Goal: Task Accomplishment & Management: Use online tool/utility

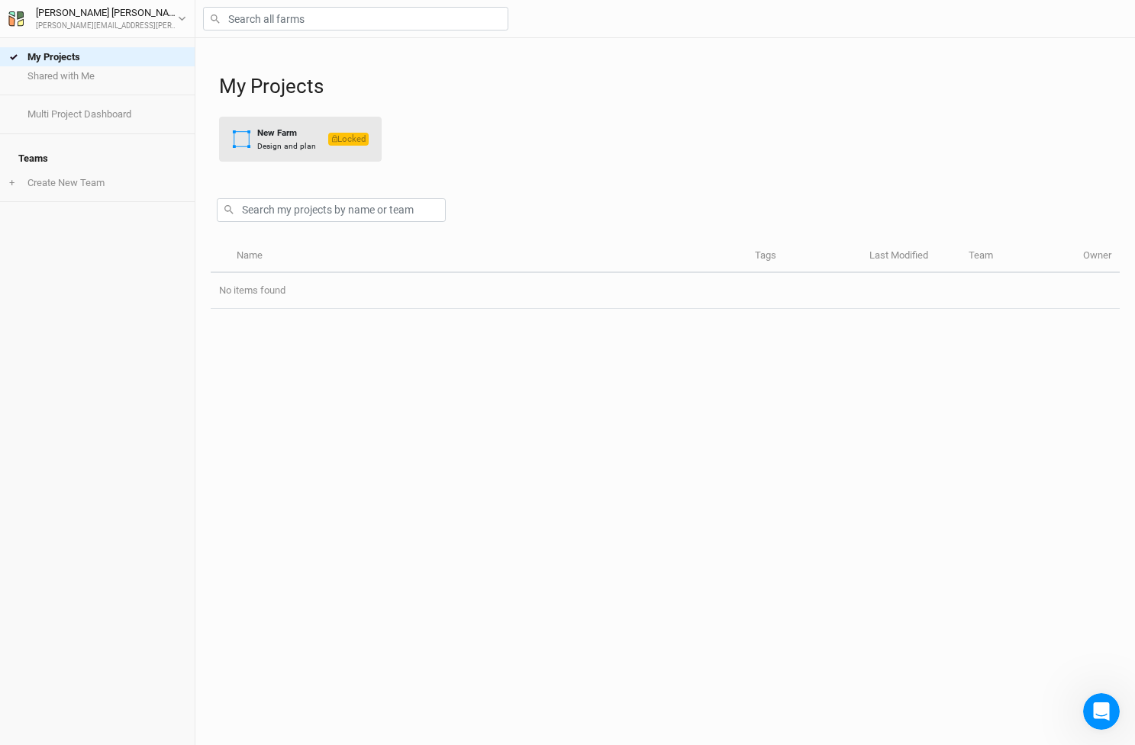
click at [301, 142] on div "Design and plan" at bounding box center [286, 145] width 59 height 11
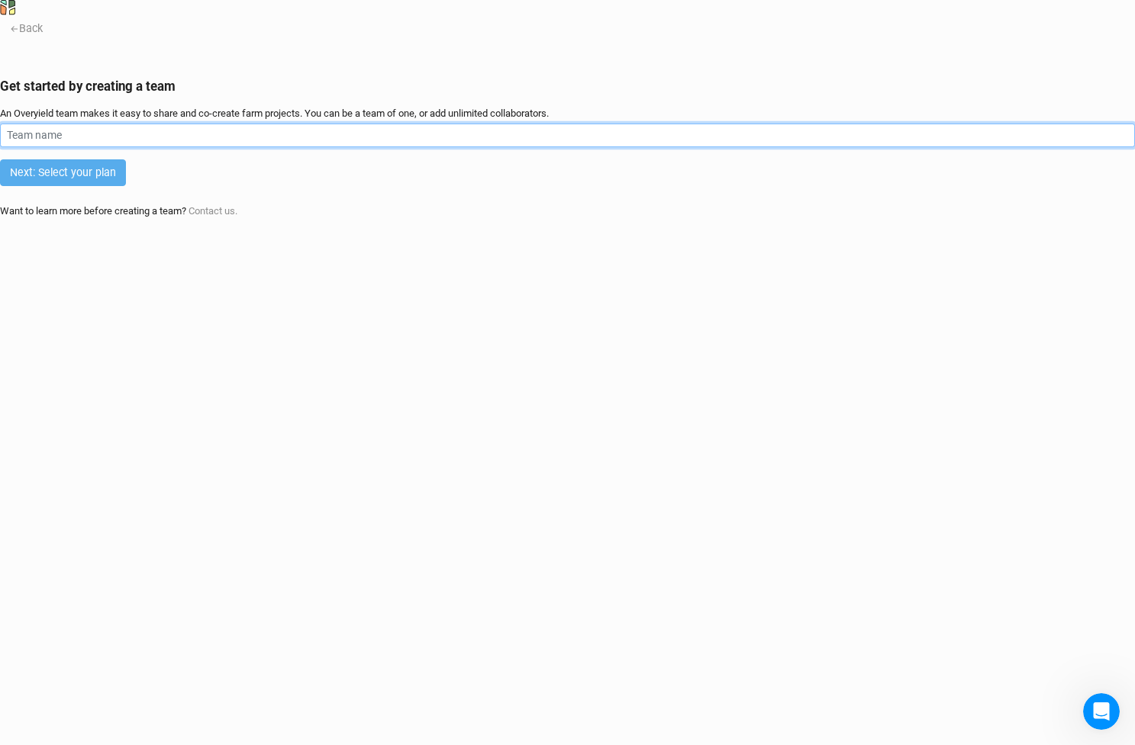
click at [284, 147] on input "text" at bounding box center [567, 136] width 1135 height 24
type input "Mitrov"
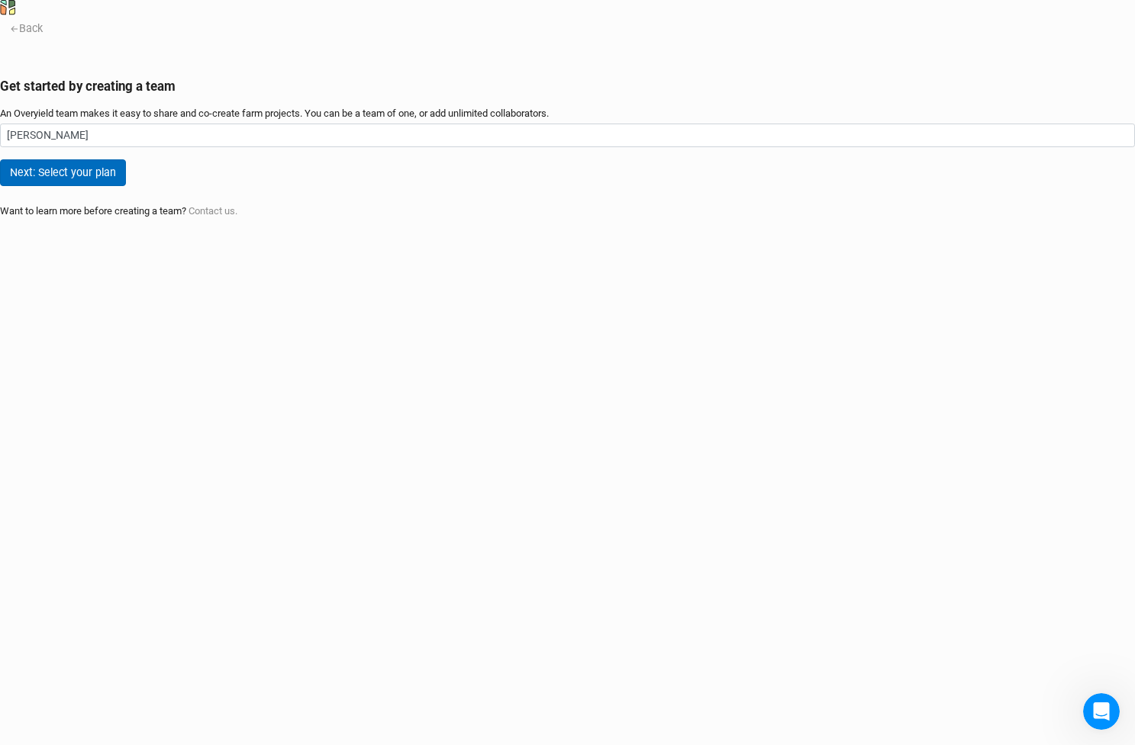
click at [126, 186] on button "Next: Select your plan" at bounding box center [63, 172] width 126 height 27
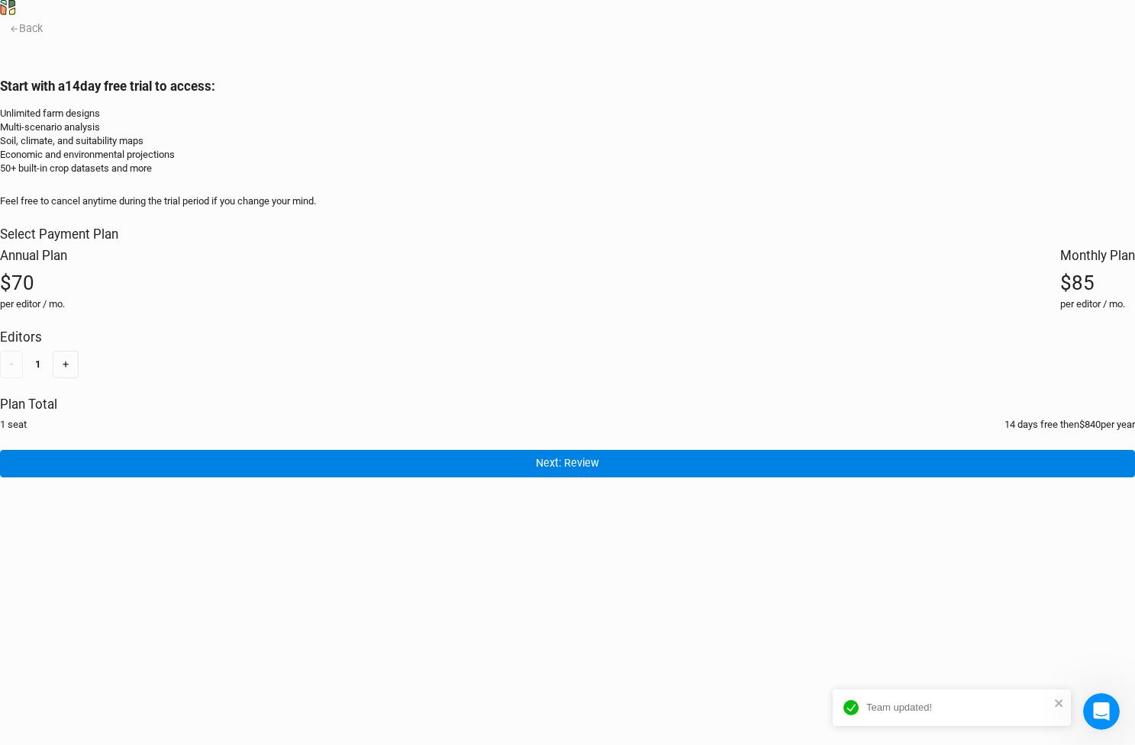
click at [67, 297] on div "$70" at bounding box center [33, 282] width 67 height 27
click at [79, 378] on button "+" at bounding box center [66, 364] width 26 height 27
click at [23, 378] on button "-" at bounding box center [11, 364] width 23 height 27
click at [79, 378] on button "+" at bounding box center [66, 364] width 26 height 27
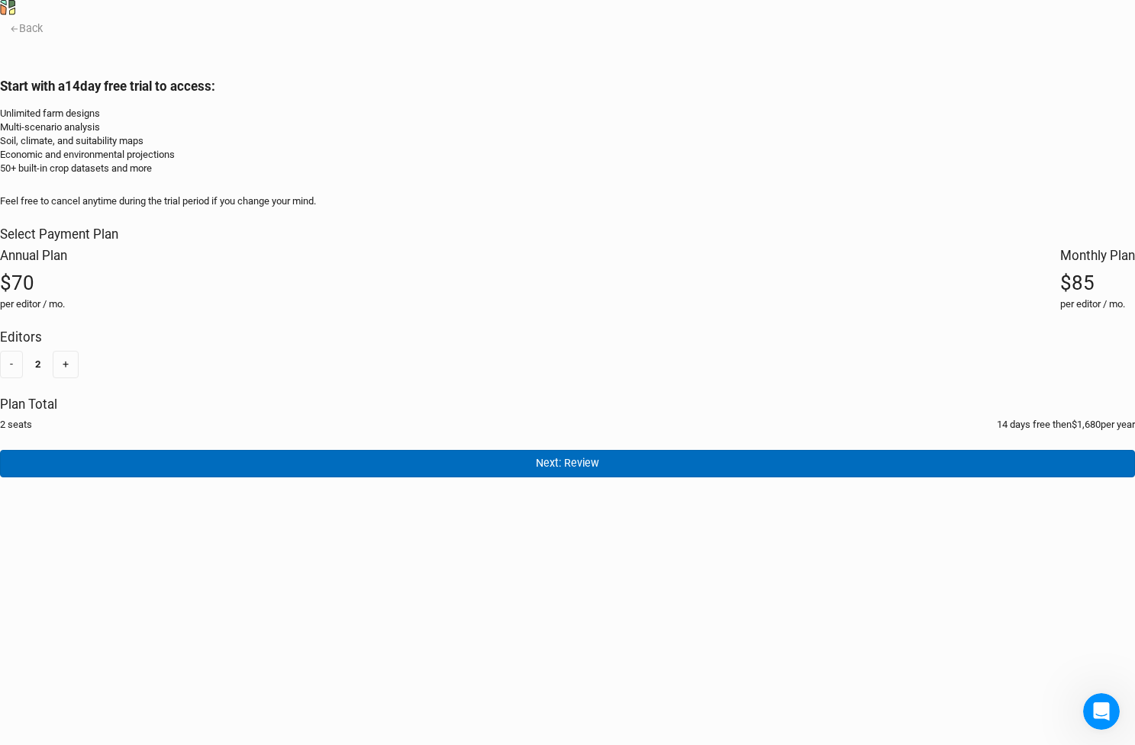
click at [332, 477] on button "Next: Review" at bounding box center [567, 463] width 1135 height 27
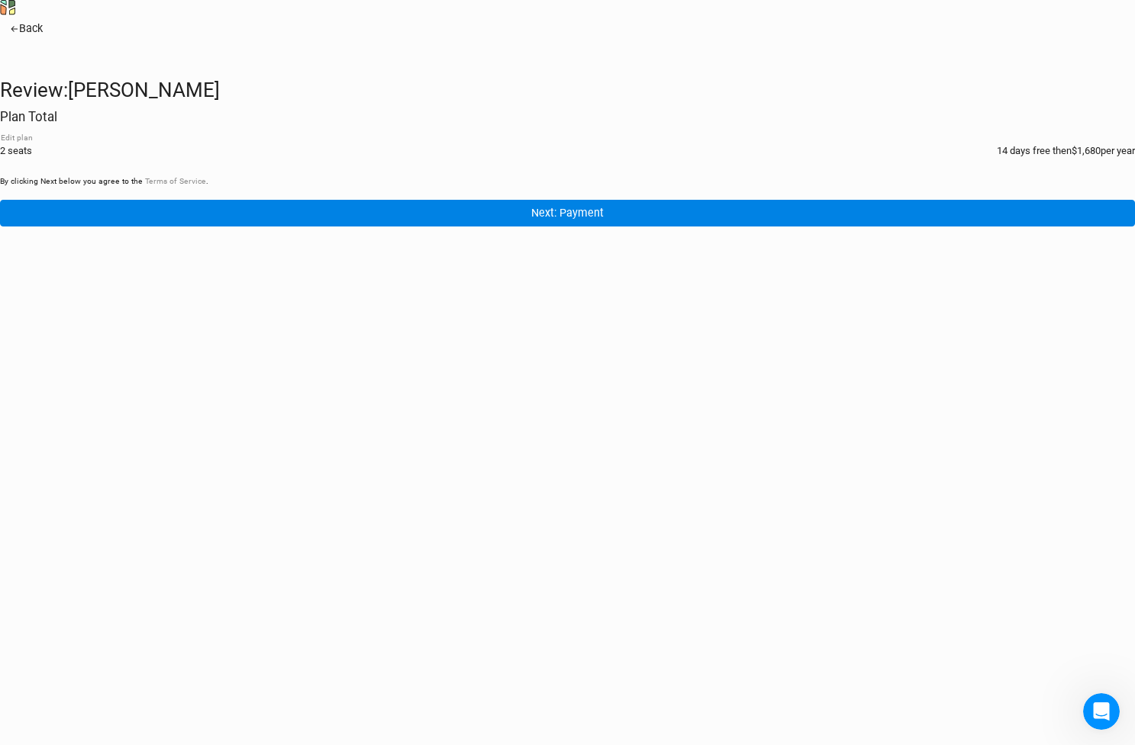
click at [18, 32] on icon "button" at bounding box center [14, 29] width 7 height 5
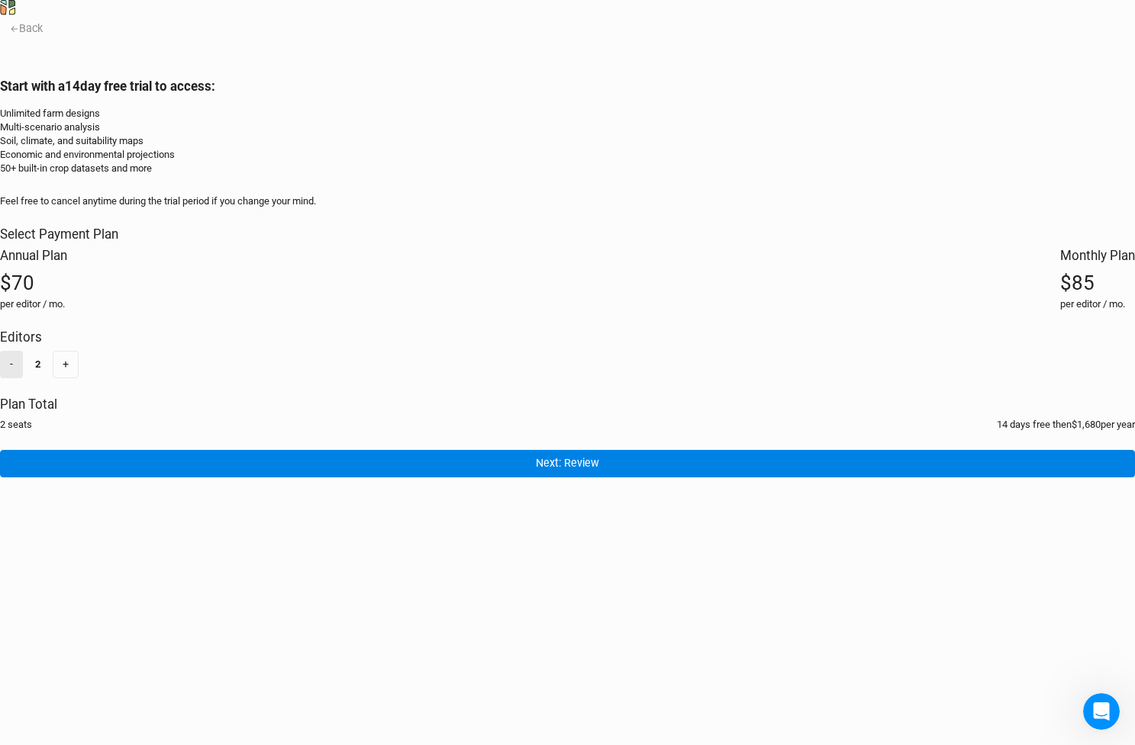
click at [23, 378] on button "-" at bounding box center [11, 364] width 23 height 27
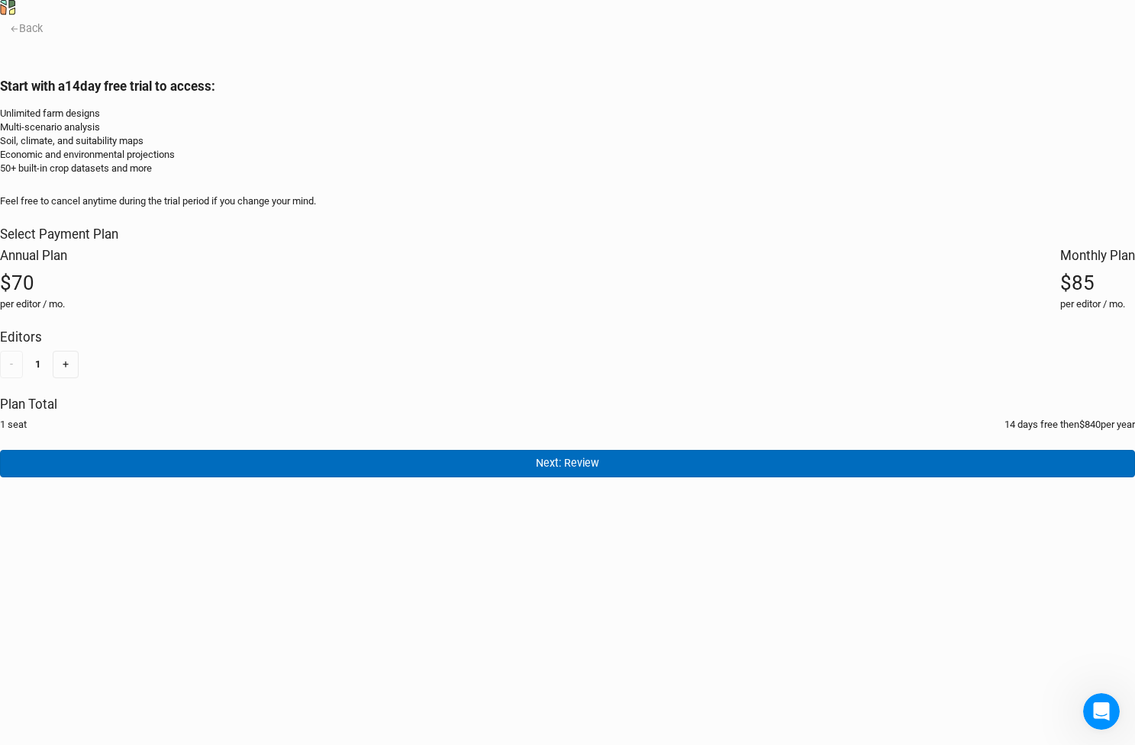
click at [314, 477] on button "Next: Review" at bounding box center [567, 463] width 1135 height 27
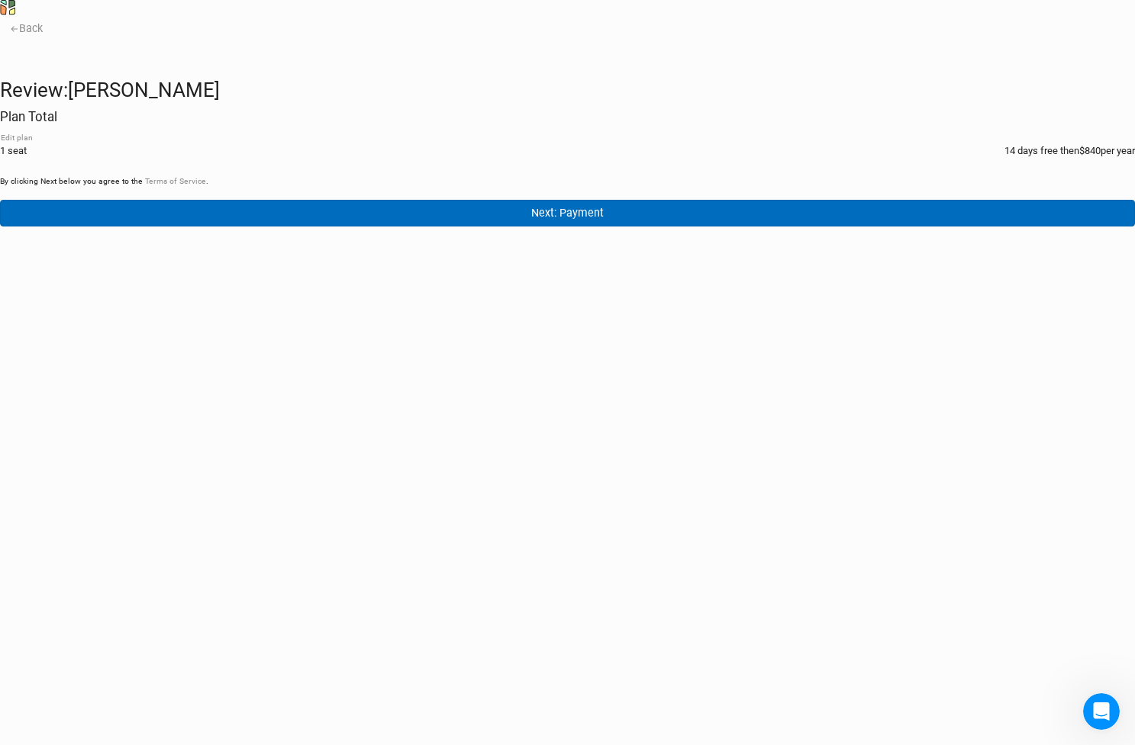
click at [283, 227] on button "Next: Payment" at bounding box center [567, 213] width 1135 height 27
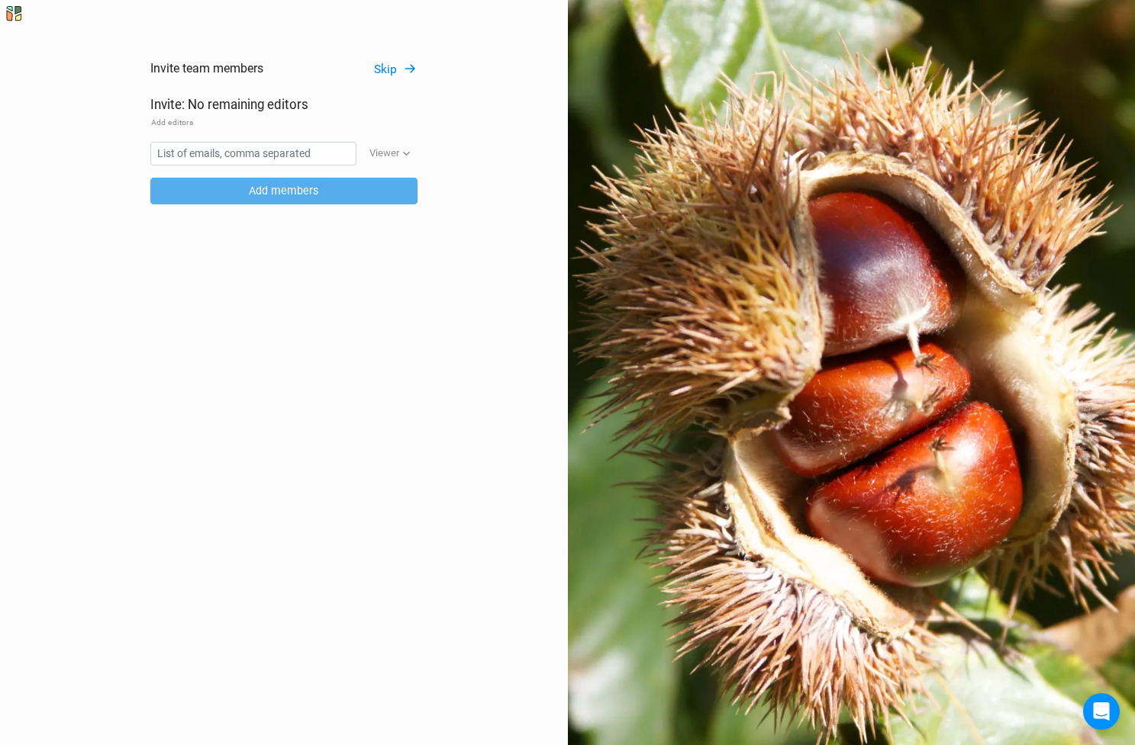
click at [394, 70] on button "Skip" at bounding box center [395, 70] width 44 height 18
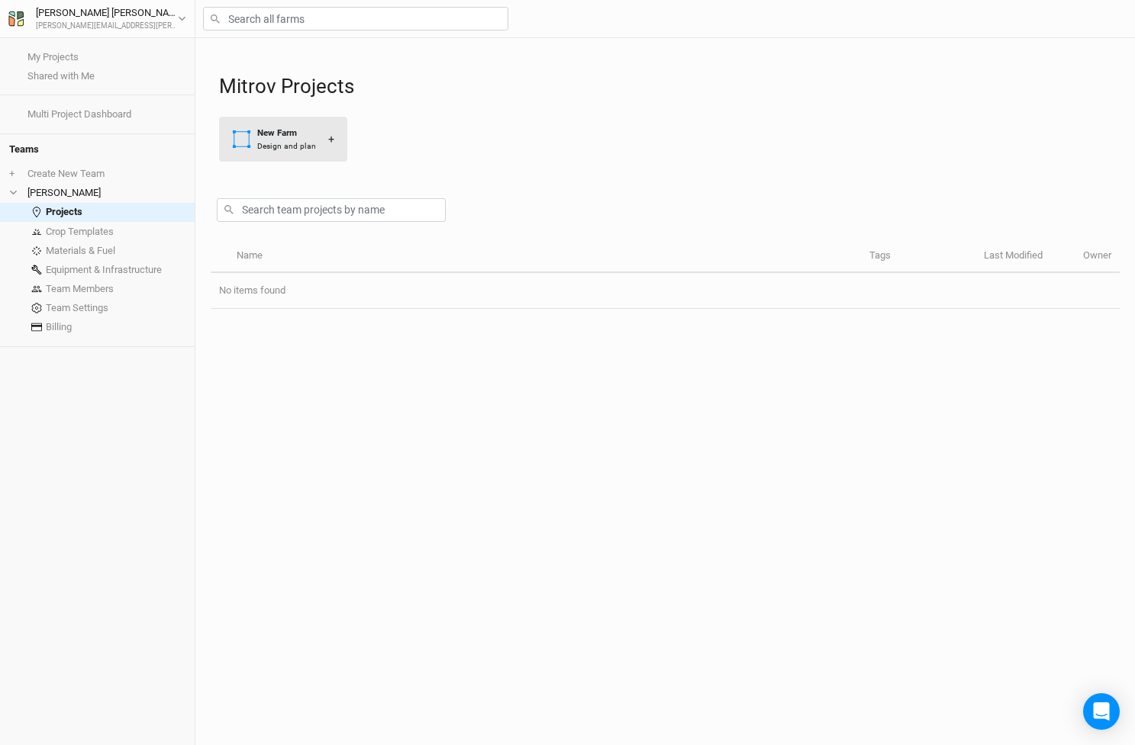
click at [291, 130] on div "New Farm" at bounding box center [286, 133] width 59 height 13
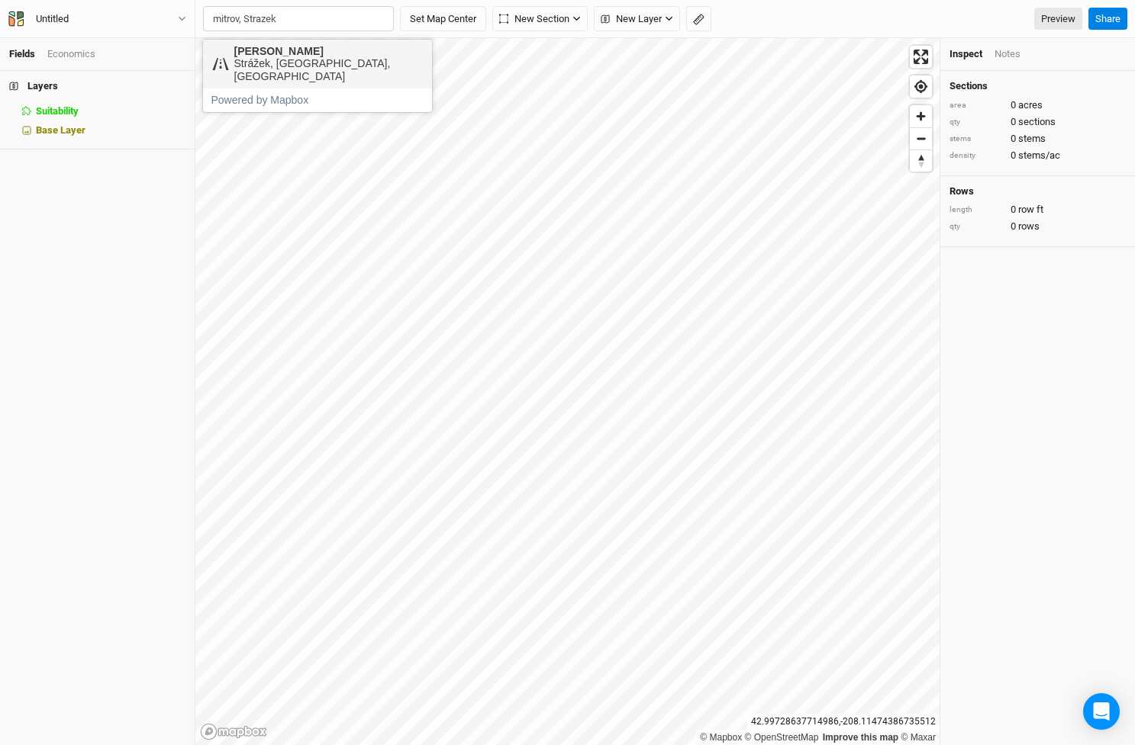
click at [269, 50] on div "[PERSON_NAME]" at bounding box center [329, 51] width 190 height 13
type input "[PERSON_NAME], 59253 Strážek, [GEOGRAPHIC_DATA], [GEOGRAPHIC_DATA]"
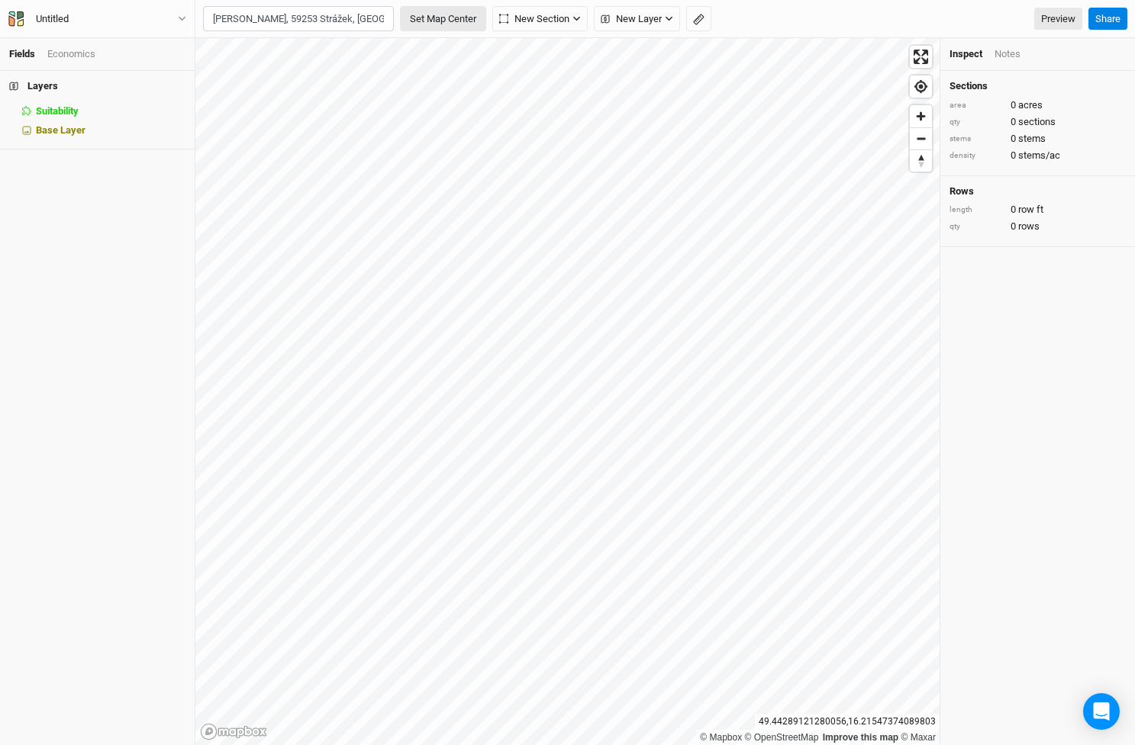
click at [440, 15] on button "Set Map Center" at bounding box center [443, 19] width 86 height 26
click at [287, 21] on icon "button" at bounding box center [287, 18] width 8 height 8
click at [78, 52] on div "Economics" at bounding box center [71, 54] width 48 height 14
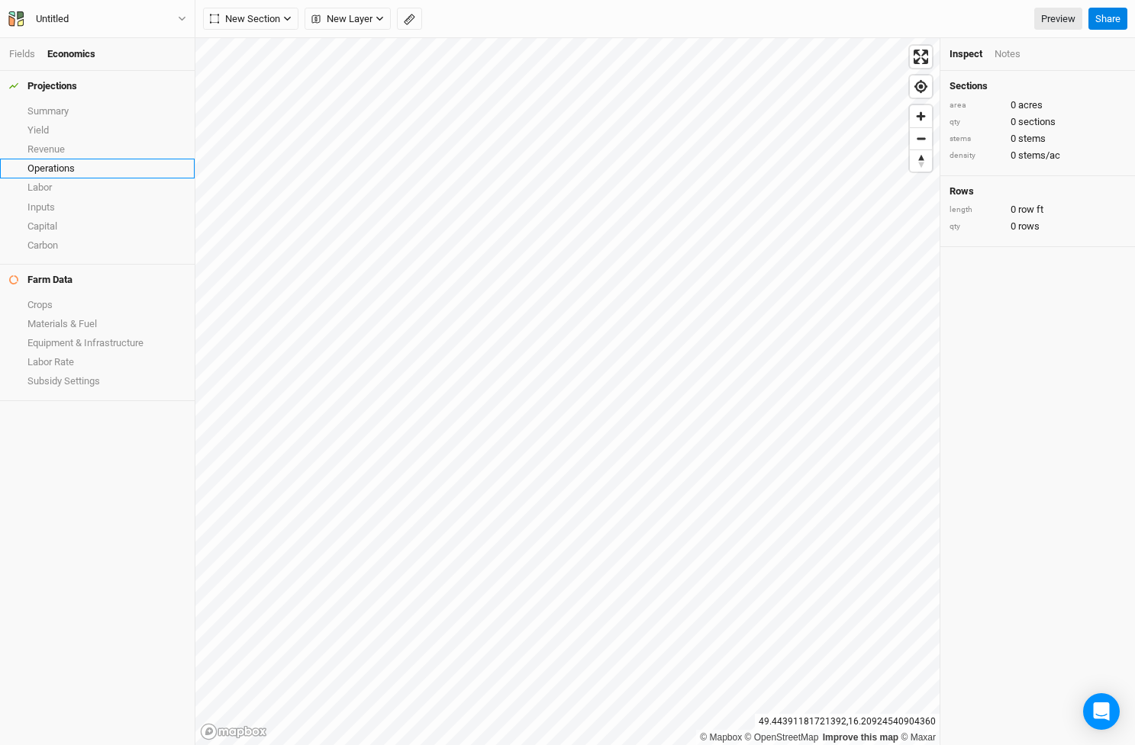
click at [55, 163] on link "Operations" at bounding box center [97, 168] width 195 height 19
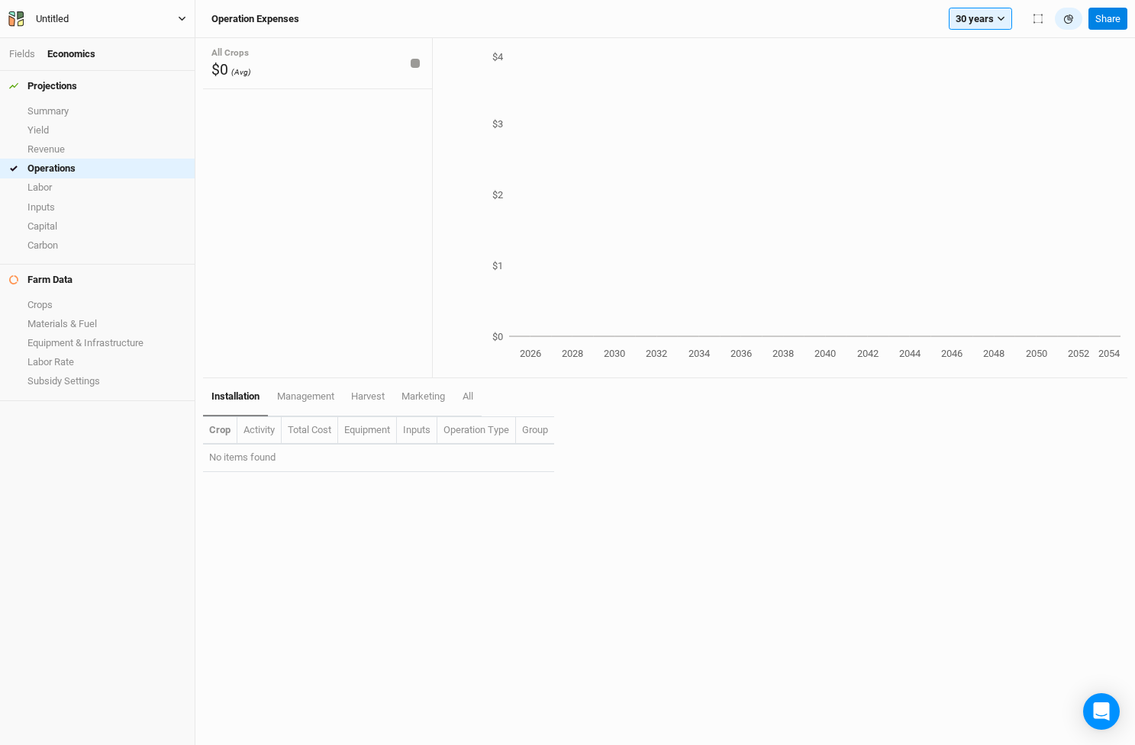
click at [184, 18] on icon "button" at bounding box center [182, 18] width 8 height 8
click at [148, 121] on button "Metric" at bounding box center [147, 121] width 41 height 23
click at [130, 60] on button "Project Settings" at bounding box center [126, 63] width 121 height 20
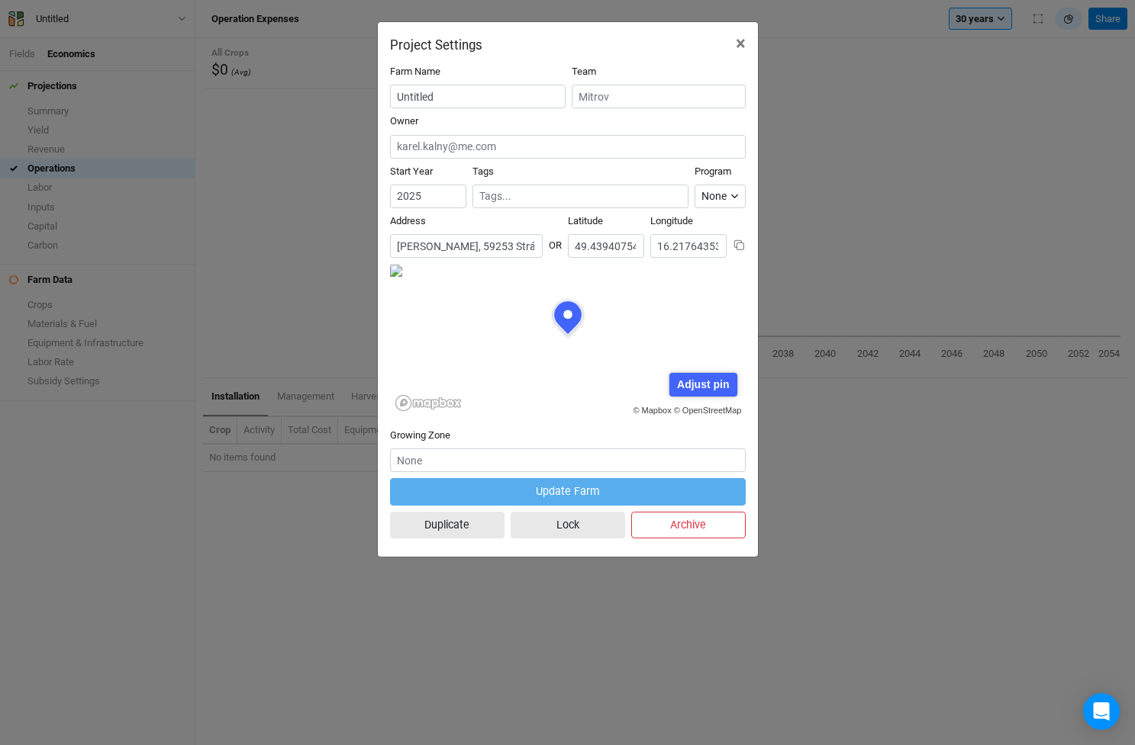
scroll to position [76, 178]
drag, startPoint x: 470, startPoint y: 99, endPoint x: 348, endPoint y: 99, distance: 122.1
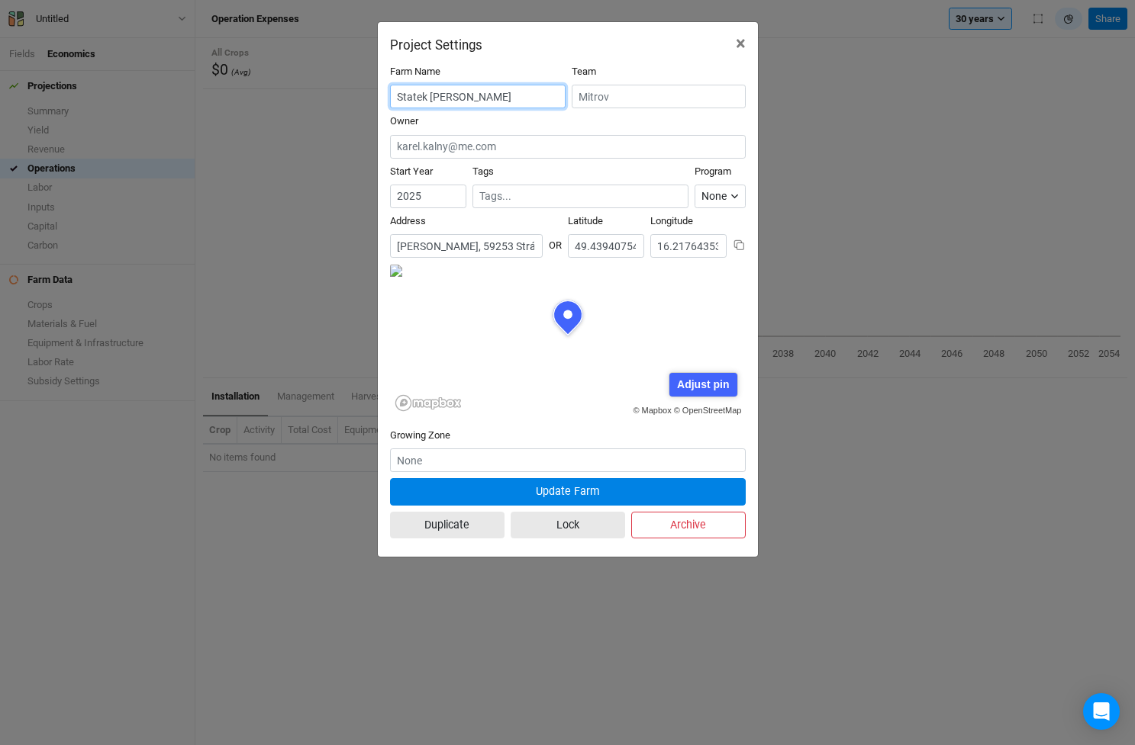
type input "Statek MItrov"
click at [443, 98] on input "Statek MItrov" at bounding box center [477, 97] width 175 height 24
type input "Statek Mitrov"
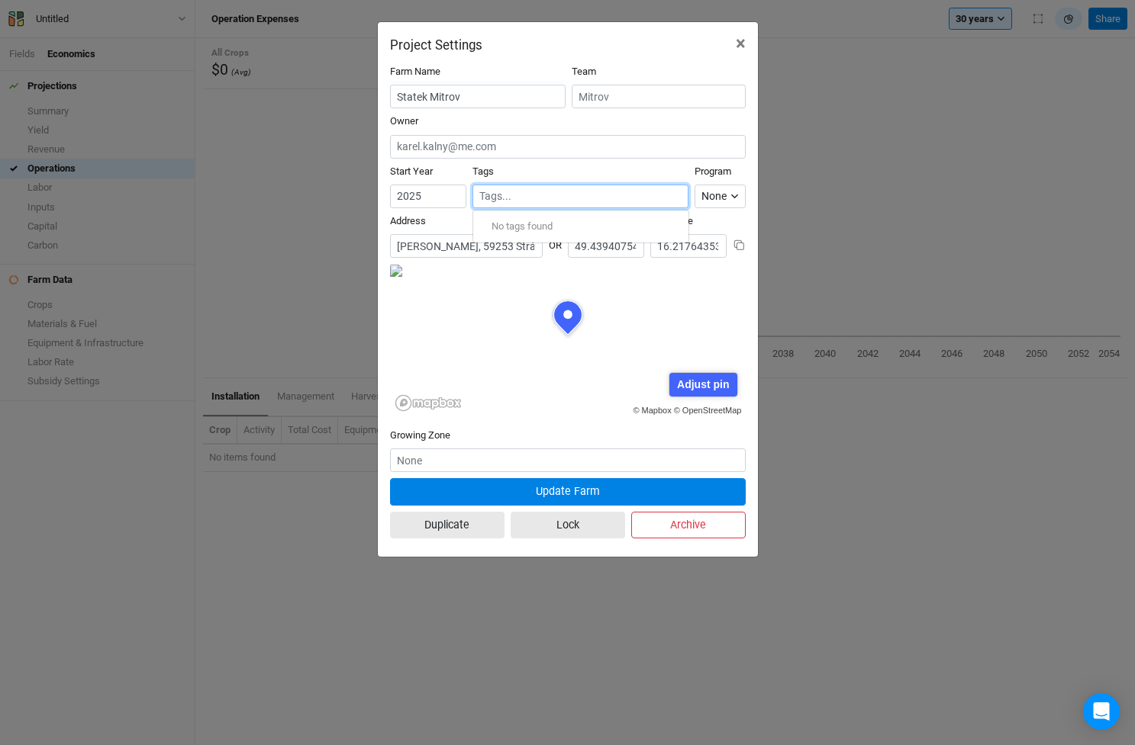
click at [556, 195] on input "text" at bounding box center [580, 196] width 203 height 16
click at [742, 195] on button "None" at bounding box center [719, 197] width 50 height 24
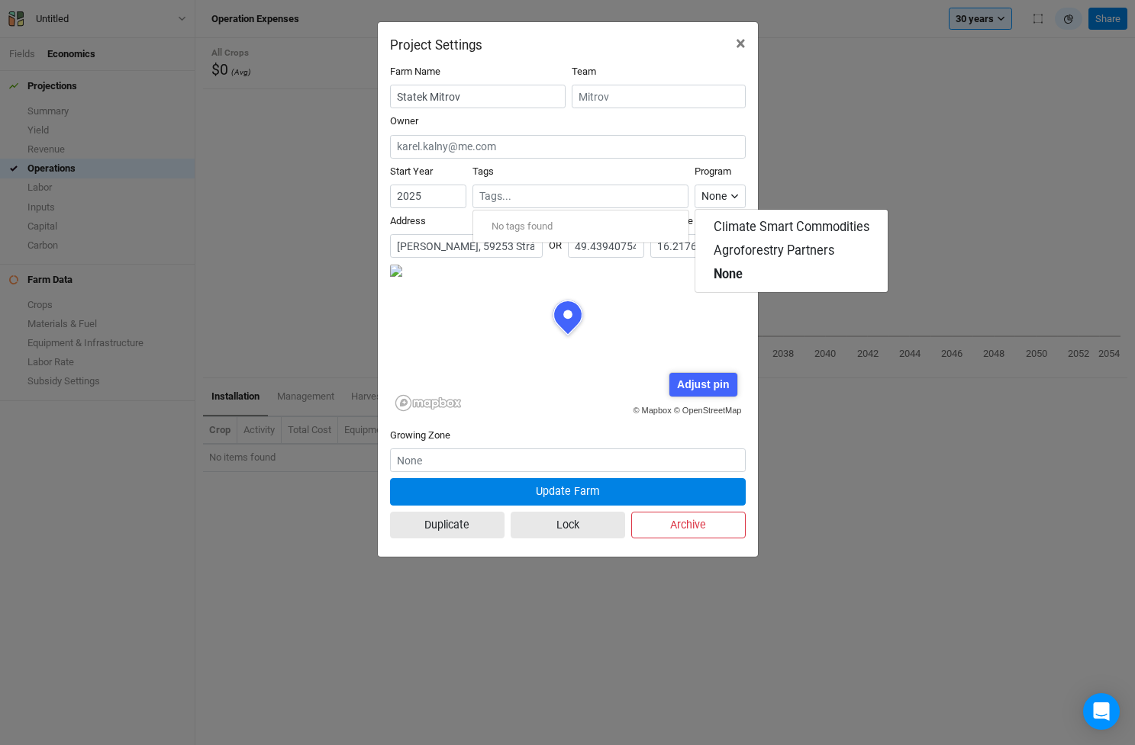
click at [662, 169] on div "Tags No tags found" at bounding box center [580, 186] width 217 height 43
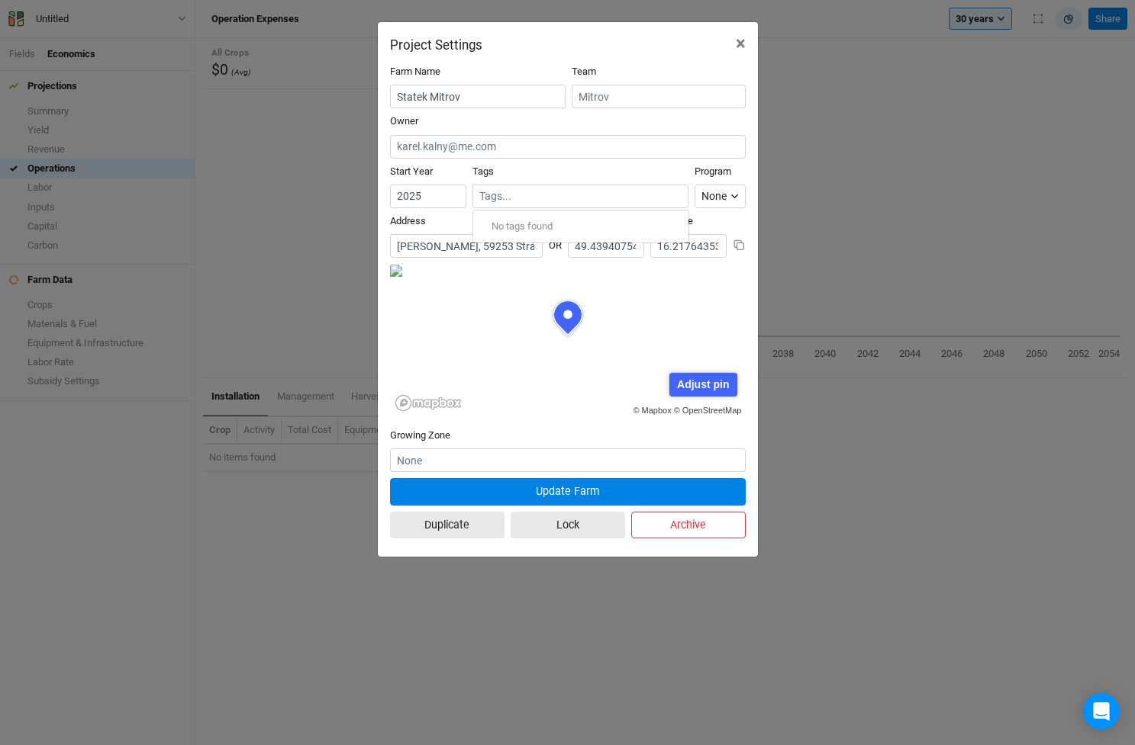
click at [729, 215] on div "Address [GEOGRAPHIC_DATA] [GEOGRAPHIC_DATA] [GEOGRAPHIC_DATA]" at bounding box center [568, 239] width 356 height 50
click at [485, 458] on input "text" at bounding box center [568, 461] width 356 height 24
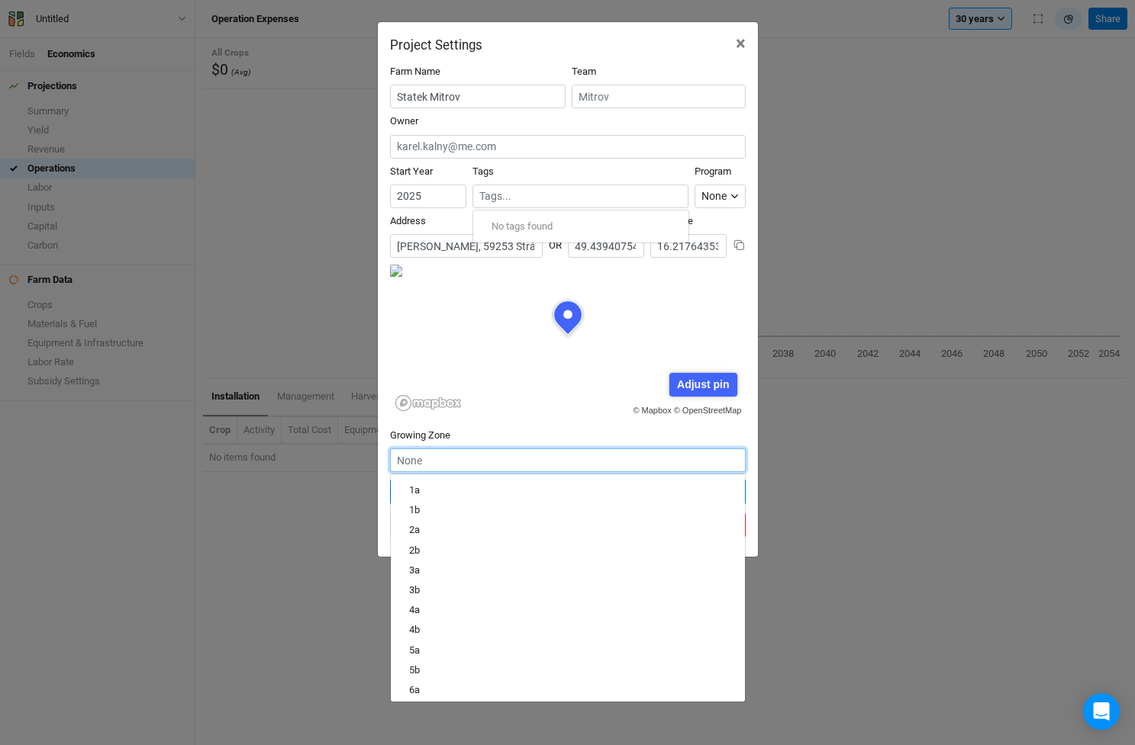
click at [485, 458] on input "text" at bounding box center [568, 461] width 356 height 24
click at [253, 314] on div "Project Settings × Farm Name Statek Mitrov Team Owner Start Year [DATE] Tags No…" at bounding box center [567, 372] width 1135 height 745
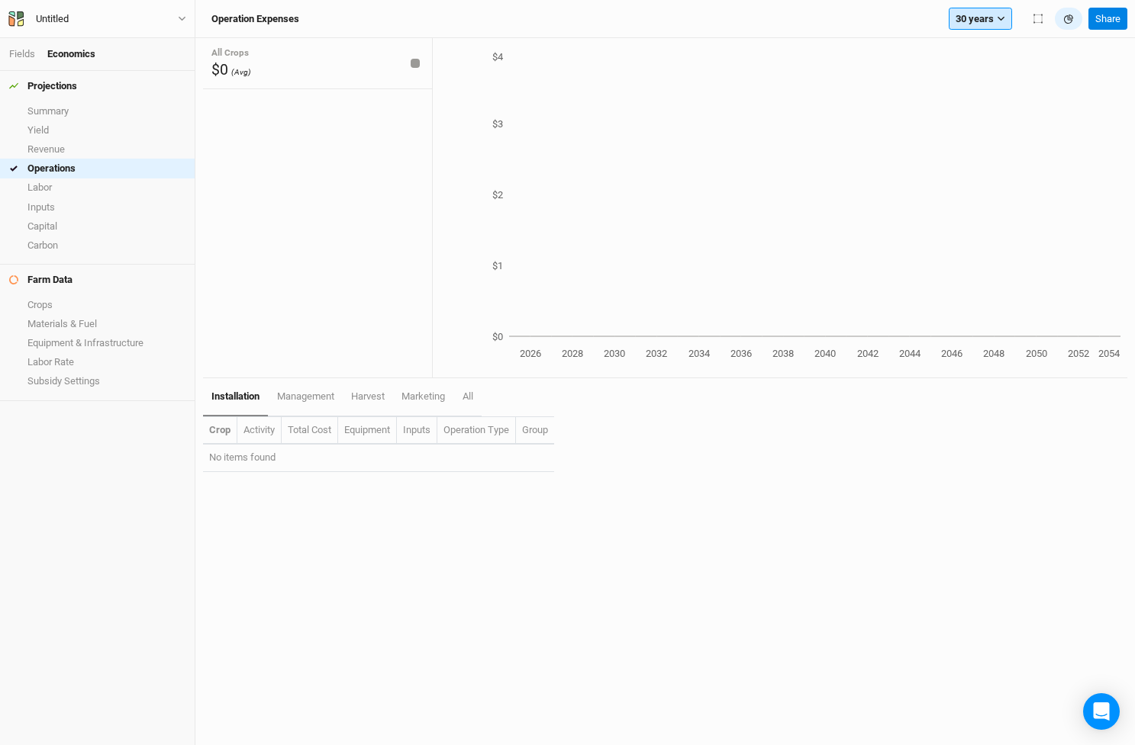
click at [998, 14] on button "30 years" at bounding box center [979, 19] width 63 height 23
click at [1110, 17] on button "Share" at bounding box center [1107, 19] width 39 height 23
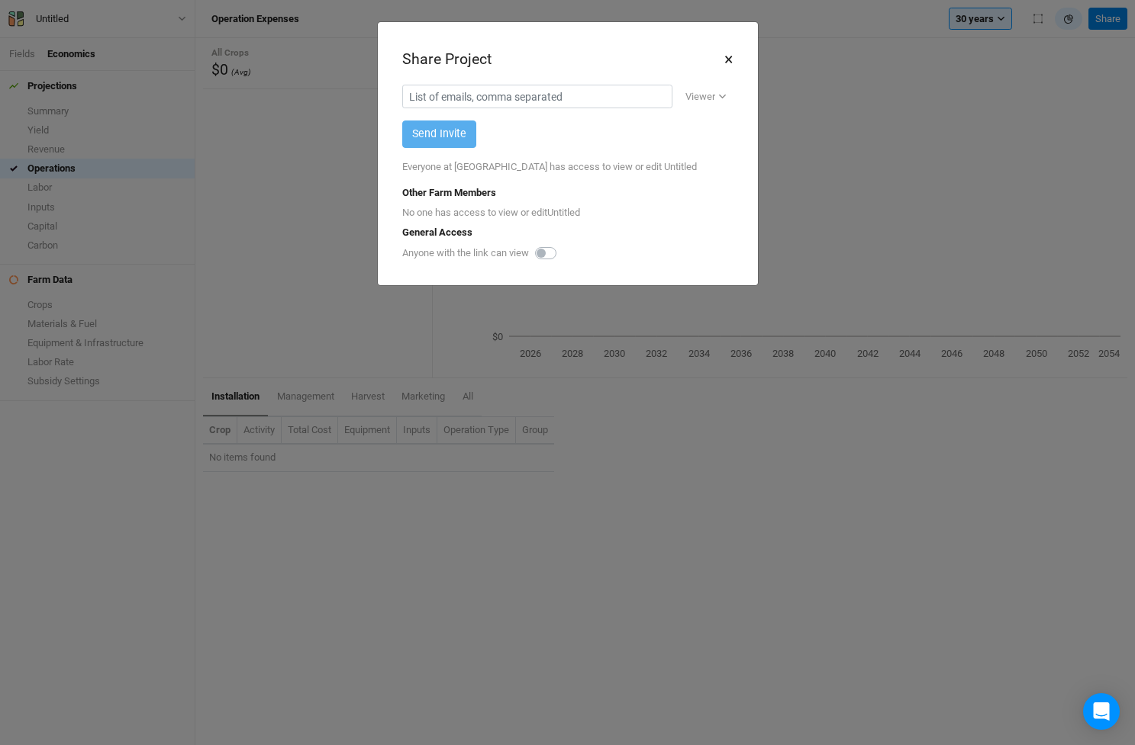
click at [726, 53] on button "×" at bounding box center [728, 60] width 10 height 26
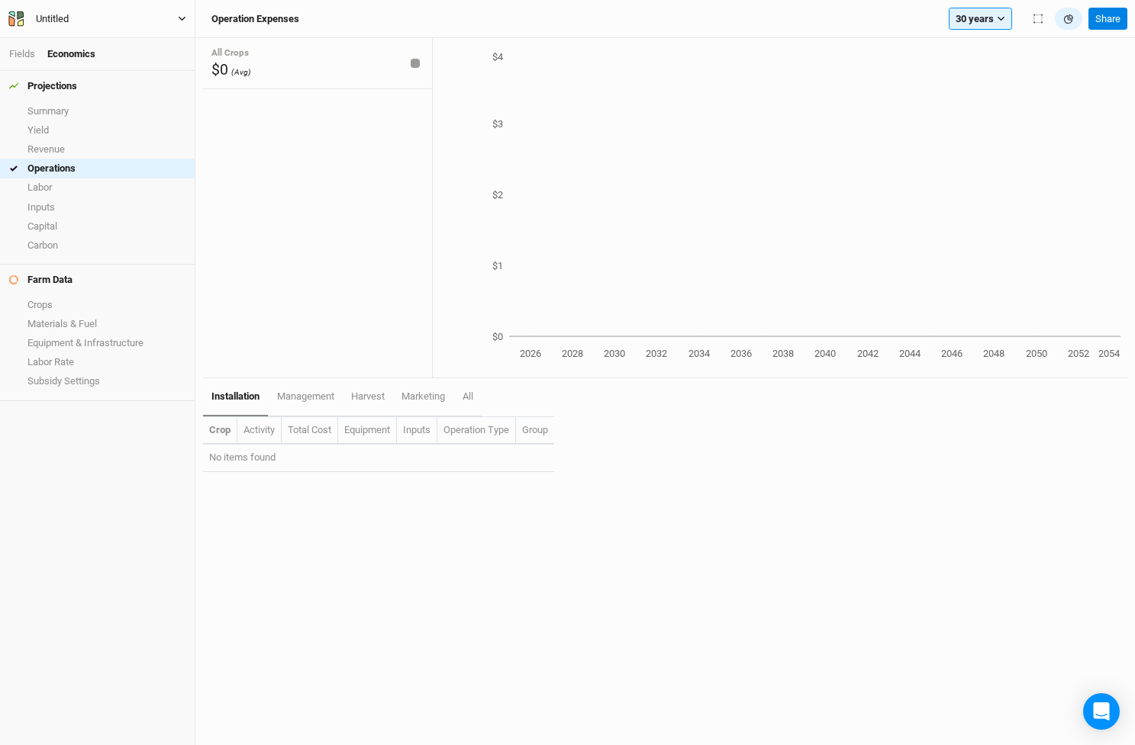
click at [180, 13] on button "Untitled" at bounding box center [97, 19] width 179 height 17
click at [134, 61] on button "Project Settings" at bounding box center [126, 63] width 121 height 20
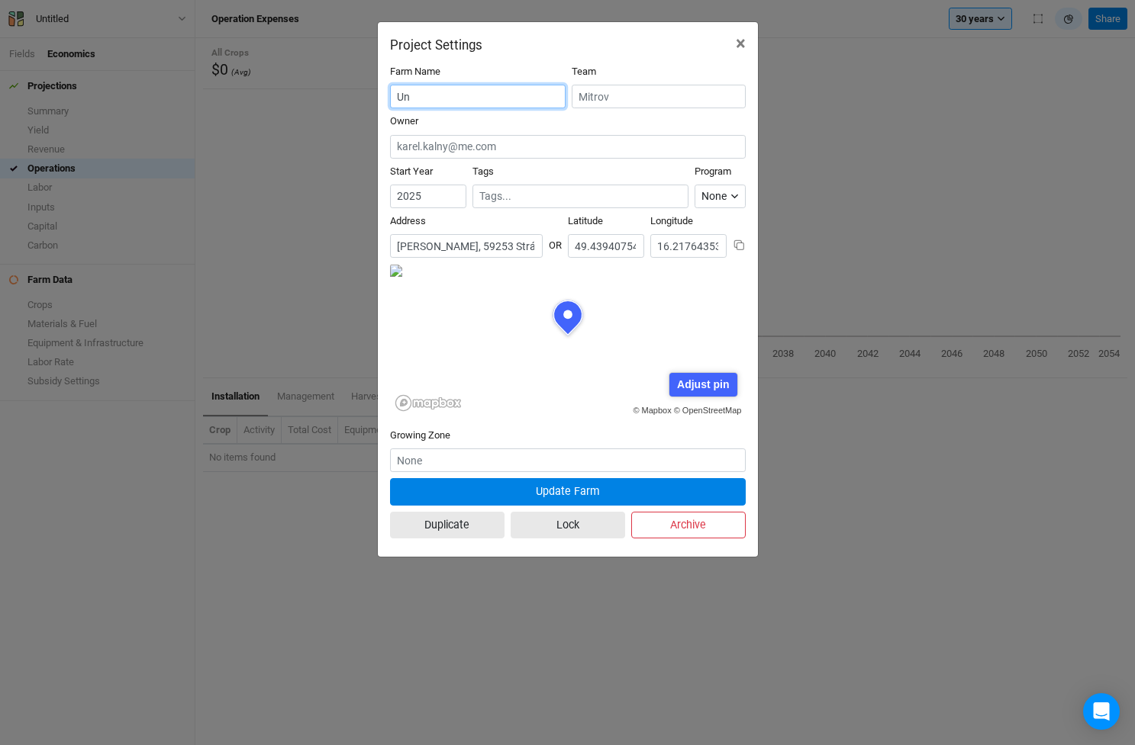
type input "U"
type input "Statek Mitrov"
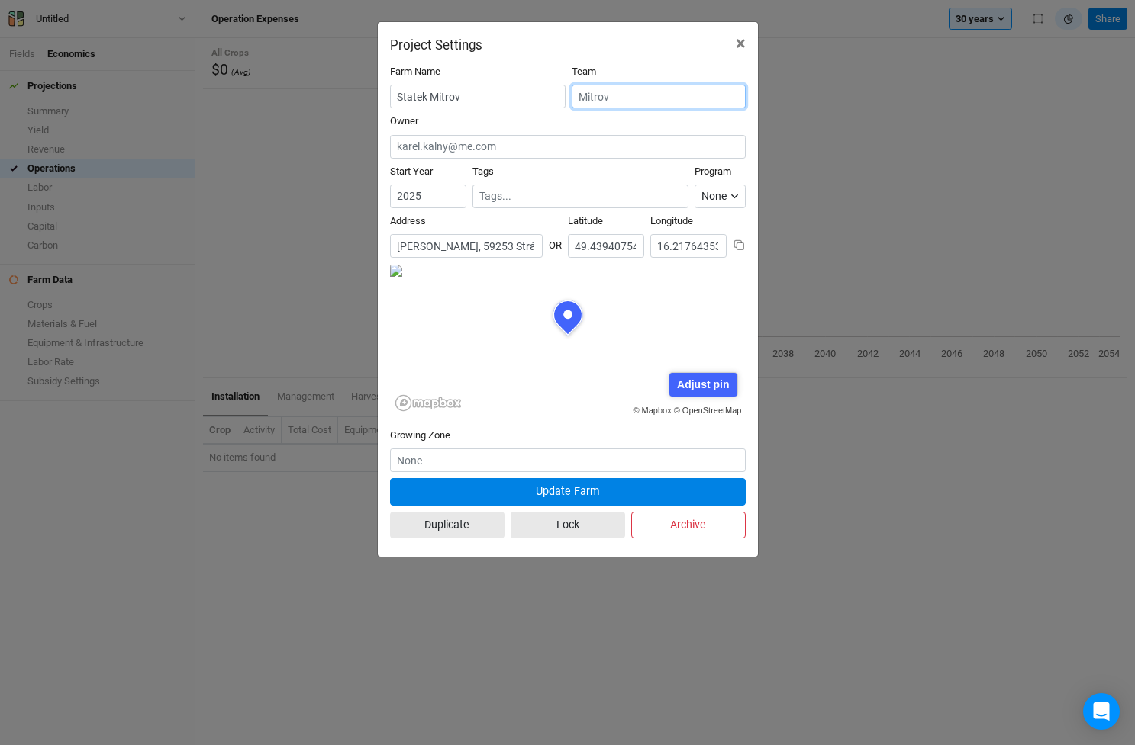
click at [621, 98] on input "text" at bounding box center [658, 97] width 174 height 24
click at [617, 140] on div "[PERSON_NAME]" at bounding box center [627, 147] width 73 height 14
type input "[PERSON_NAME]"
click at [431, 195] on input "2025" at bounding box center [428, 197] width 76 height 24
type input "2"
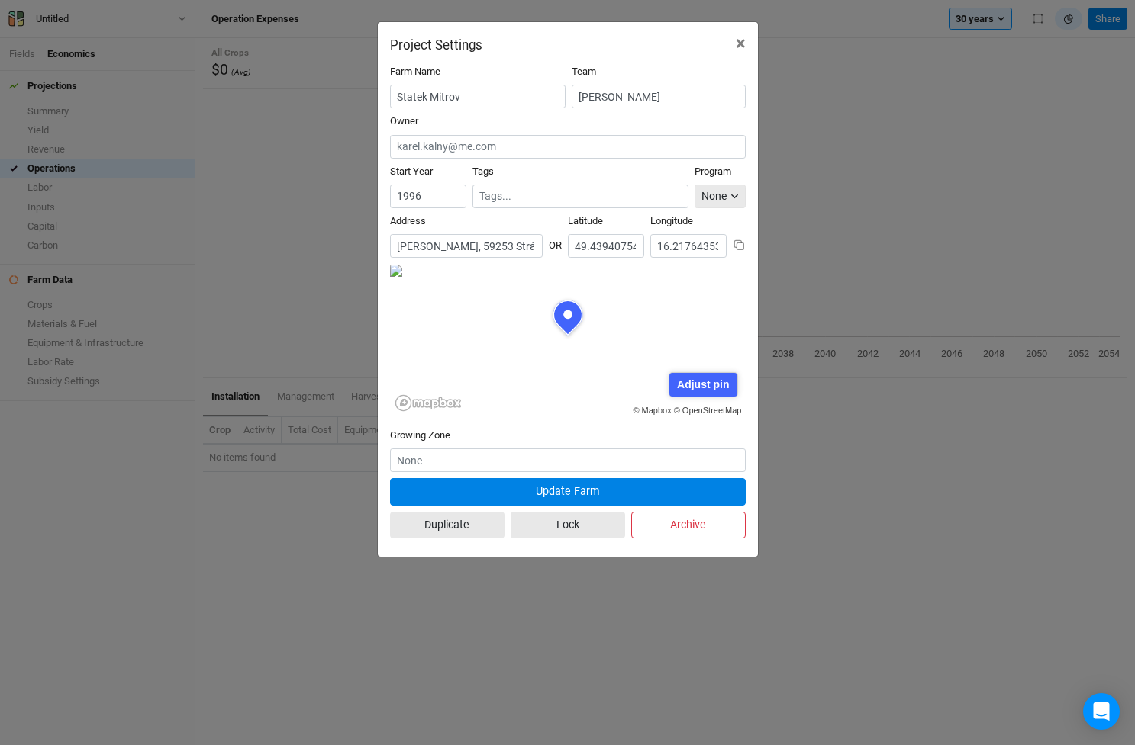
click at [732, 196] on icon "button" at bounding box center [734, 196] width 8 height 8
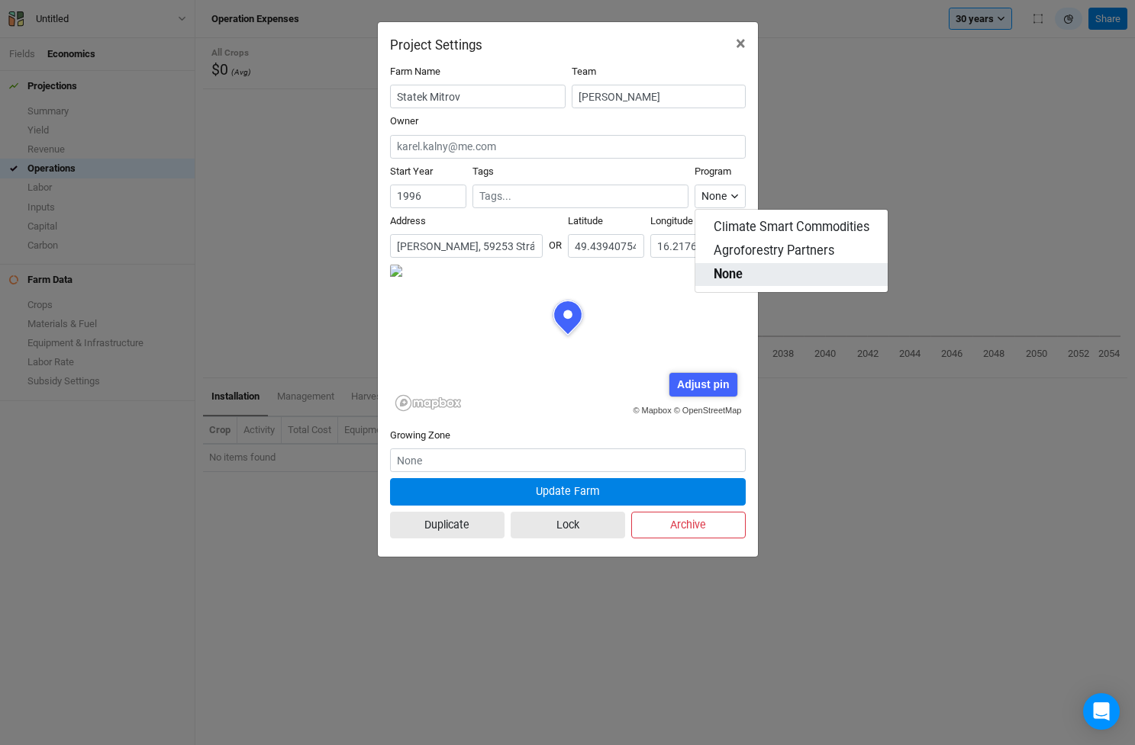
click at [733, 280] on span "None" at bounding box center [727, 275] width 29 height 18
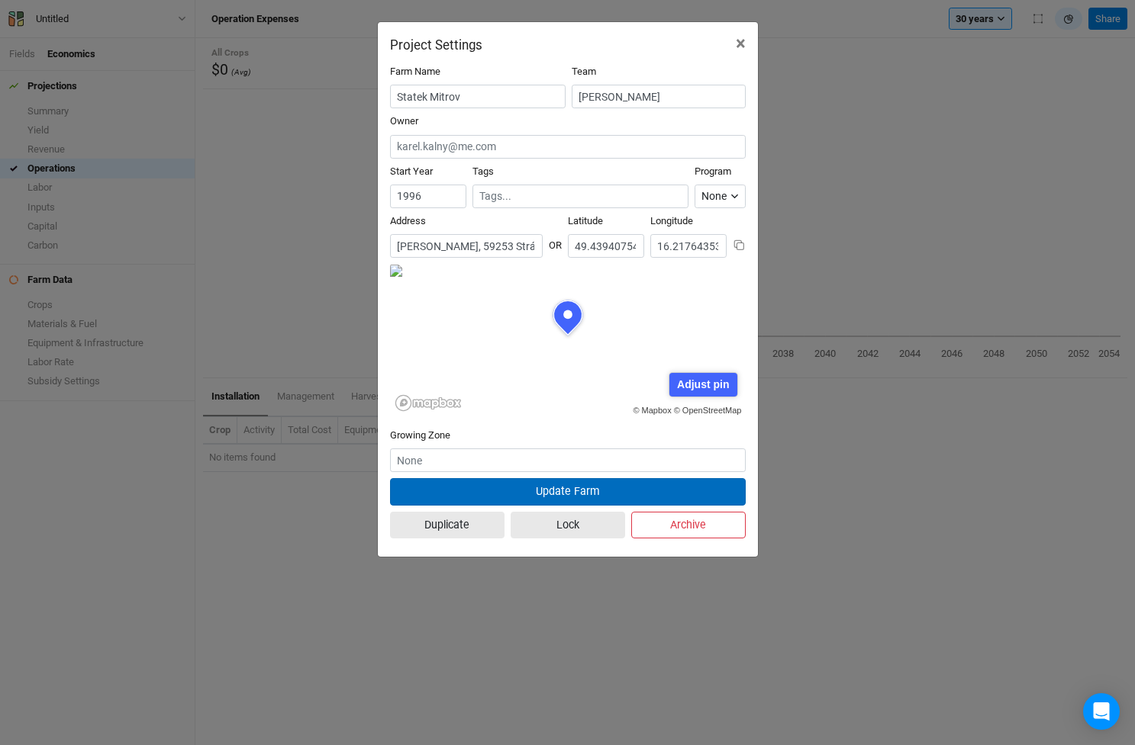
click at [546, 488] on button "Update Farm" at bounding box center [568, 491] width 356 height 27
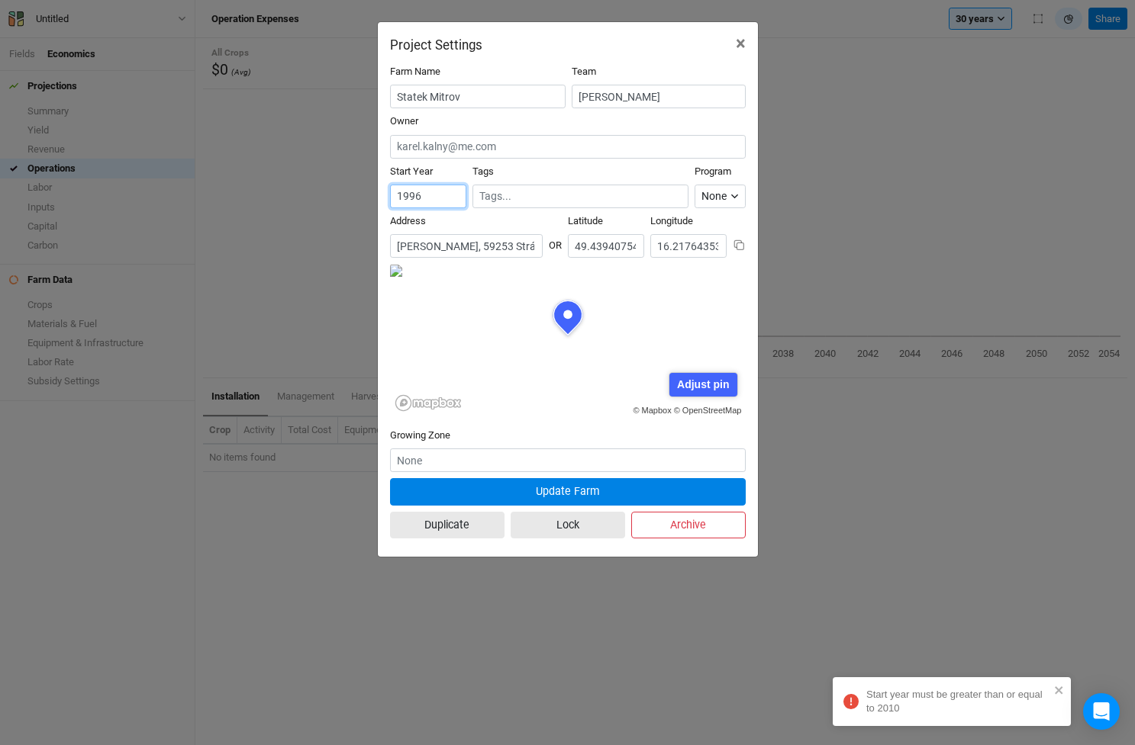
drag, startPoint x: 431, startPoint y: 198, endPoint x: 348, endPoint y: 198, distance: 83.2
click at [348, 198] on div "Project Settings × Farm Name Statek Mitrov Team Mitrov Owner Start Year [DATE] …" at bounding box center [567, 372] width 1135 height 745
type input "2010"
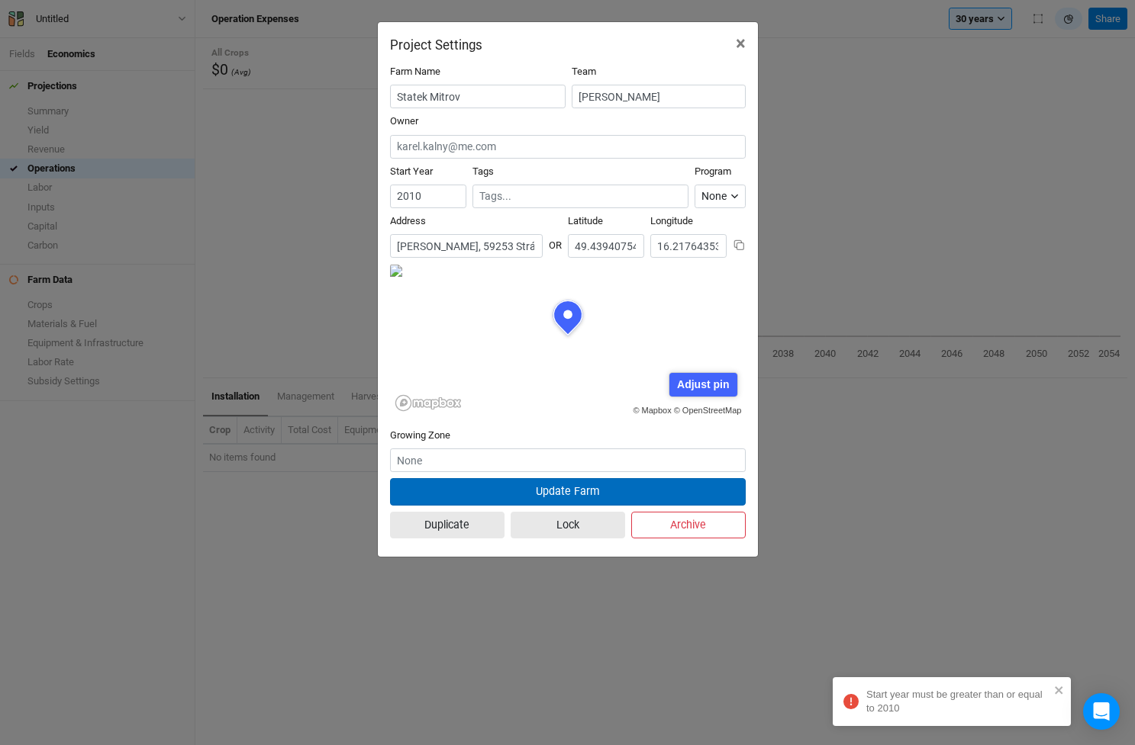
click at [553, 490] on button "Update Farm" at bounding box center [568, 491] width 356 height 27
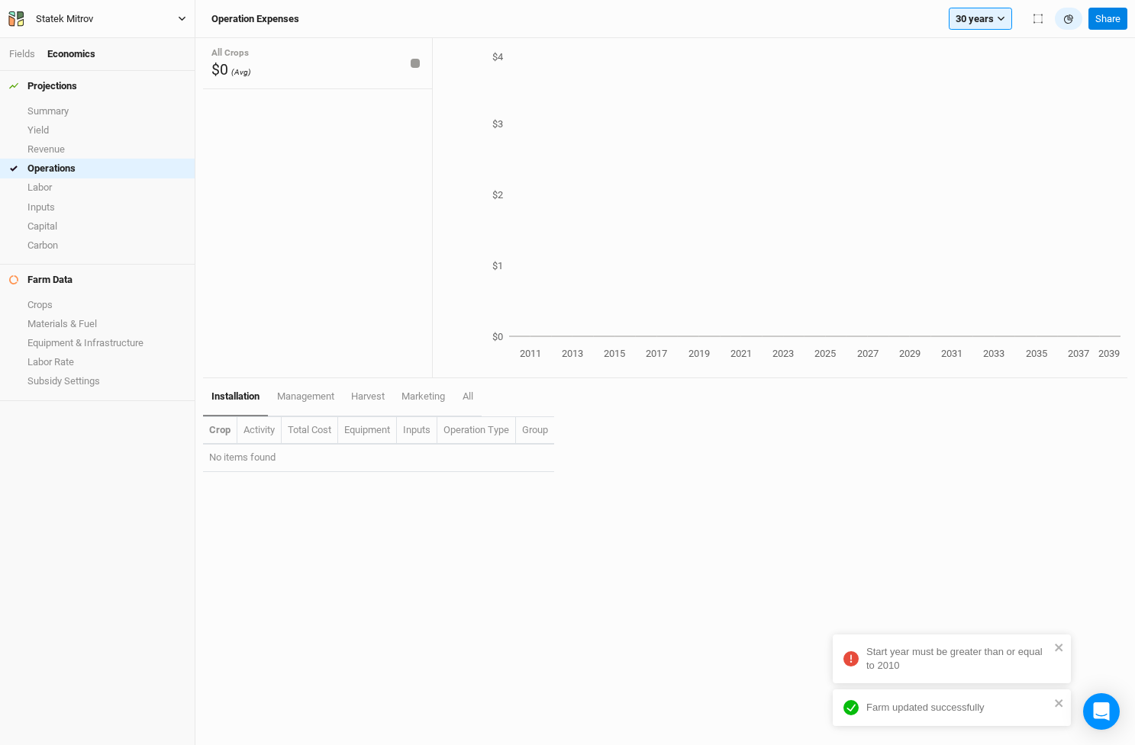
click at [99, 15] on div "Statek Mitrov" at bounding box center [65, 18] width 82 height 15
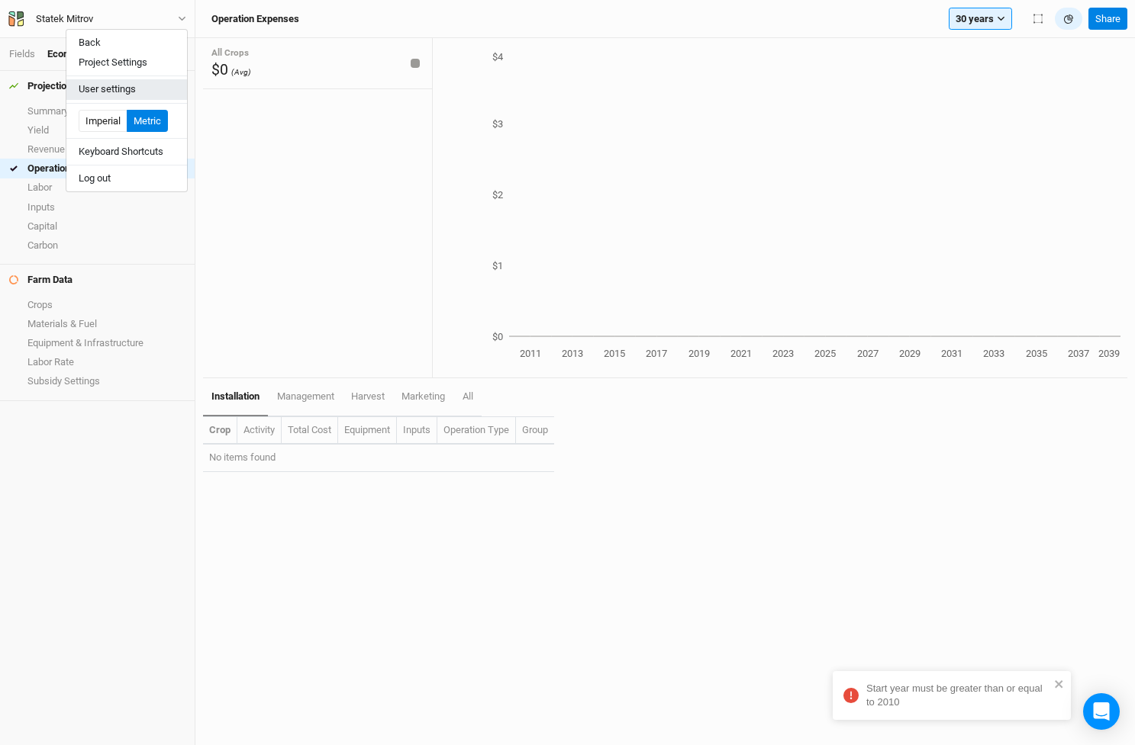
click at [111, 87] on button "User settings" at bounding box center [126, 89] width 121 height 20
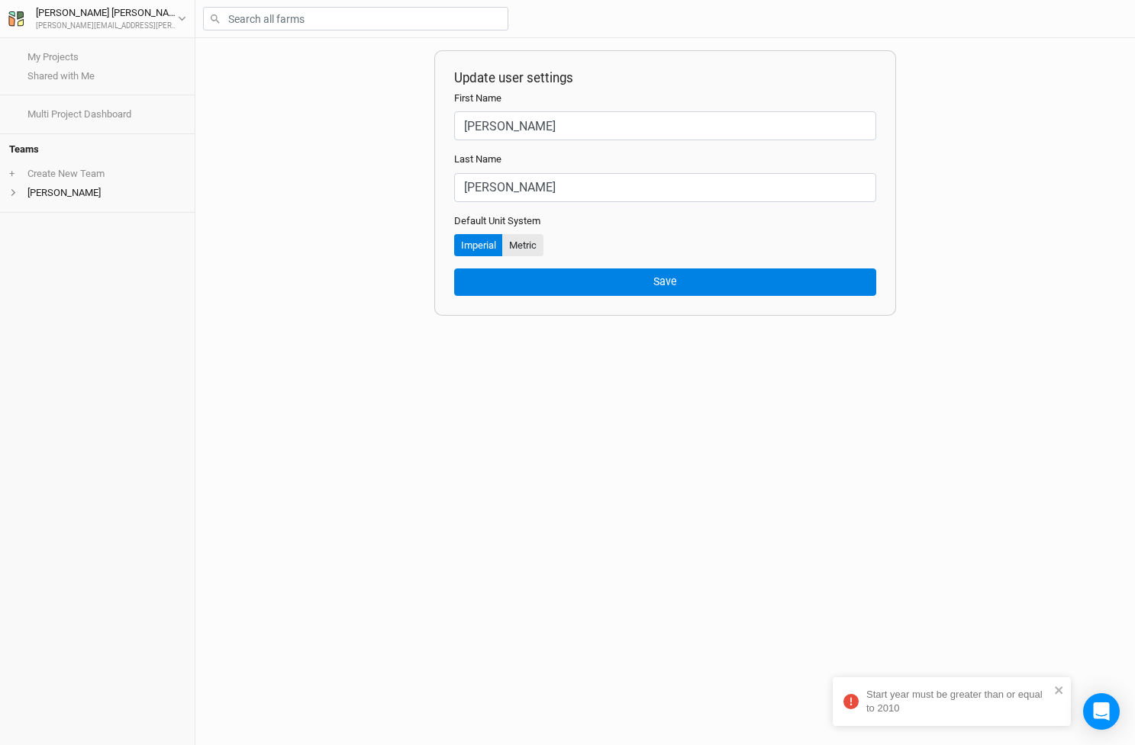
click at [529, 245] on button "Metric" at bounding box center [522, 245] width 41 height 23
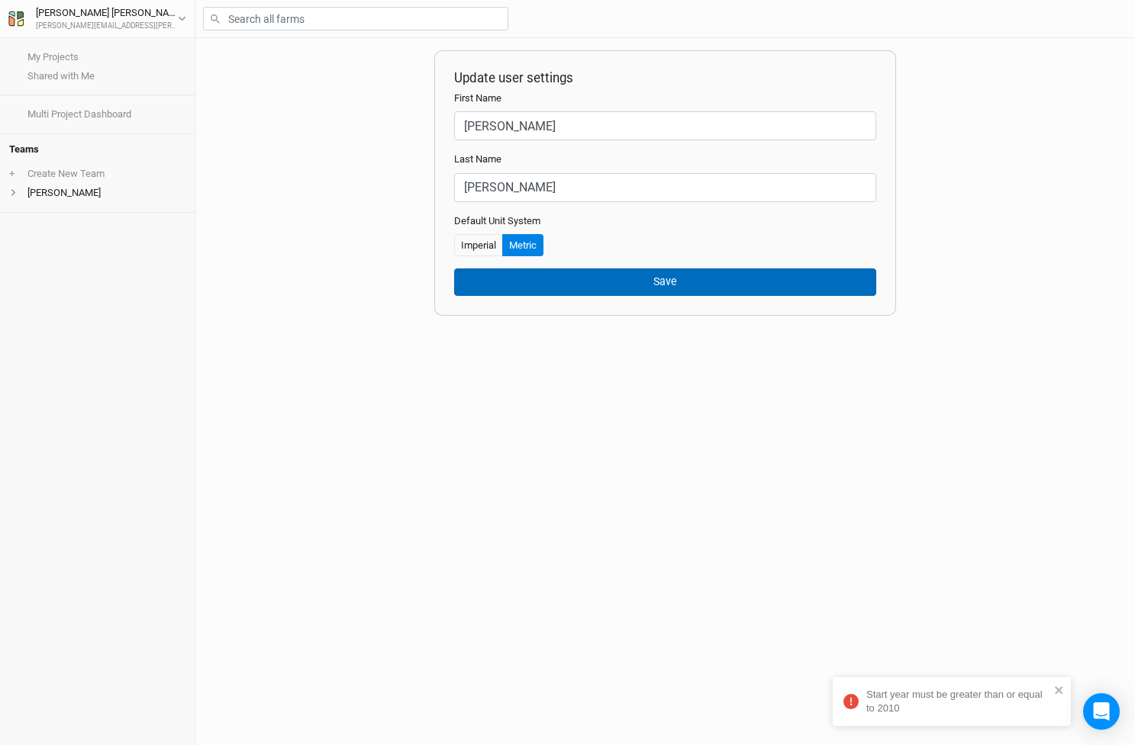
click at [699, 288] on button "Save" at bounding box center [665, 282] width 423 height 27
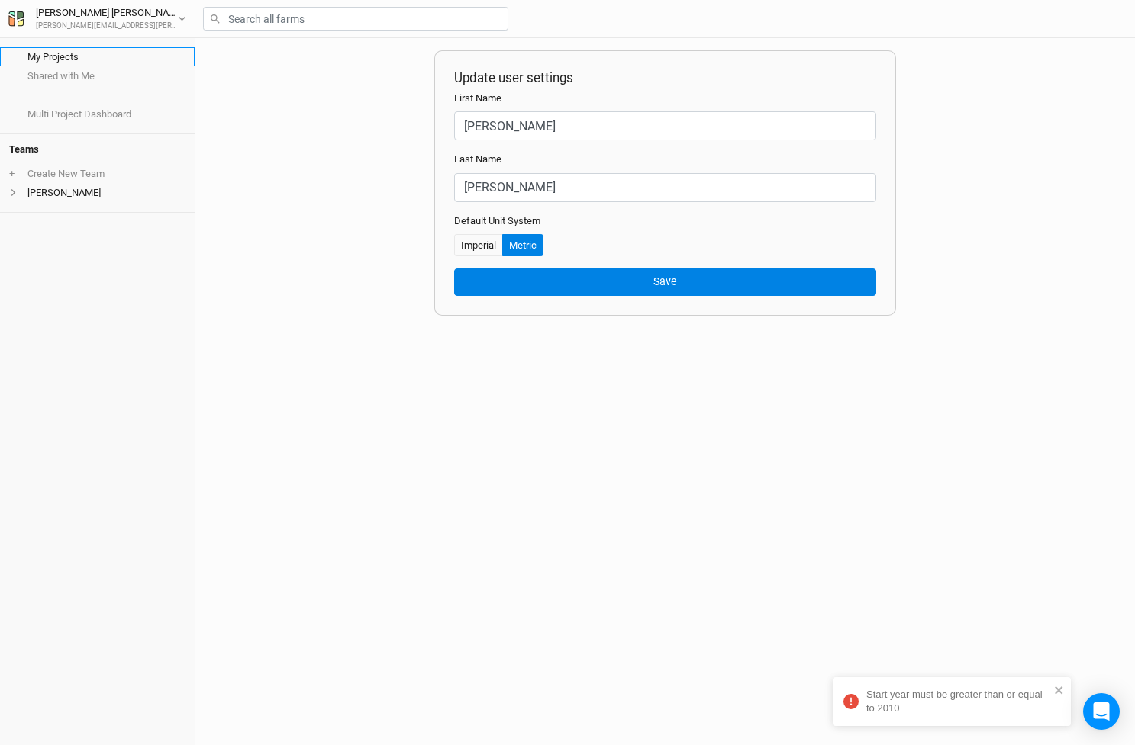
click at [69, 53] on link "My Projects" at bounding box center [97, 56] width 195 height 19
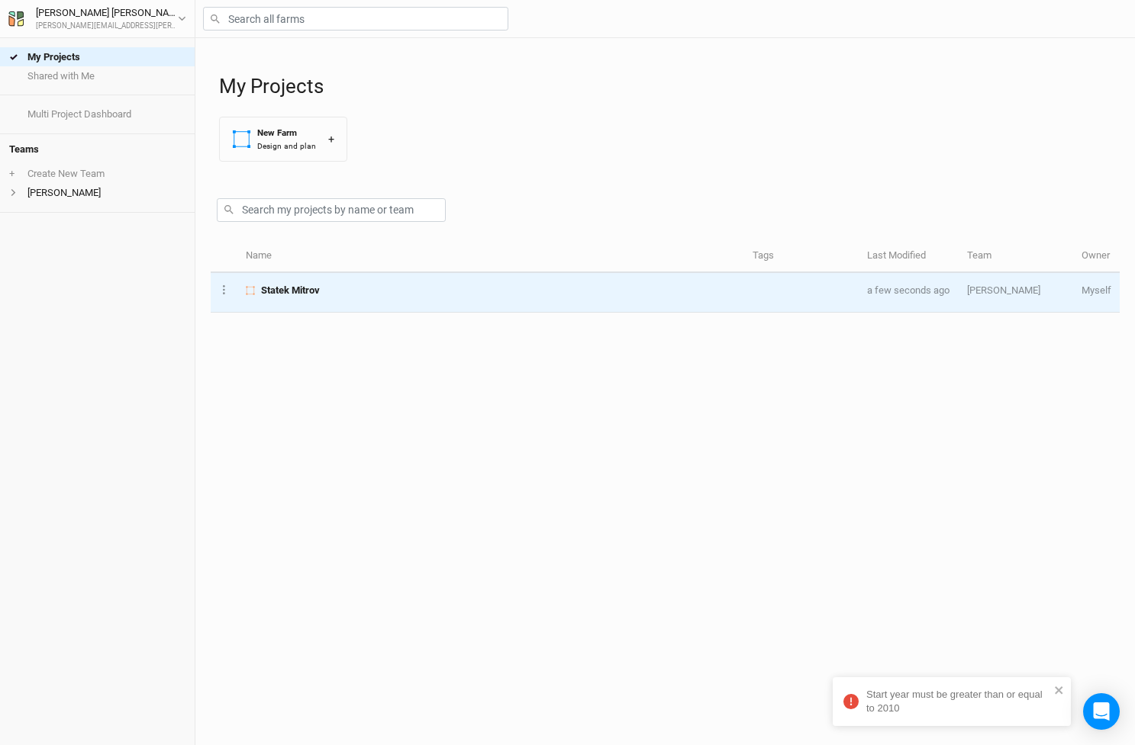
click at [308, 287] on span "Statek Mitrov" at bounding box center [290, 291] width 59 height 14
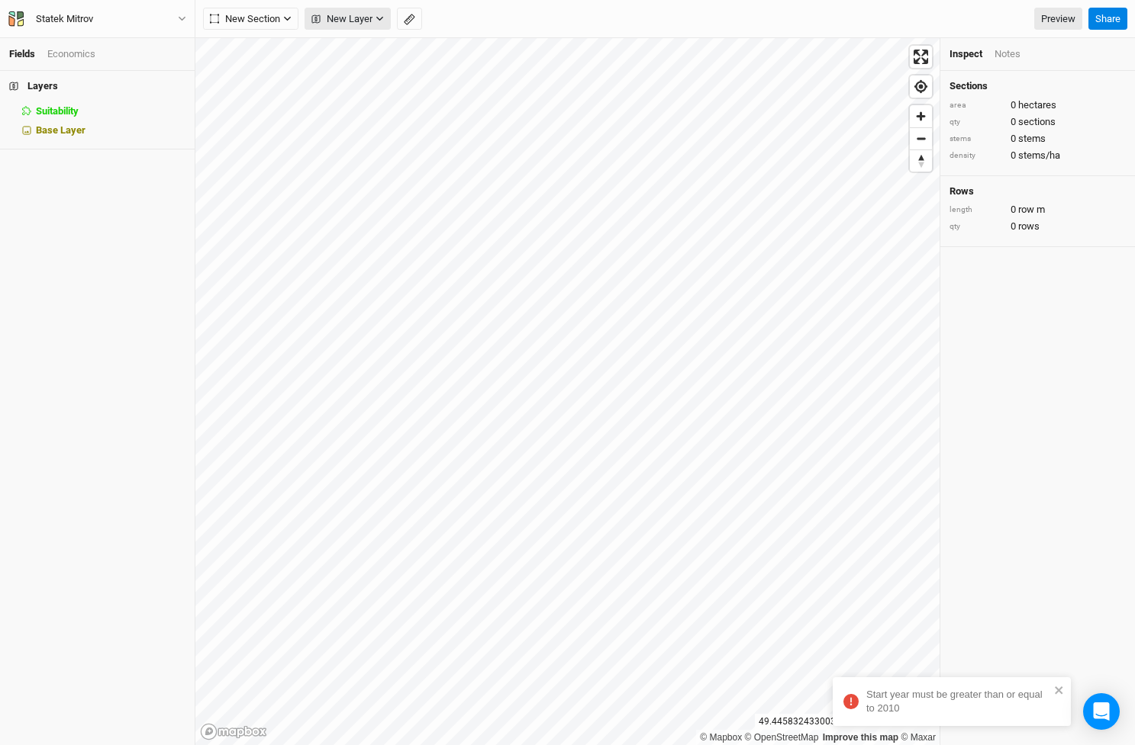
click at [380, 21] on icon "button" at bounding box center [379, 18] width 8 height 8
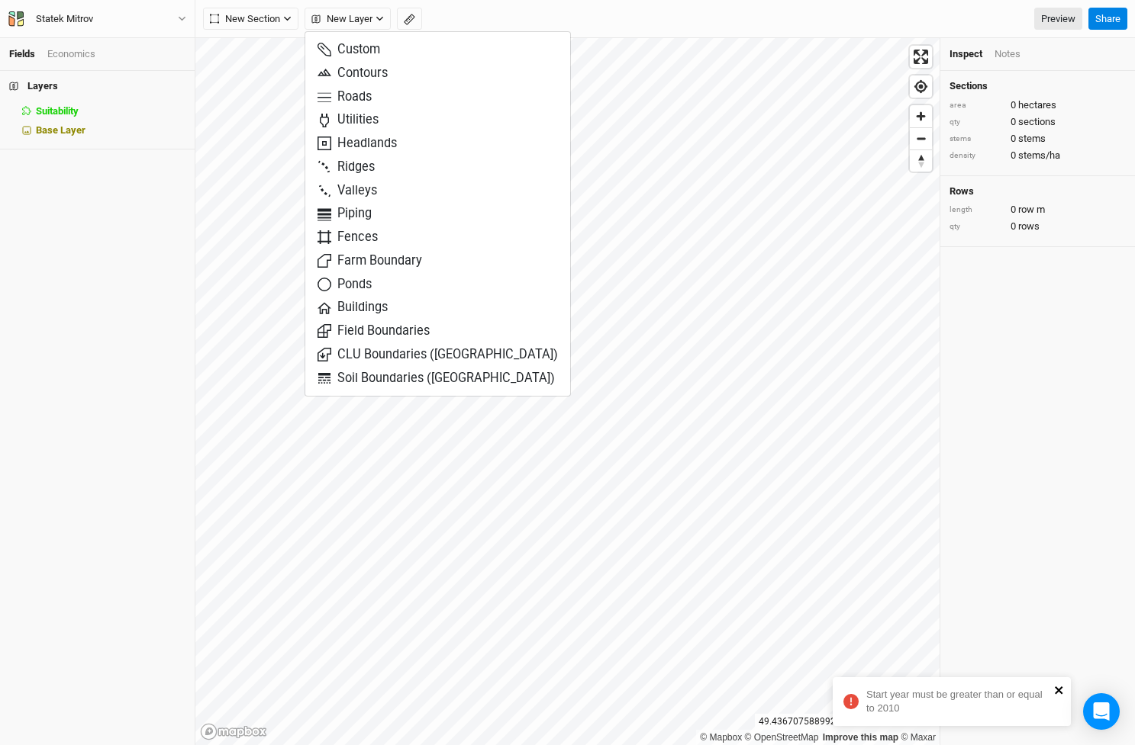
click at [1058, 688] on icon "close" at bounding box center [1059, 690] width 11 height 12
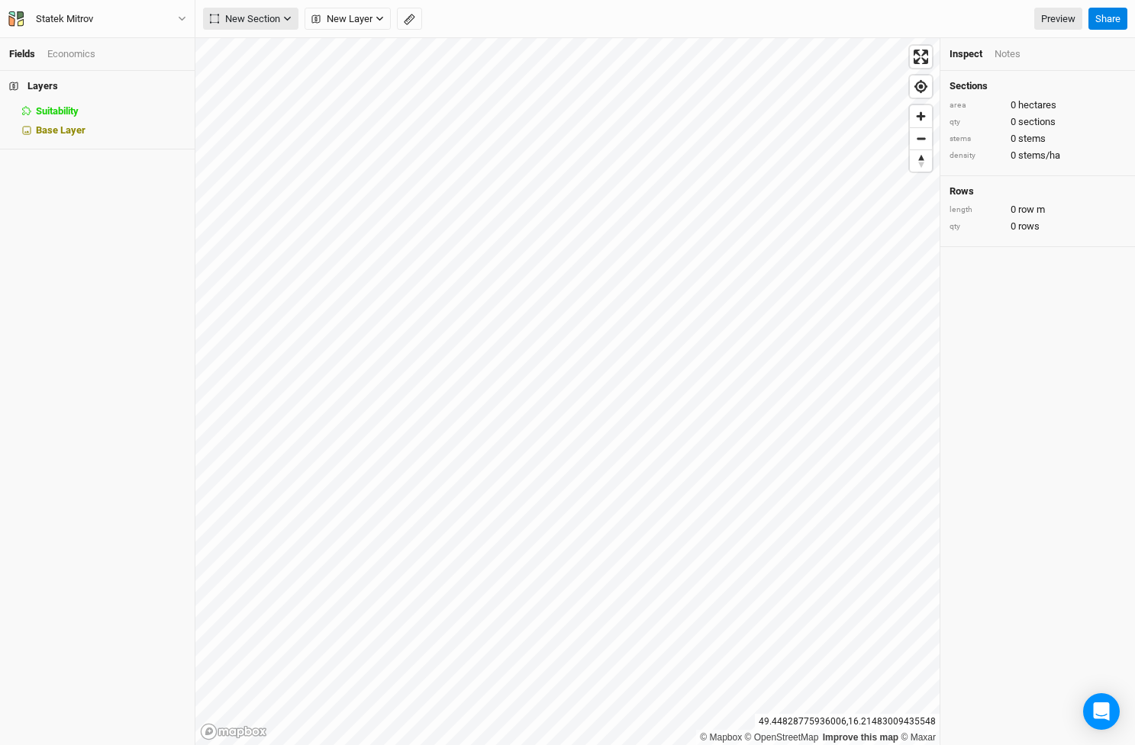
click at [286, 16] on icon "button" at bounding box center [287, 18] width 8 height 8
click at [379, 16] on icon "button" at bounding box center [379, 18] width 8 height 8
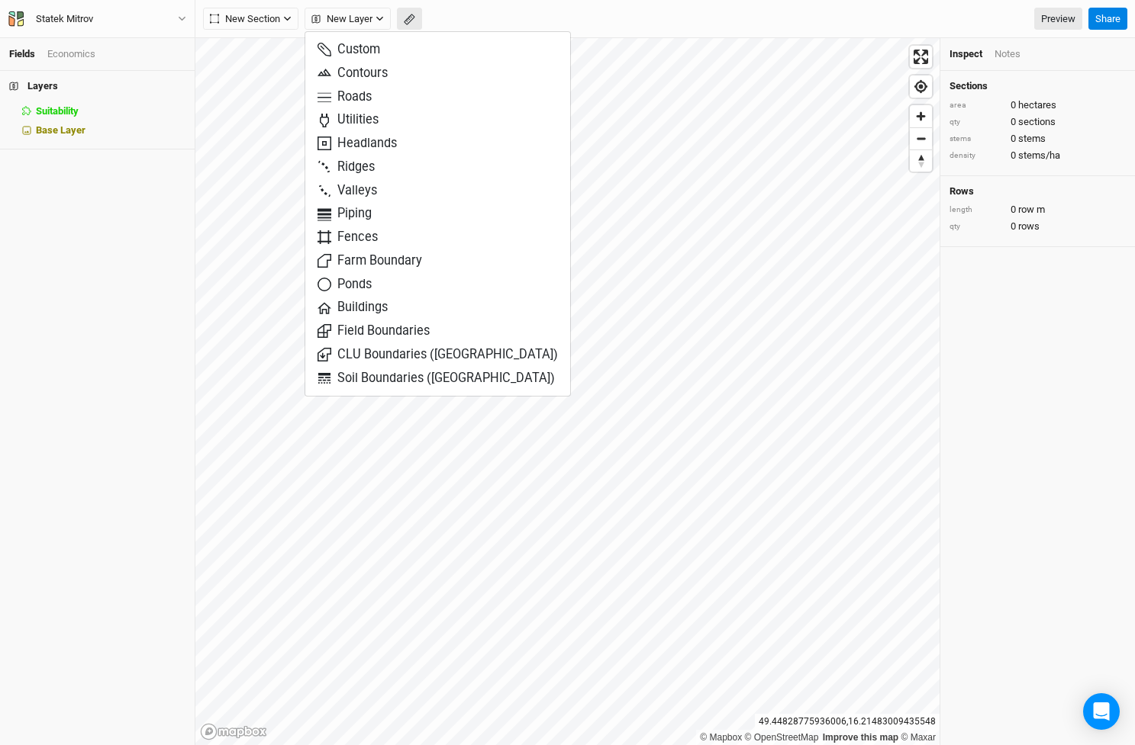
click at [412, 18] on icon "button" at bounding box center [409, 19] width 11 height 11
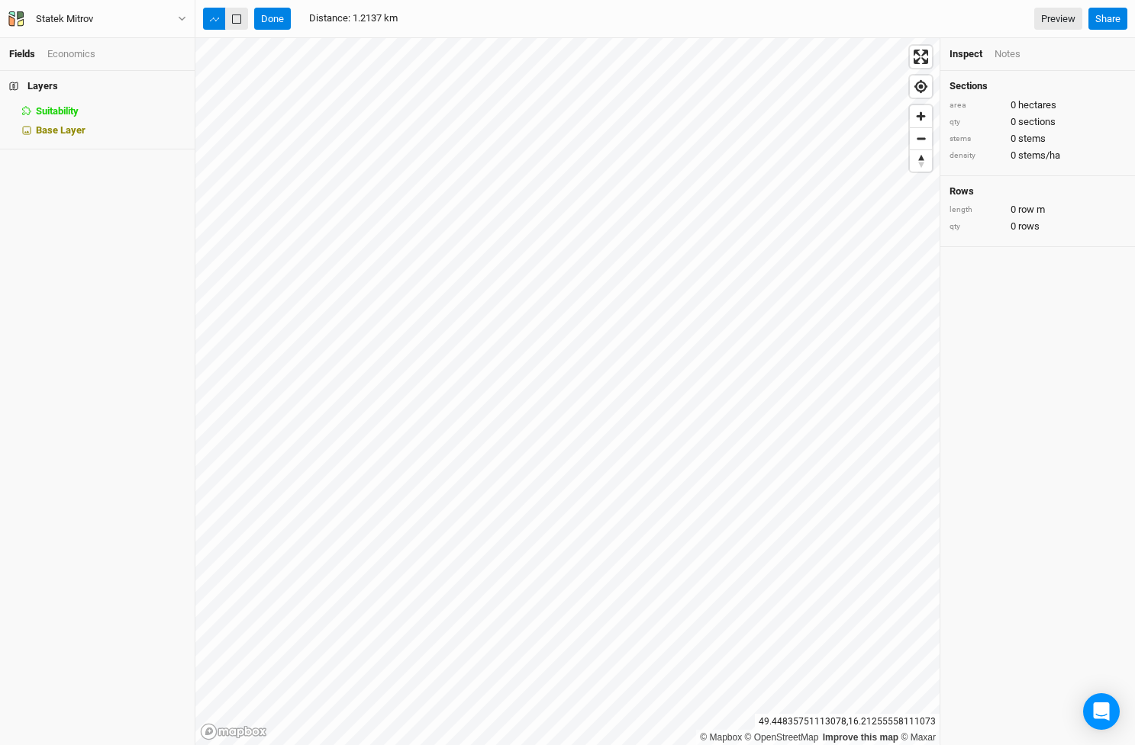
click at [242, 21] on button "button" at bounding box center [236, 19] width 23 height 23
click at [378, 20] on icon "button" at bounding box center [379, 18] width 8 height 8
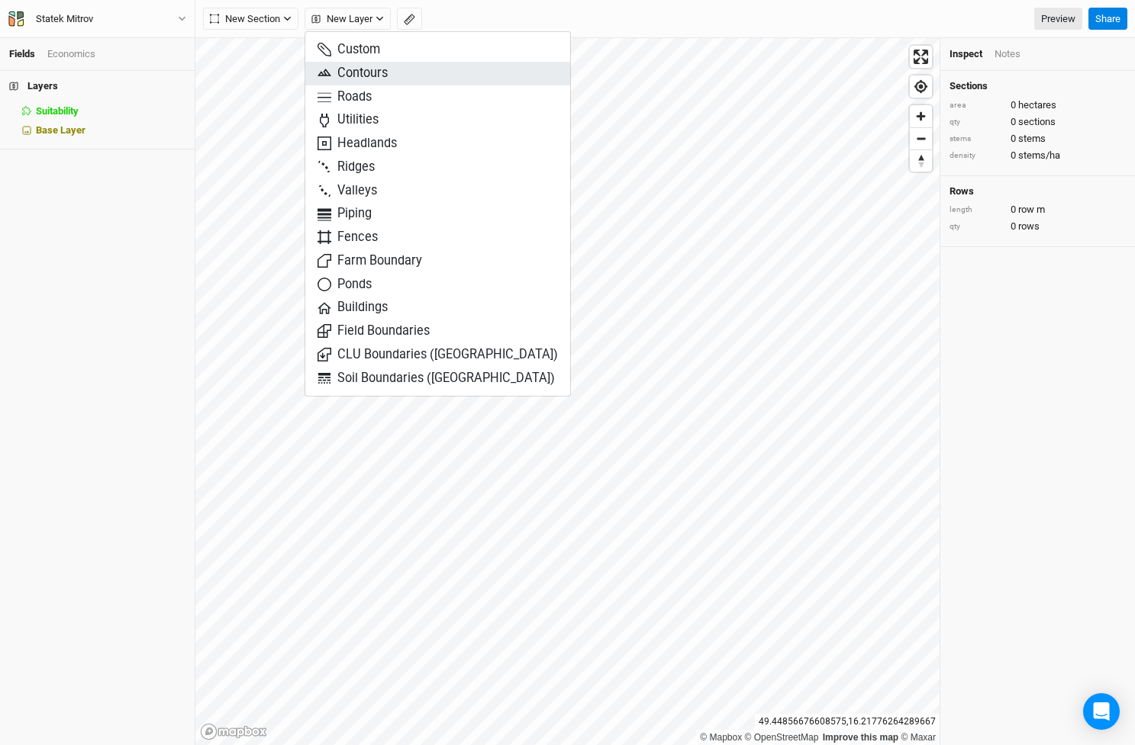
click at [375, 67] on span "Contours" at bounding box center [352, 74] width 70 height 18
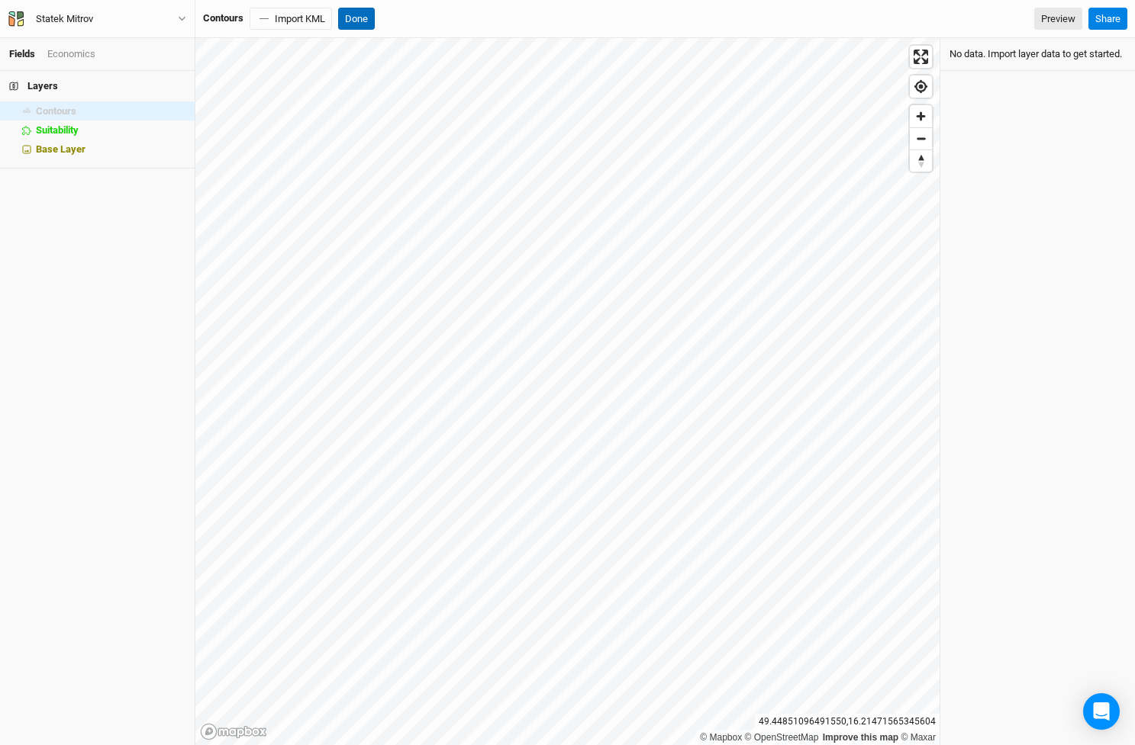
click at [358, 18] on button "Done" at bounding box center [356, 19] width 37 height 23
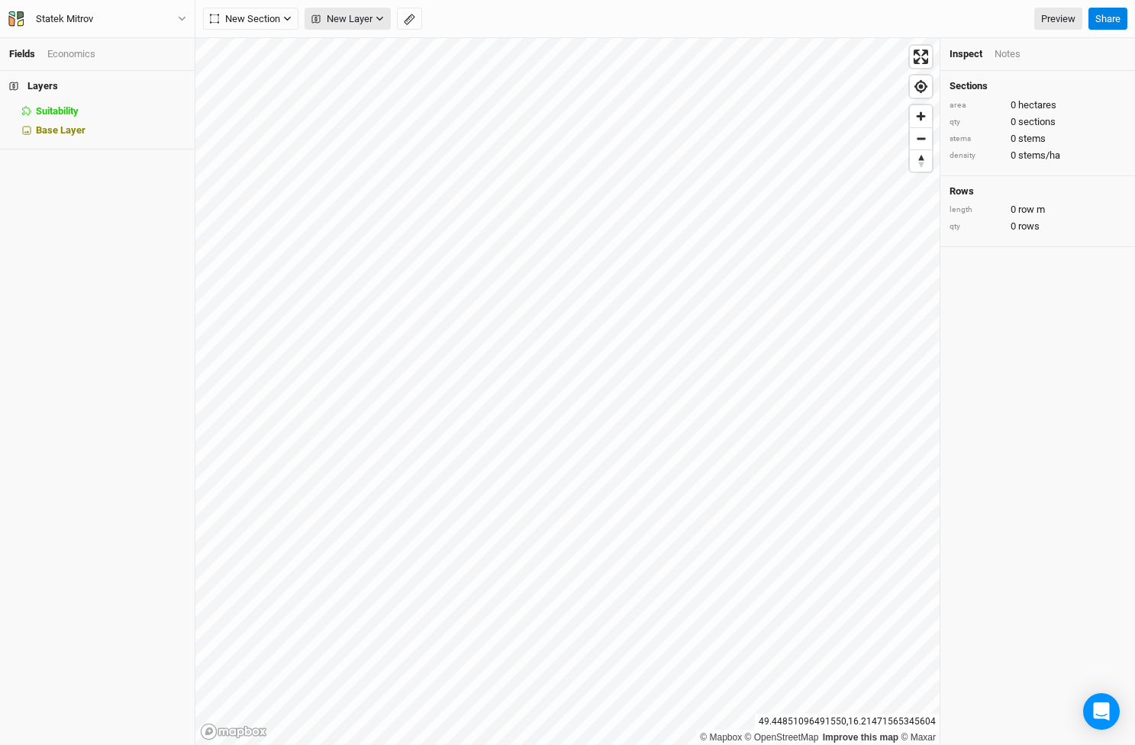
click at [382, 21] on icon "button" at bounding box center [379, 18] width 8 height 8
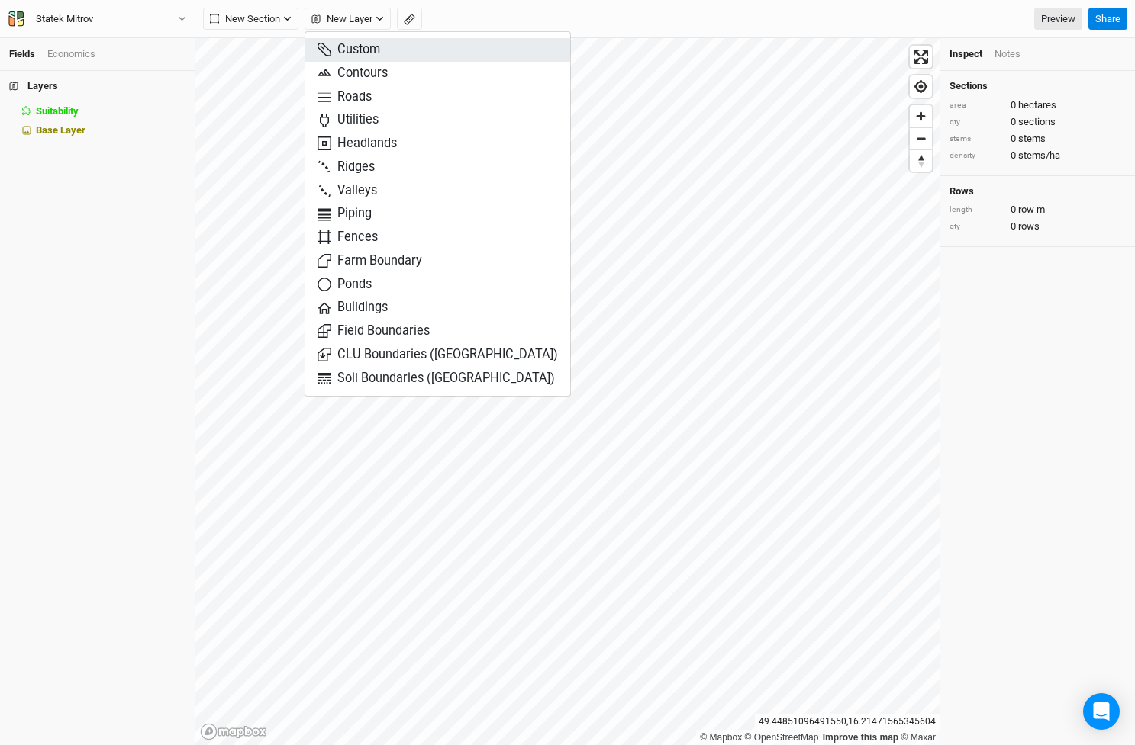
click at [385, 46] on button "Custom" at bounding box center [437, 50] width 265 height 24
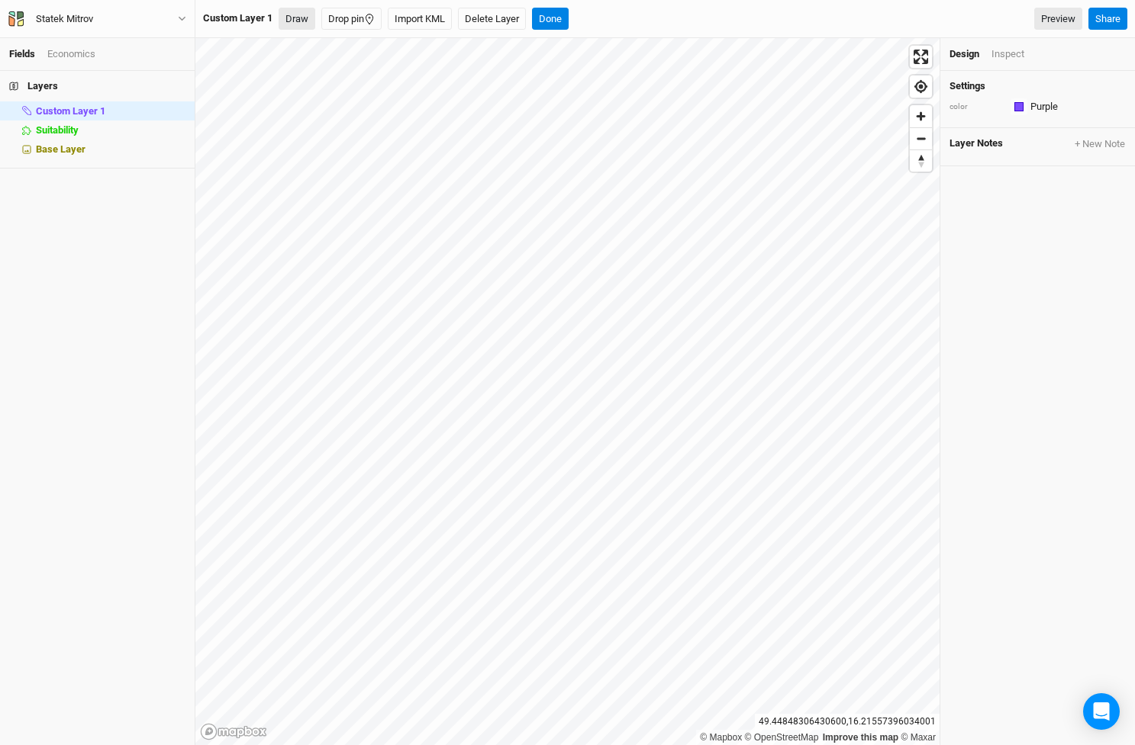
click at [297, 14] on button "Draw" at bounding box center [296, 19] width 37 height 23
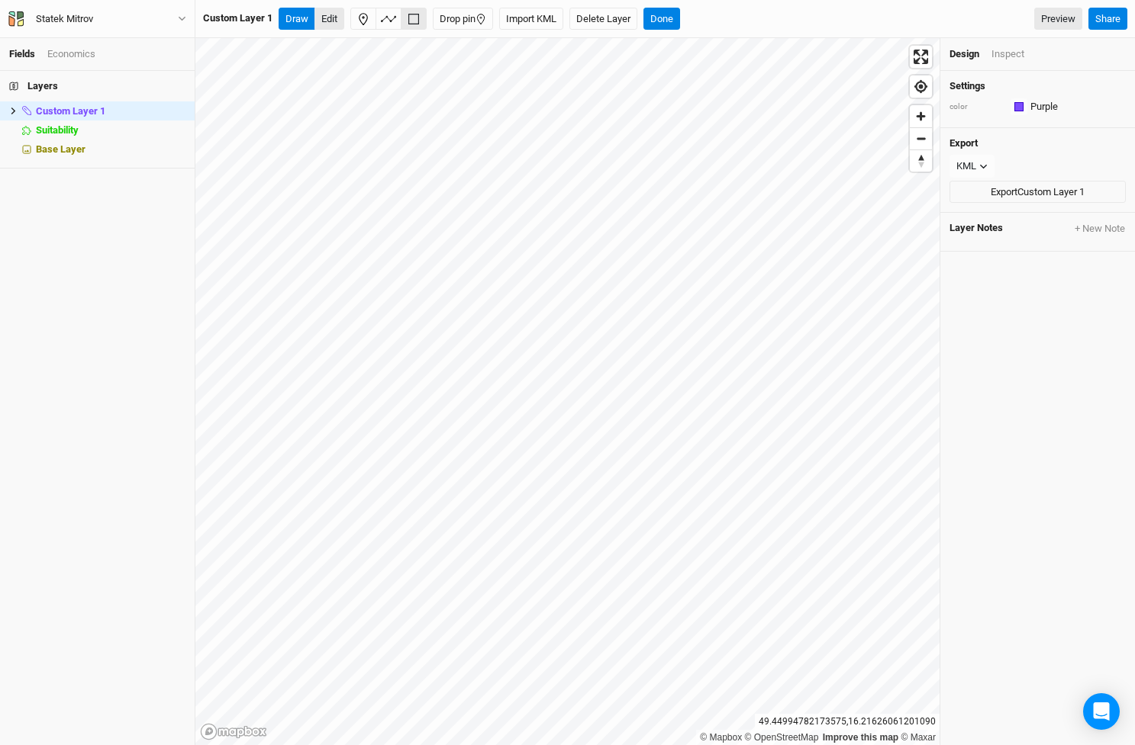
click at [333, 13] on button "Edit" at bounding box center [329, 19] width 30 height 23
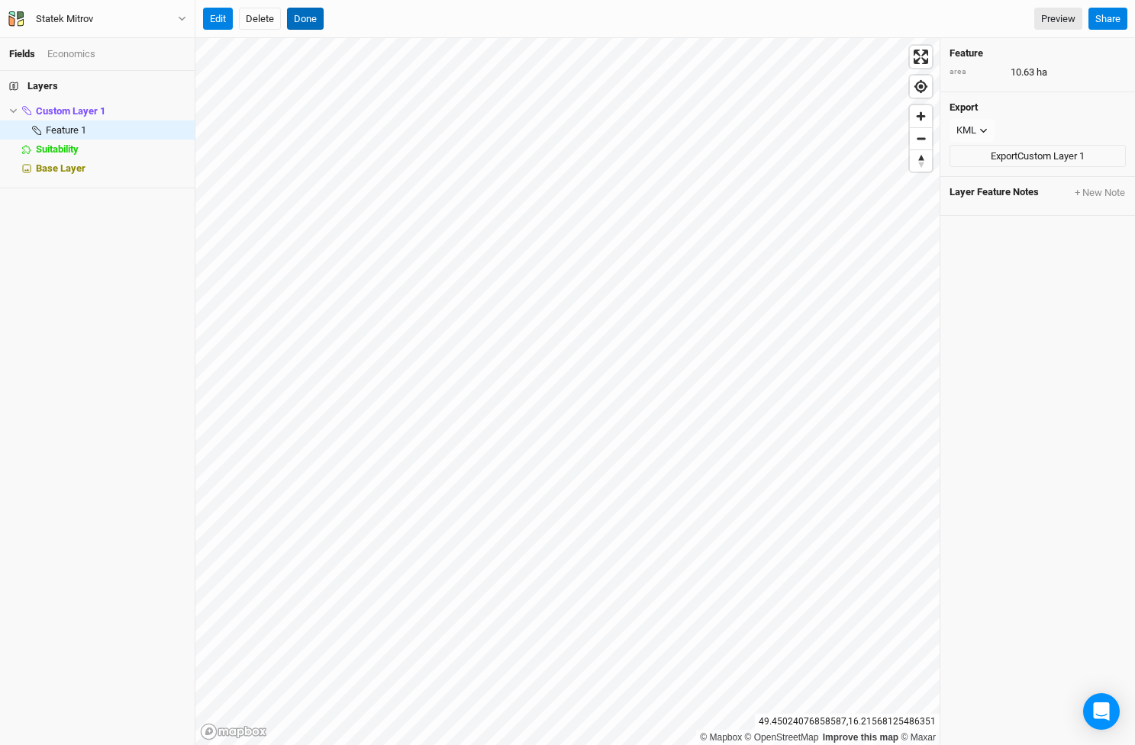
click at [310, 27] on button "Done" at bounding box center [305, 19] width 37 height 23
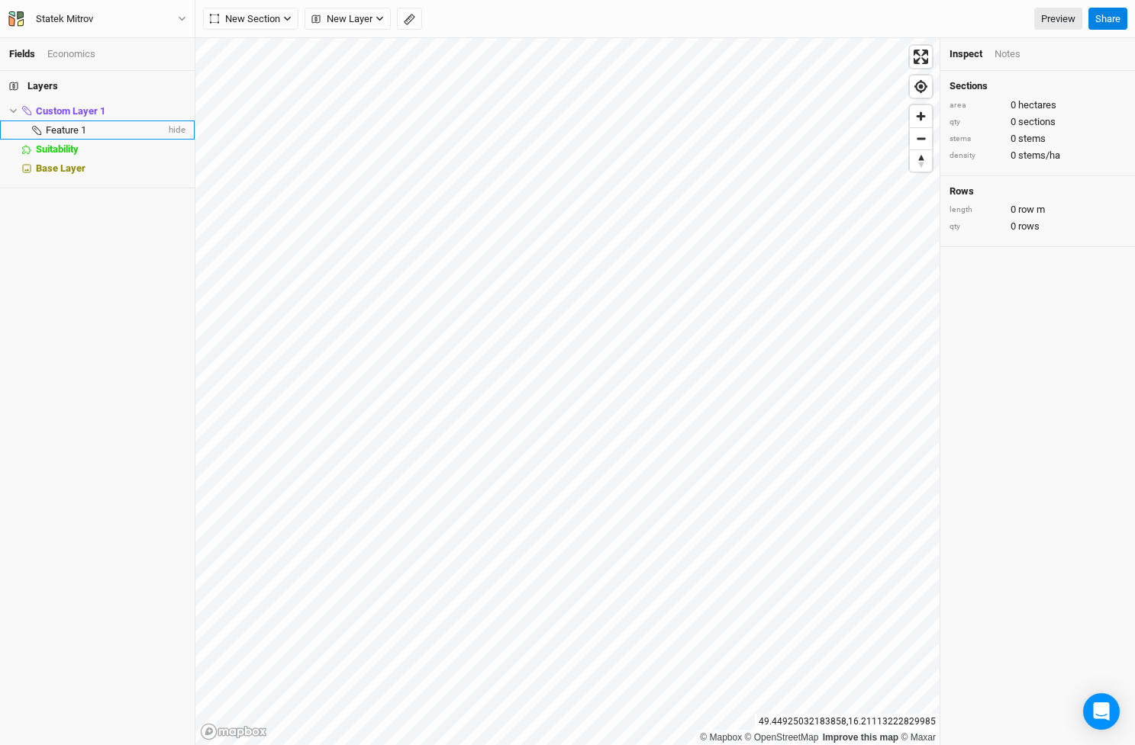
click at [64, 125] on span "Feature 1" at bounding box center [66, 129] width 40 height 11
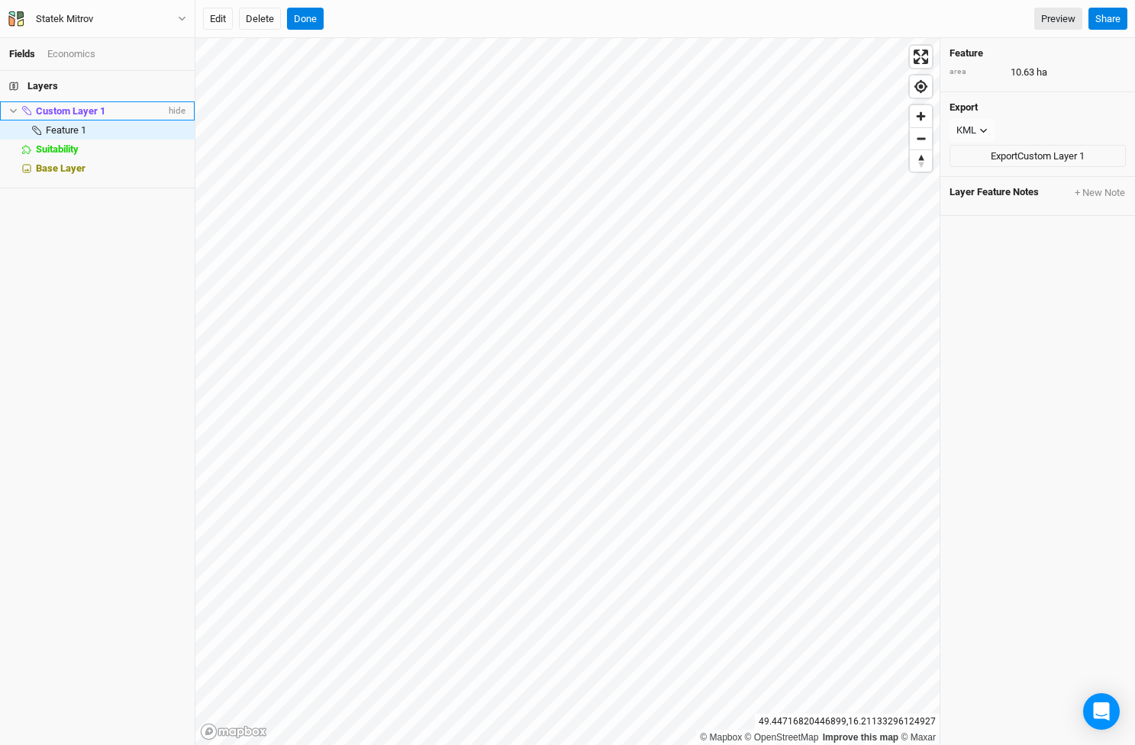
click at [68, 110] on span "Custom Layer 1" at bounding box center [70, 110] width 69 height 11
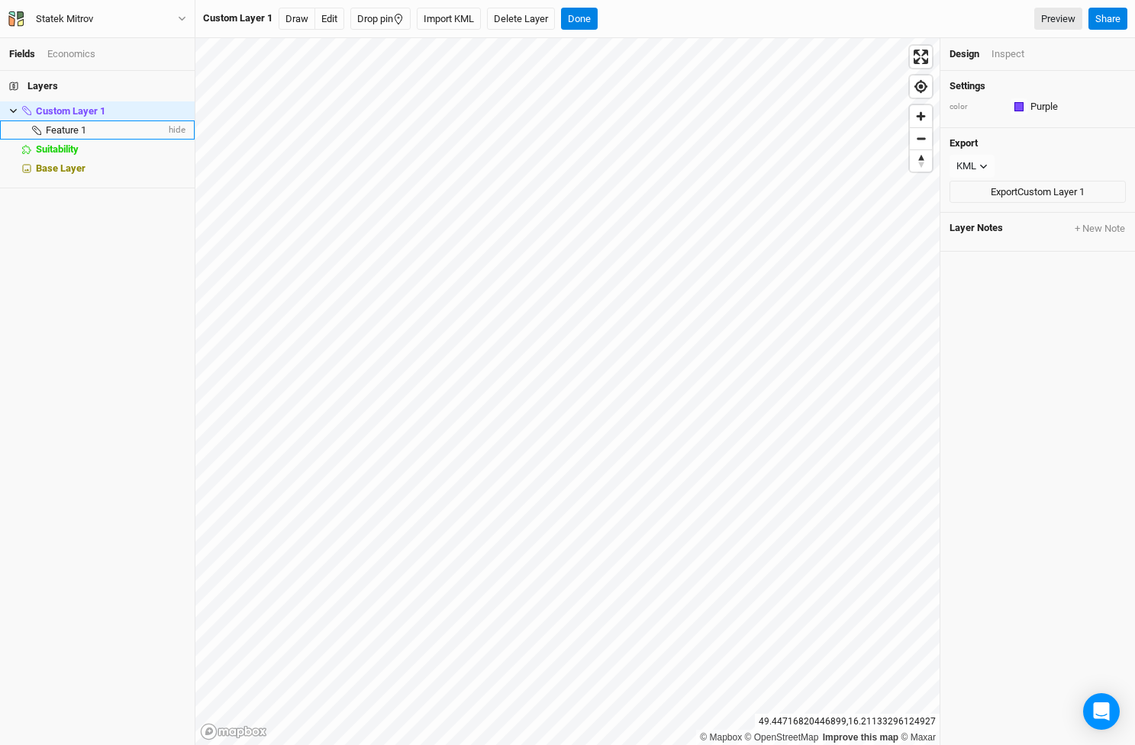
click at [76, 127] on span "Feature 1" at bounding box center [66, 129] width 40 height 11
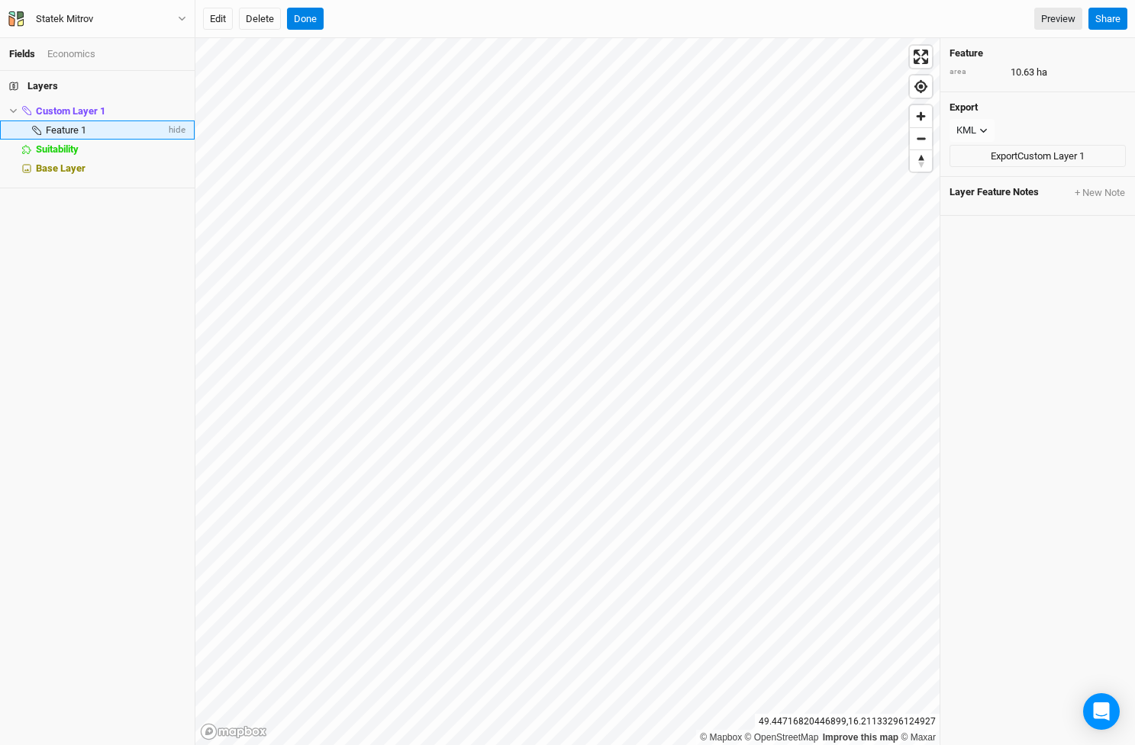
click at [76, 127] on span "Feature 1" at bounding box center [66, 129] width 40 height 11
type input "Vysoká [PERSON_NAME]"
click at [35, 229] on div "Layers Custom Layer 1 hide Vysoká [PERSON_NAME] hide Suitability hide Base Layer" at bounding box center [97, 408] width 195 height 675
click at [87, 110] on span "Custom Layer 1" at bounding box center [70, 110] width 69 height 11
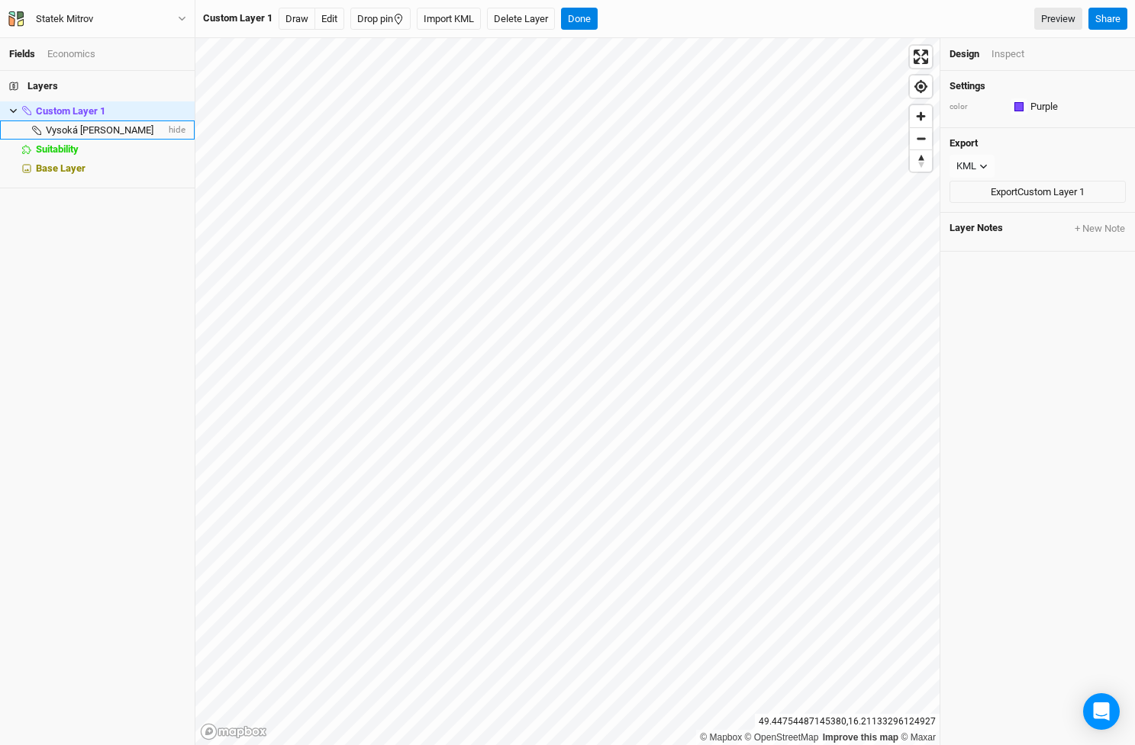
click at [69, 125] on span "Vysoká [PERSON_NAME]" at bounding box center [100, 129] width 108 height 11
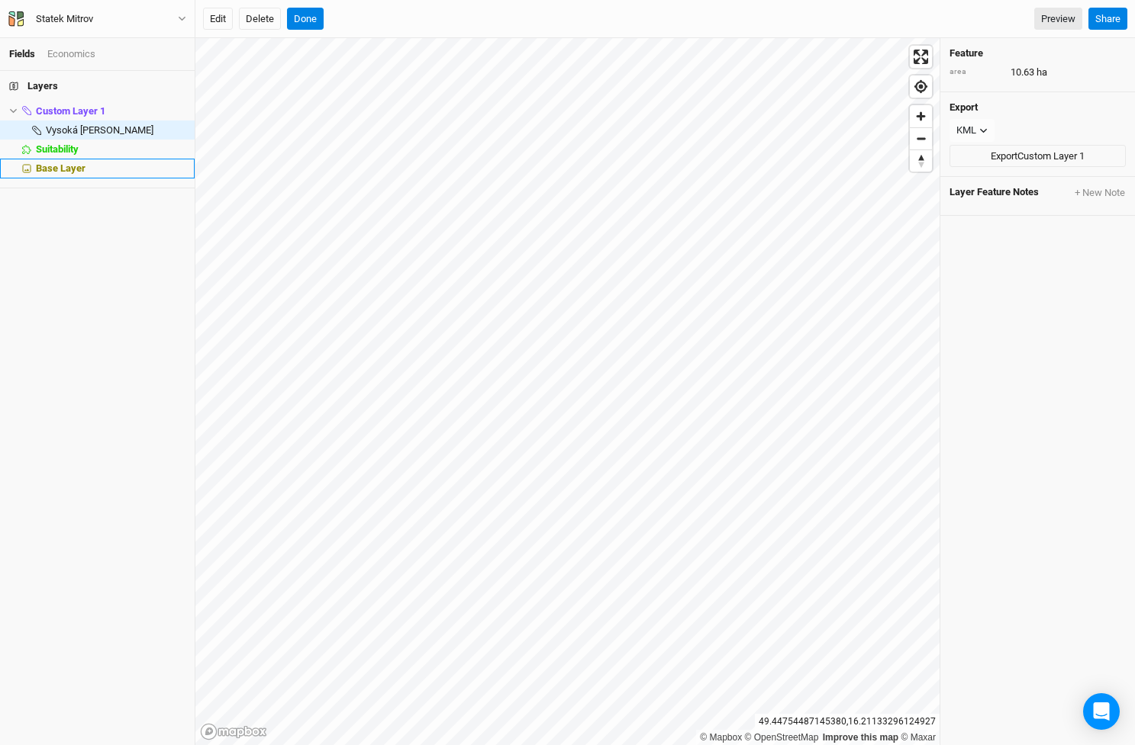
click at [56, 166] on span "Base Layer" at bounding box center [61, 168] width 50 height 11
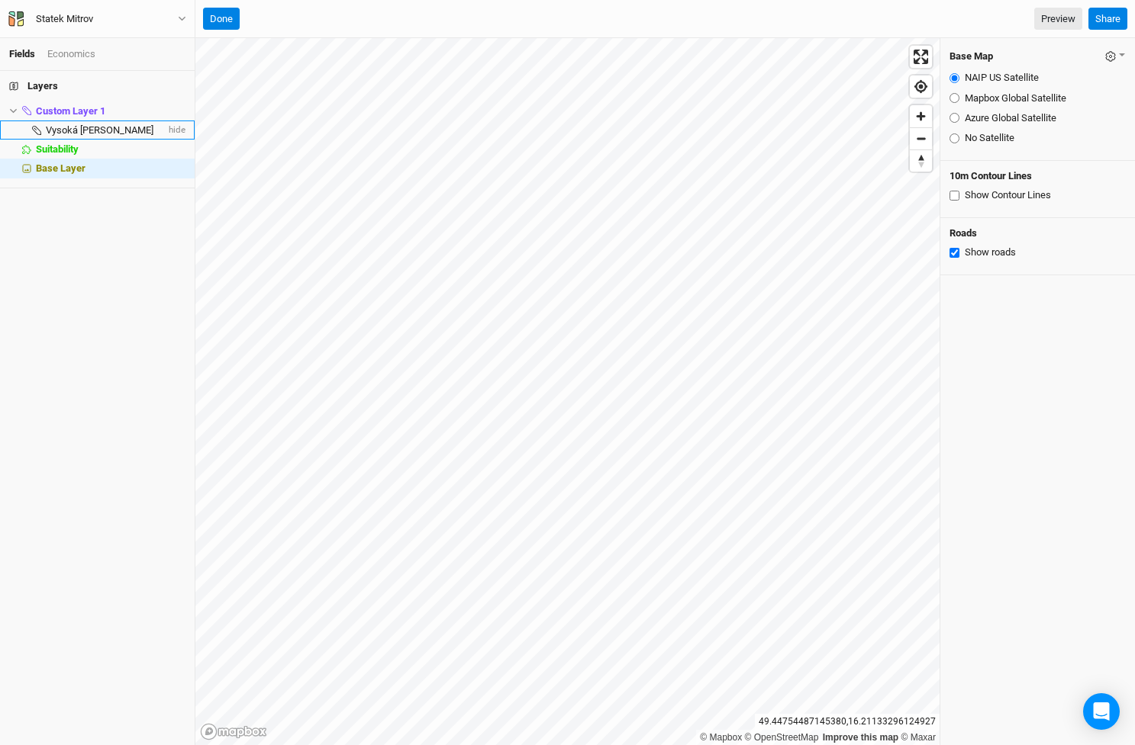
click at [62, 131] on span "Vysoká [PERSON_NAME]" at bounding box center [100, 129] width 108 height 11
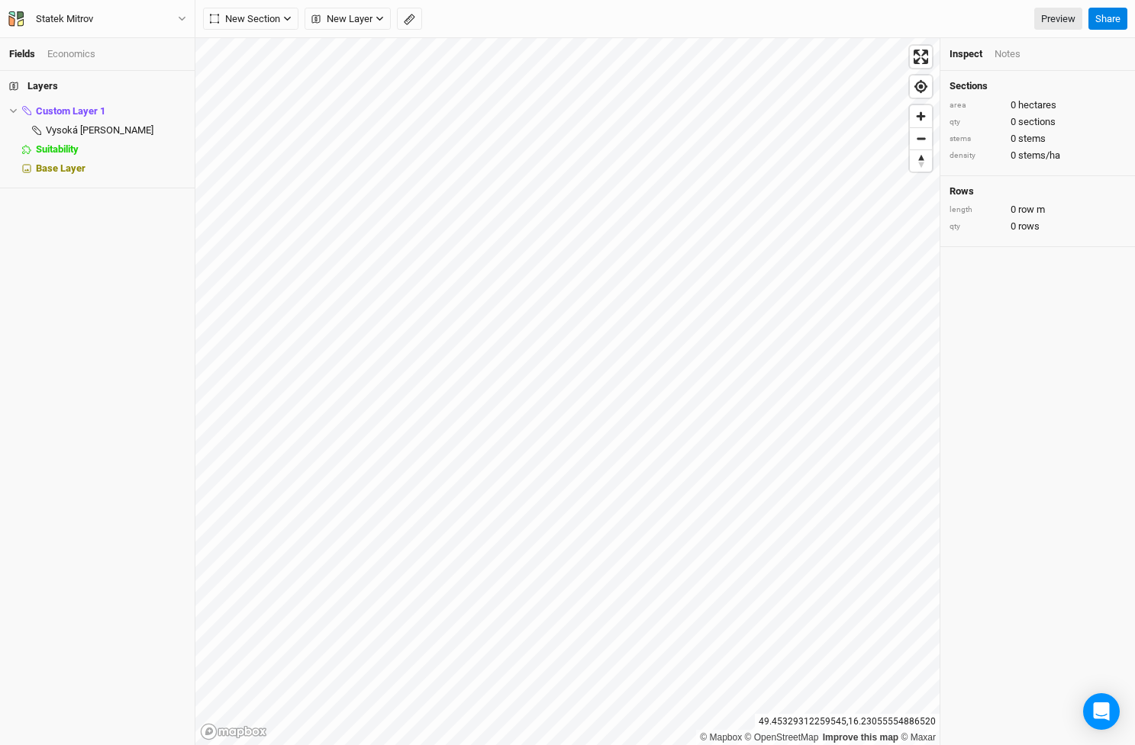
click at [633, 174] on div "Fields Economics Layers Custom Layer 1 hide Vysoká [PERSON_NAME] hide Suitabili…" at bounding box center [567, 372] width 1135 height 745
click at [79, 53] on div "Economics" at bounding box center [71, 54] width 48 height 14
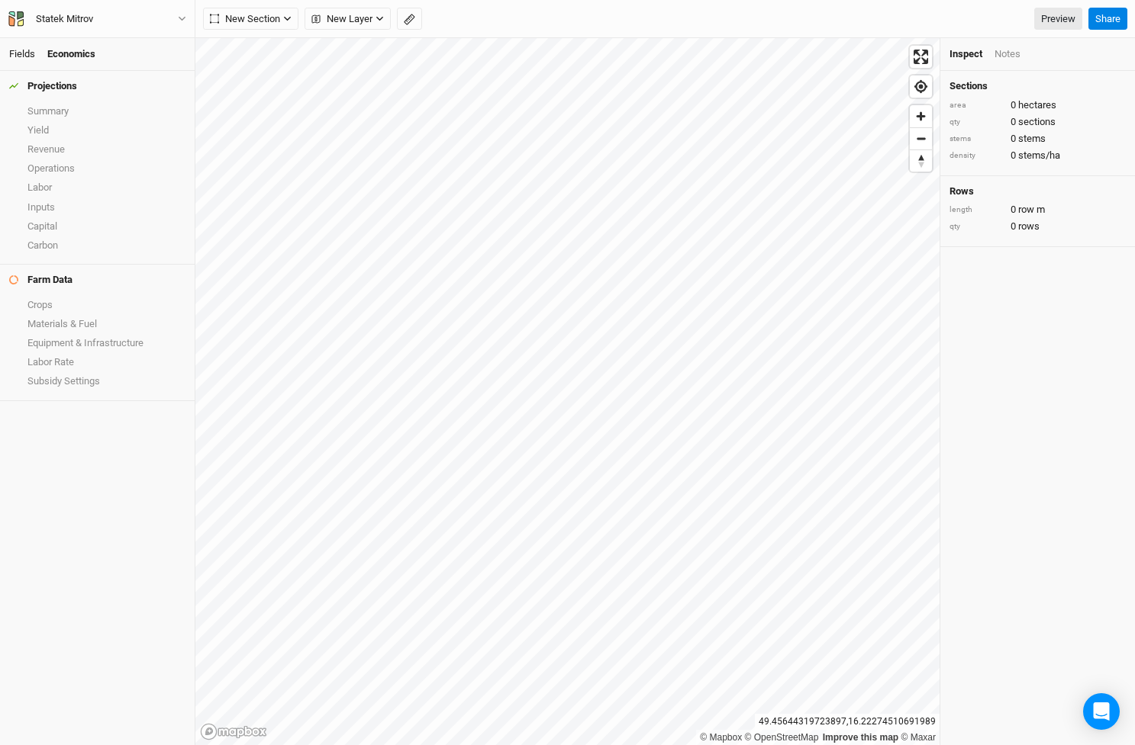
click at [14, 51] on link "Fields" at bounding box center [22, 53] width 26 height 11
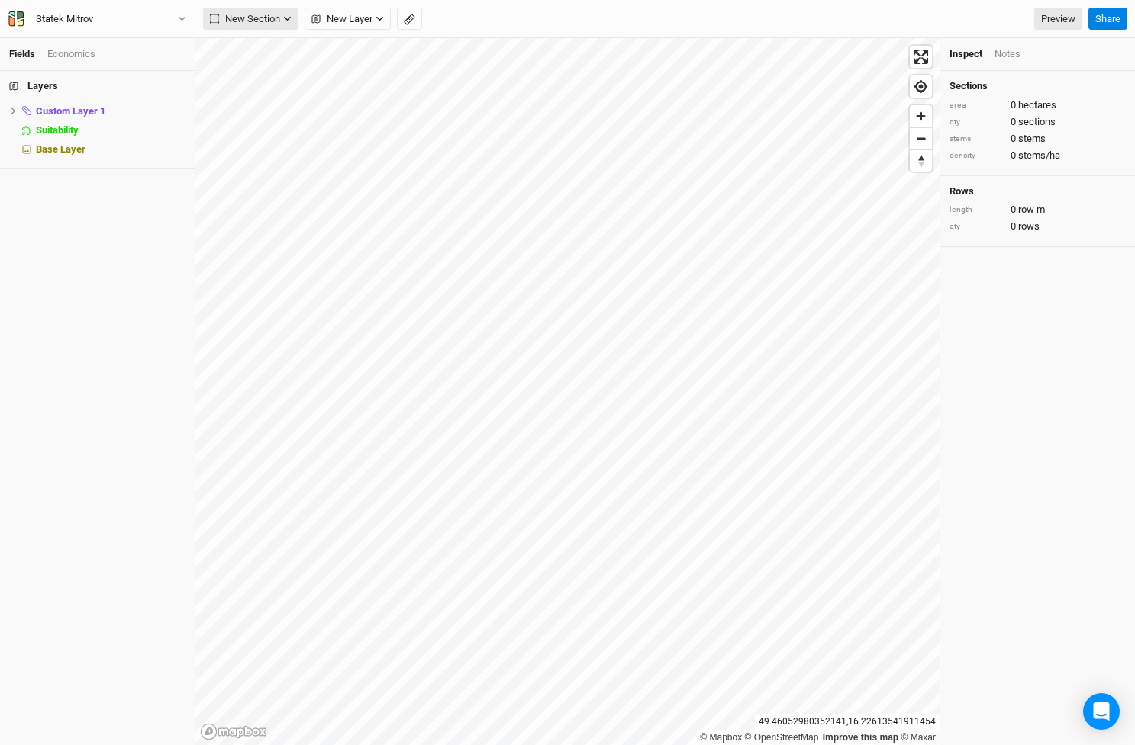
click at [294, 16] on button "New Section" at bounding box center [250, 19] width 95 height 23
click at [253, 45] on div "Grid" at bounding box center [247, 50] width 23 height 18
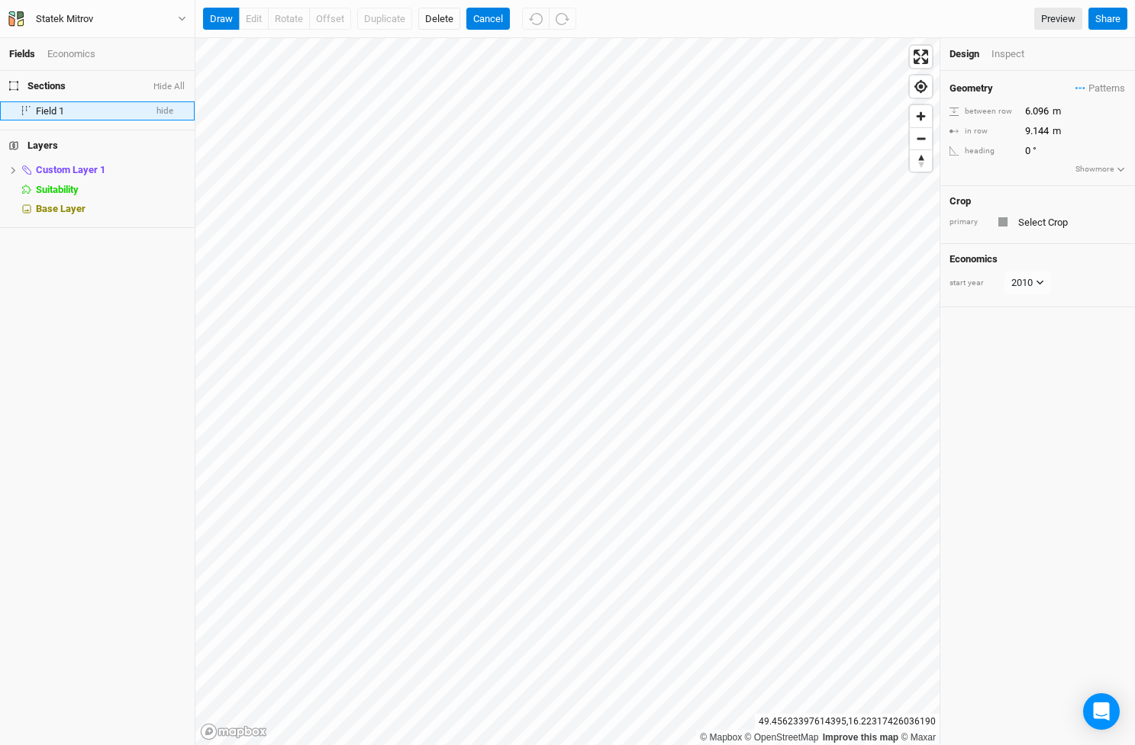
click at [61, 107] on span "Field 1" at bounding box center [50, 110] width 28 height 11
click at [225, 14] on button "draw" at bounding box center [221, 19] width 37 height 23
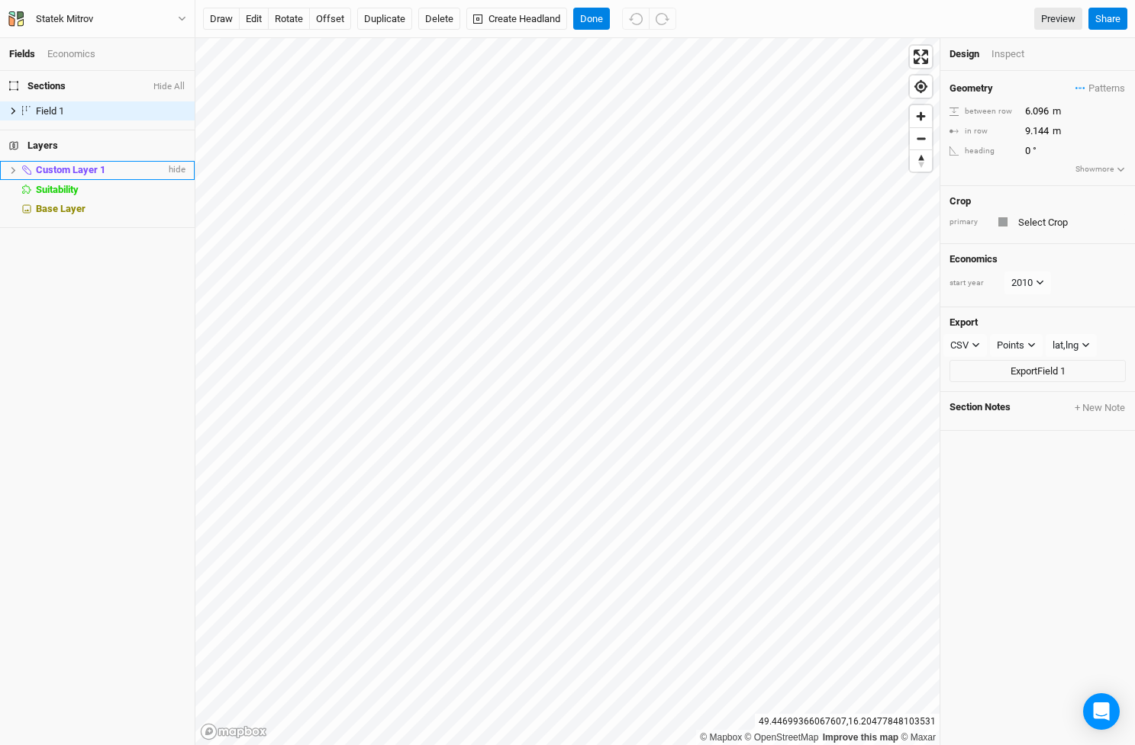
click at [66, 167] on span "Custom Layer 1" at bounding box center [70, 169] width 69 height 11
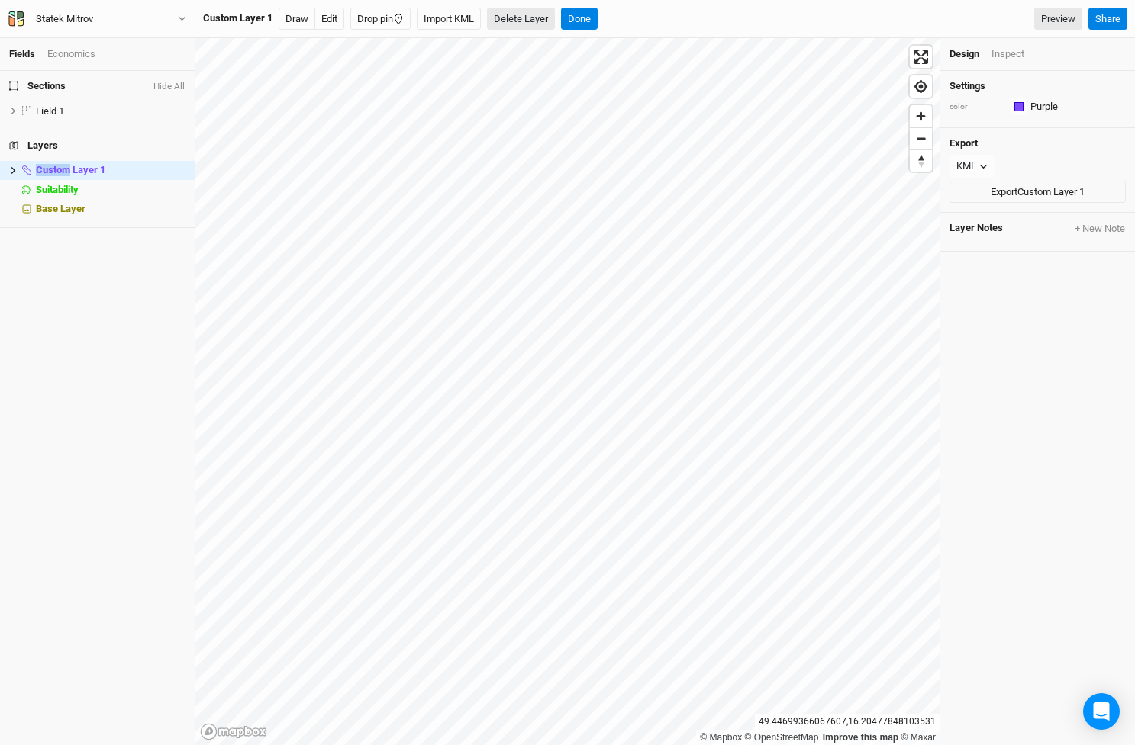
click at [526, 18] on button "Delete Layer" at bounding box center [521, 19] width 68 height 23
click at [546, 17] on button "Confirm" at bounding box center [553, 19] width 47 height 23
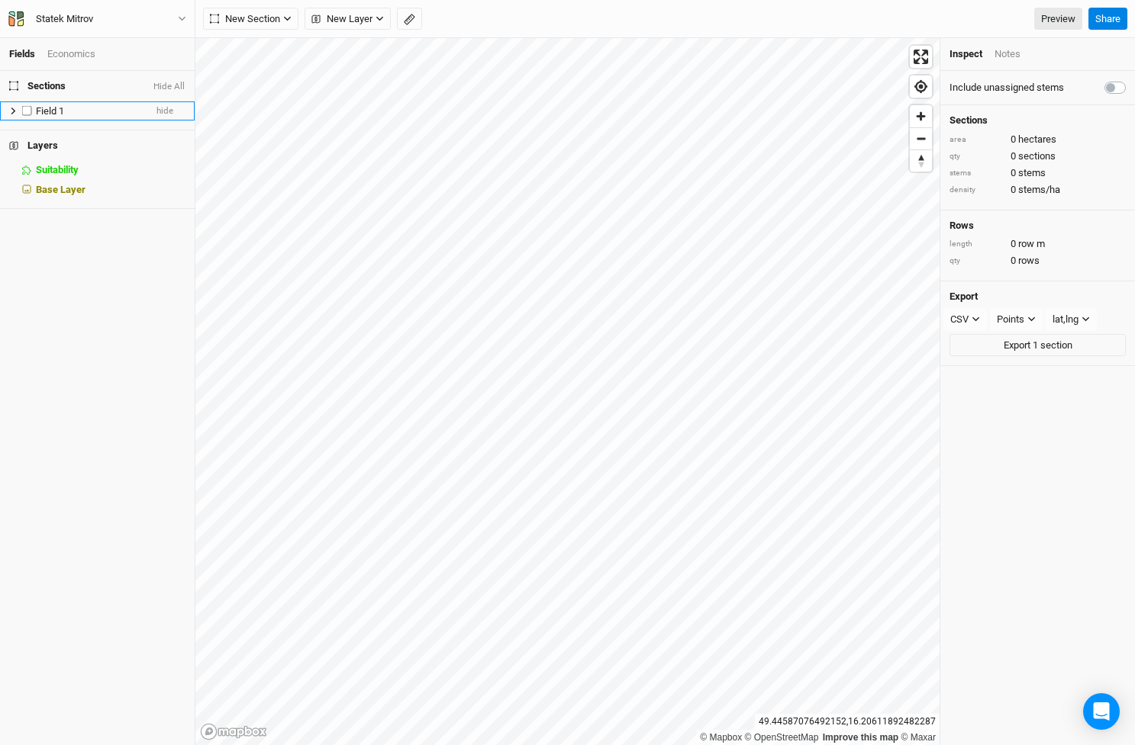
click at [64, 107] on span "Field 1" at bounding box center [50, 110] width 28 height 11
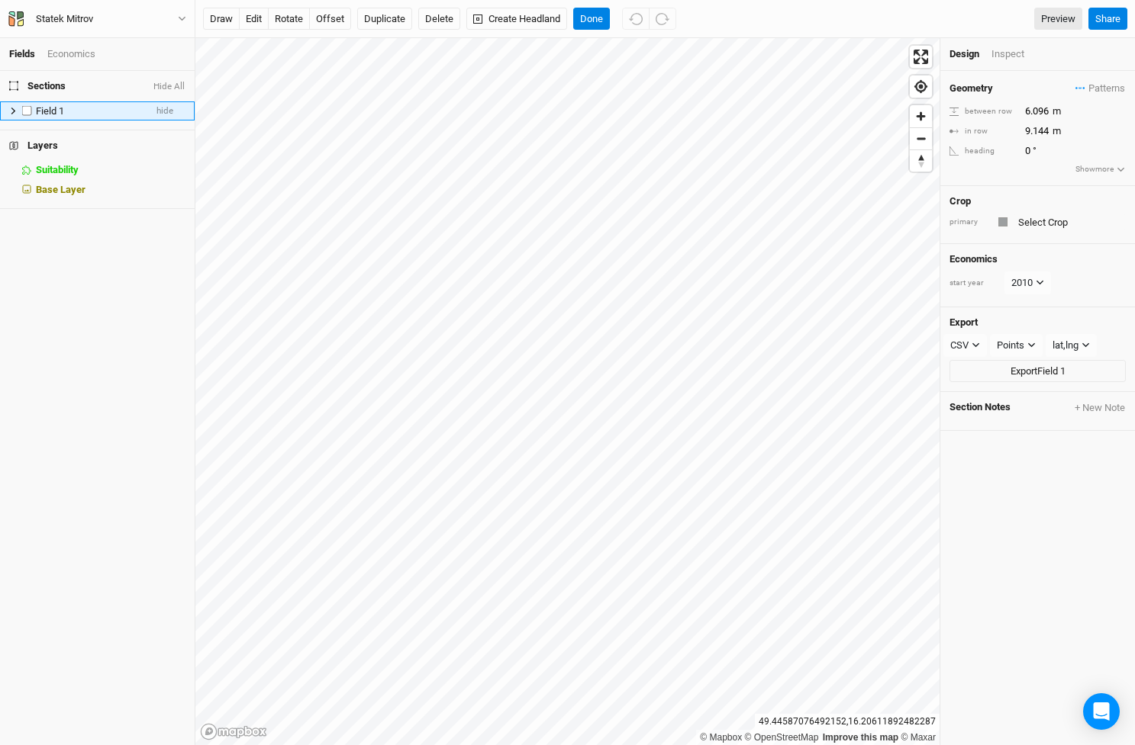
click at [28, 111] on label at bounding box center [27, 110] width 19 height 19
click at [28, 111] on input "checkbox" at bounding box center [27, 111] width 10 height 10
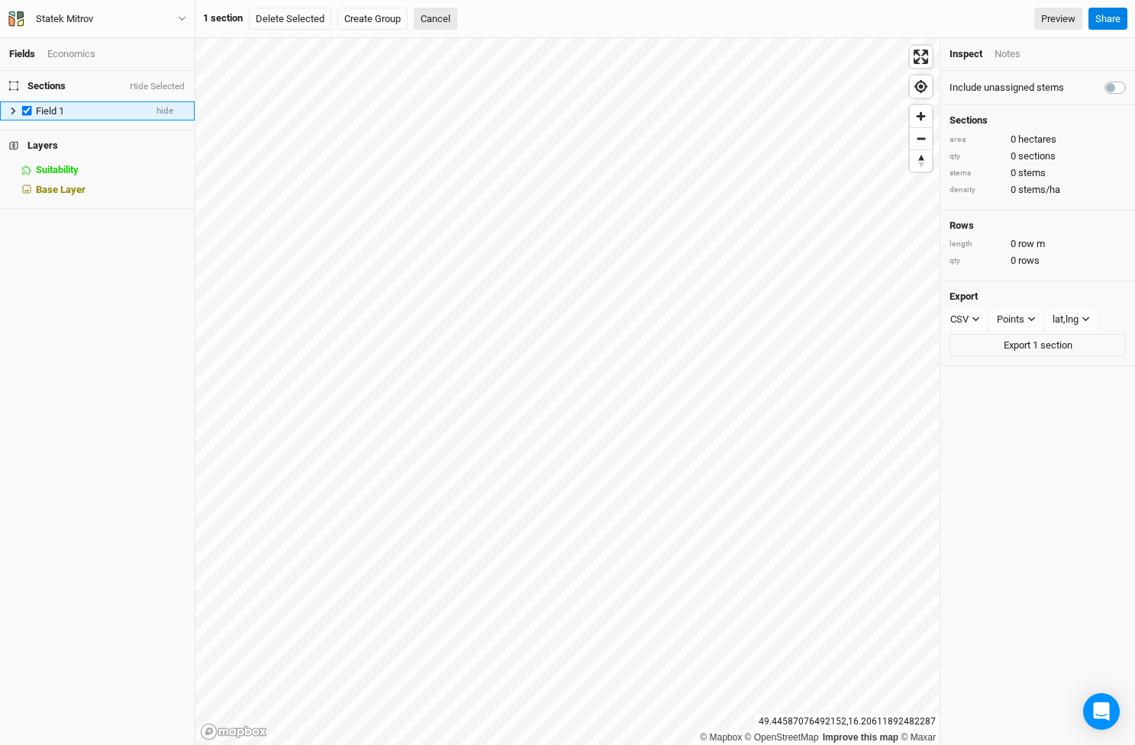
click at [25, 107] on label at bounding box center [27, 110] width 19 height 19
click at [25, 107] on input "checkbox" at bounding box center [27, 111] width 10 height 10
checkbox input "false"
click at [13, 108] on icon at bounding box center [13, 111] width 5 height 7
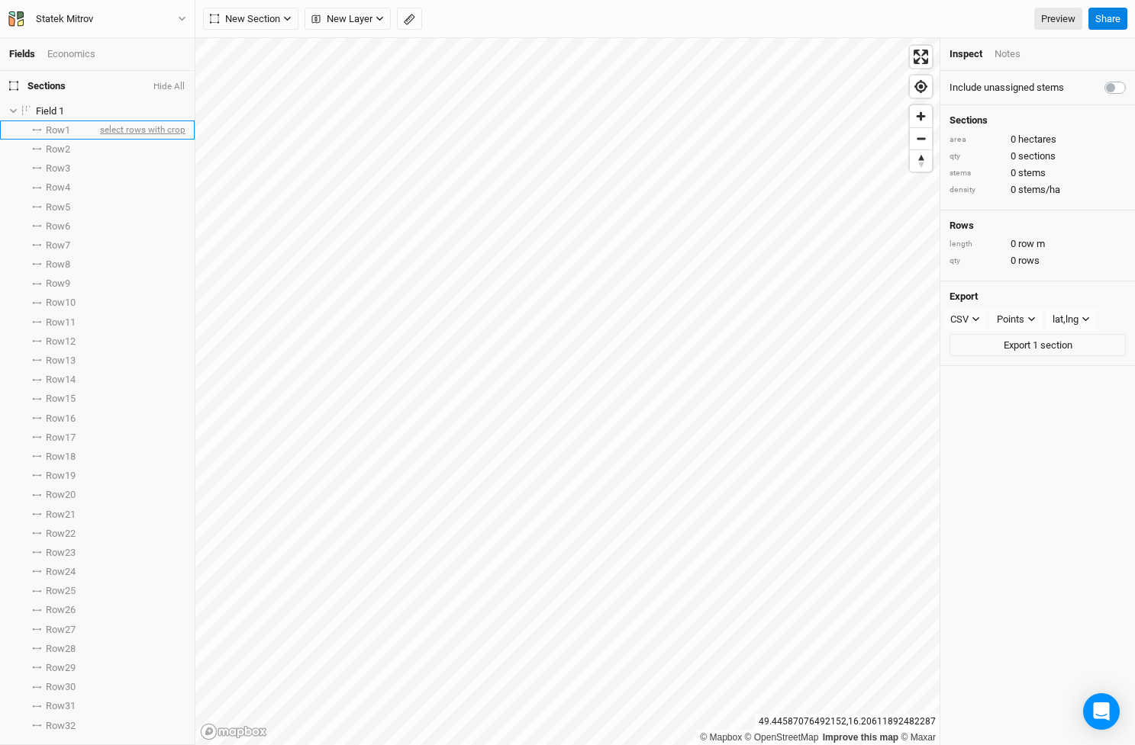
click at [124, 130] on span "select rows with crop" at bounding box center [141, 130] width 89 height 19
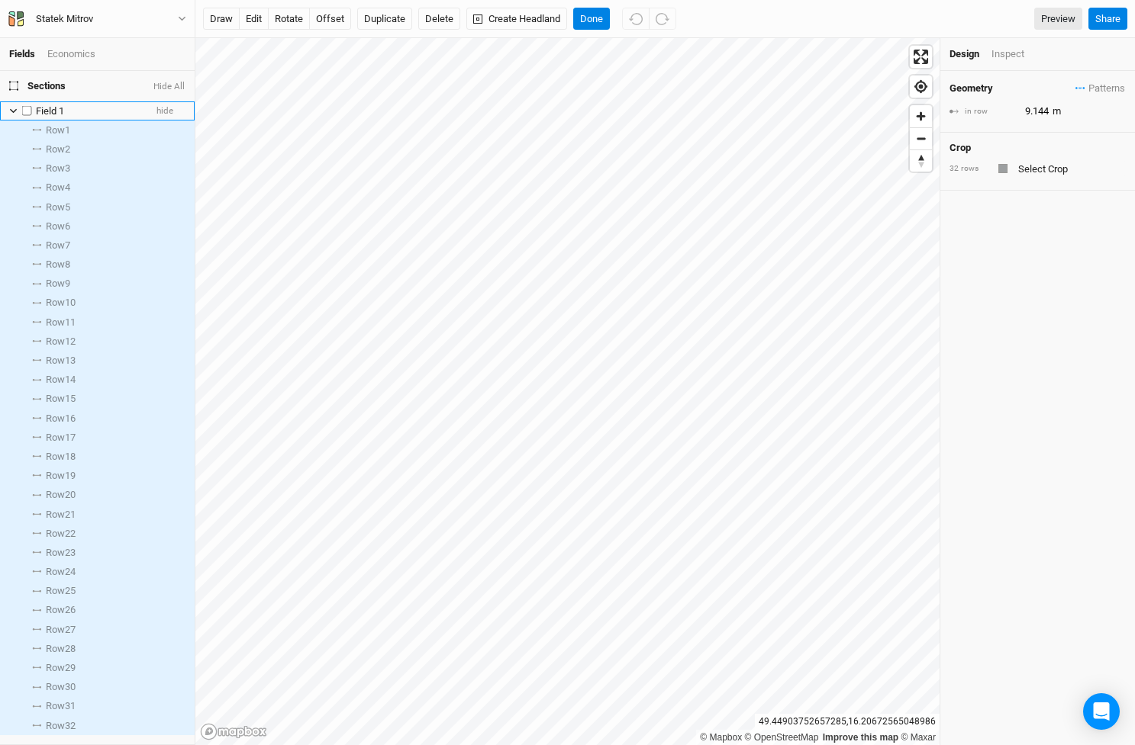
click at [13, 111] on icon at bounding box center [13, 111] width 7 height 5
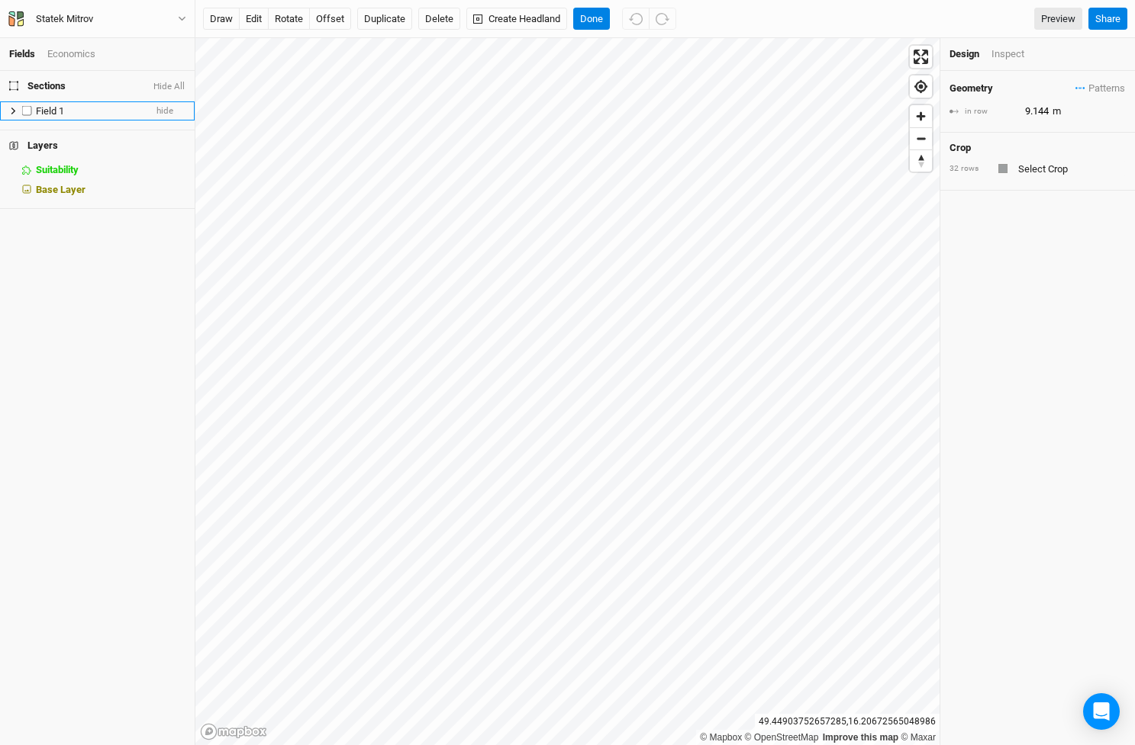
click at [53, 108] on span "Field 1" at bounding box center [50, 110] width 28 height 11
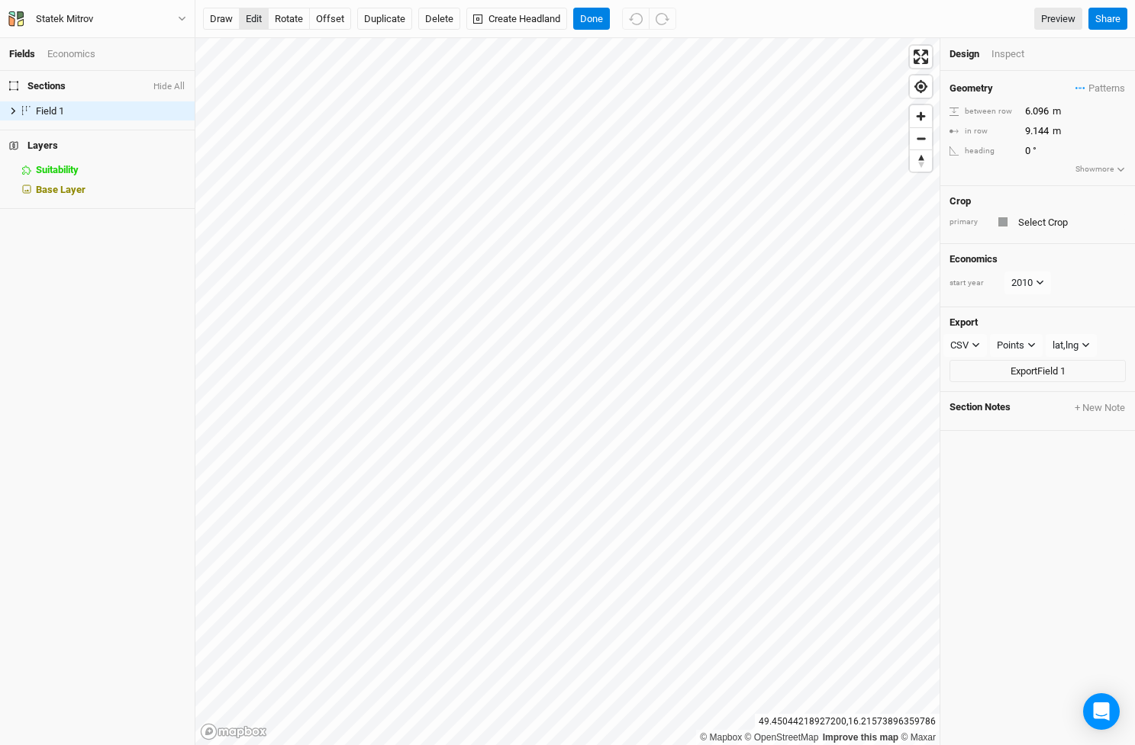
click at [257, 19] on button "edit" at bounding box center [254, 19] width 30 height 23
click at [295, 18] on button "rotate" at bounding box center [289, 19] width 42 height 23
type input "227.1"
click at [255, 17] on button "edit" at bounding box center [254, 19] width 30 height 23
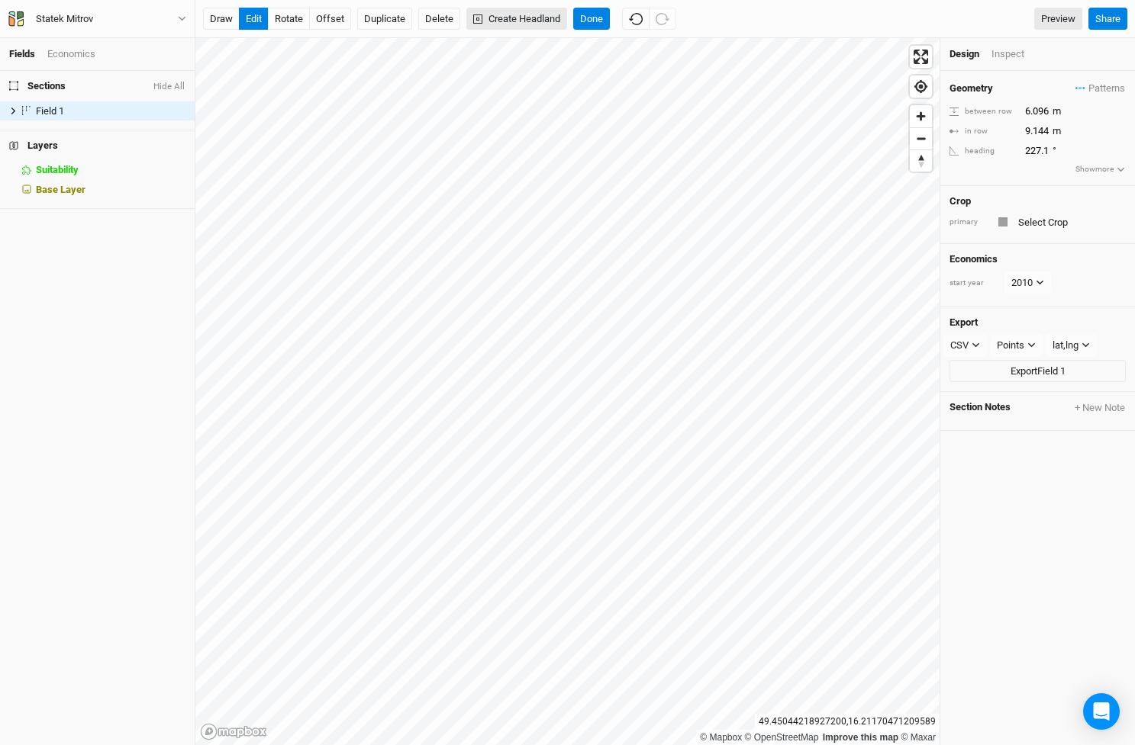
click at [529, 22] on button "Create Headland" at bounding box center [516, 19] width 101 height 23
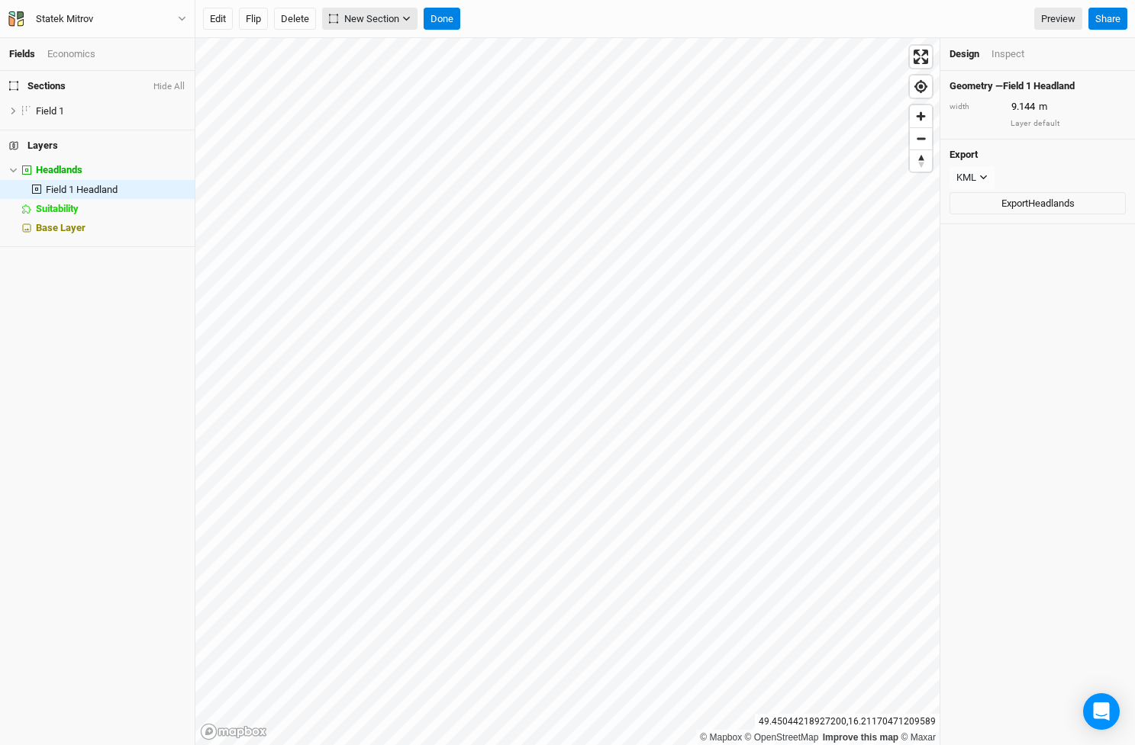
click at [407, 21] on icon "button" at bounding box center [406, 19] width 7 height 5
click at [443, 21] on button "Done" at bounding box center [441, 19] width 37 height 23
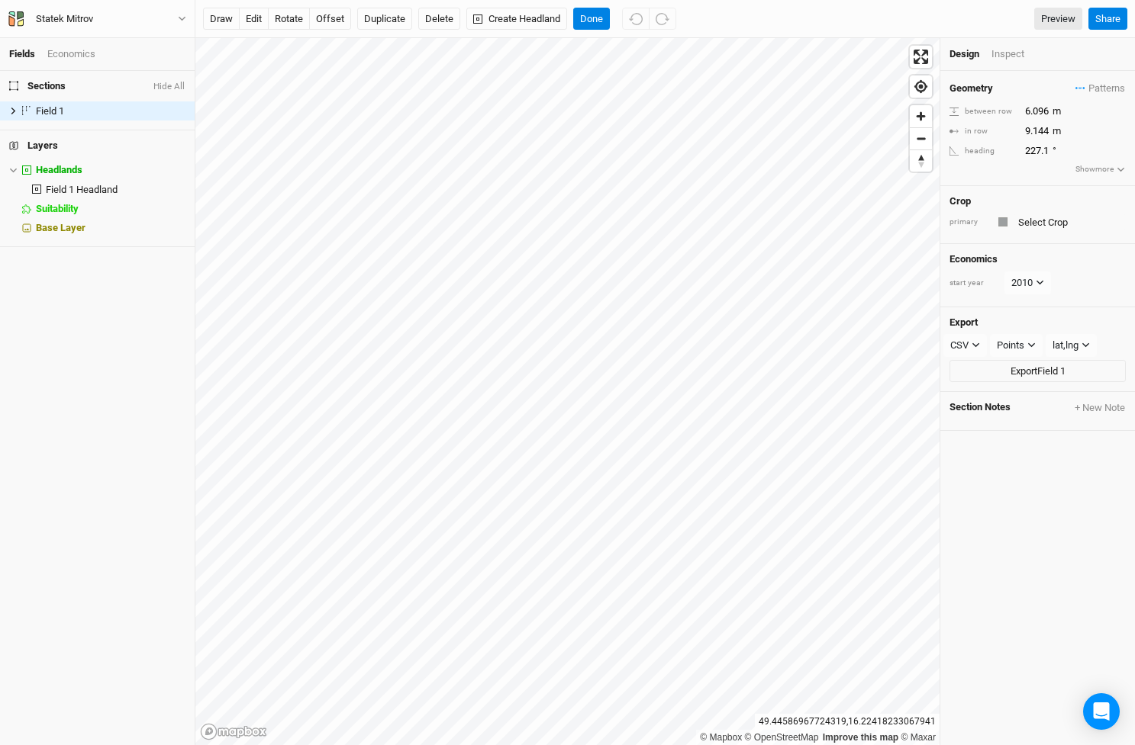
click at [1000, 219] on div at bounding box center [1002, 221] width 9 height 9
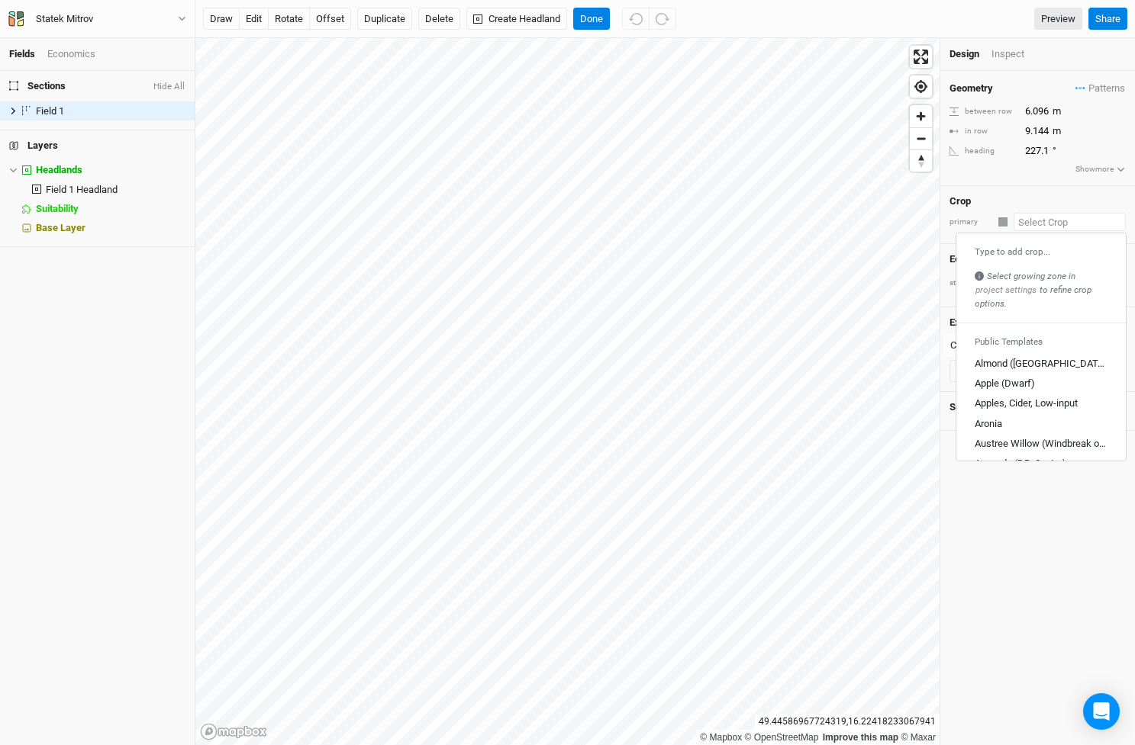
click at [1041, 217] on input "text" at bounding box center [1069, 222] width 112 height 18
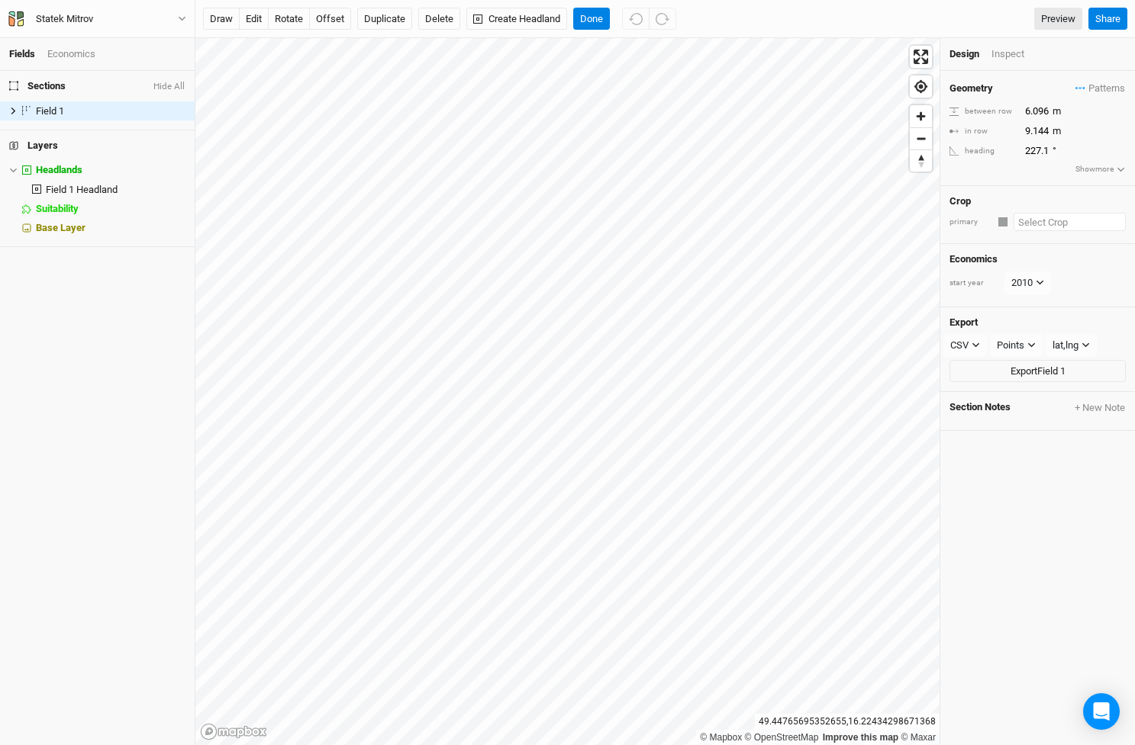
click at [1056, 221] on input "text" at bounding box center [1069, 222] width 112 height 18
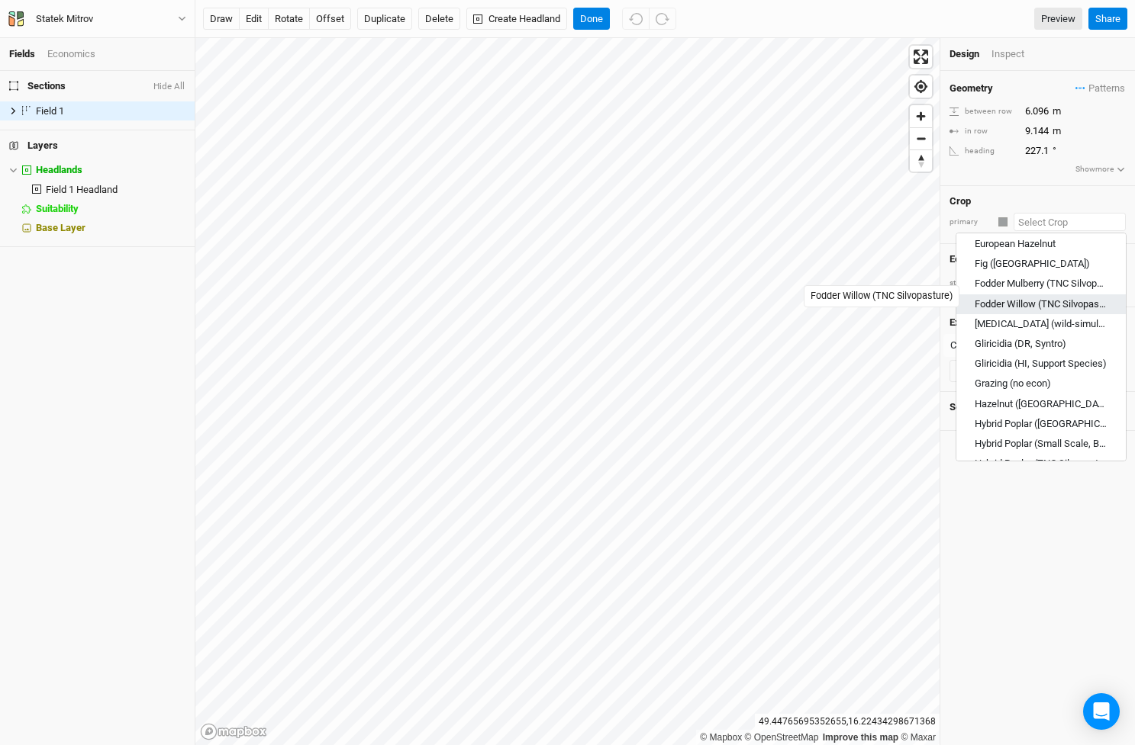
scroll to position [760, 0]
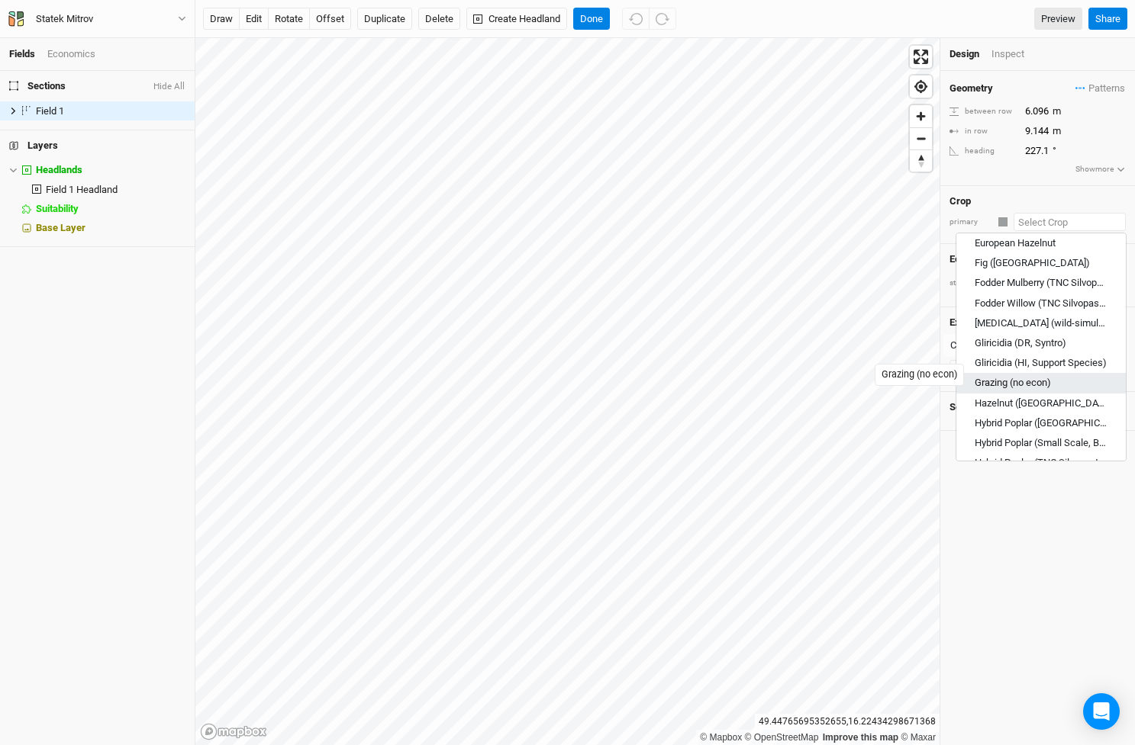
click at [996, 377] on div "Grazing (no econ)" at bounding box center [1012, 384] width 76 height 14
type input "Grazing (no econ)"
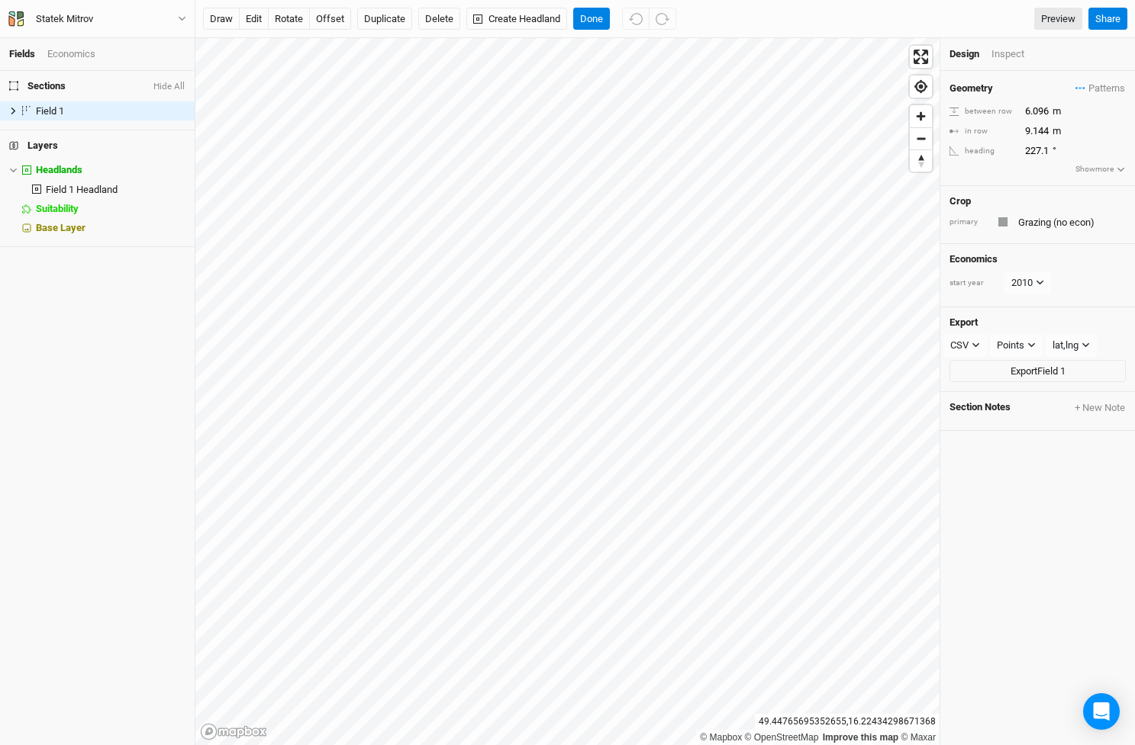
type input "30.48"
click at [1038, 278] on icon at bounding box center [1039, 282] width 8 height 8
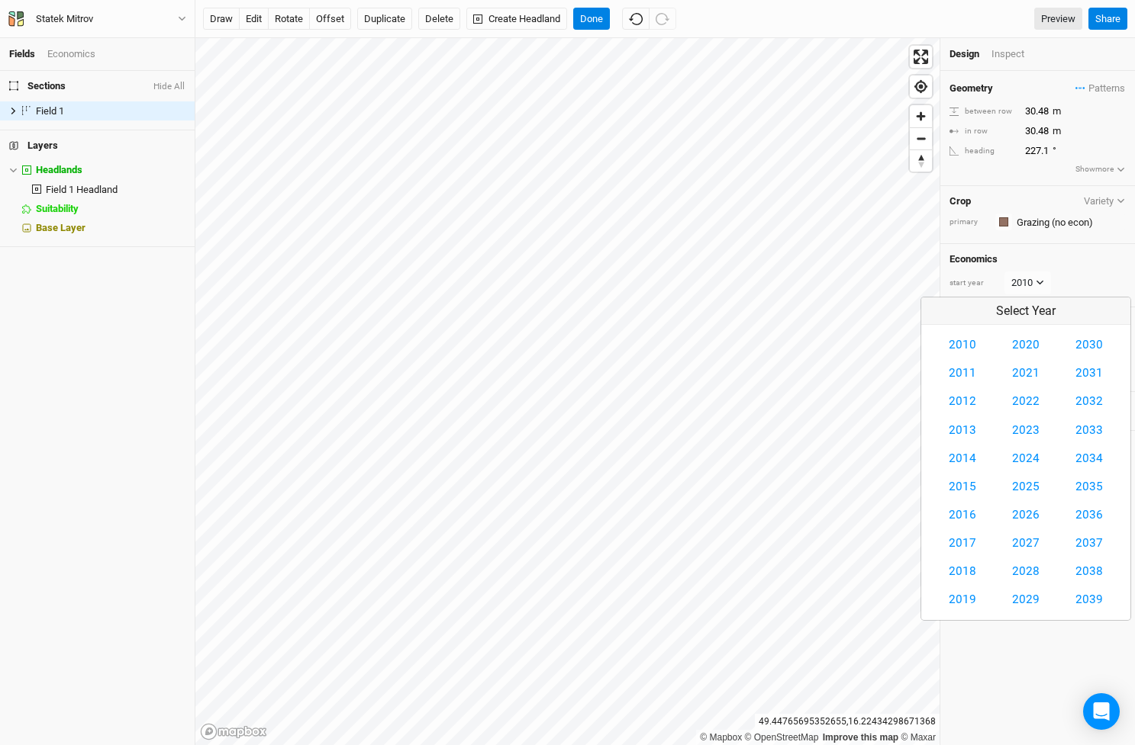
click at [1071, 267] on div "Economics start year [DATE]" at bounding box center [1037, 275] width 195 height 63
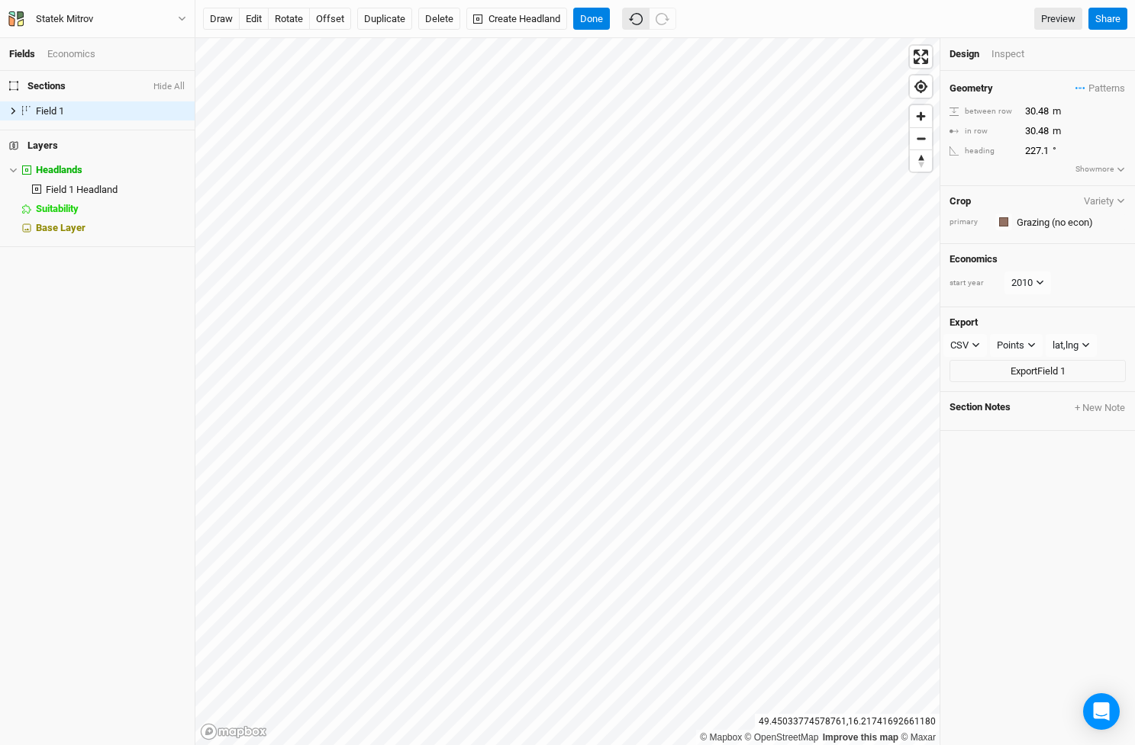
click at [639, 19] on icon "button" at bounding box center [636, 19] width 14 height 14
type input "6.096"
type input "9.144"
click at [330, 16] on button "offset" at bounding box center [330, 19] width 42 height 23
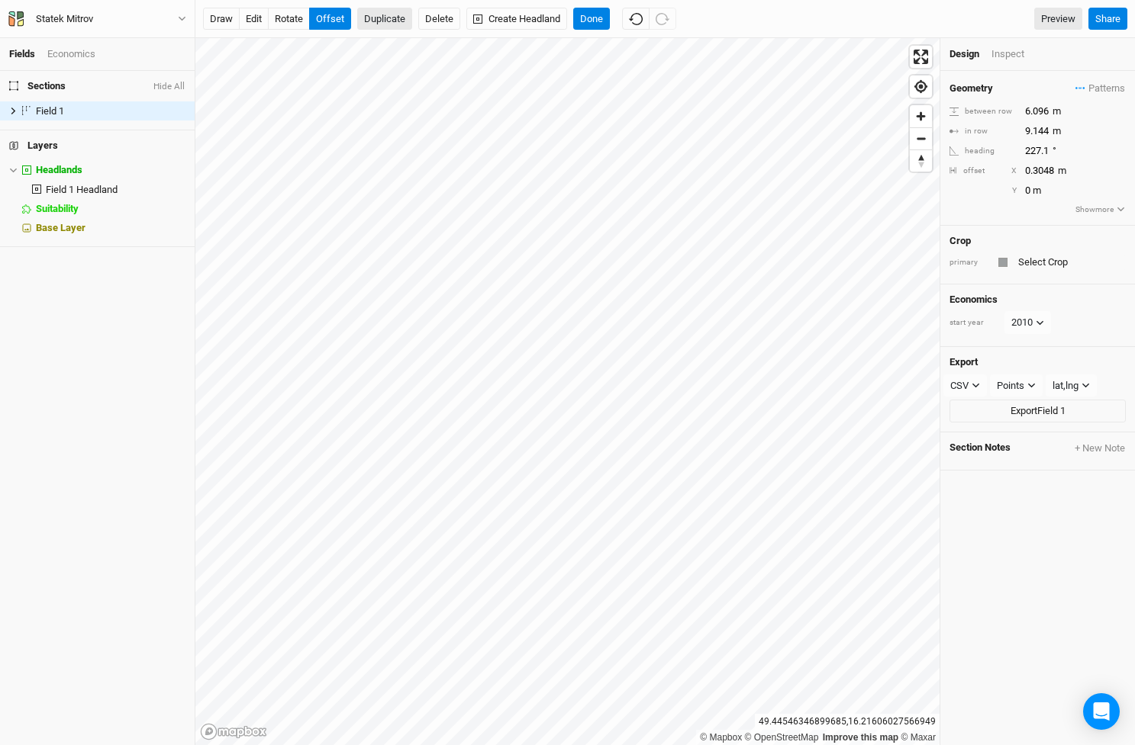
type input "0"
type input "0.3048"
type input "-3.048"
click at [56, 85] on span "Sections" at bounding box center [37, 86] width 56 height 12
click at [12, 112] on icon at bounding box center [13, 111] width 5 height 7
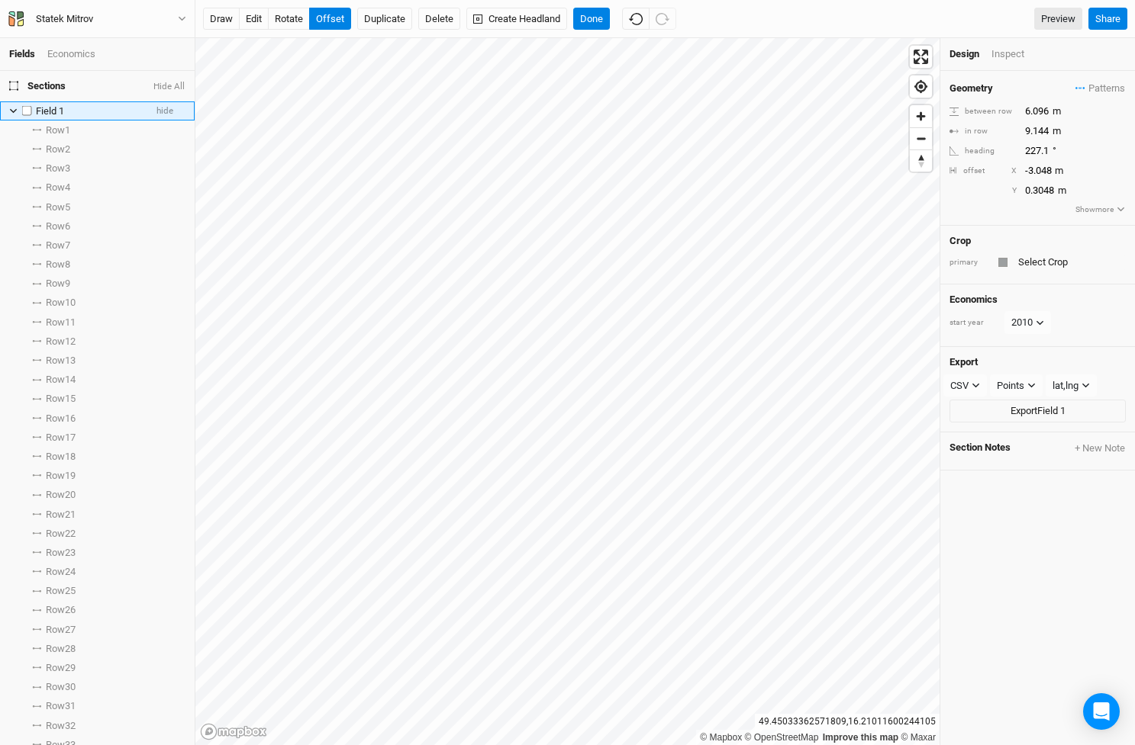
click at [12, 112] on icon at bounding box center [13, 111] width 8 height 8
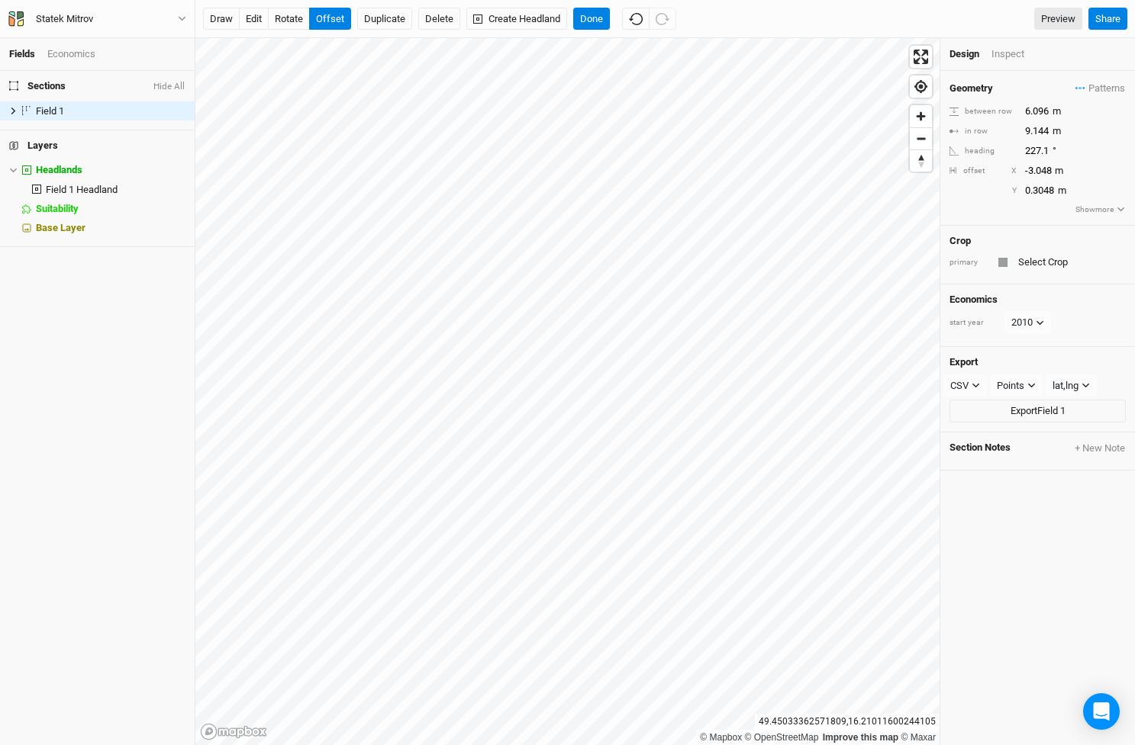
click at [58, 85] on span "Sections" at bounding box center [37, 86] width 56 height 12
click at [72, 56] on div "Economics" at bounding box center [71, 54] width 48 height 14
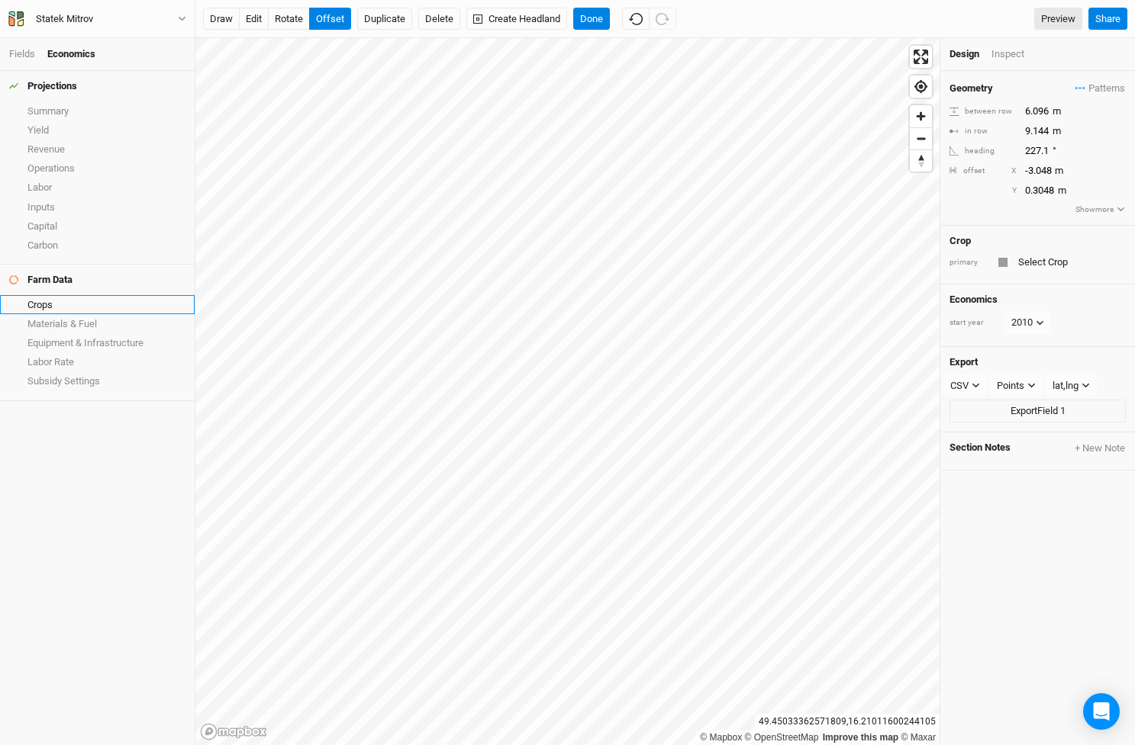
click at [53, 301] on link "Crops" at bounding box center [97, 304] width 195 height 19
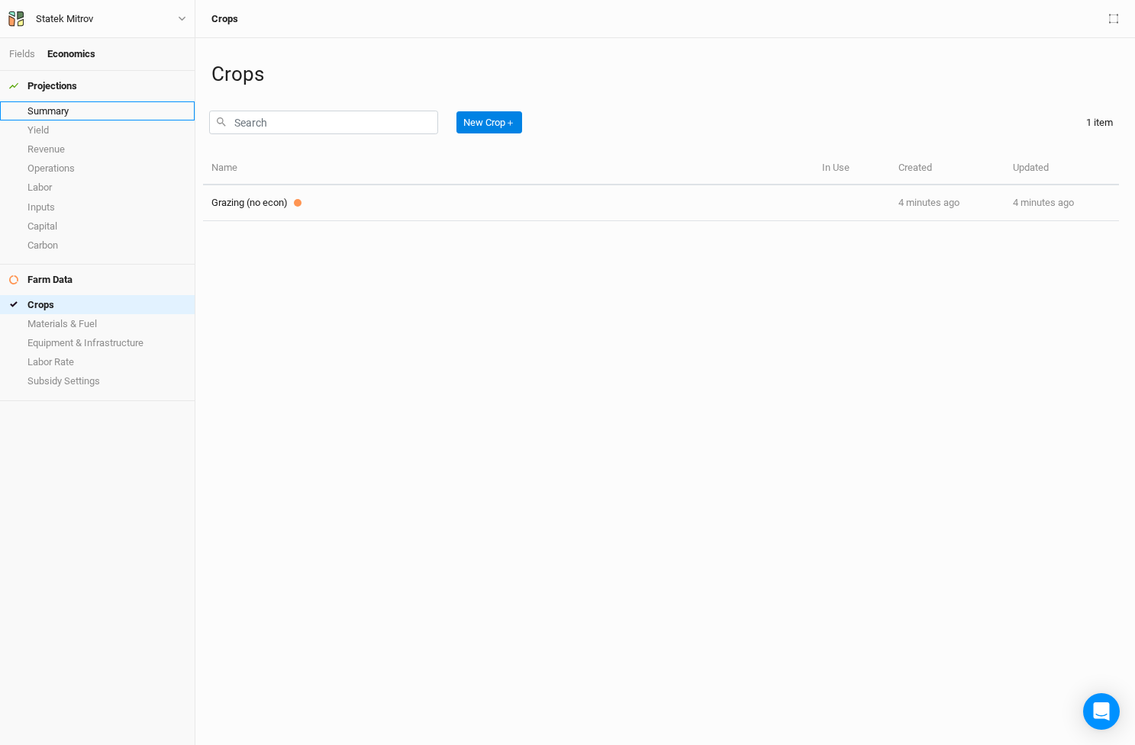
click at [56, 107] on link "Summary" at bounding box center [97, 110] width 195 height 19
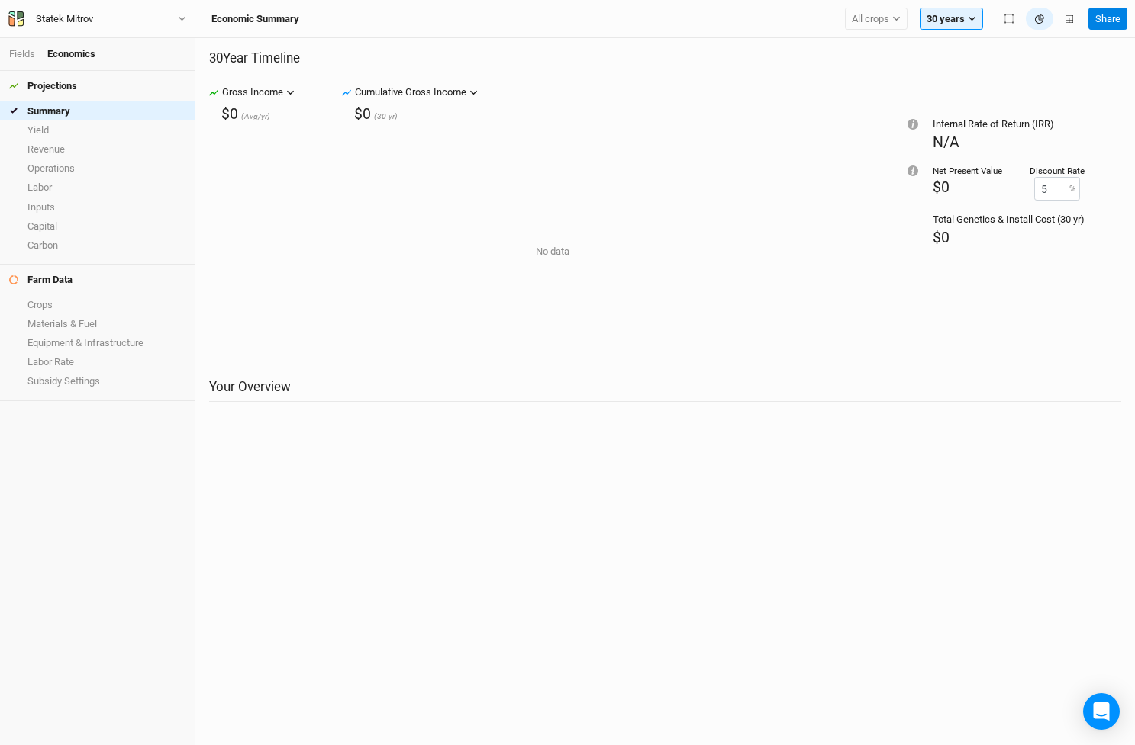
click at [230, 111] on div "$0" at bounding box center [229, 114] width 17 height 21
click at [21, 52] on link "Fields" at bounding box center [22, 53] width 26 height 11
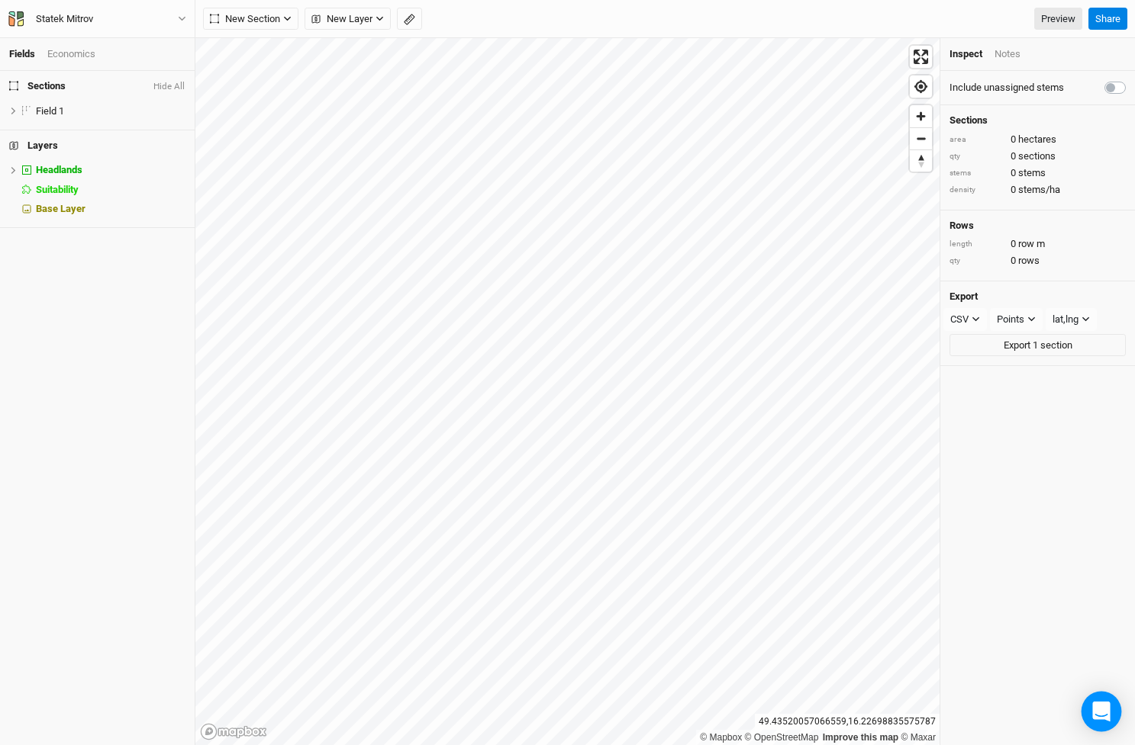
click at [1100, 703] on icon "Open Intercom Messenger" at bounding box center [1101, 712] width 18 height 20
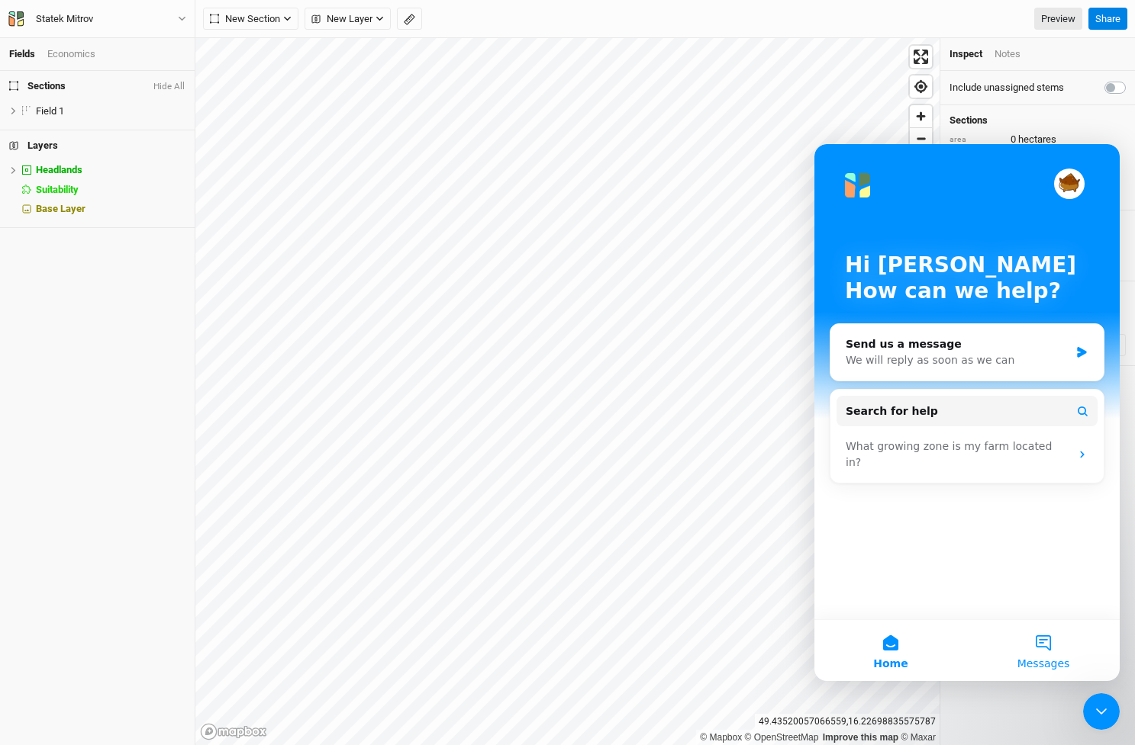
click at [1045, 644] on button "Messages" at bounding box center [1043, 650] width 153 height 61
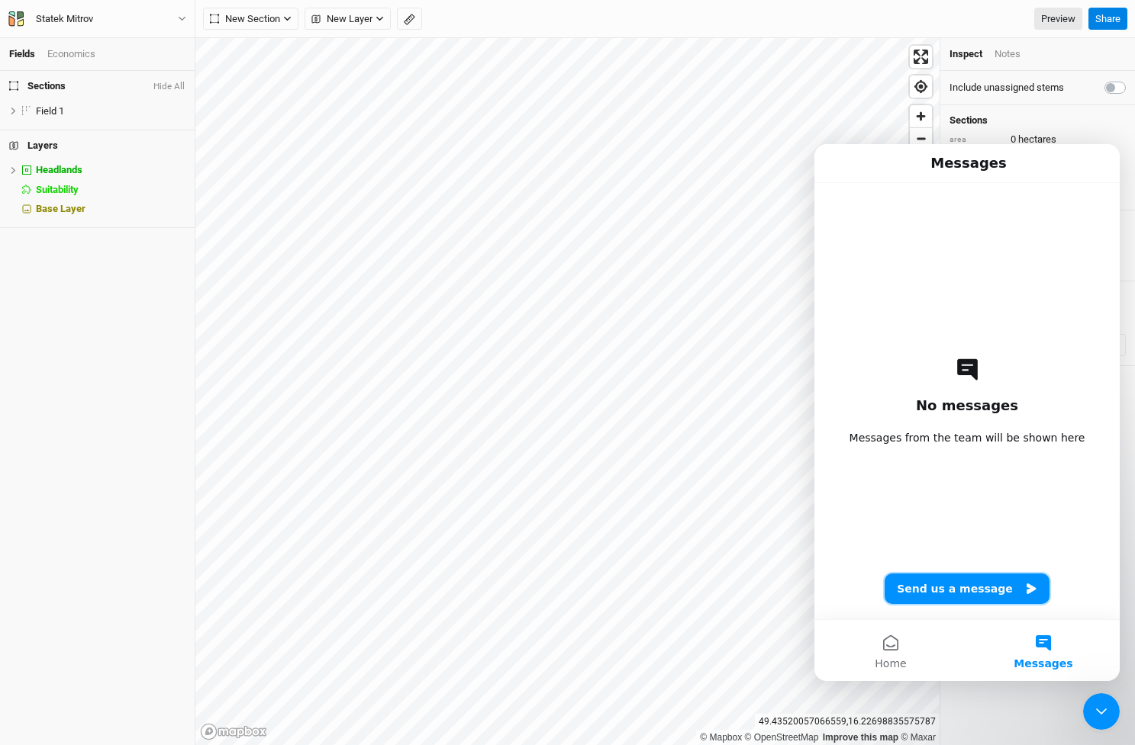
click at [995, 588] on button "Send us a message" at bounding box center [966, 589] width 165 height 31
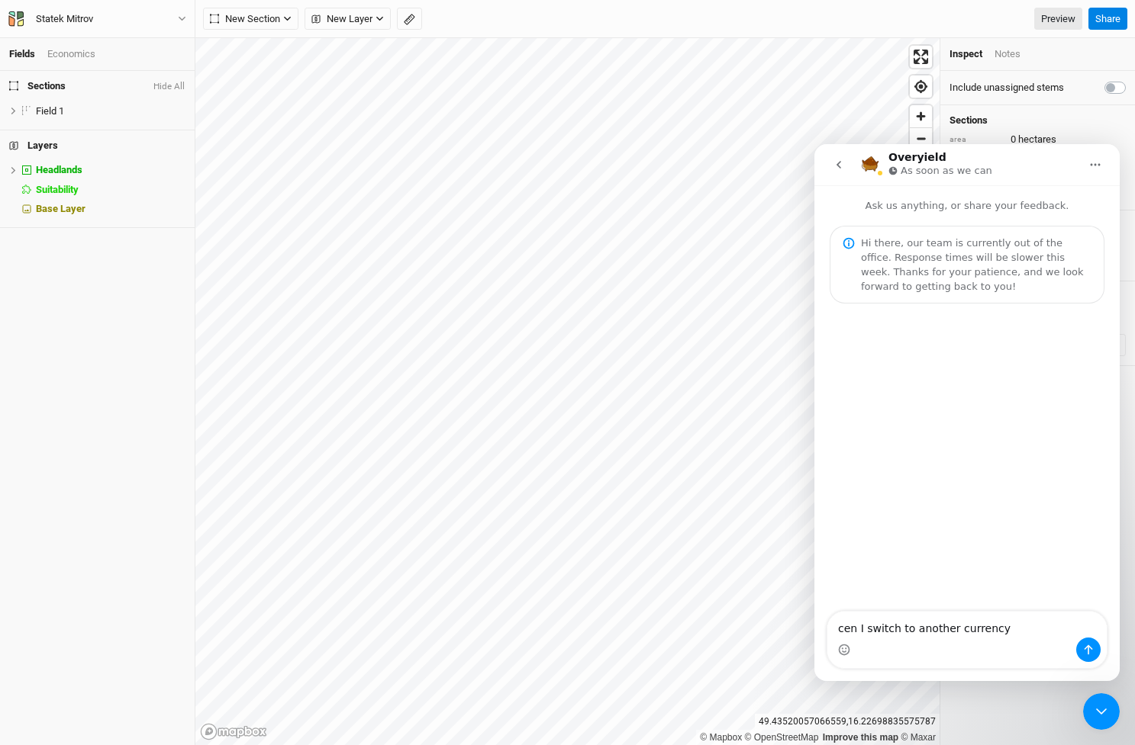
type textarea "cen I switch to another currency?"
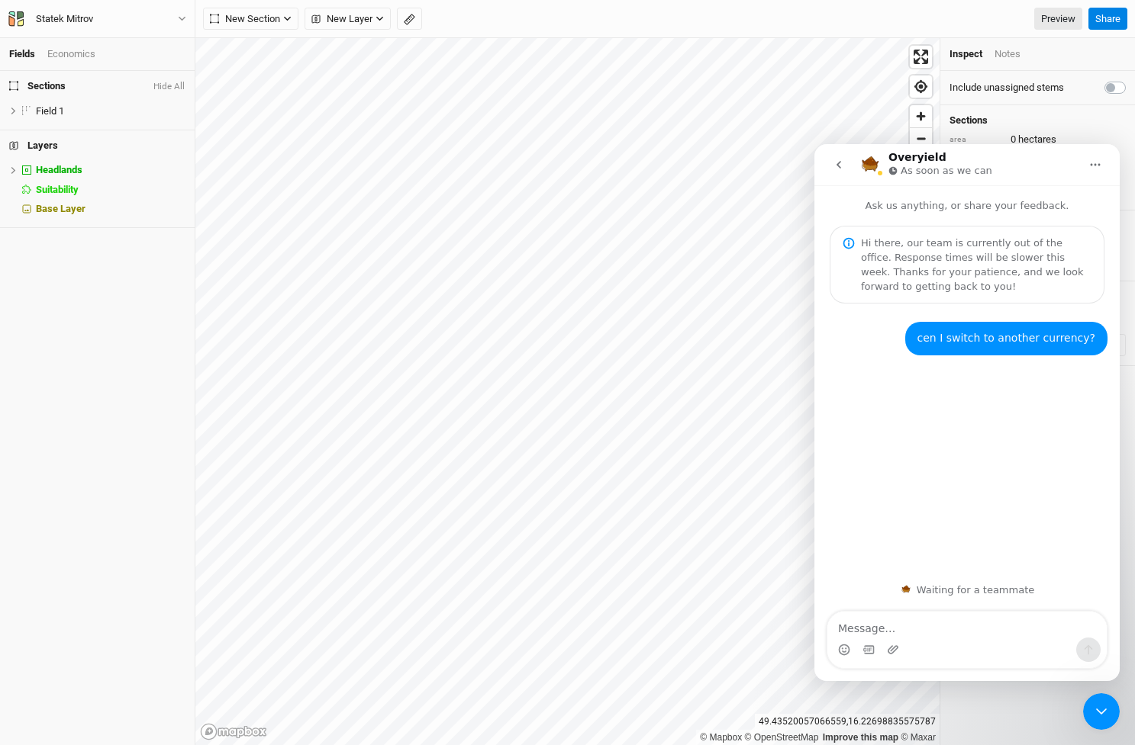
click at [943, 340] on div "cen I switch to another currency?" at bounding box center [1006, 338] width 179 height 15
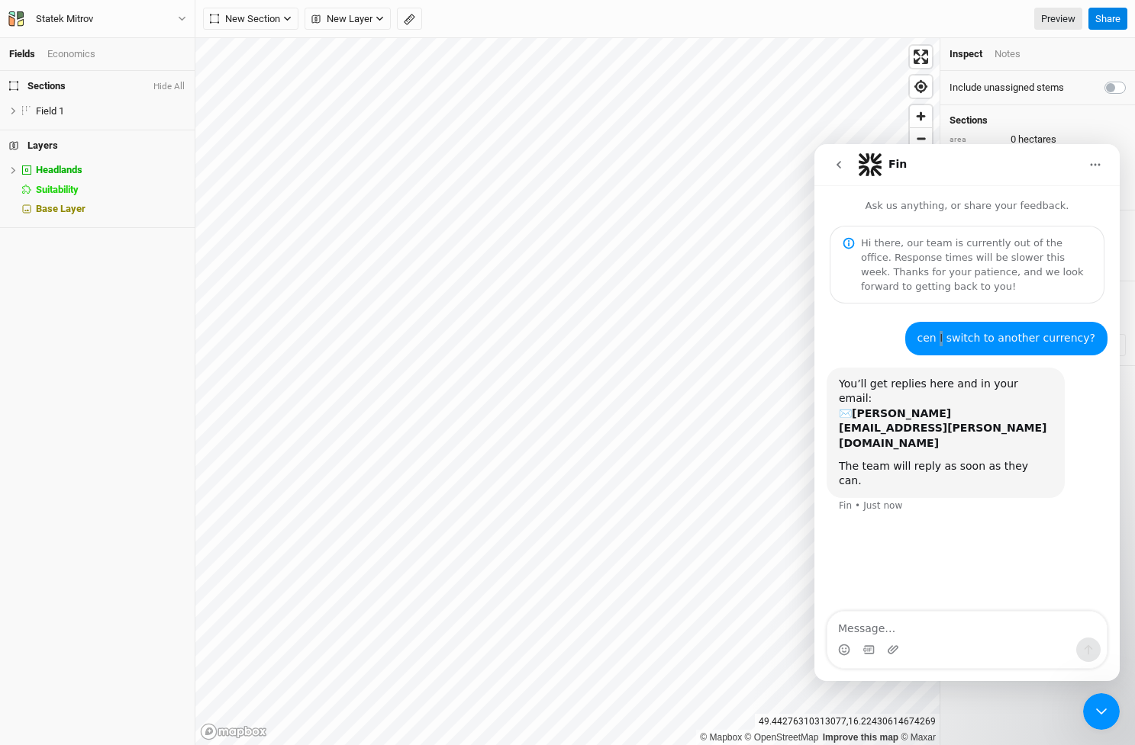
click at [1101, 706] on icon "Close Intercom Messenger" at bounding box center [1101, 712] width 18 height 18
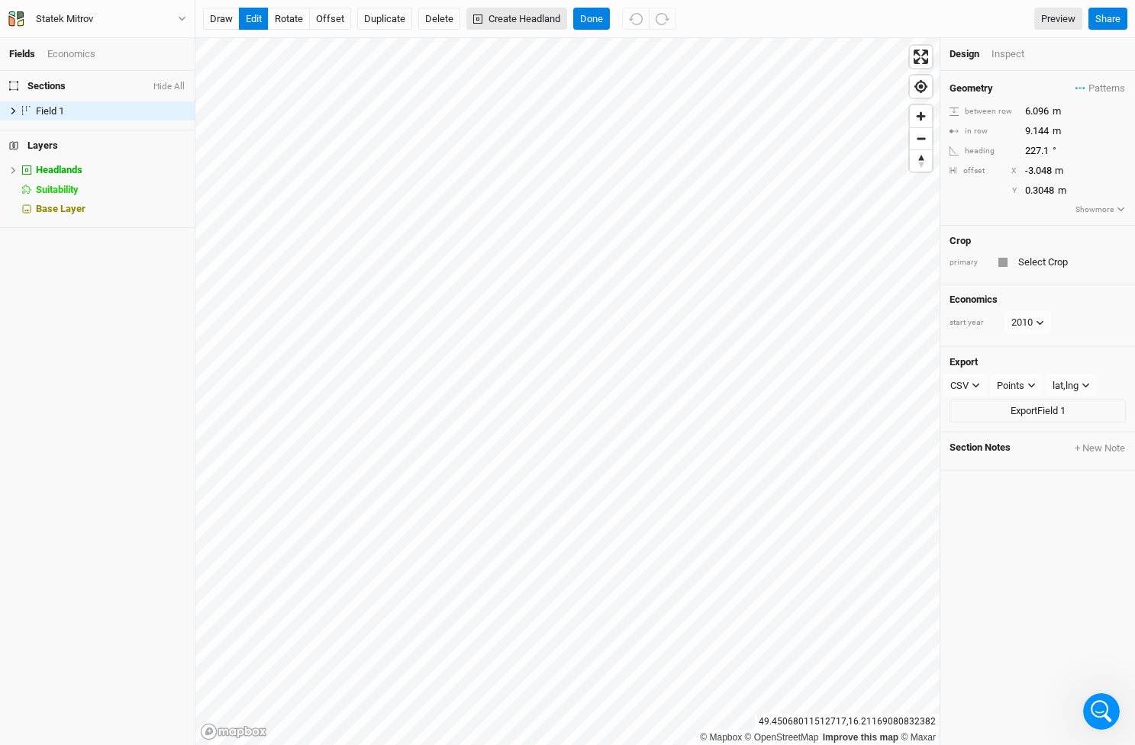
click at [541, 18] on button "Create Headland" at bounding box center [516, 19] width 101 height 23
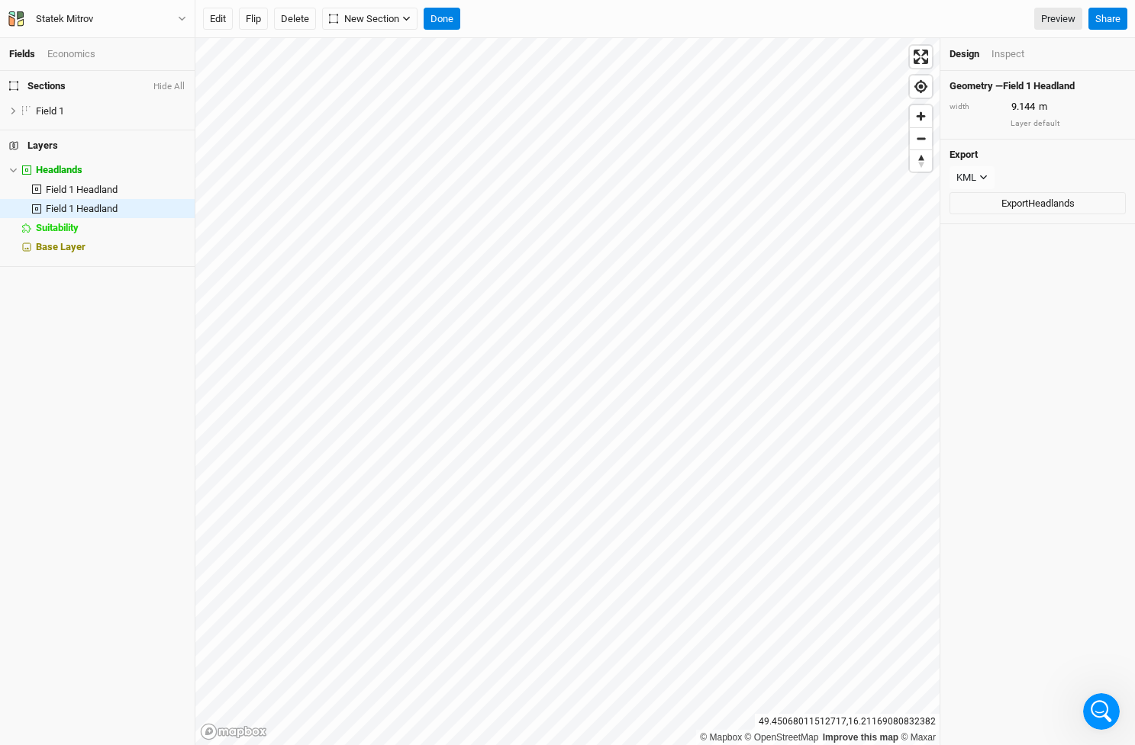
click at [541, 18] on div "Edit Flip Delete New Section Grid Keyline Beta Done Preview" at bounding box center [642, 19] width 879 height 23
click at [101, 203] on span "Field 1 Headland" at bounding box center [82, 208] width 72 height 11
click at [303, 25] on button "Delete" at bounding box center [295, 19] width 42 height 23
click at [502, 19] on button "Confirm" at bounding box center [492, 19] width 47 height 23
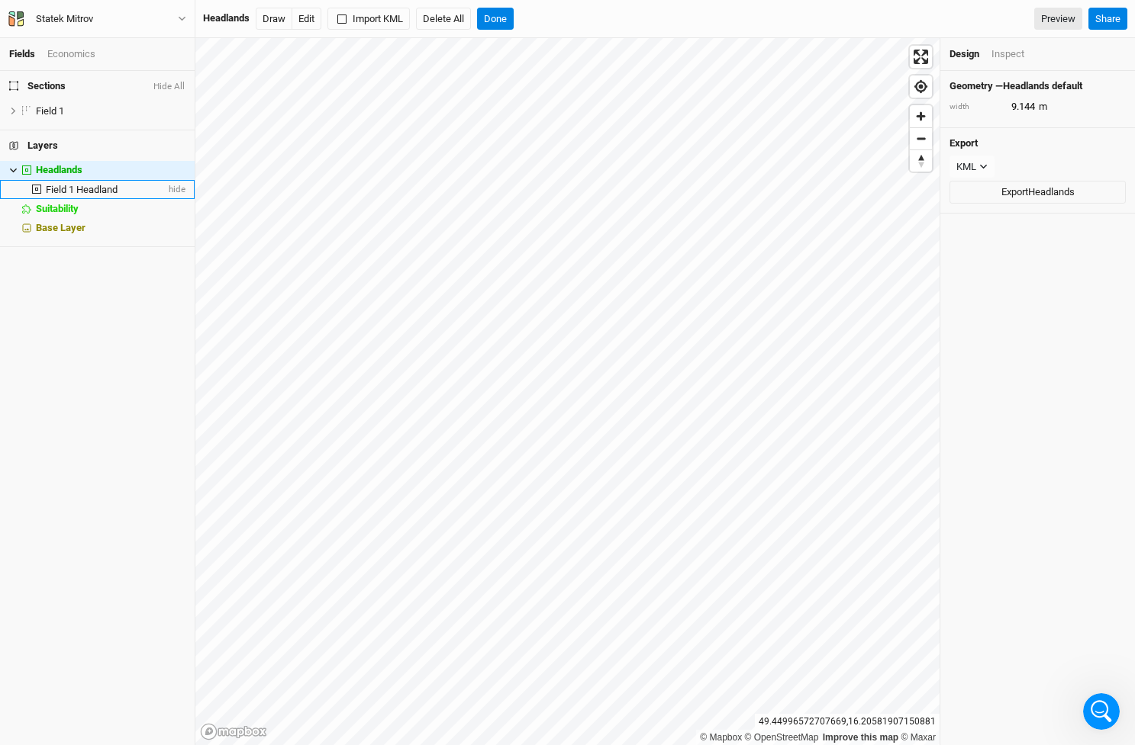
click at [109, 188] on span "Field 1 Headland" at bounding box center [82, 189] width 72 height 11
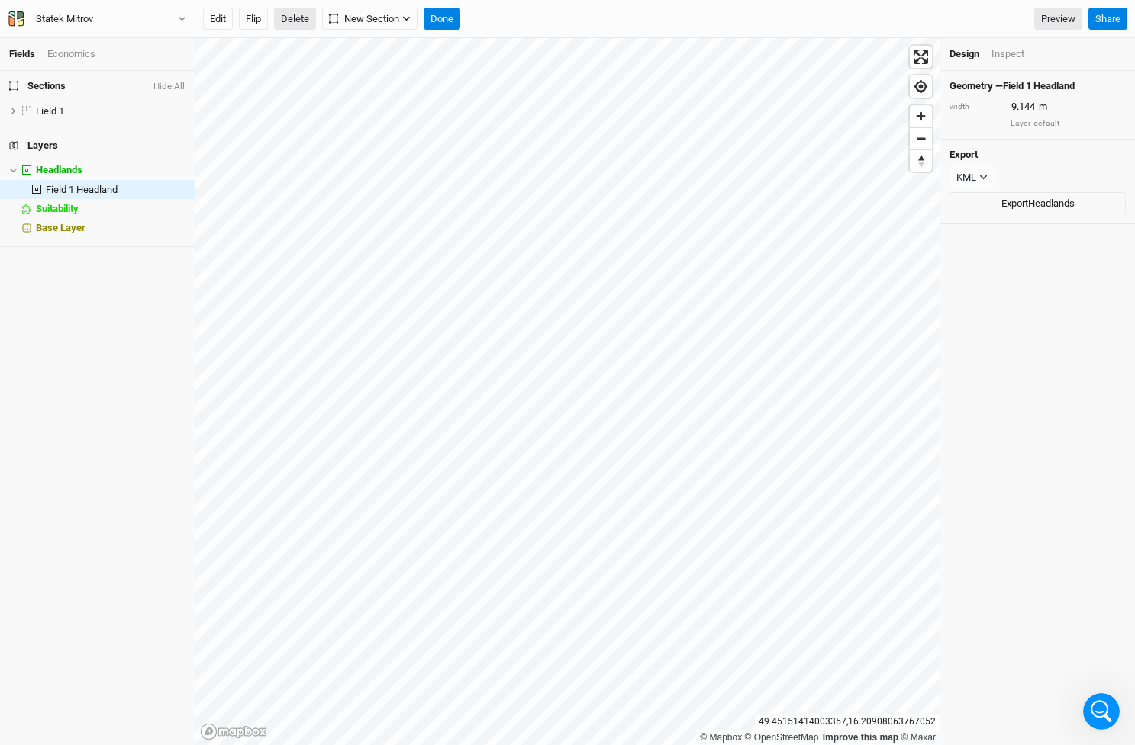
click at [288, 17] on button "Delete" at bounding box center [295, 19] width 42 height 23
click at [510, 16] on button "Confirm" at bounding box center [492, 19] width 47 height 23
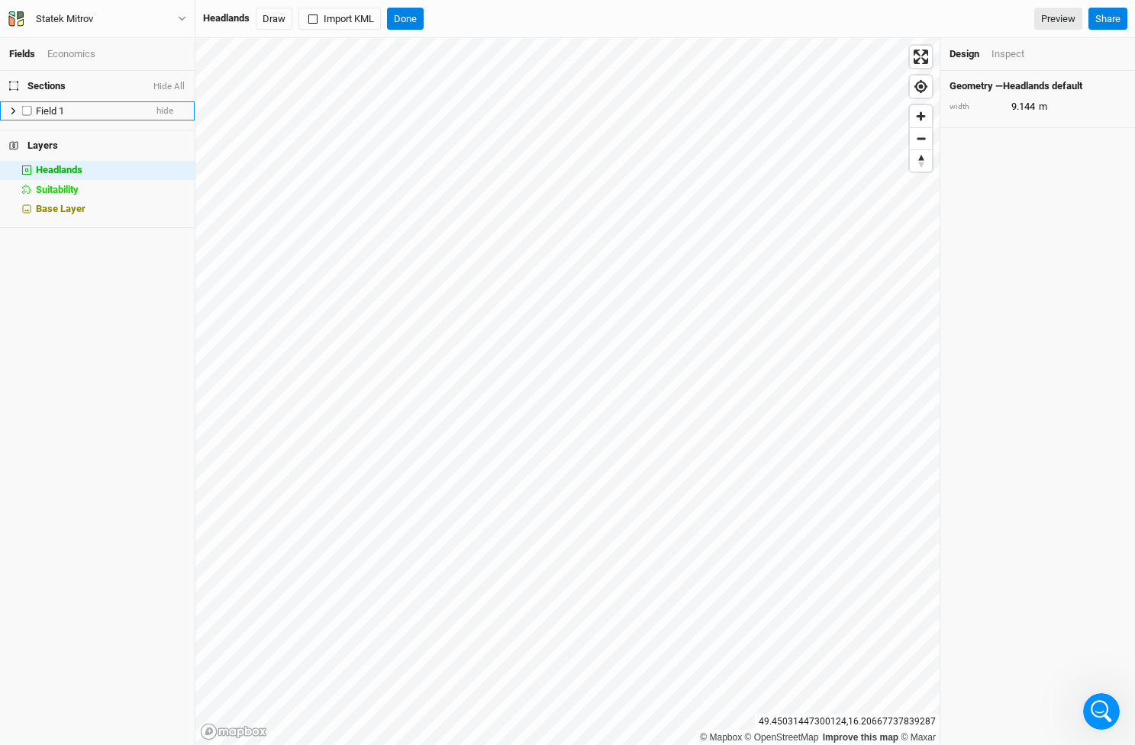
click at [51, 109] on span "Field 1" at bounding box center [50, 110] width 28 height 11
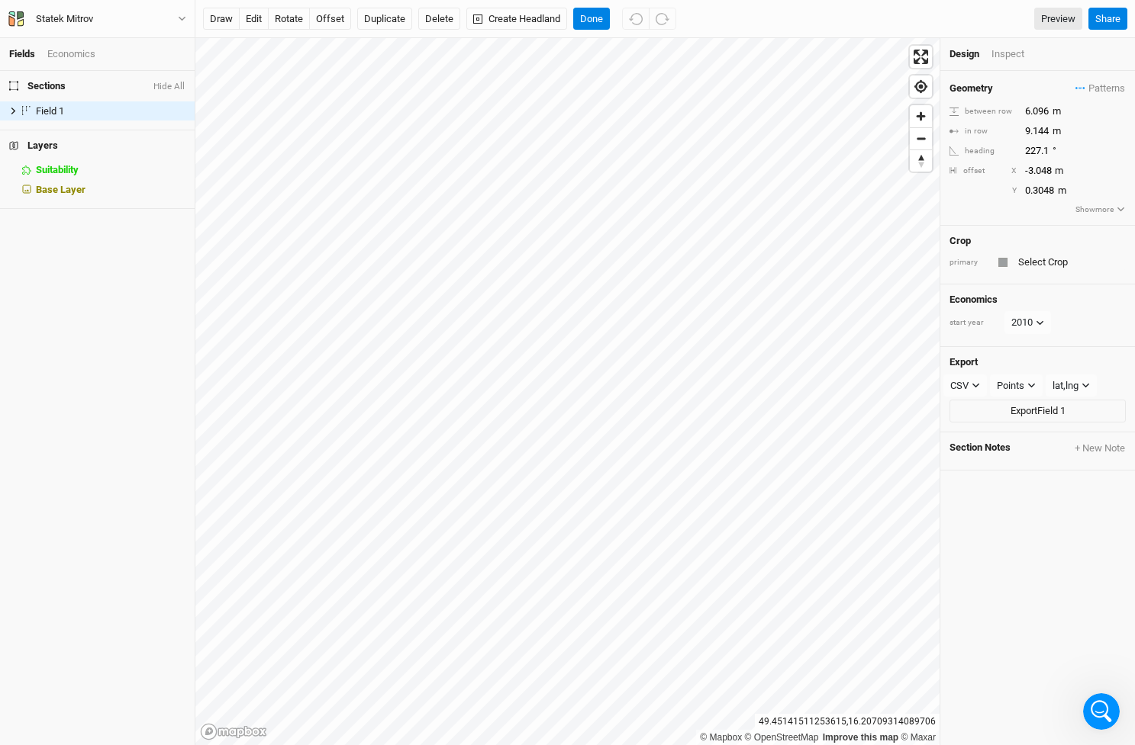
click at [60, 85] on span "Sections" at bounding box center [37, 86] width 56 height 12
click at [605, 23] on button "Done" at bounding box center [591, 19] width 37 height 23
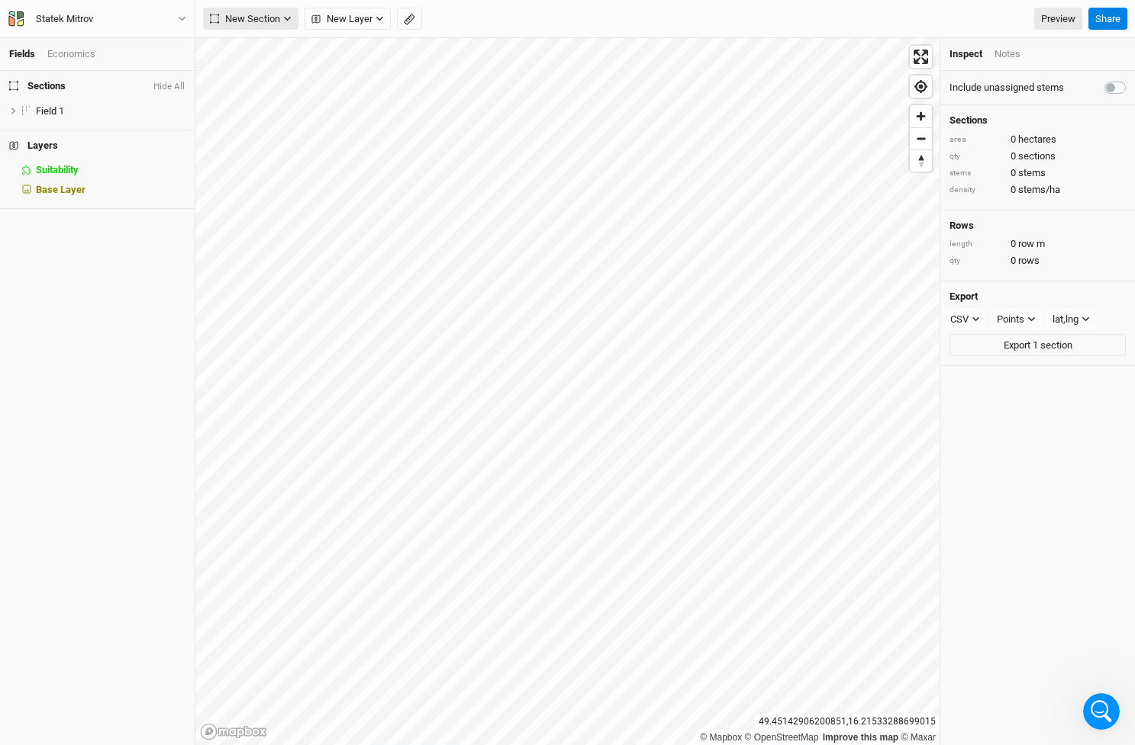
click at [285, 21] on icon "button" at bounding box center [287, 18] width 8 height 8
click at [256, 92] on div "Keyline Beta" at bounding box center [272, 98] width 73 height 18
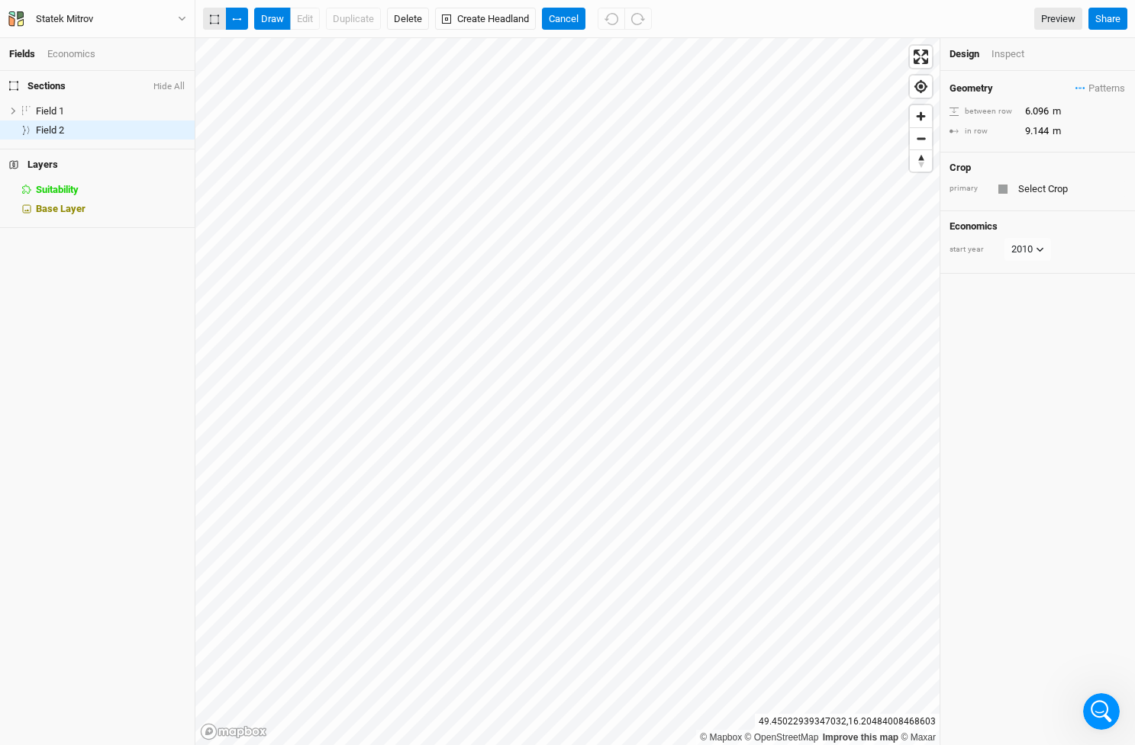
click at [211, 21] on icon "button" at bounding box center [215, 19] width 8 height 8
click at [560, 13] on button "Done" at bounding box center [560, 19] width 37 height 23
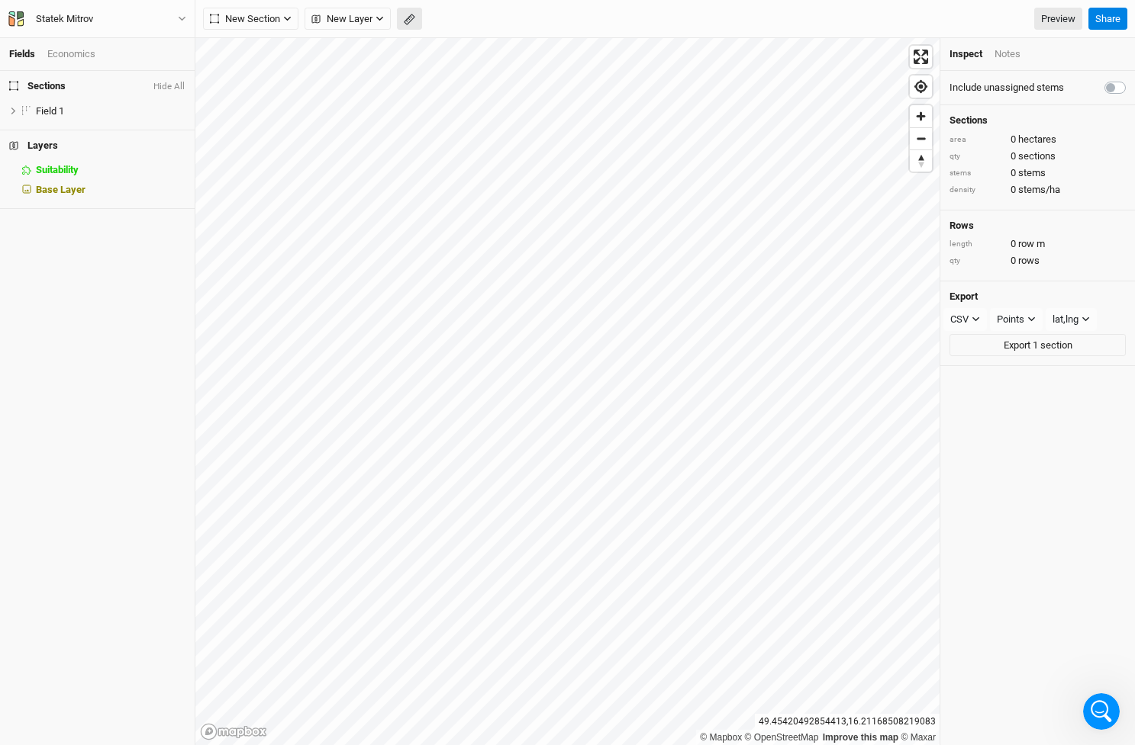
click at [411, 21] on rect "button" at bounding box center [409, 19] width 10 height 11
click at [410, 18] on icon "button" at bounding box center [409, 19] width 6 height 6
click at [1048, 398] on div "Include unassigned stems Sections area 0 hectares qty 0 sections stems 0 stems …" at bounding box center [1037, 408] width 195 height 675
click at [238, 17] on icon "button" at bounding box center [236, 18] width 9 height 9
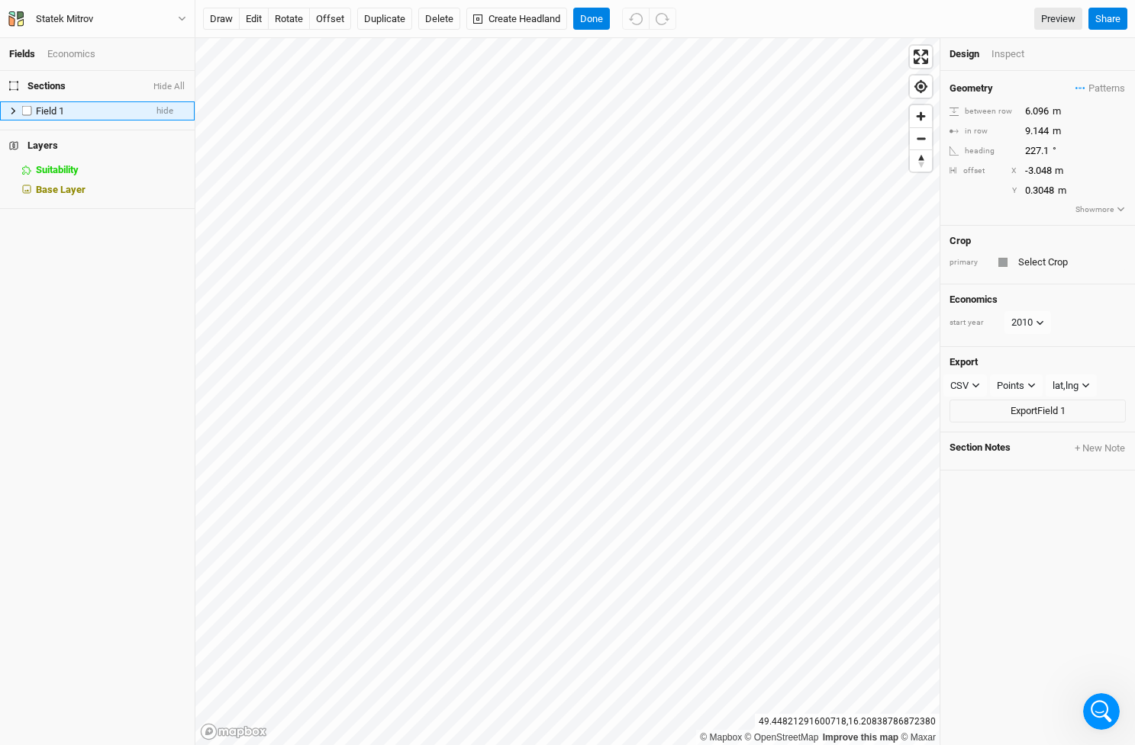
click at [14, 109] on icon at bounding box center [13, 111] width 5 height 7
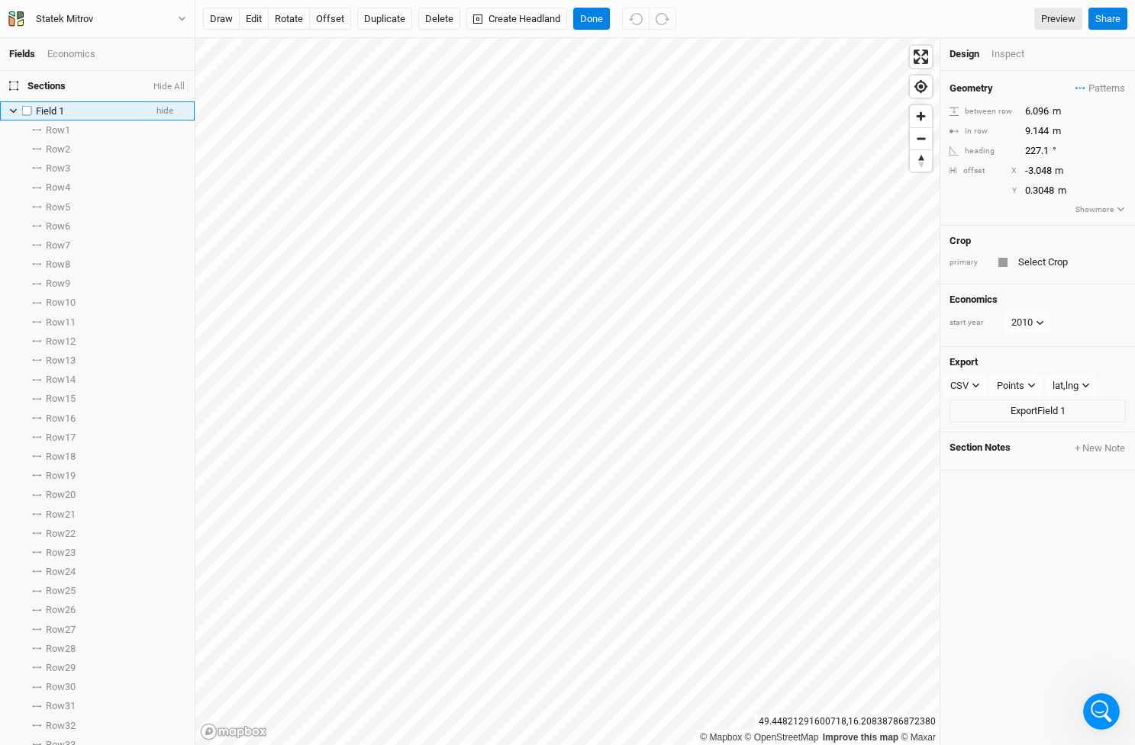
click at [10, 107] on icon at bounding box center [13, 111] width 8 height 8
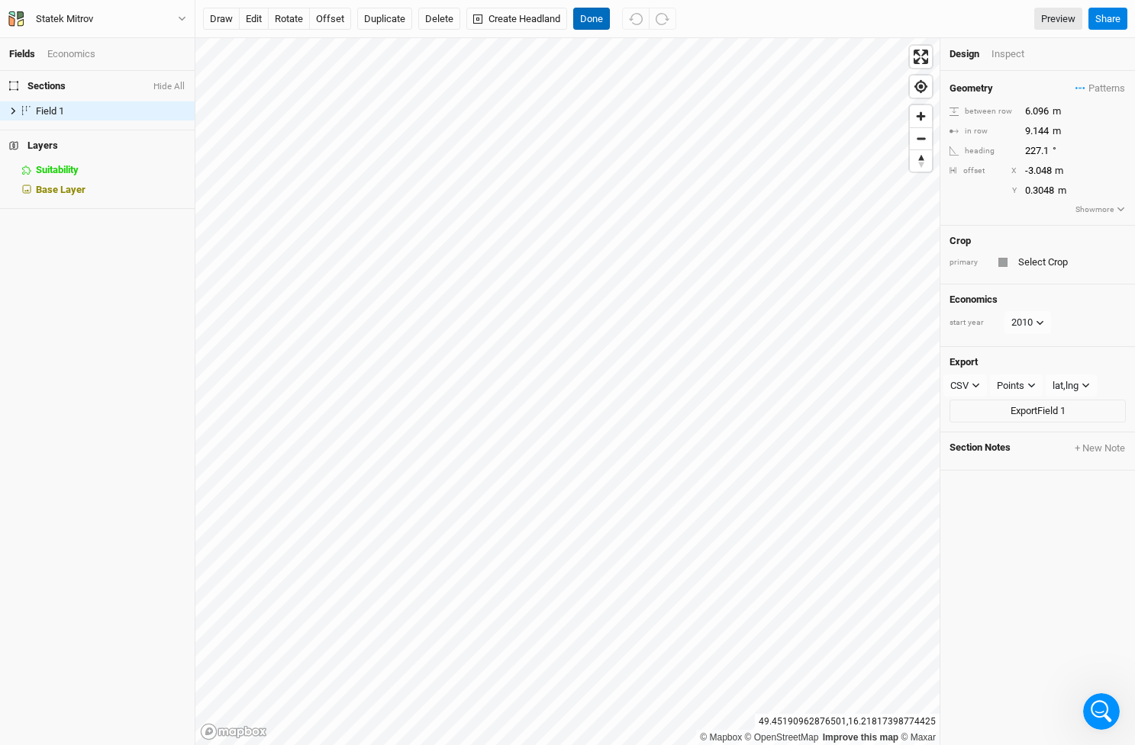
click at [598, 18] on button "Done" at bounding box center [591, 19] width 37 height 23
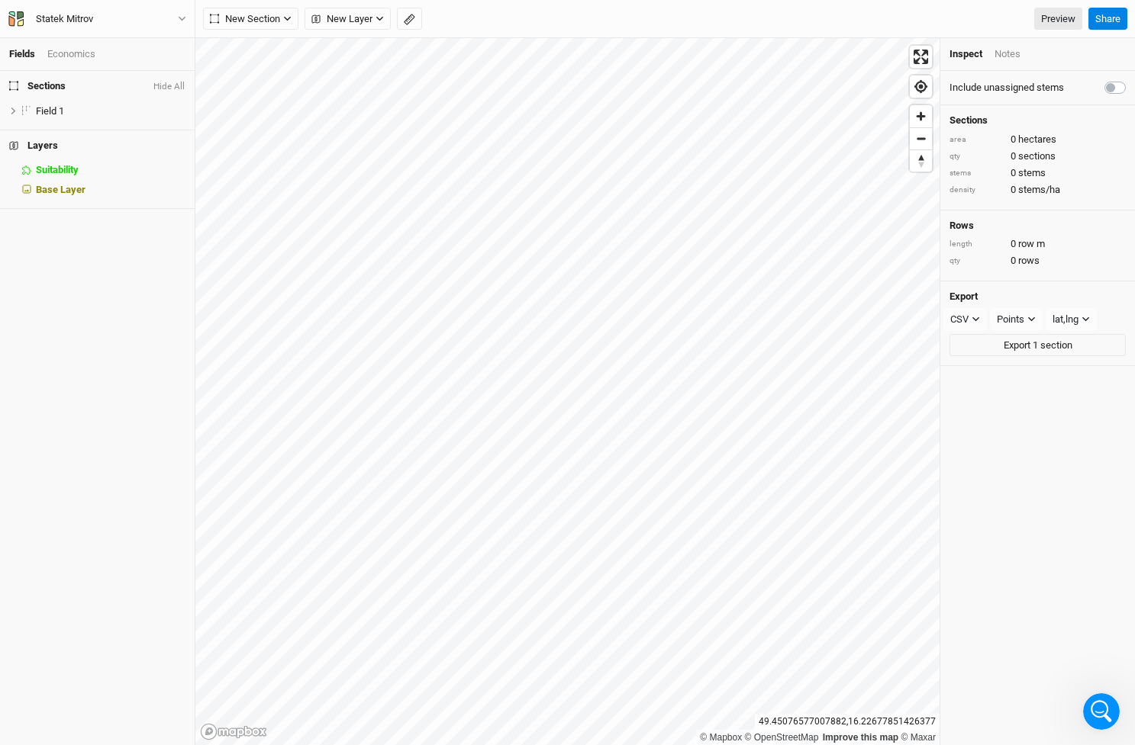
click at [1009, 53] on div "Notes" at bounding box center [1007, 54] width 26 height 14
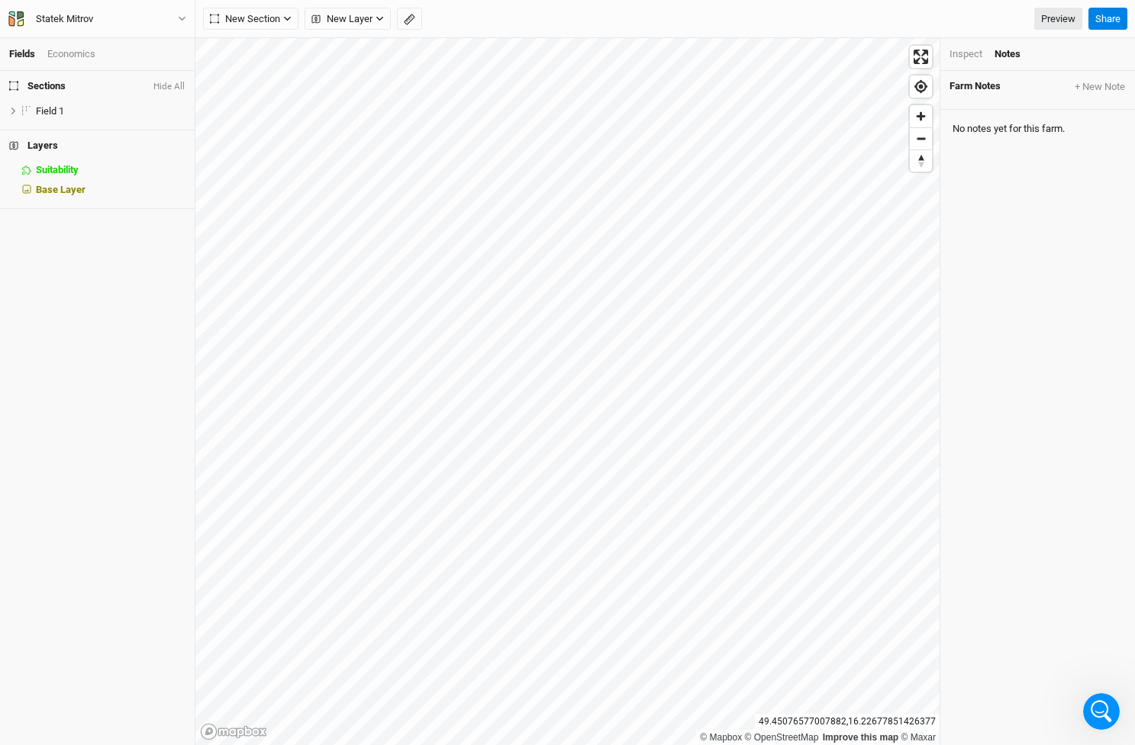
click at [979, 50] on div "Inspect" at bounding box center [965, 54] width 33 height 14
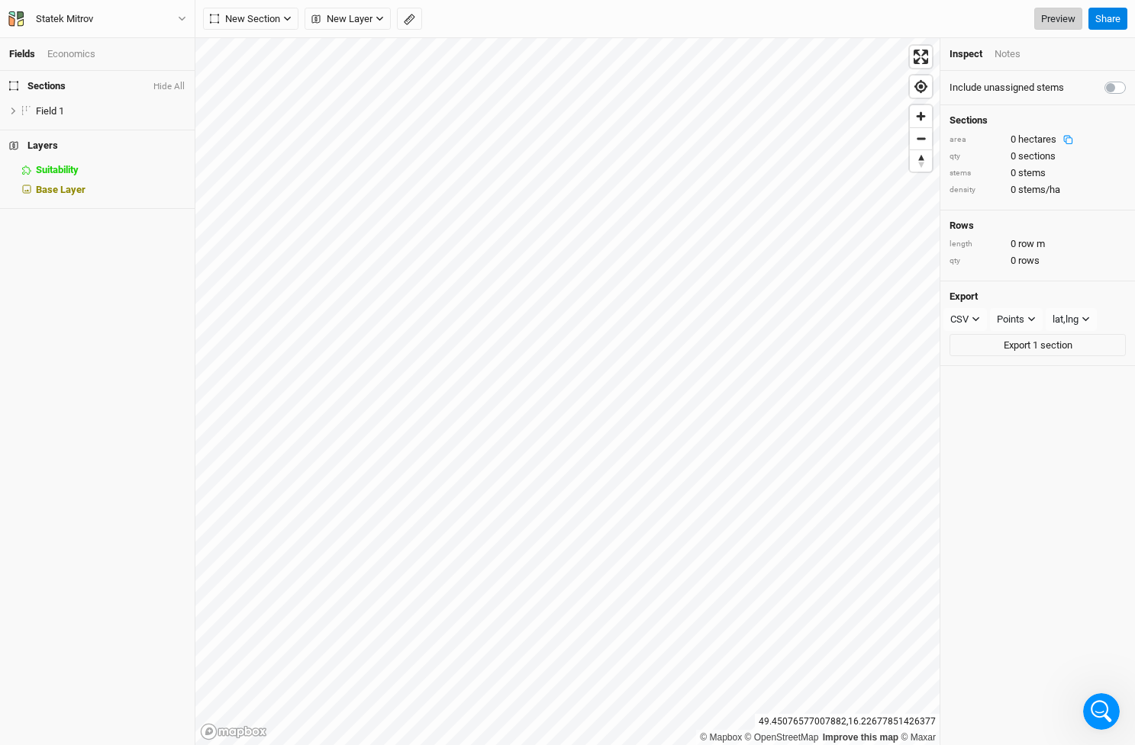
click at [1059, 28] on link "Preview" at bounding box center [1058, 19] width 48 height 23
click at [1132, 79] on label at bounding box center [1132, 79] width 0 height 0
click at [1116, 85] on input "checkbox" at bounding box center [1110, 86] width 12 height 15
click at [1132, 79] on label at bounding box center [1132, 79] width 0 height 0
click at [1110, 88] on input "checkbox" at bounding box center [1110, 86] width 12 height 15
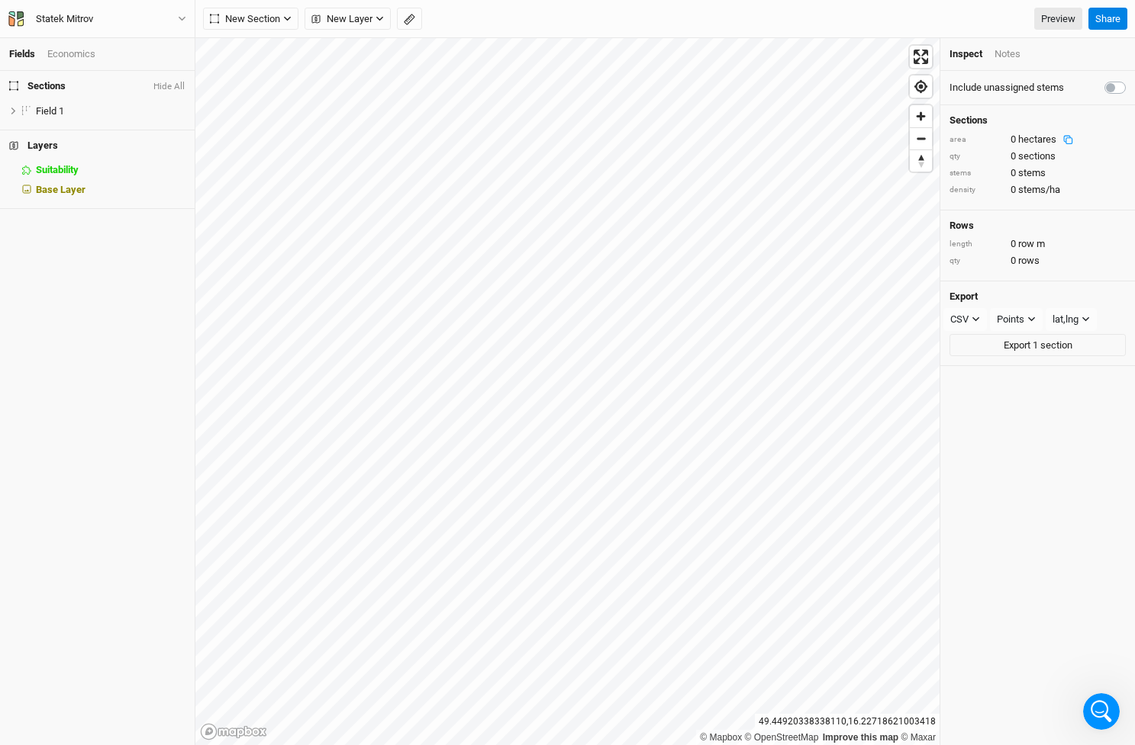
click at [1132, 79] on label at bounding box center [1132, 79] width 0 height 0
click at [1116, 86] on input "checkbox" at bounding box center [1110, 86] width 12 height 15
click at [1132, 79] on label at bounding box center [1132, 79] width 0 height 0
click at [1110, 86] on input "checkbox" at bounding box center [1110, 86] width 12 height 15
checkbox input "false"
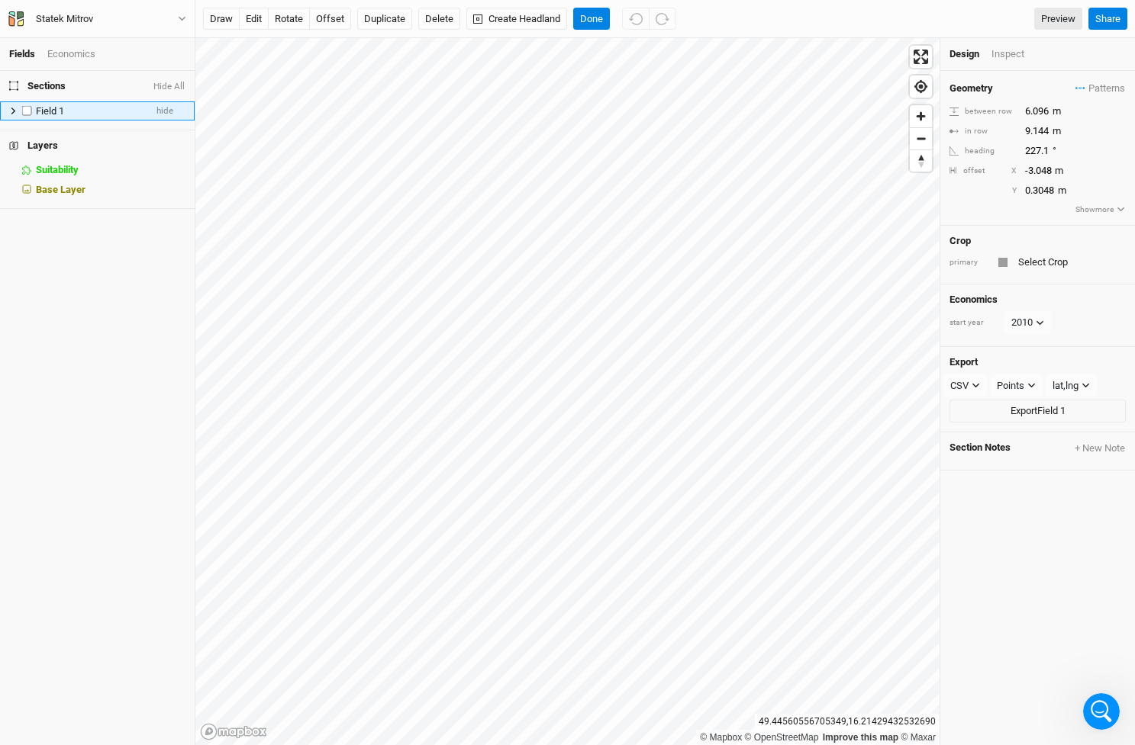
click at [78, 105] on div "Field 1" at bounding box center [90, 111] width 108 height 12
click at [256, 22] on button "edit" at bounding box center [254, 19] width 30 height 23
click at [594, 14] on button "Done" at bounding box center [591, 19] width 37 height 23
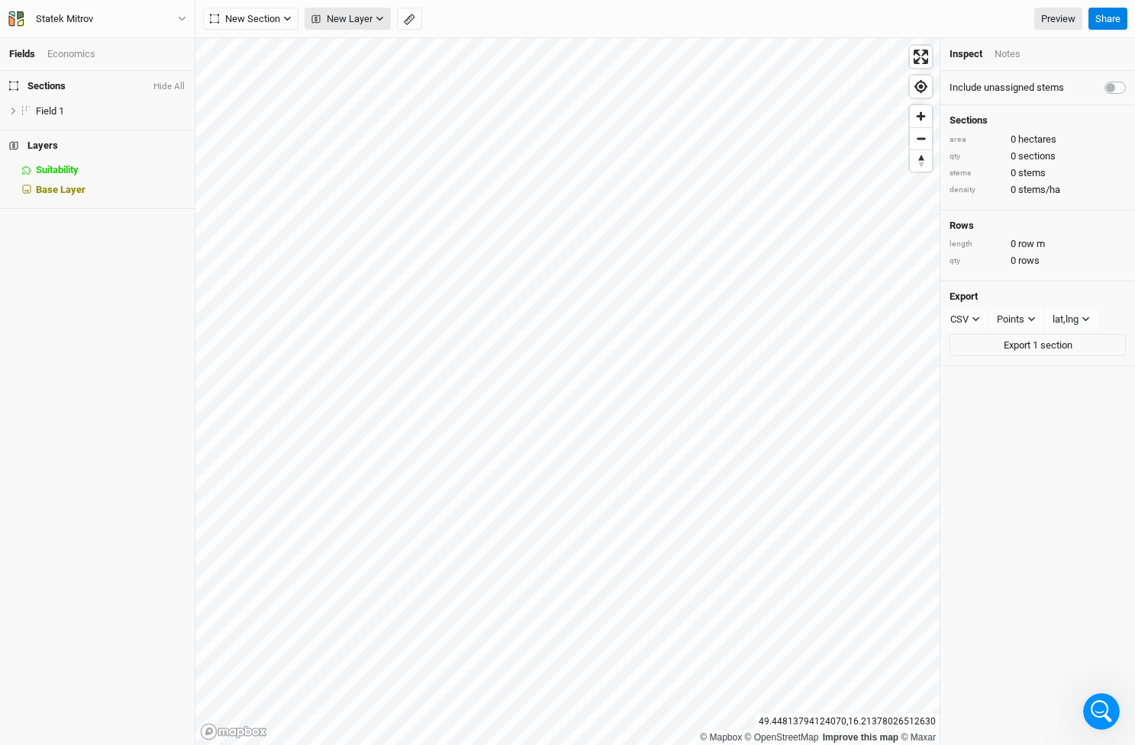
click at [375, 12] on button "New Layer" at bounding box center [347, 19] width 86 height 23
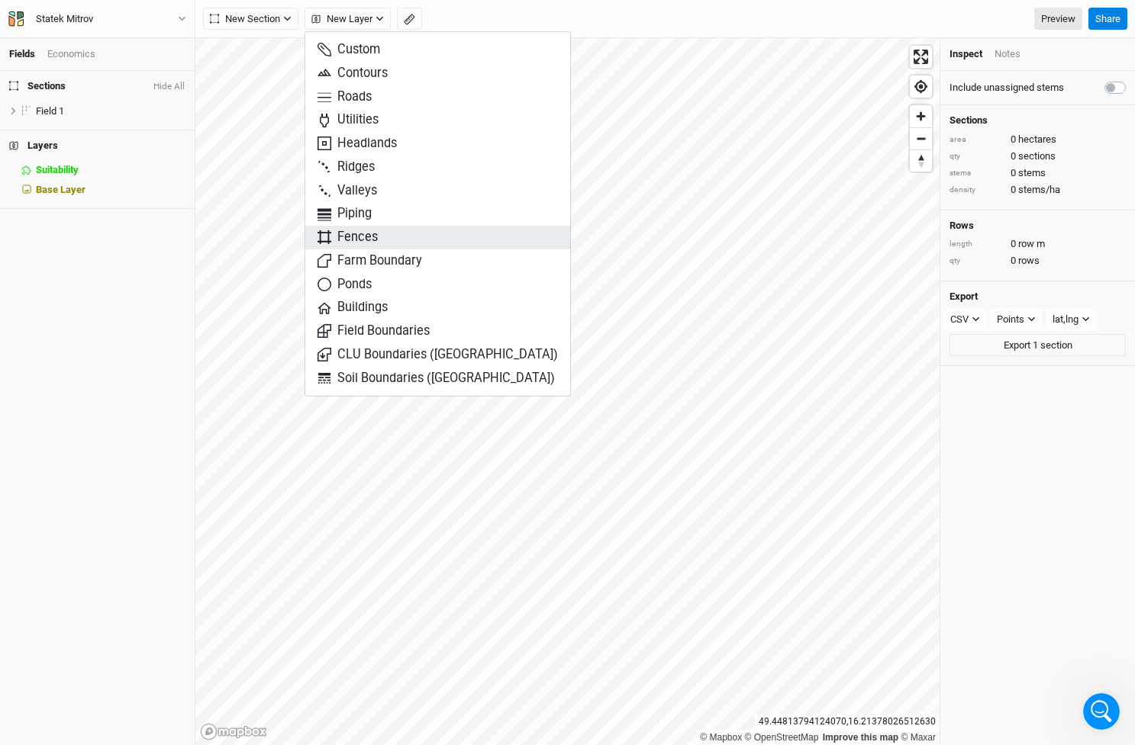
click at [362, 233] on span "Fences" at bounding box center [347, 238] width 60 height 18
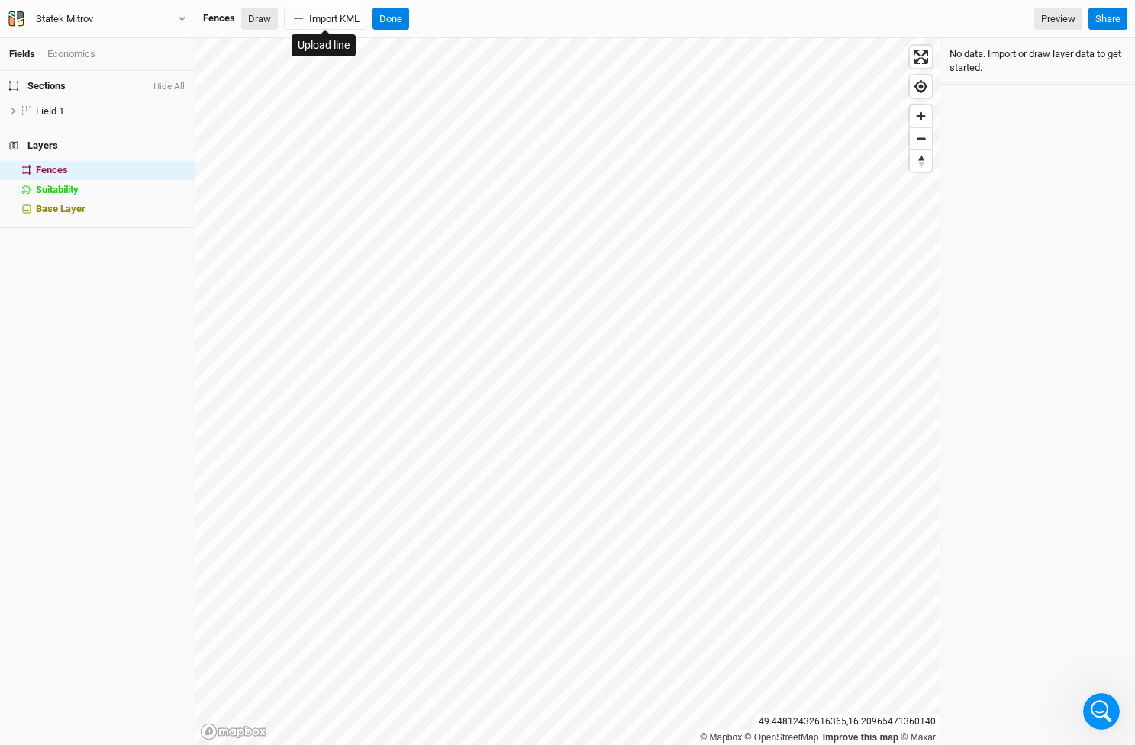
click at [250, 17] on button "Draw" at bounding box center [259, 19] width 37 height 23
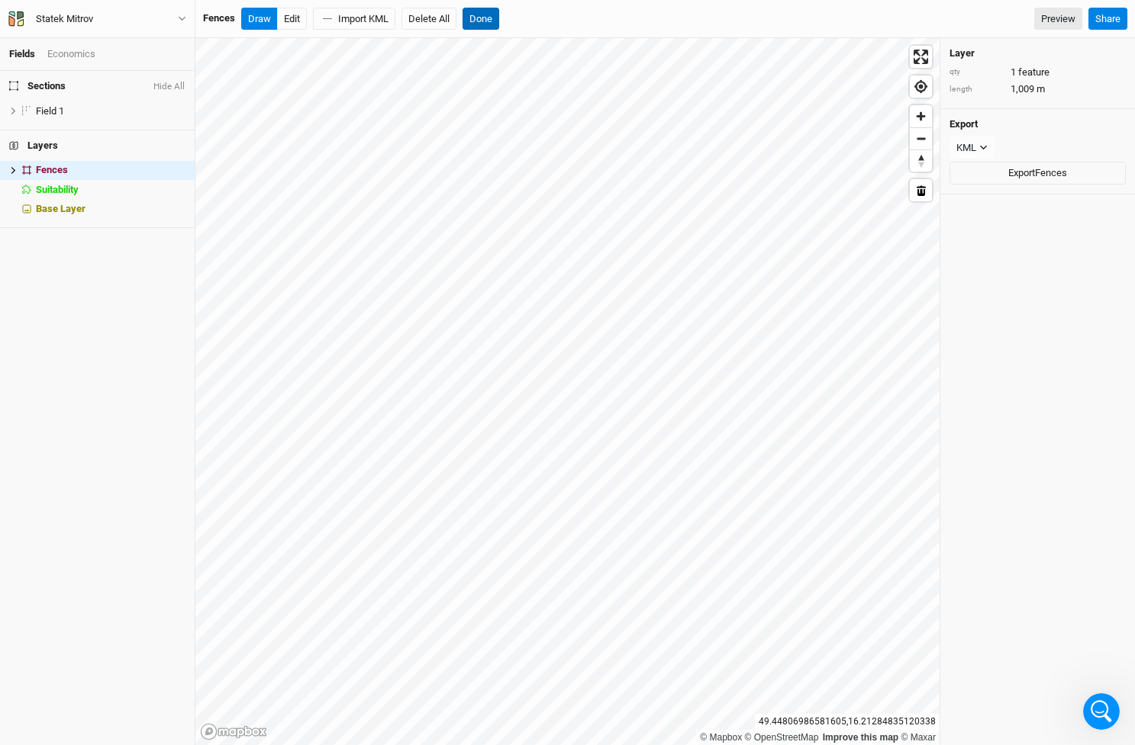
click at [485, 22] on button "Done" at bounding box center [480, 19] width 37 height 23
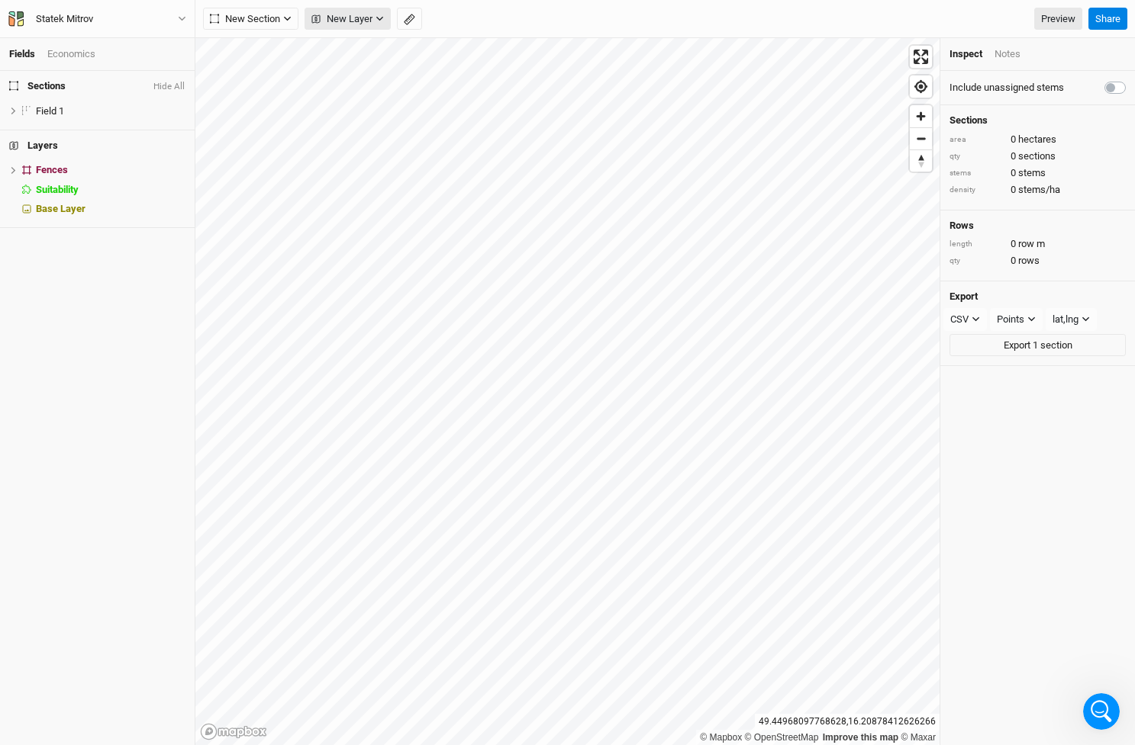
click at [380, 16] on icon "button" at bounding box center [379, 18] width 8 height 8
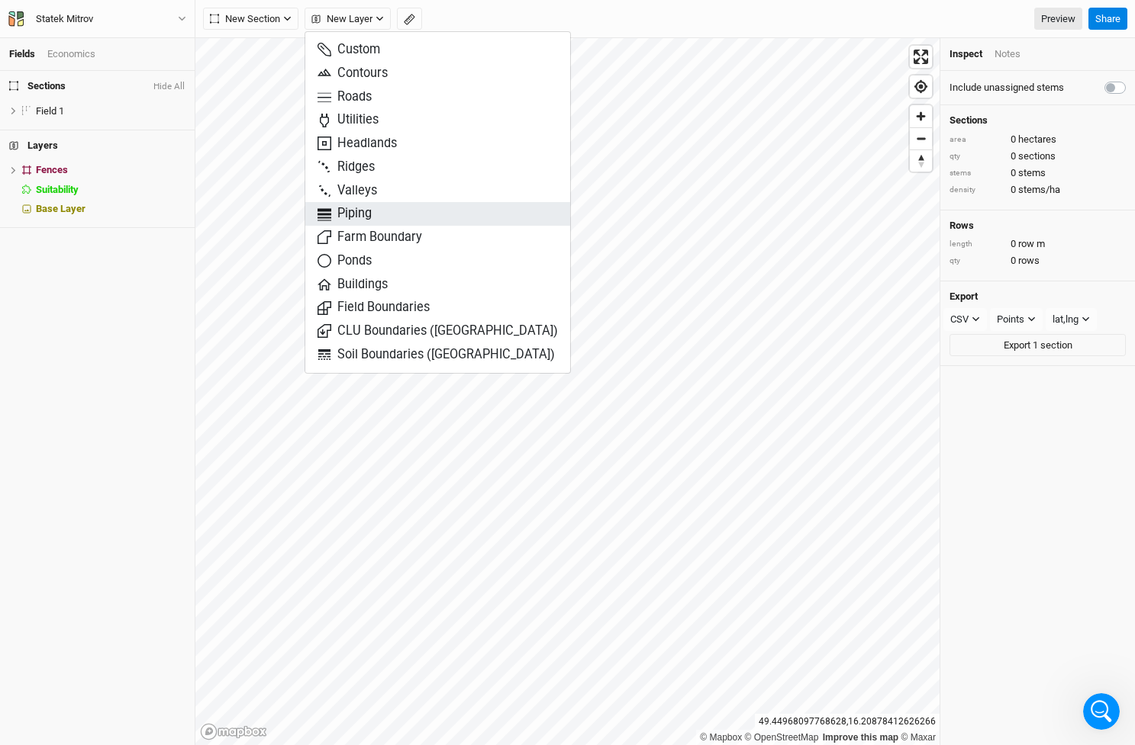
click at [351, 207] on span "Piping" at bounding box center [344, 214] width 54 height 18
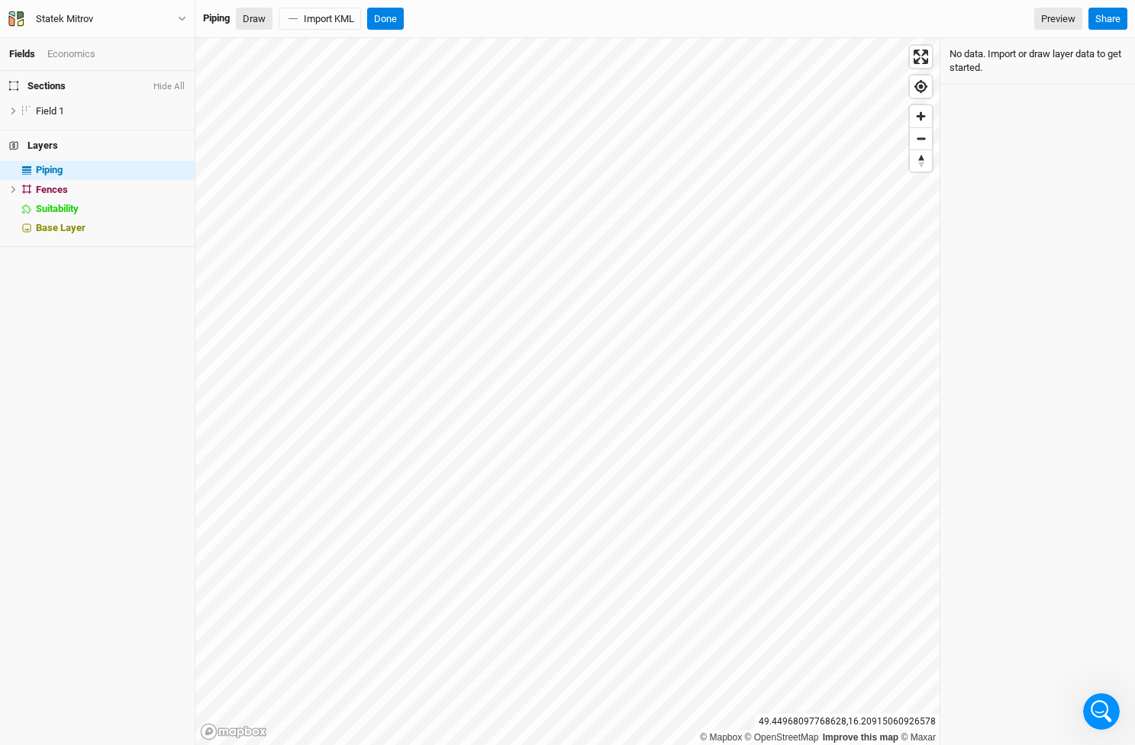
click at [254, 24] on button "Draw" at bounding box center [254, 19] width 37 height 23
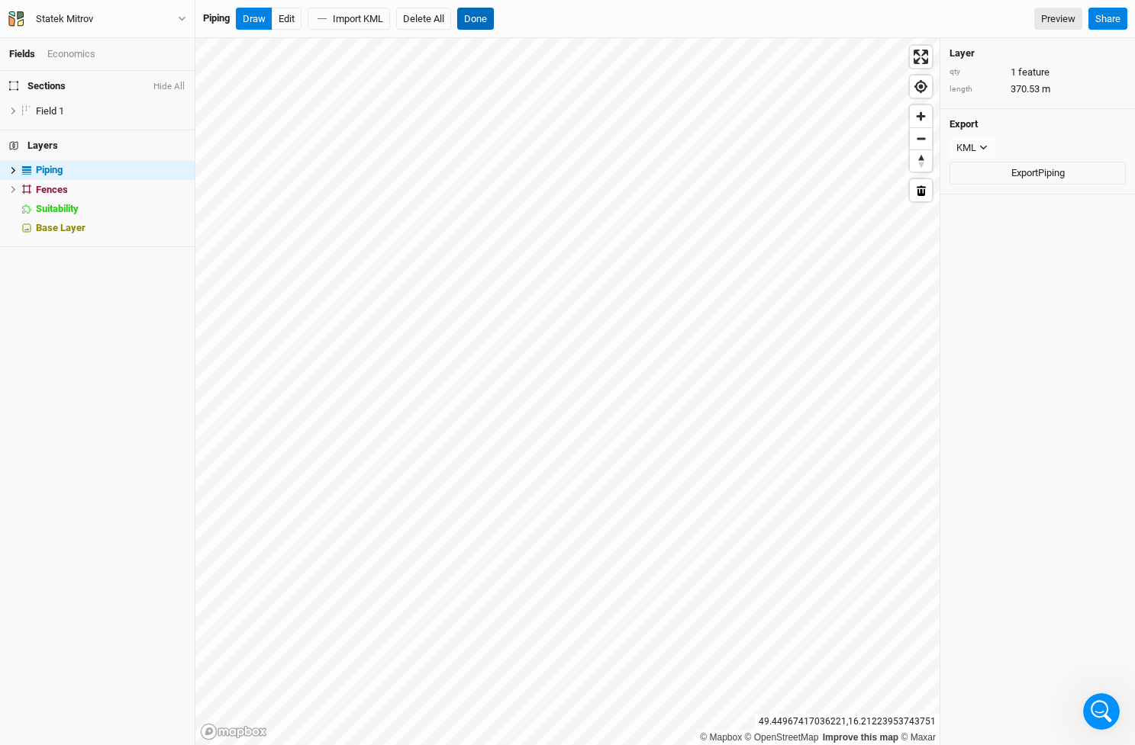
click at [485, 19] on button "Done" at bounding box center [475, 19] width 37 height 23
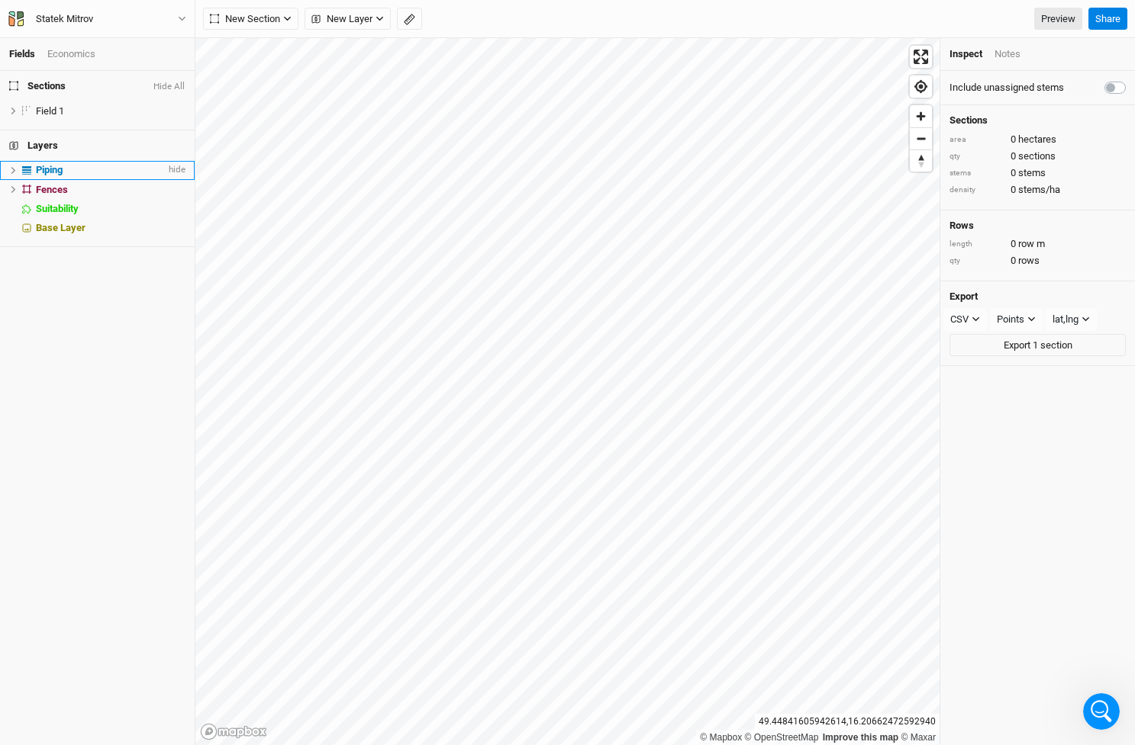
click at [72, 166] on div "Piping" at bounding box center [101, 170] width 130 height 12
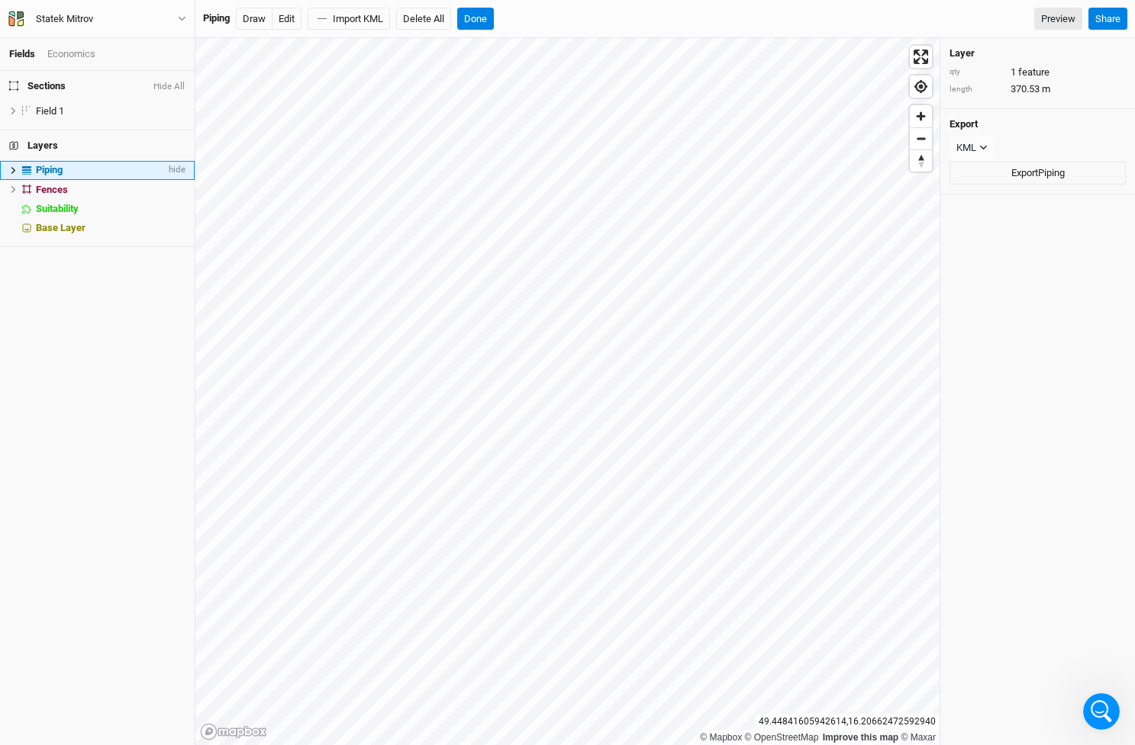
click at [10, 167] on icon at bounding box center [13, 170] width 8 height 8
click at [61, 188] on span "Feature 1" at bounding box center [66, 189] width 40 height 11
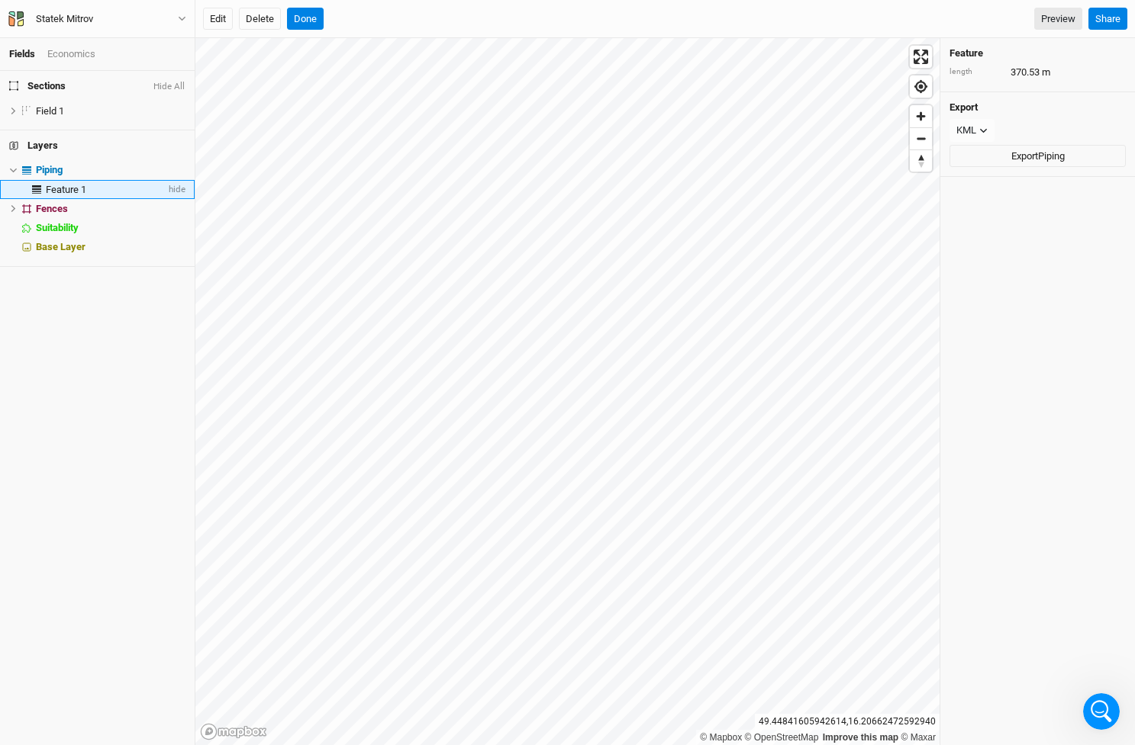
click at [61, 188] on span "Feature 1" at bounding box center [66, 189] width 40 height 11
click at [11, 204] on icon at bounding box center [13, 208] width 8 height 8
click at [58, 228] on span "Feature 1" at bounding box center [66, 227] width 40 height 11
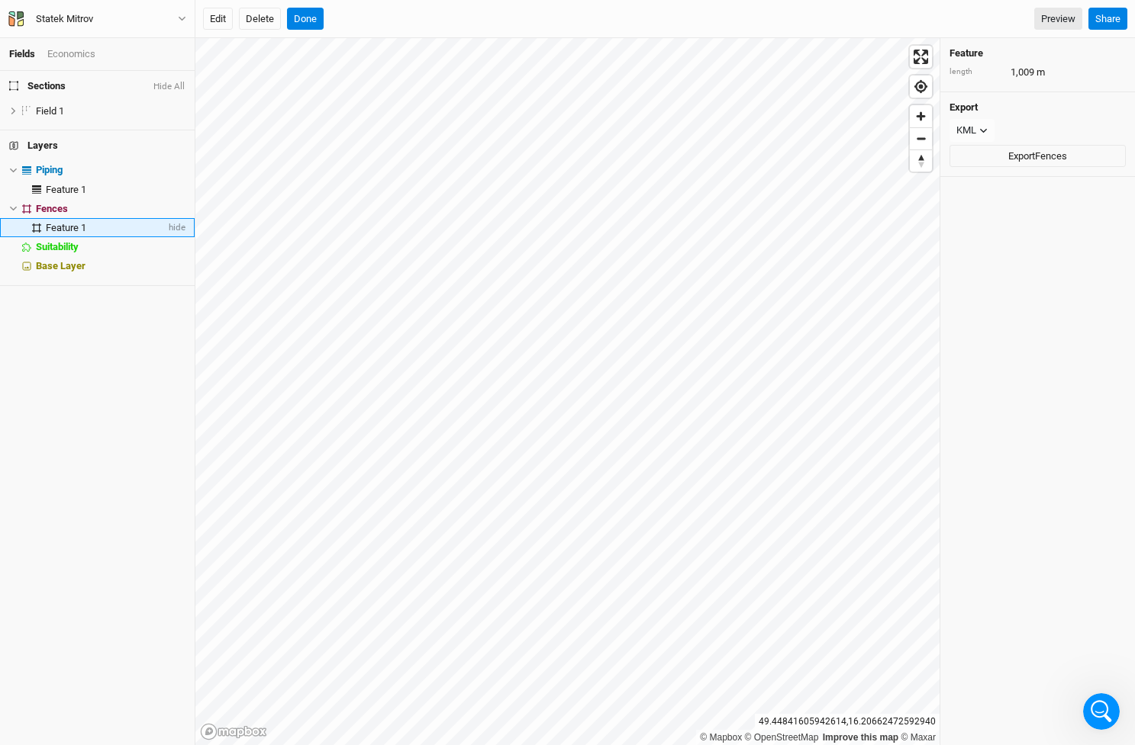
click at [58, 228] on span "Feature 1" at bounding box center [66, 227] width 40 height 11
click at [300, 23] on button "Done" at bounding box center [305, 19] width 37 height 23
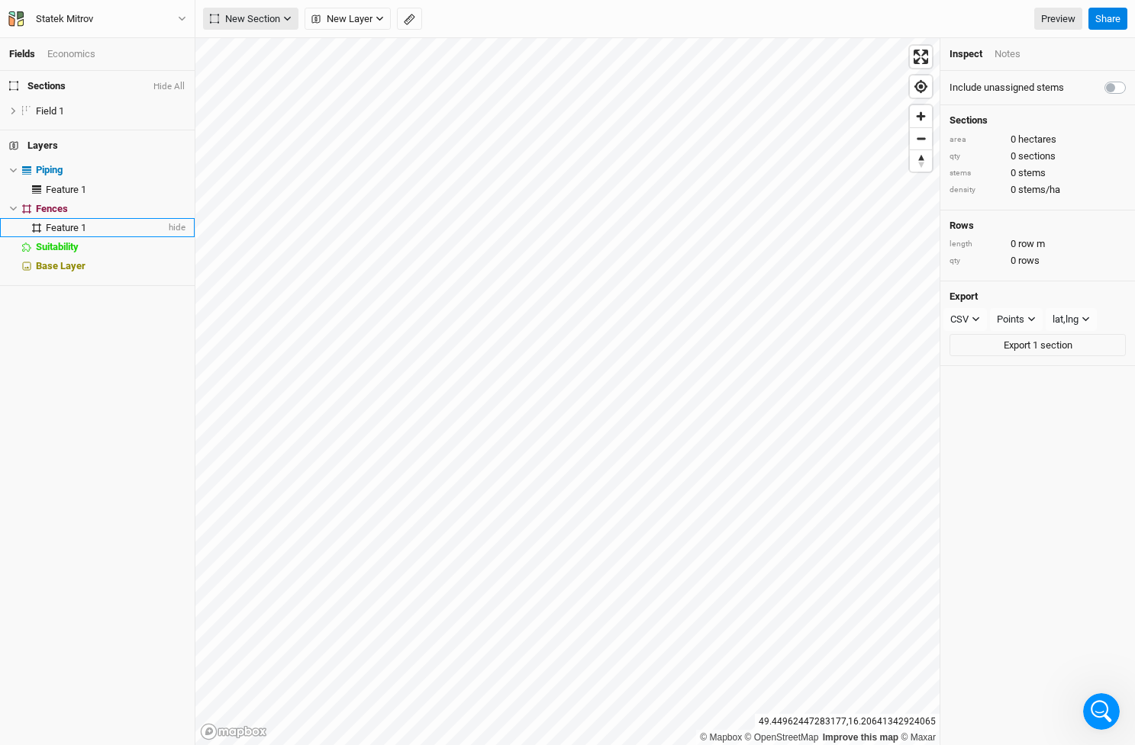
click at [266, 17] on span "New Section" at bounding box center [245, 18] width 70 height 15
click at [253, 120] on span "Upload" at bounding box center [245, 120] width 59 height 18
click at [270, 68] on button "Line" at bounding box center [264, 74] width 121 height 24
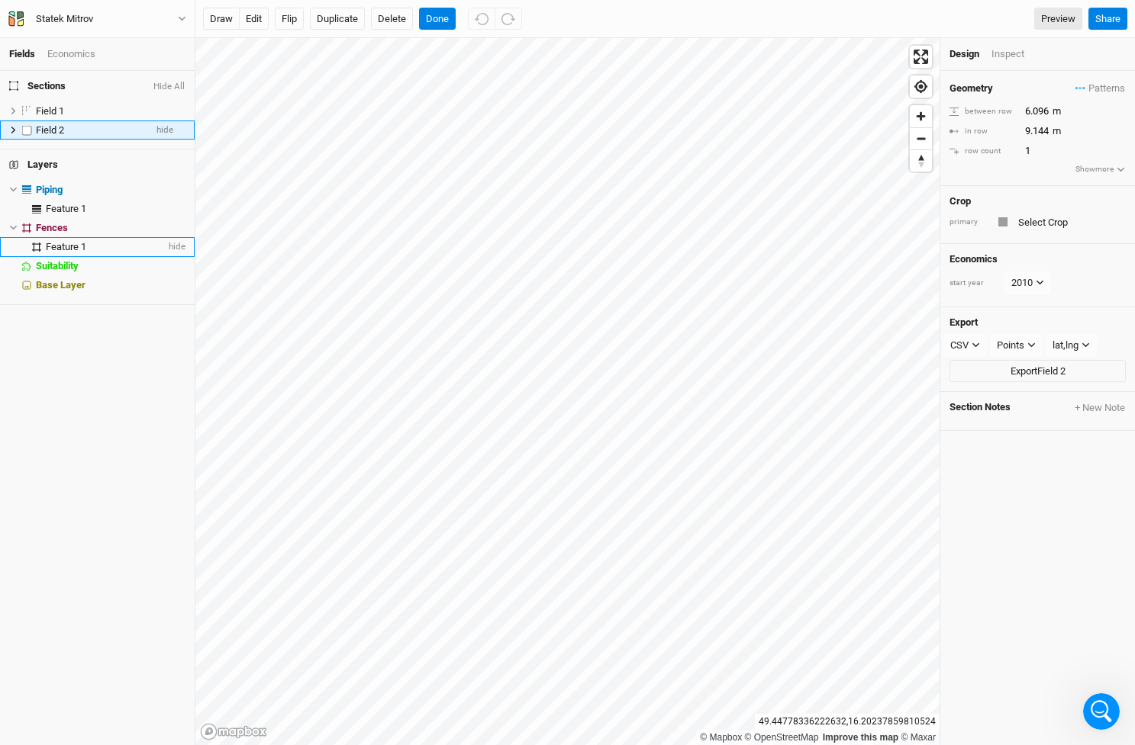
click at [14, 128] on icon at bounding box center [13, 130] width 5 height 7
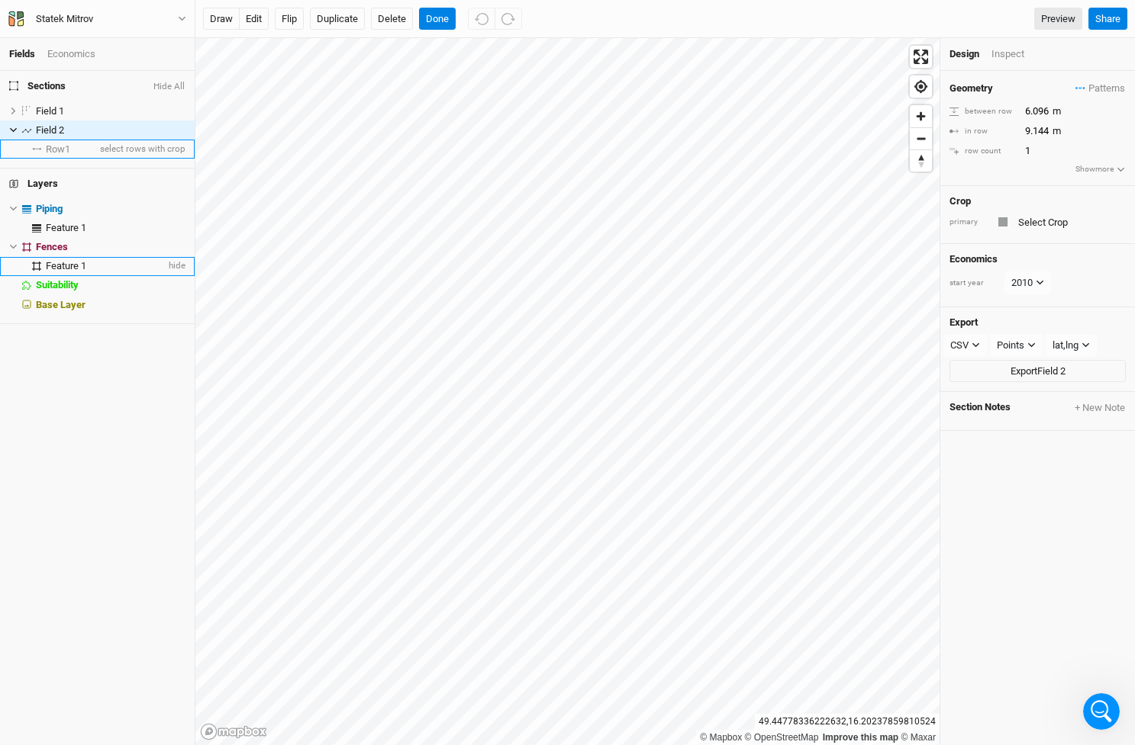
click at [67, 146] on span "Row 1" at bounding box center [58, 149] width 24 height 12
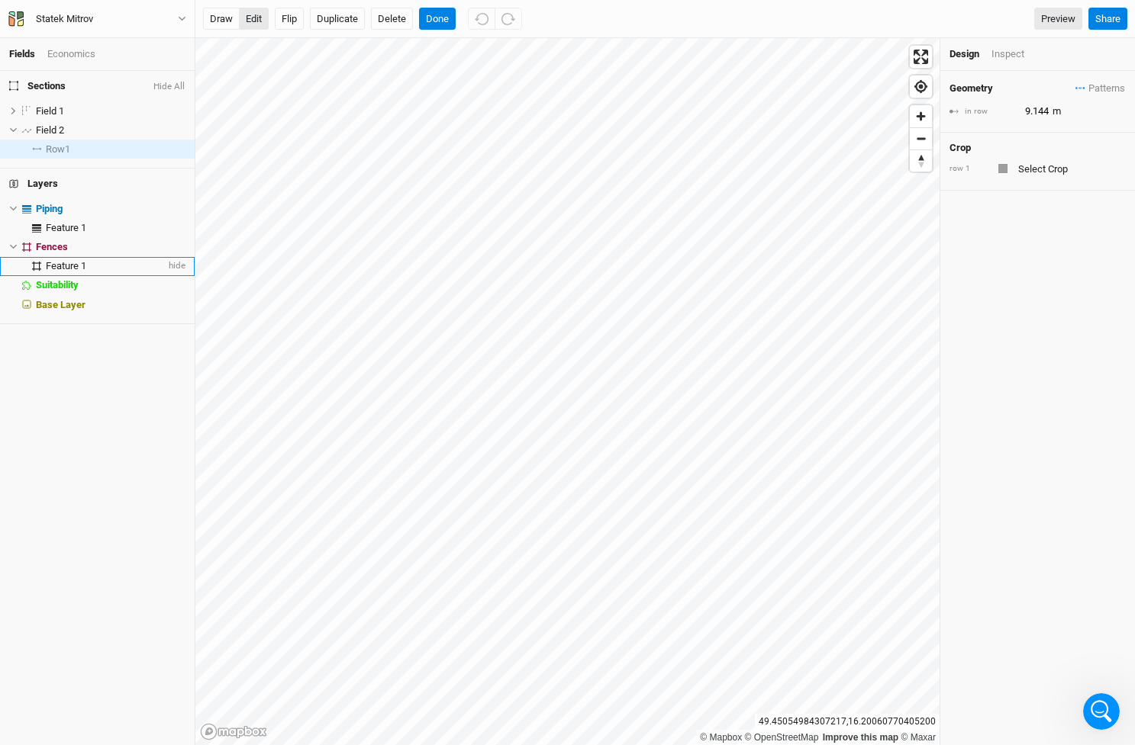
click at [255, 17] on button "edit" at bounding box center [254, 19] width 30 height 23
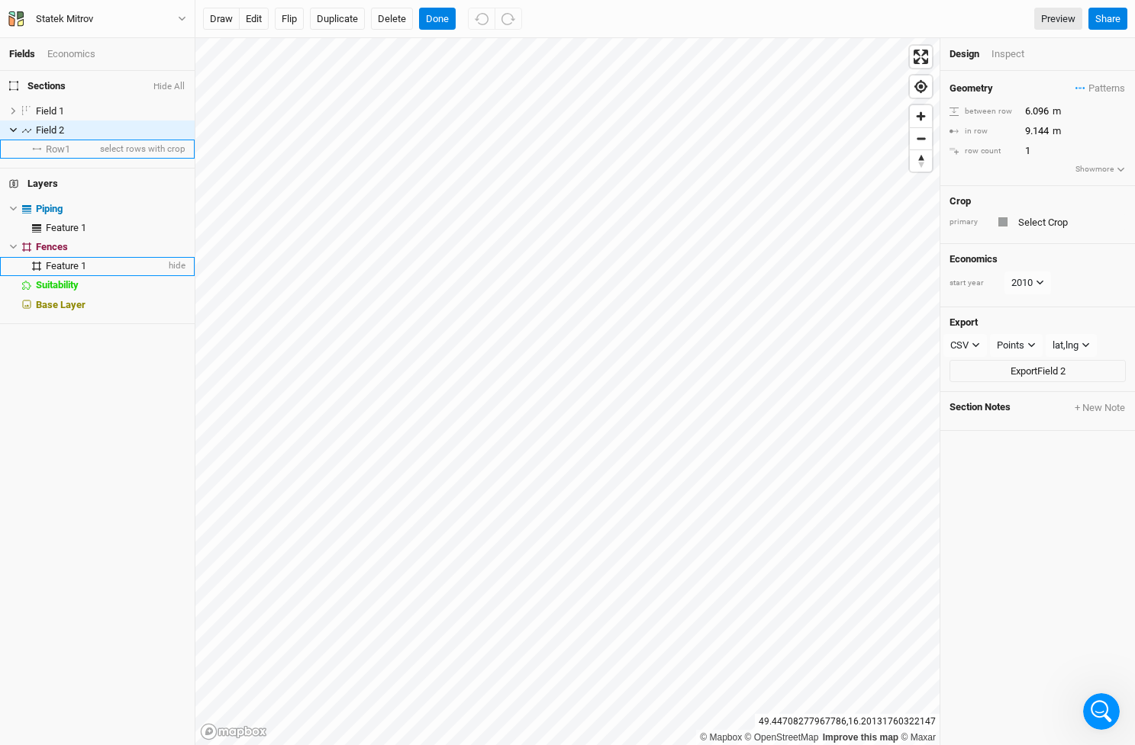
click at [55, 148] on span "Row 1" at bounding box center [58, 149] width 24 height 12
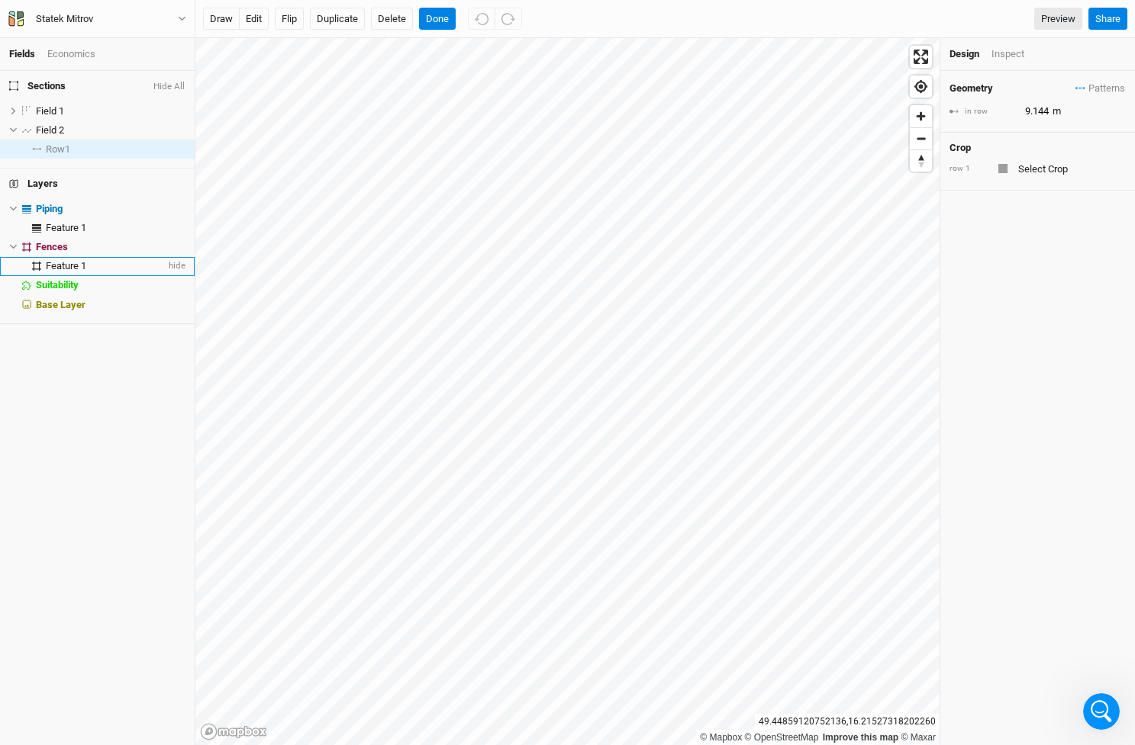
click at [1003, 168] on div at bounding box center [1002, 168] width 9 height 9
click at [1032, 164] on input "text" at bounding box center [1069, 168] width 112 height 18
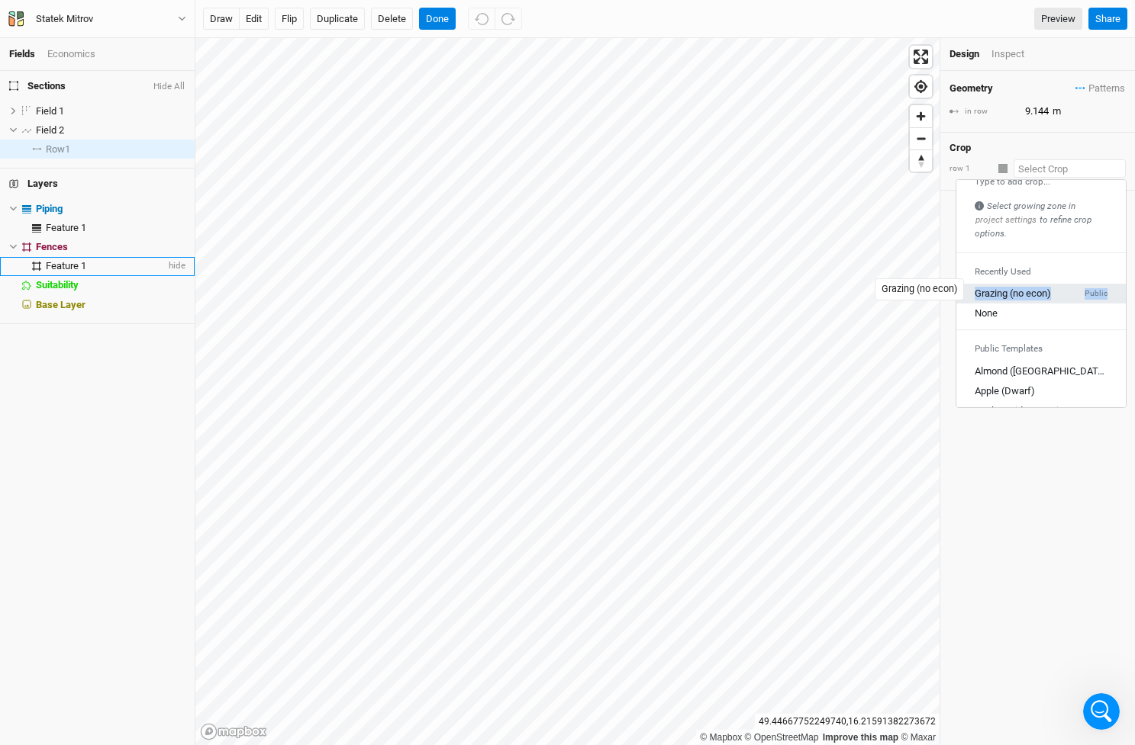
scroll to position [18, 0]
click at [1006, 287] on div "Grazing (no econ)" at bounding box center [1012, 293] width 76 height 14
type input "30.48"
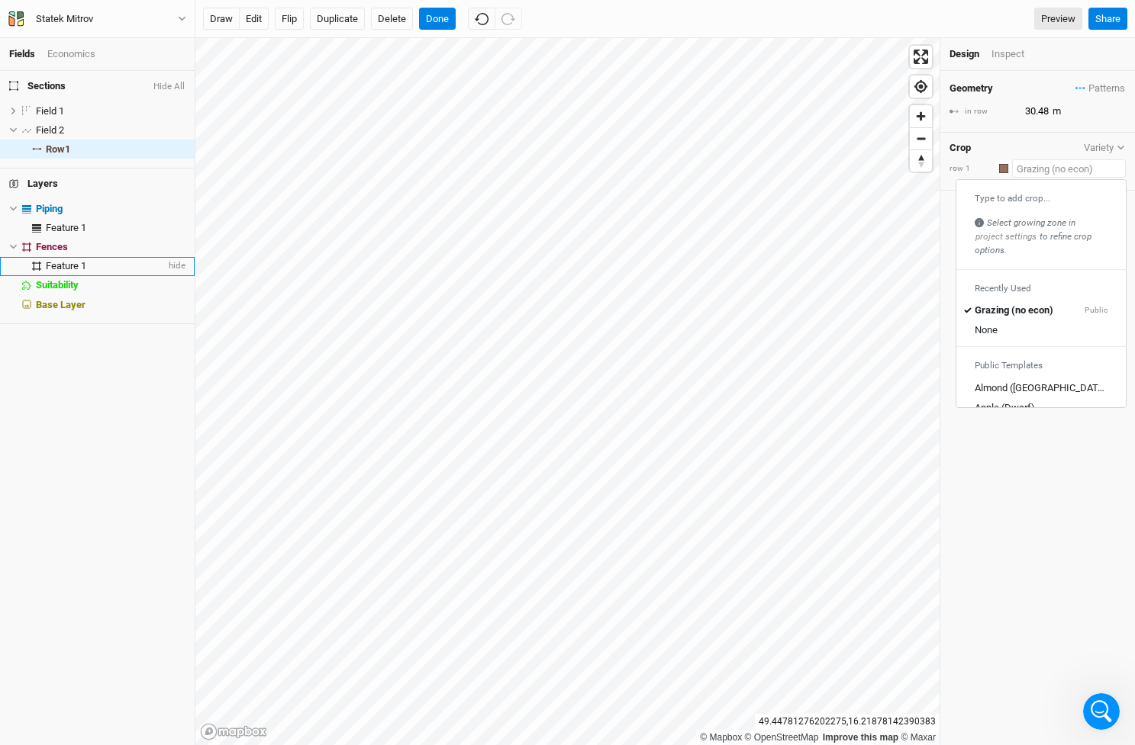
click at [1036, 165] on input "text" at bounding box center [1069, 168] width 114 height 18
click at [1031, 165] on input "text" at bounding box center [1069, 168] width 114 height 18
click at [182, 17] on icon "button" at bounding box center [182, 18] width 8 height 8
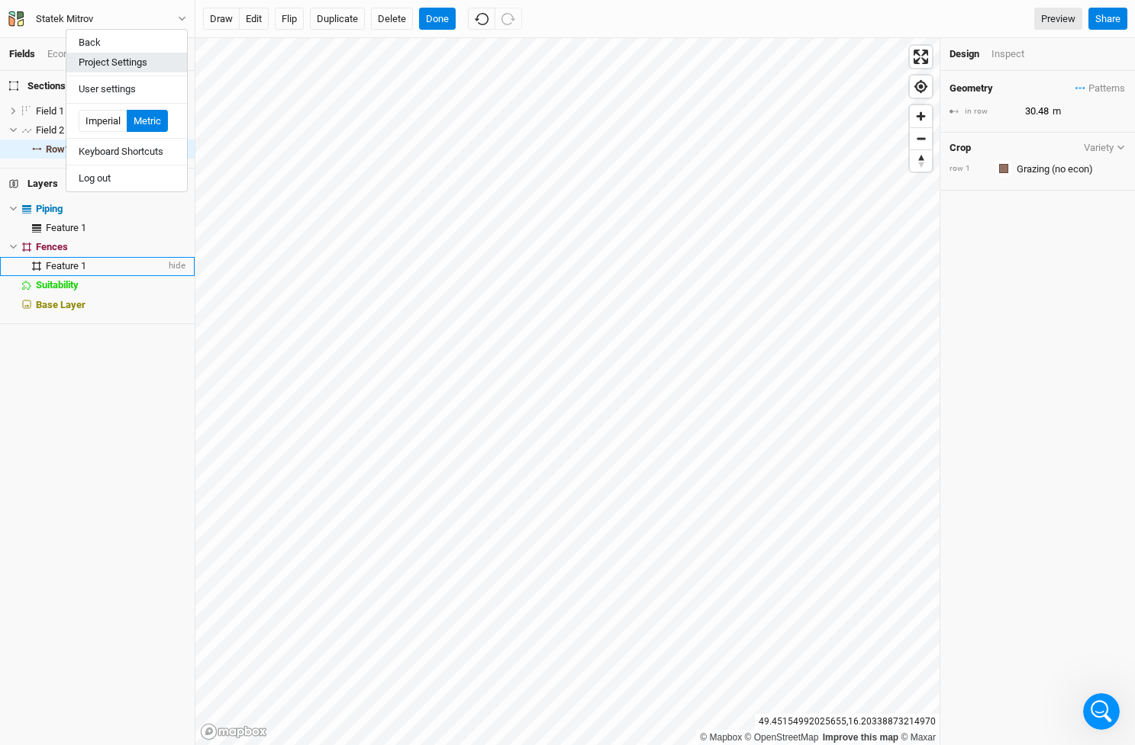
click at [140, 60] on button "Project Settings" at bounding box center [126, 63] width 121 height 20
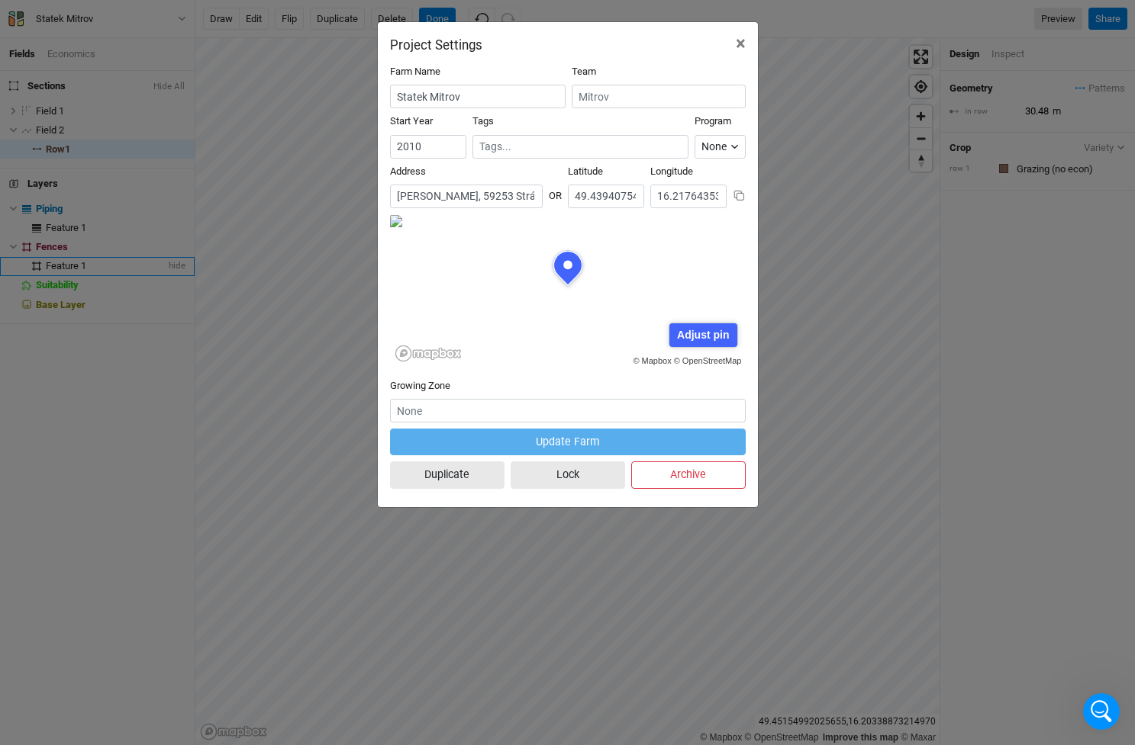
scroll to position [76, 178]
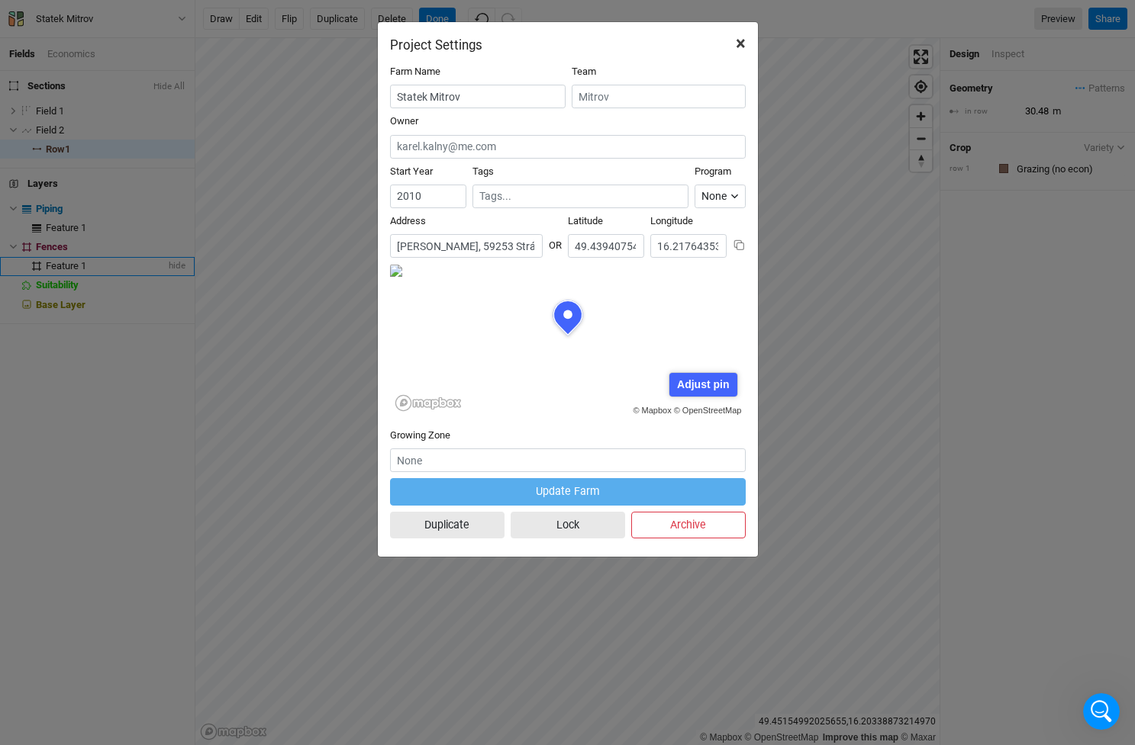
click at [742, 39] on span "×" at bounding box center [741, 43] width 10 height 21
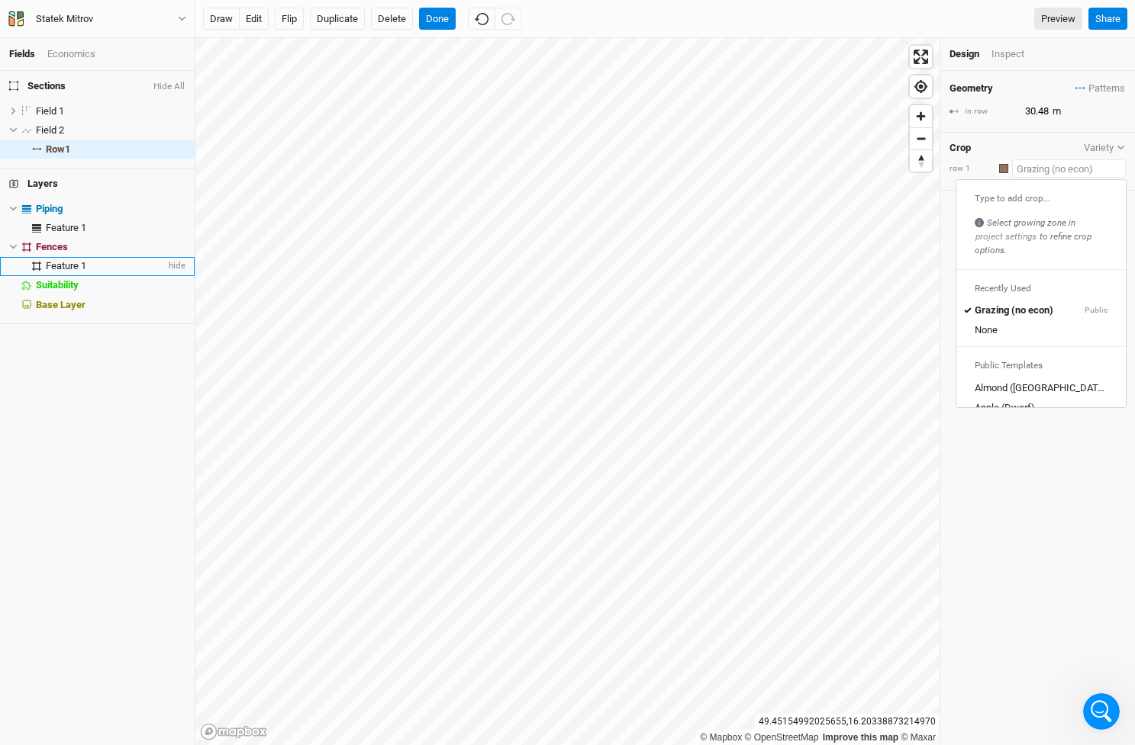
click at [1038, 163] on input "text" at bounding box center [1069, 168] width 114 height 18
click at [179, 16] on icon "button" at bounding box center [182, 18] width 8 height 8
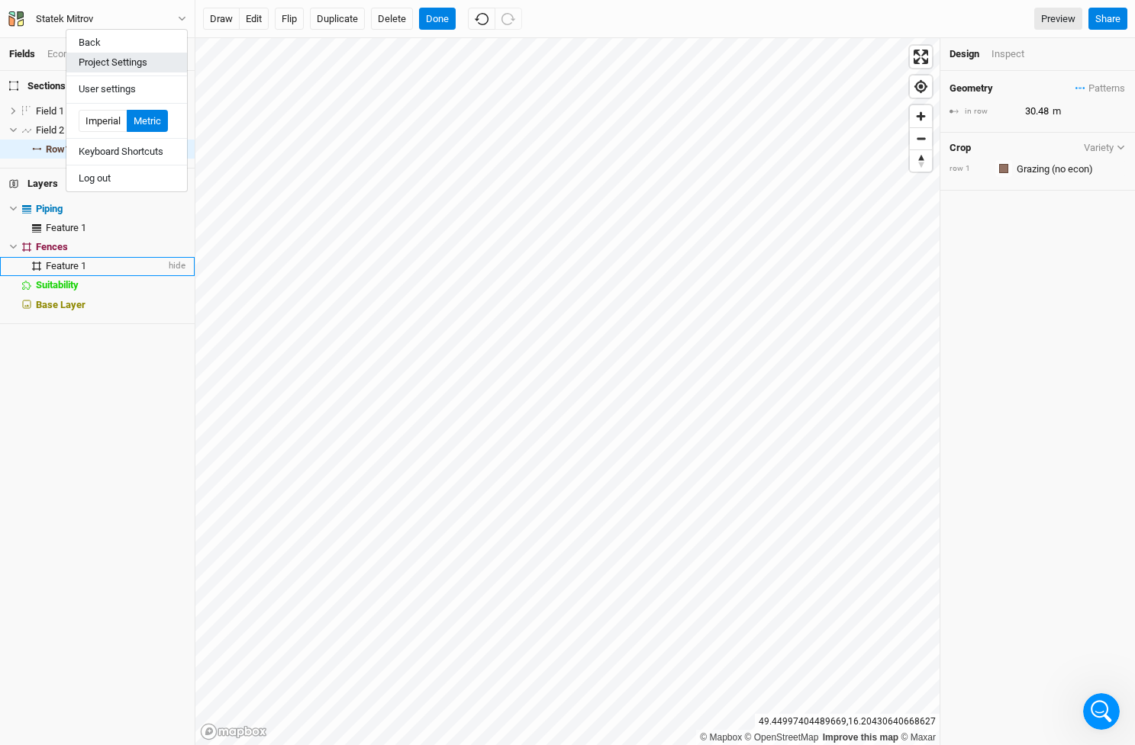
click at [133, 63] on button "Project Settings" at bounding box center [126, 63] width 121 height 20
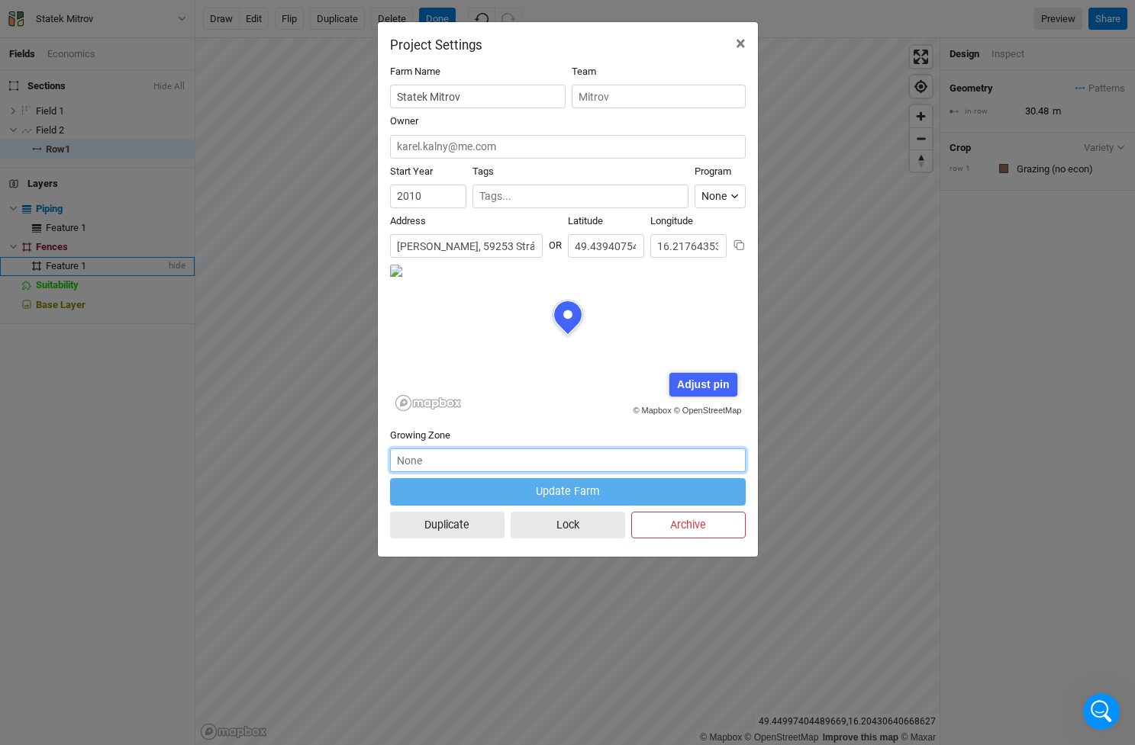
click at [452, 463] on input "text" at bounding box center [568, 461] width 356 height 24
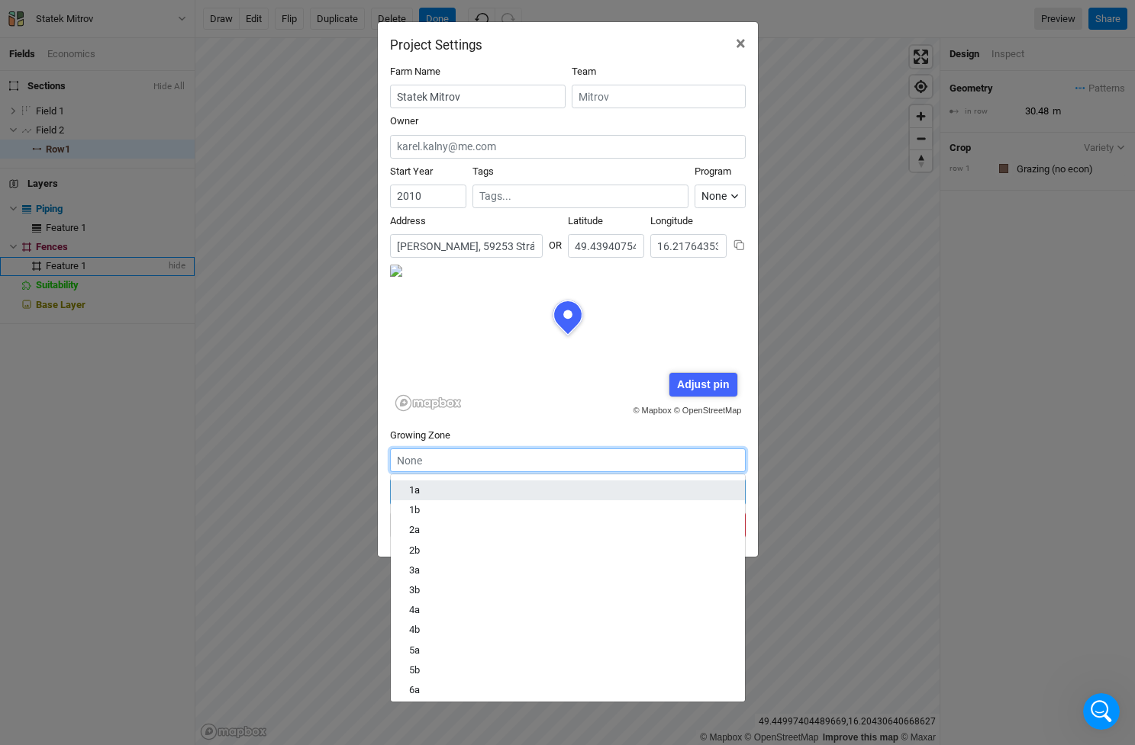
scroll to position [0, 0]
click at [423, 495] on div "1a" at bounding box center [567, 491] width 317 height 14
type input "1a"
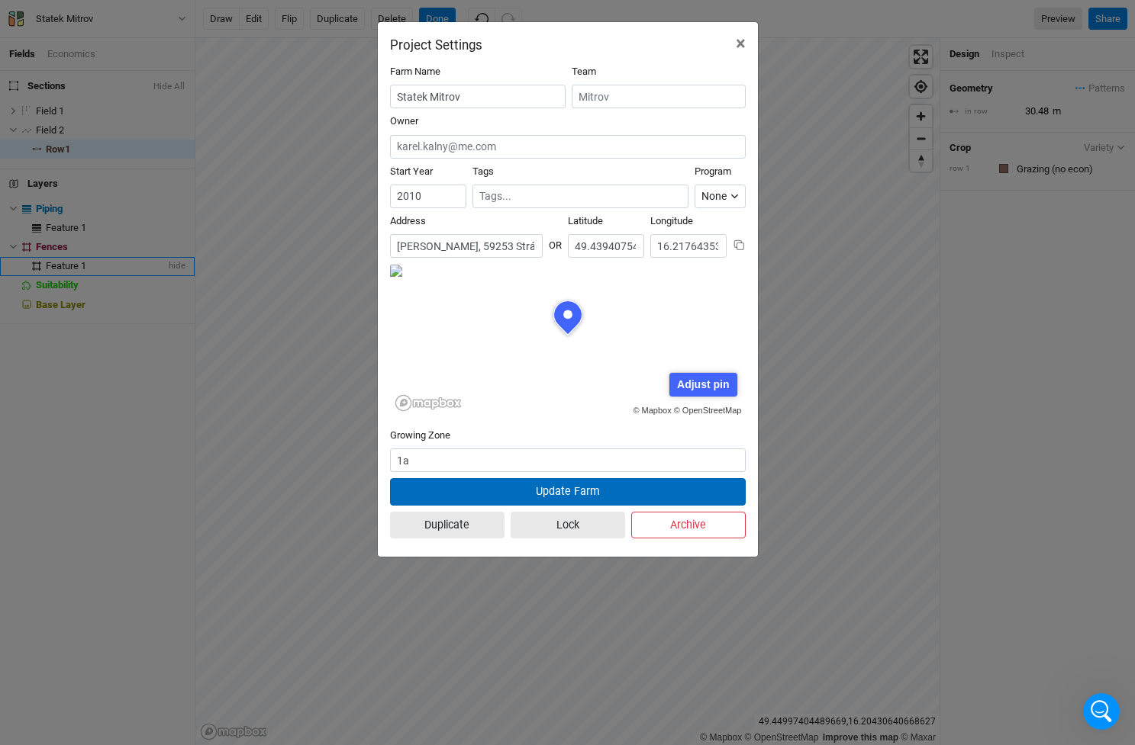
click at [559, 488] on button "Update Farm" at bounding box center [568, 491] width 356 height 27
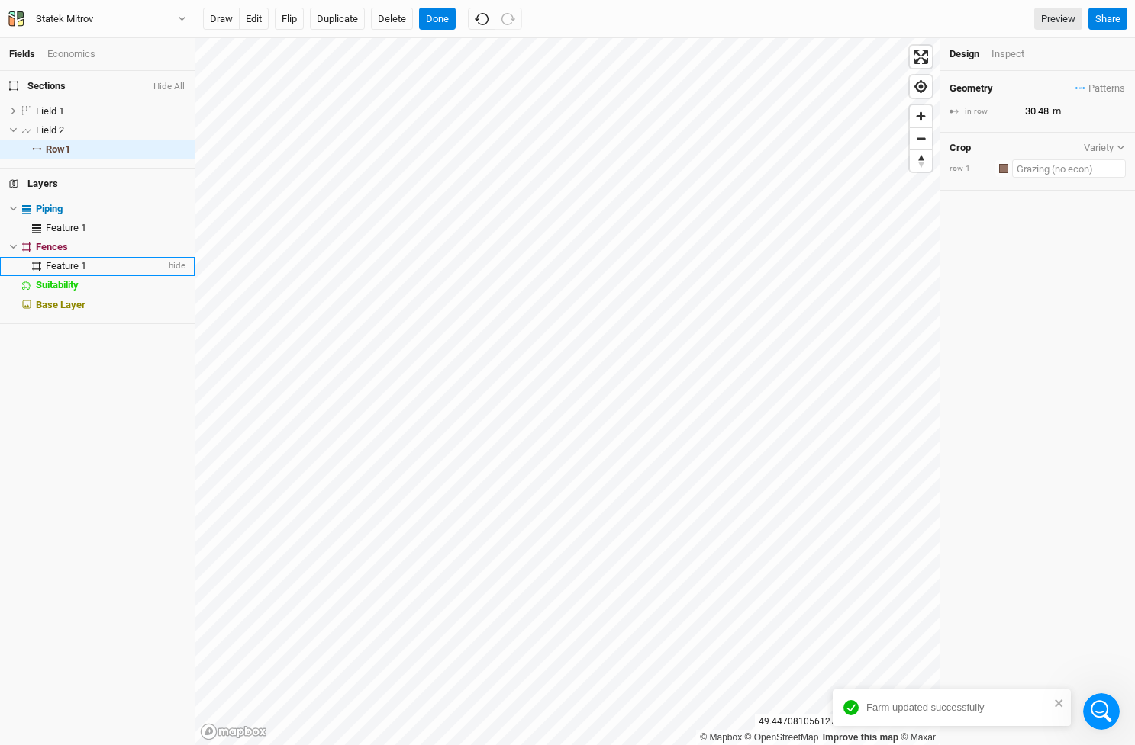
click at [1066, 166] on input "text" at bounding box center [1069, 168] width 114 height 18
click at [1095, 722] on div "Open Intercom Messenger" at bounding box center [1101, 712] width 50 height 50
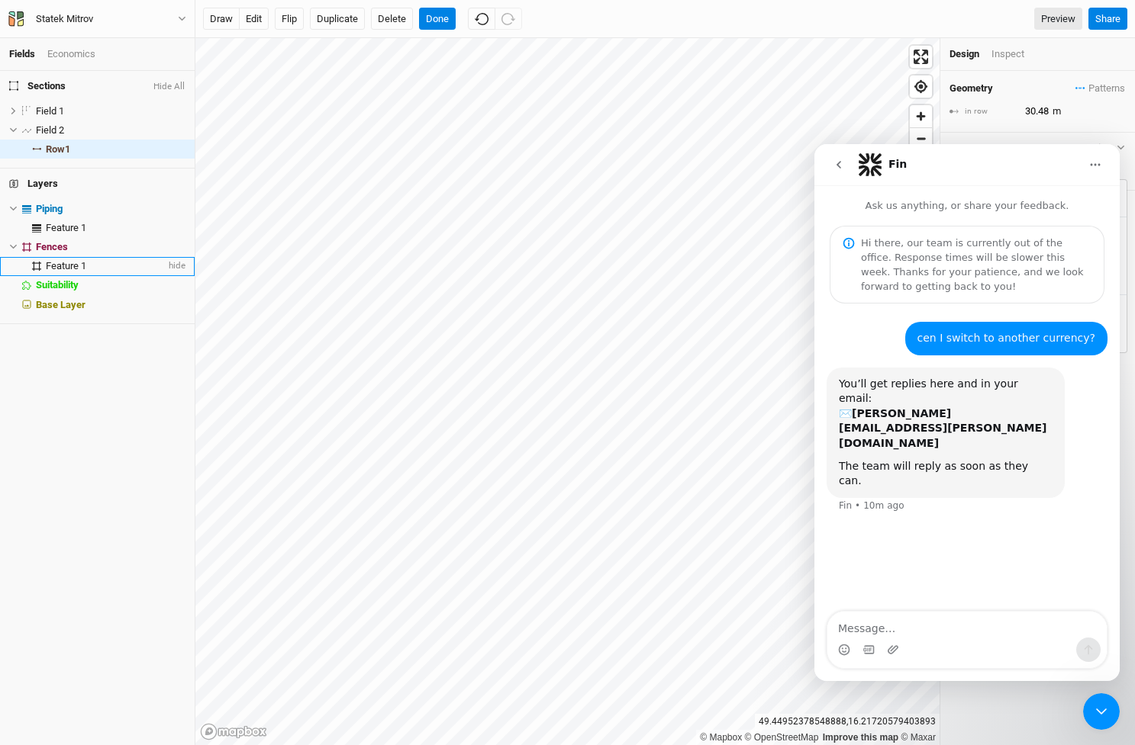
click at [838, 163] on icon "go back" at bounding box center [838, 165] width 12 height 12
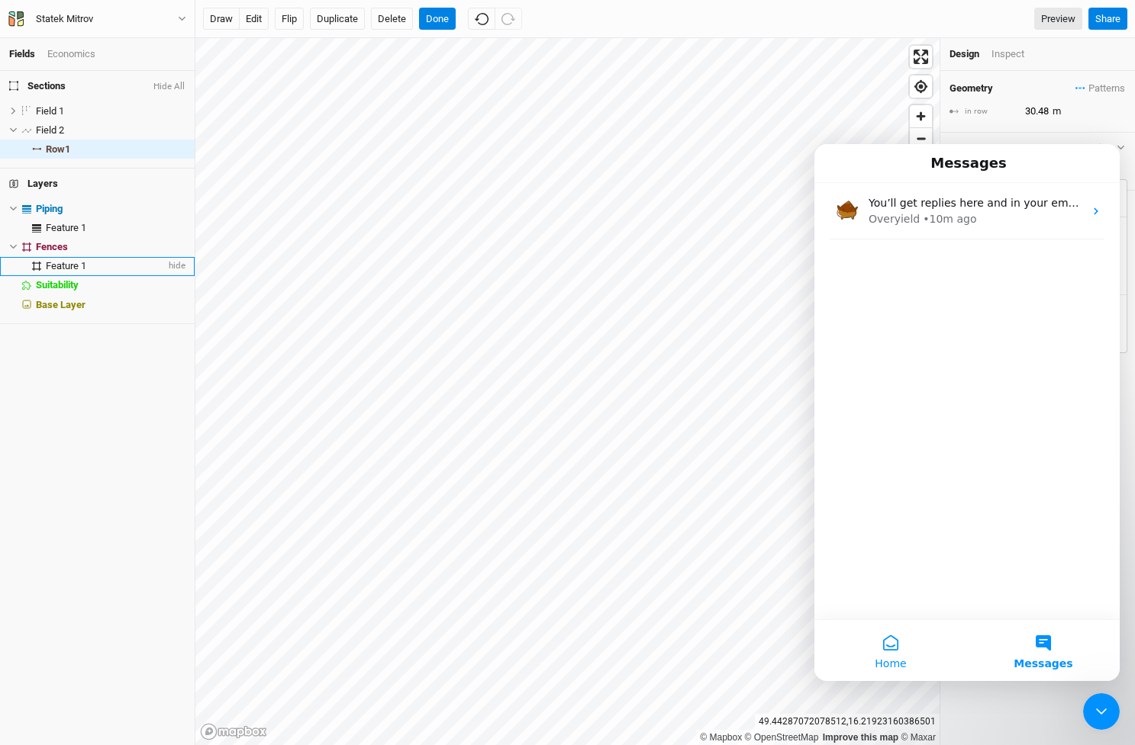
click at [890, 642] on button "Home" at bounding box center [890, 650] width 153 height 61
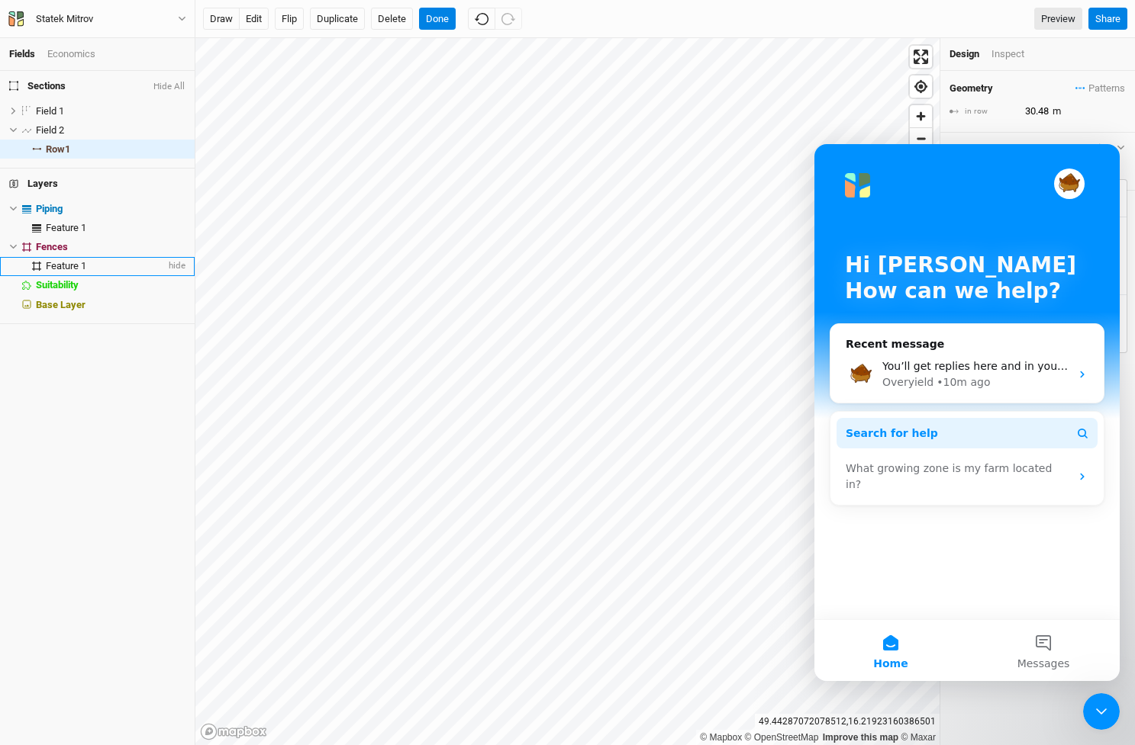
click at [881, 431] on span "Search for help" at bounding box center [891, 434] width 92 height 16
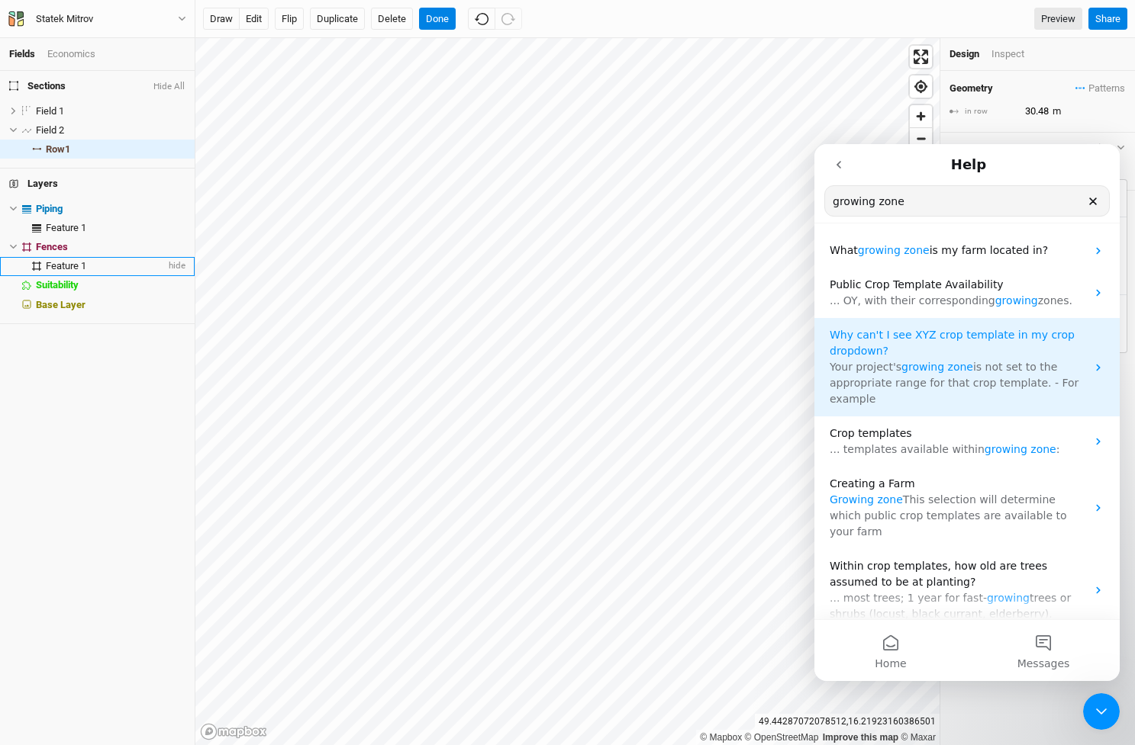
type input "growing zone"
click at [1008, 372] on span "is not set to the appropriate range for that crop template. - For example" at bounding box center [953, 383] width 249 height 44
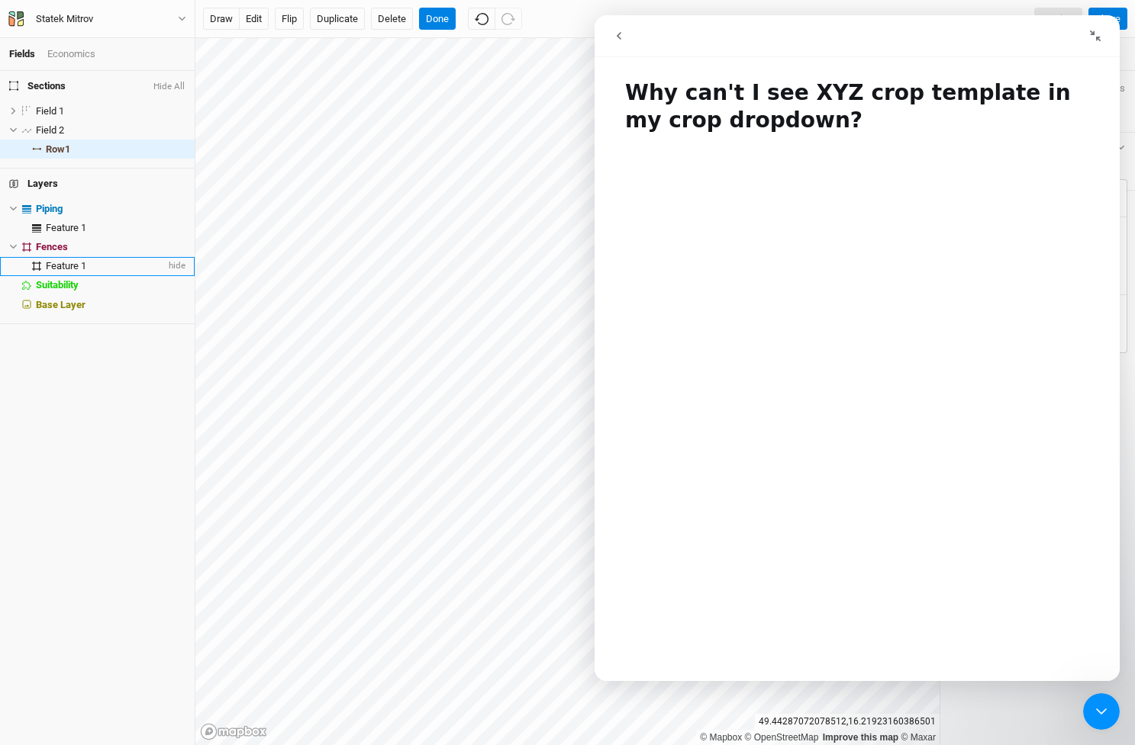
click at [619, 27] on button "go back" at bounding box center [618, 35] width 29 height 29
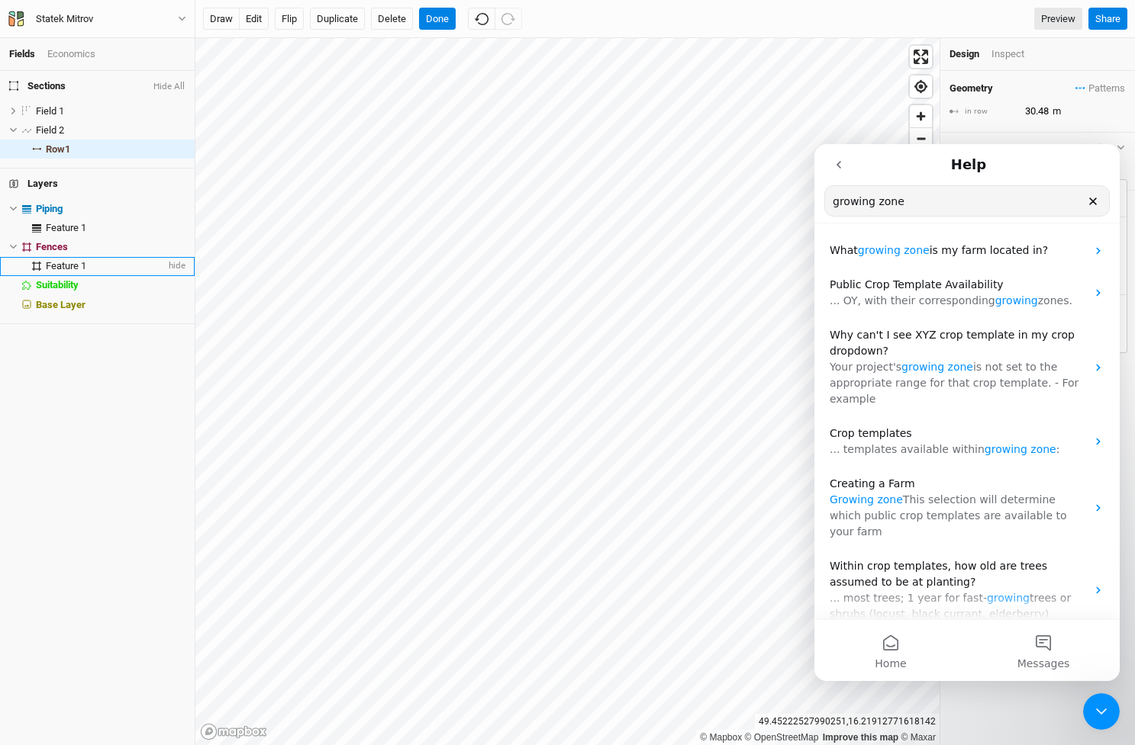
click at [842, 161] on icon "go back" at bounding box center [838, 165] width 12 height 12
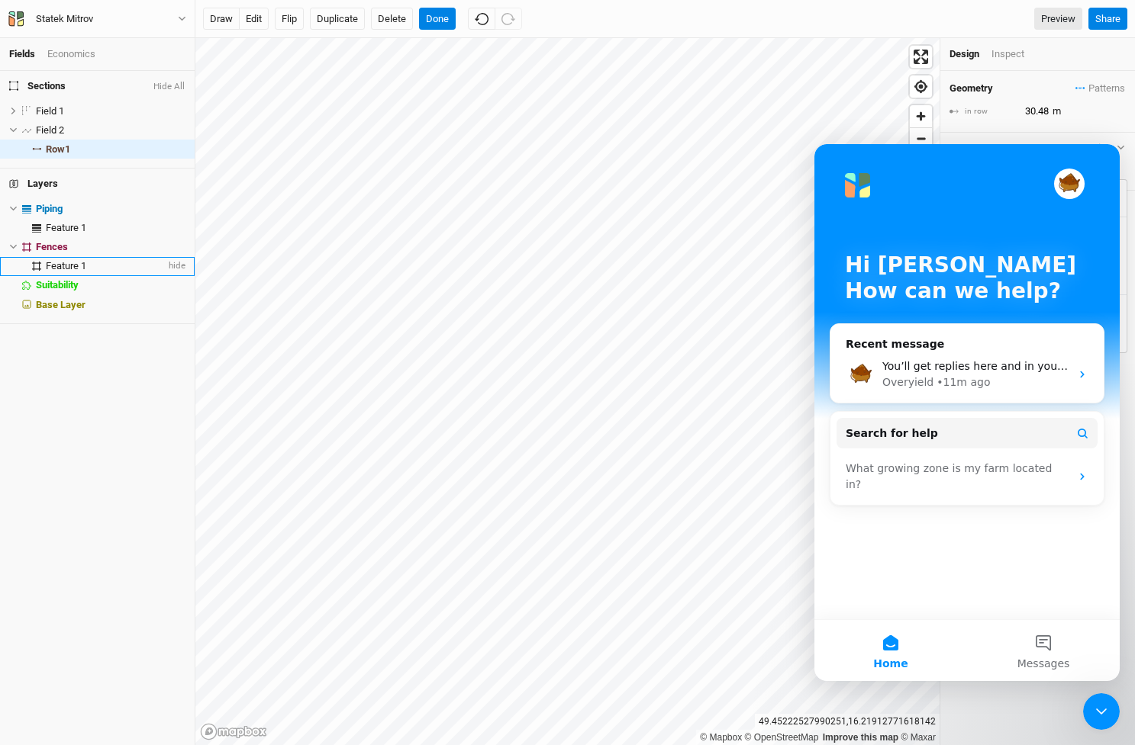
click at [1071, 707] on div "Geometry Patterns ＋ New in-row pattern in row 30.48 m Crop Variety row 1 Colors…" at bounding box center [1037, 408] width 195 height 675
click at [1103, 713] on icon "Close Intercom Messenger" at bounding box center [1101, 712] width 11 height 6
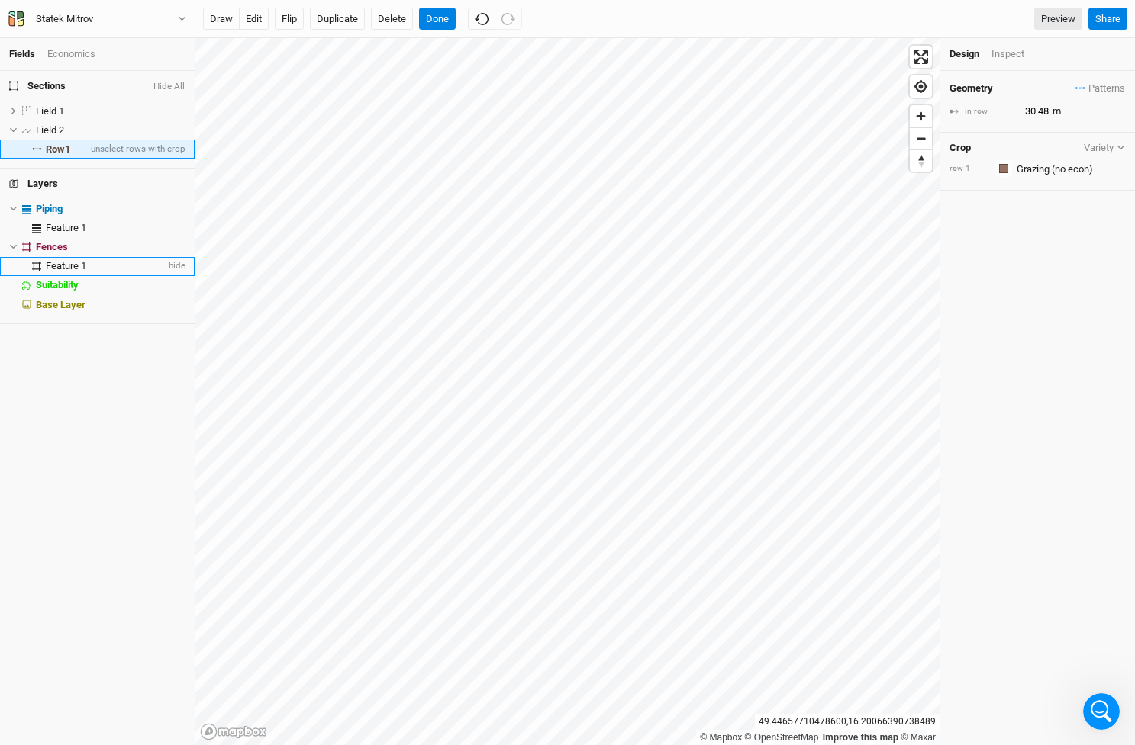
click at [57, 143] on span "Row 1" at bounding box center [58, 149] width 24 height 12
click at [48, 146] on span "Row 1" at bounding box center [58, 149] width 24 height 12
click at [124, 146] on span "unselect rows with crop" at bounding box center [137, 149] width 98 height 19
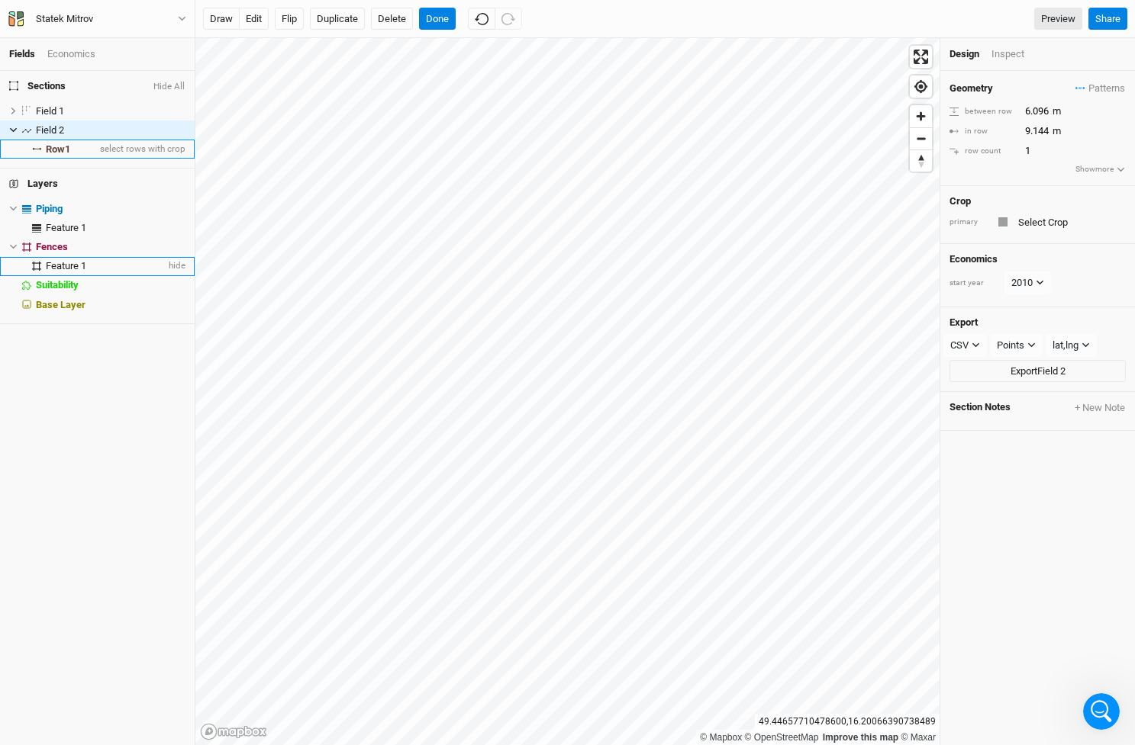
click at [57, 148] on span "Row 1" at bounding box center [58, 149] width 24 height 12
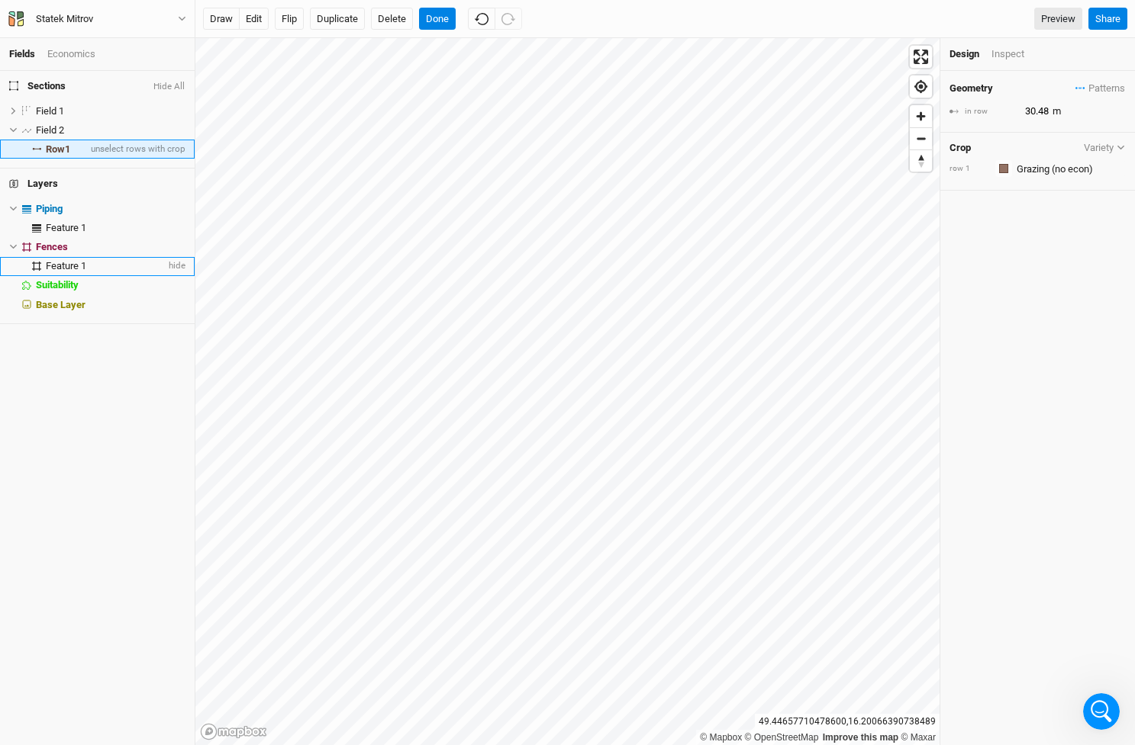
click at [61, 145] on span "Row 1" at bounding box center [58, 149] width 24 height 12
click at [178, 265] on div "Fields Economics Sections Hide All Field 1 hide Field 2 hide Row 1 unselect row…" at bounding box center [567, 372] width 1135 height 745
click at [76, 262] on span "Feature 1" at bounding box center [66, 265] width 40 height 11
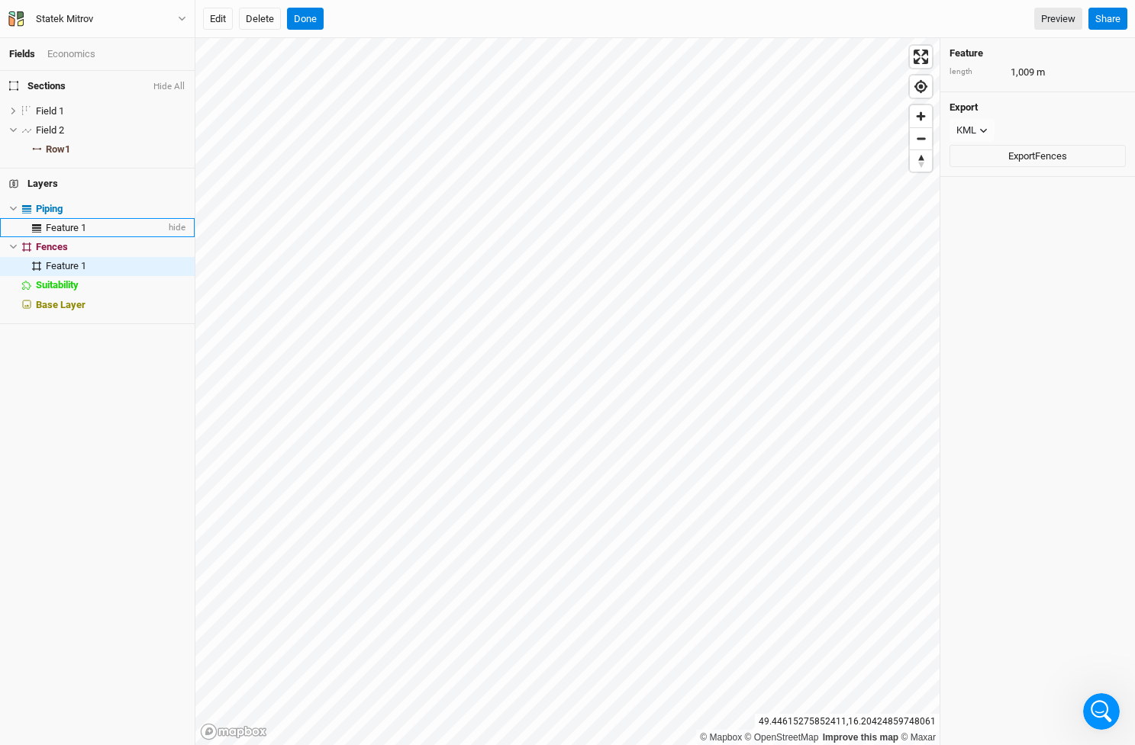
click at [66, 227] on span "Feature 1" at bounding box center [66, 227] width 40 height 11
click at [69, 299] on span "Base Layer" at bounding box center [61, 304] width 50 height 11
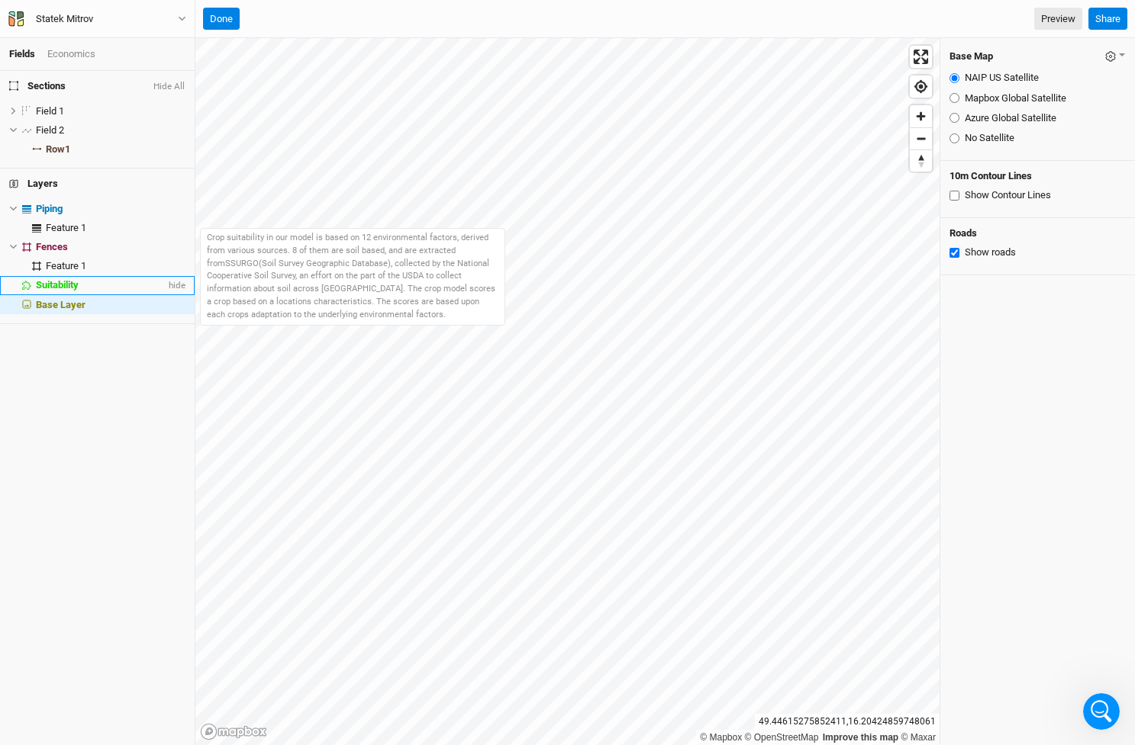
click at [65, 279] on span "Suitability" at bounding box center [57, 284] width 43 height 11
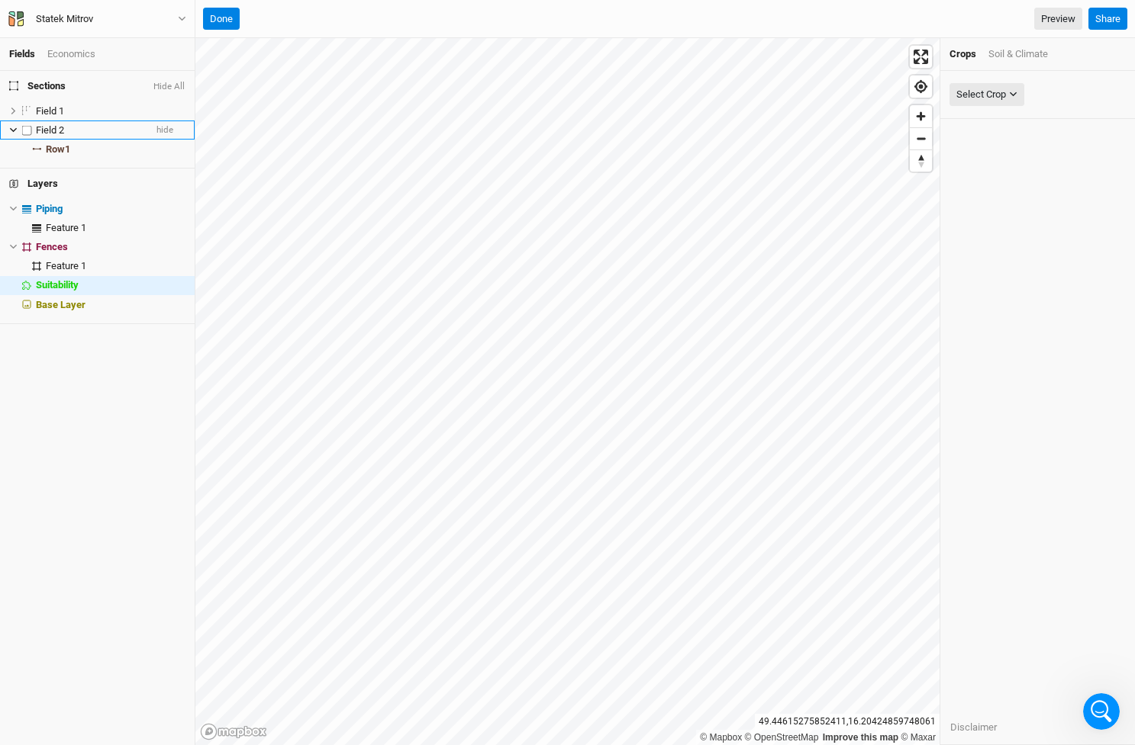
click at [48, 124] on span "Field 2" at bounding box center [50, 129] width 28 height 11
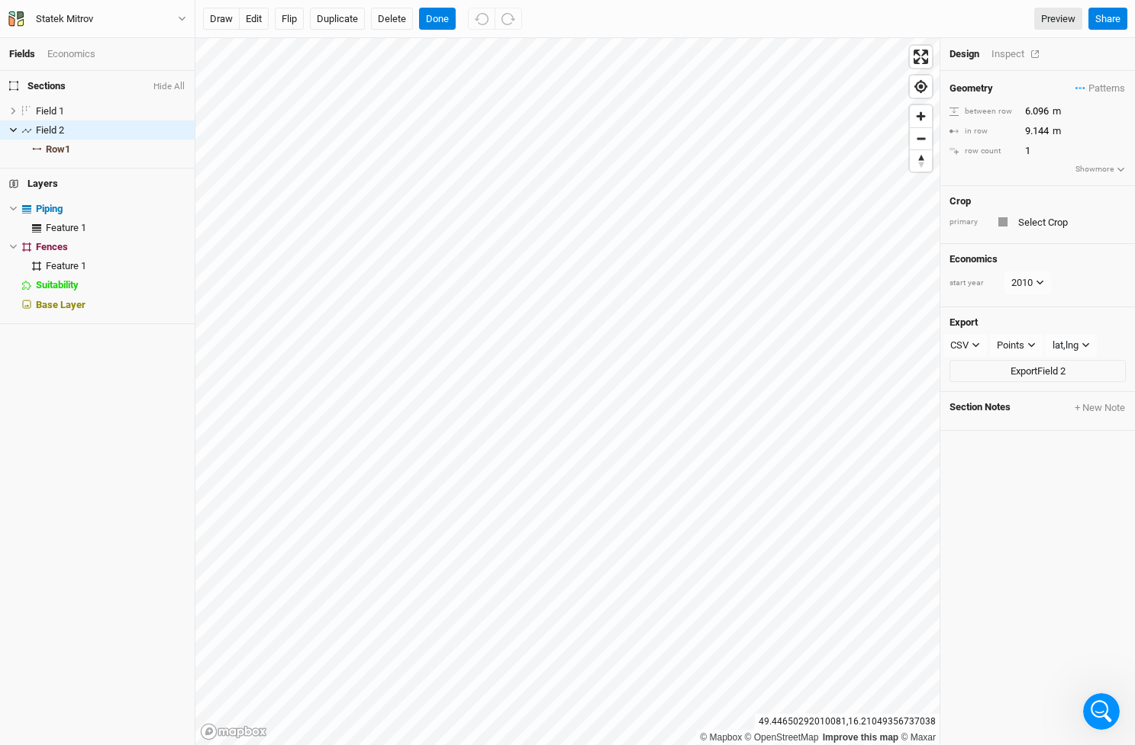
click at [1010, 56] on div "Inspect" at bounding box center [1018, 54] width 54 height 14
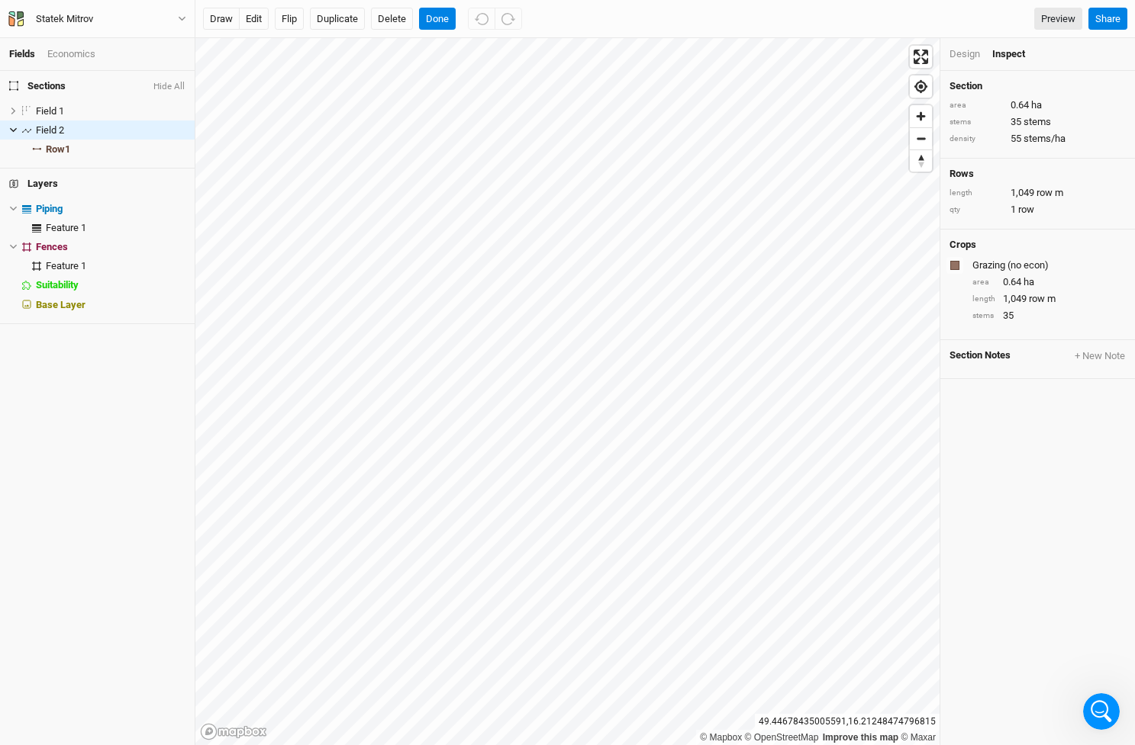
click at [968, 53] on div "Design" at bounding box center [964, 54] width 31 height 14
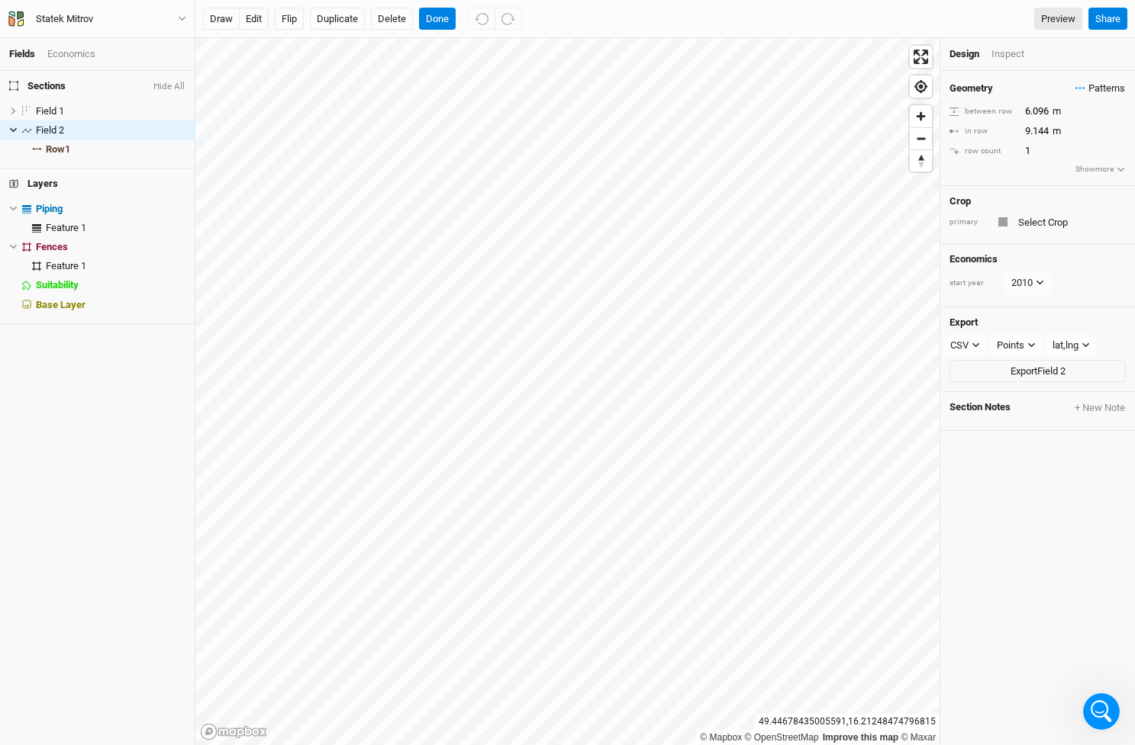
click at [1109, 85] on span "Patterns" at bounding box center [1100, 88] width 50 height 15
click at [1122, 169] on icon "button" at bounding box center [1120, 170] width 8 height 8
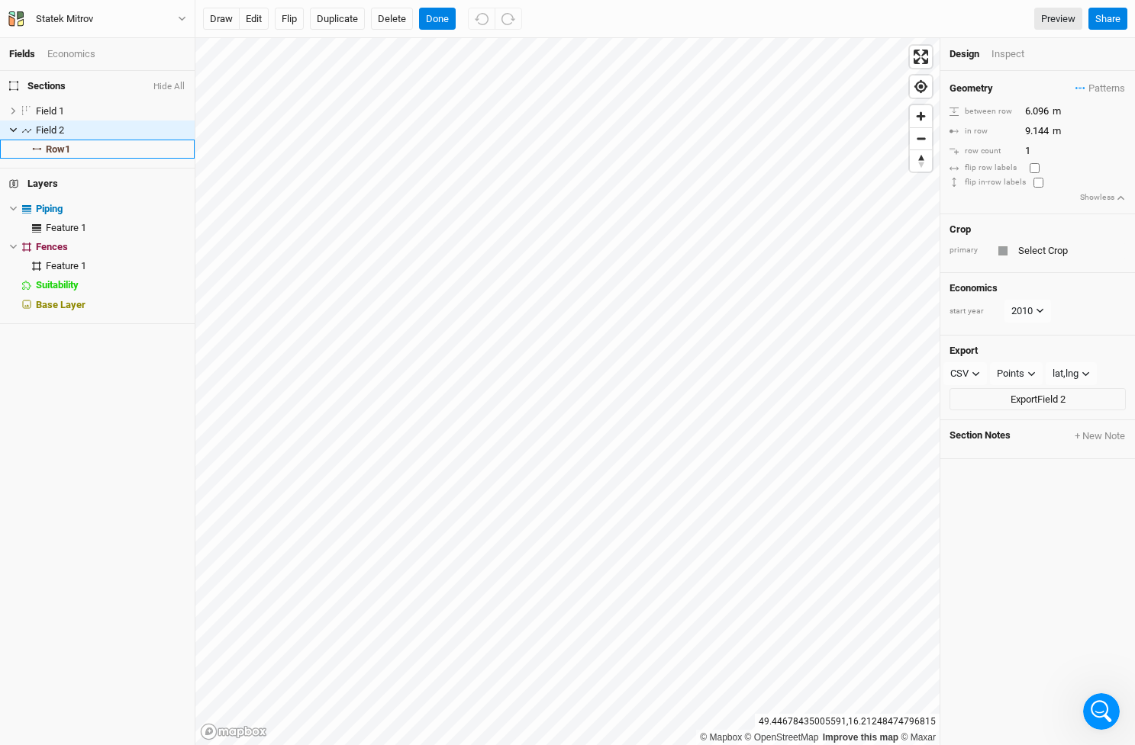
click at [1032, 166] on input "checkbox" at bounding box center [1034, 168] width 10 height 10
click at [1033, 165] on input "checkbox" at bounding box center [1034, 168] width 10 height 10
checkbox input "false"
click at [1034, 179] on input "checkbox" at bounding box center [1038, 183] width 10 height 10
checkbox input "true"
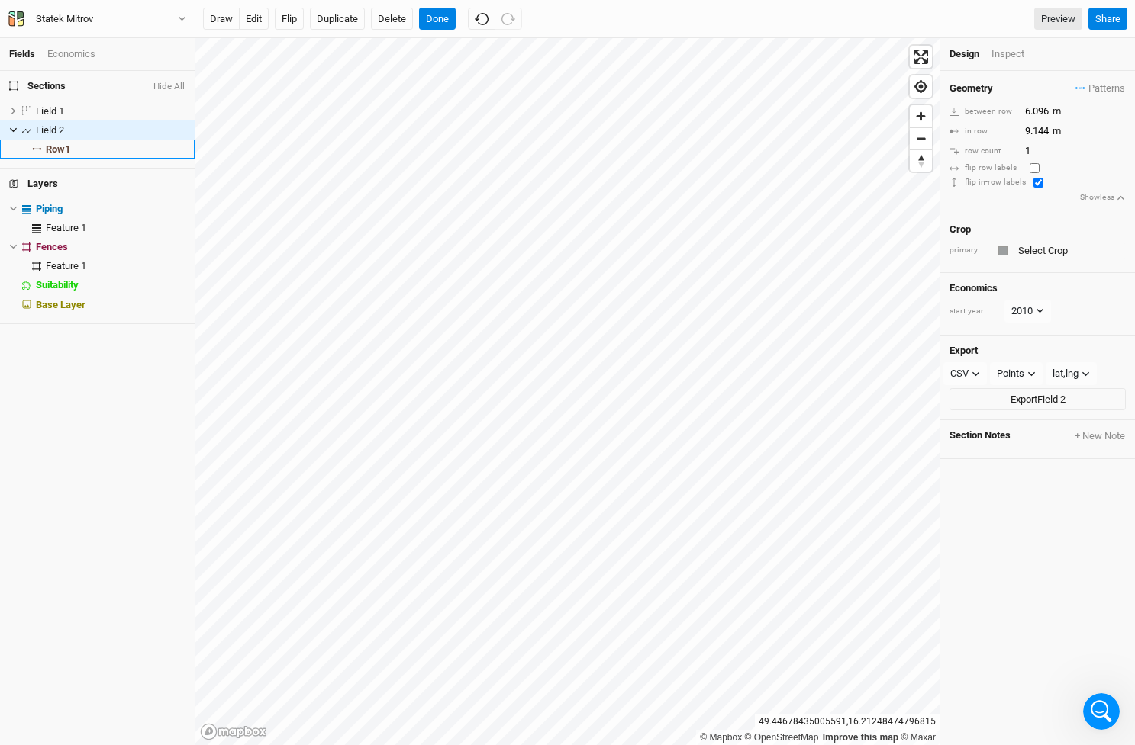
click at [1034, 164] on input "checkbox" at bounding box center [1034, 168] width 10 height 10
checkbox input "true"
click at [1033, 178] on input "checkbox" at bounding box center [1038, 183] width 10 height 10
checkbox input "false"
click at [1033, 169] on input "checkbox" at bounding box center [1034, 168] width 10 height 10
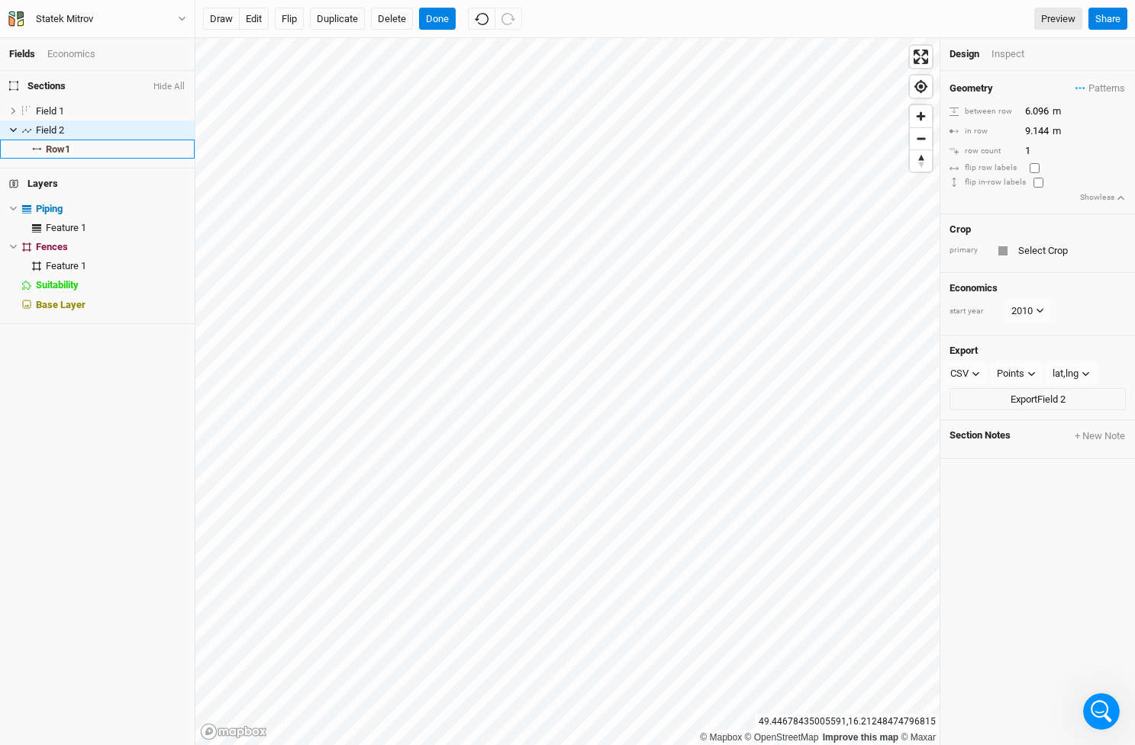
checkbox input "false"
click at [1044, 242] on input "text" at bounding box center [1069, 251] width 112 height 18
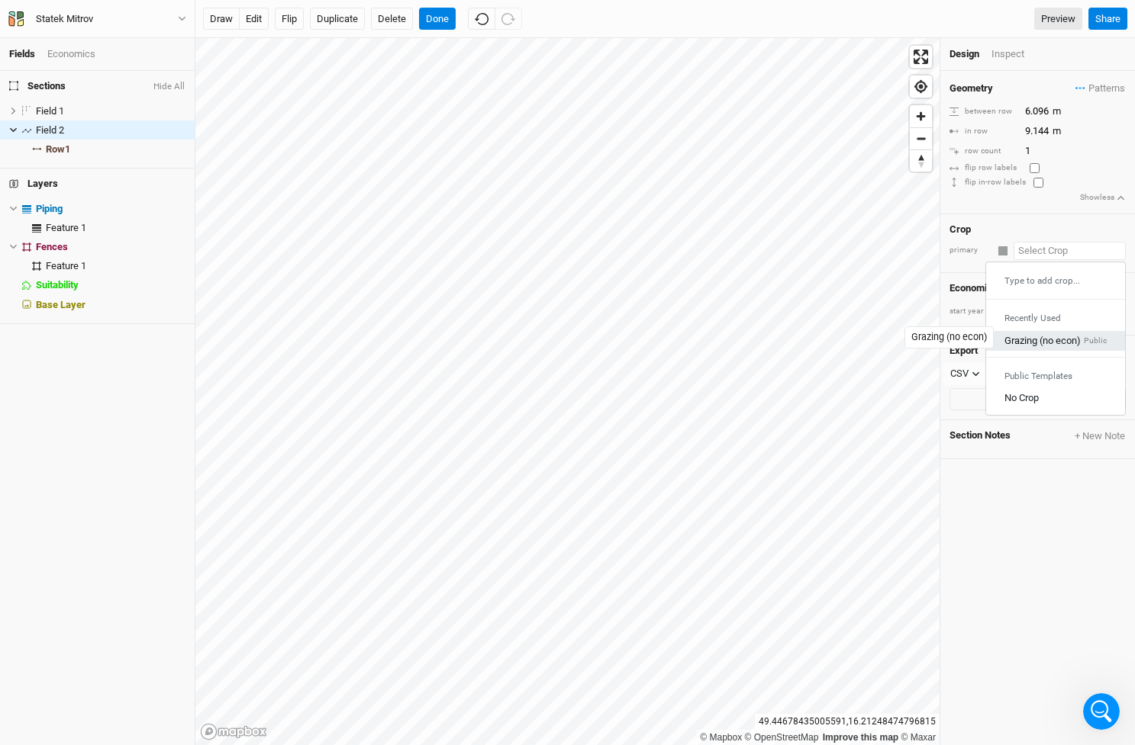
click at [1041, 337] on div "Grazing (no econ)" at bounding box center [1042, 340] width 76 height 14
type input "30.48"
click at [1083, 430] on button "+ New Note" at bounding box center [1100, 437] width 52 height 14
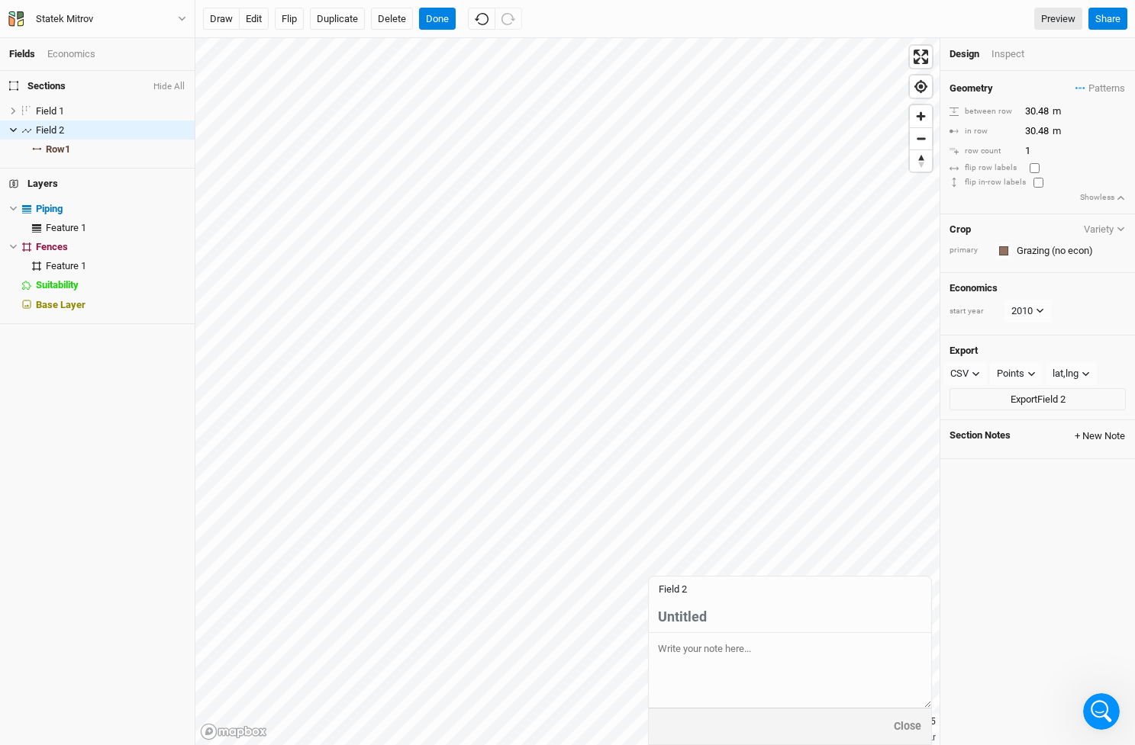
click at [1083, 430] on button "+ New Note" at bounding box center [1100, 437] width 52 height 14
click at [1032, 433] on h4 "Section Notes + New Note" at bounding box center [1037, 437] width 195 height 14
click at [906, 726] on button "Close" at bounding box center [907, 727] width 29 height 18
click at [1119, 225] on icon "button" at bounding box center [1120, 229] width 8 height 8
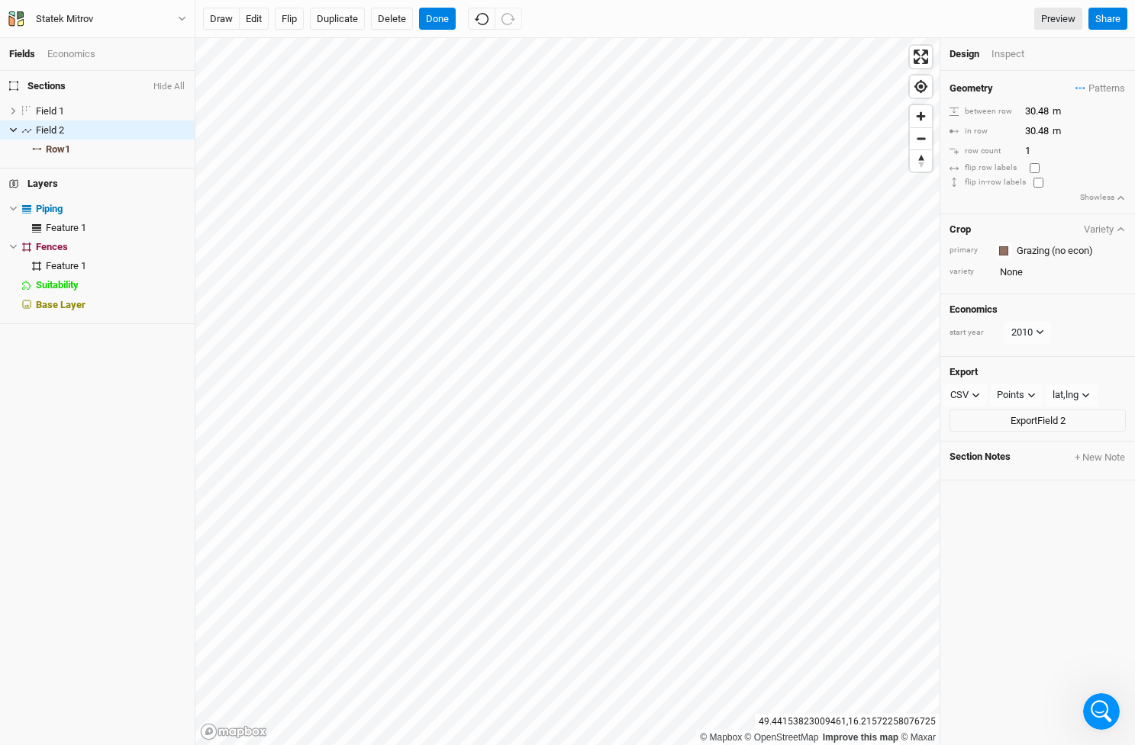
click at [1122, 225] on icon "button" at bounding box center [1120, 229] width 8 height 8
click at [1042, 309] on icon at bounding box center [1039, 311] width 7 height 5
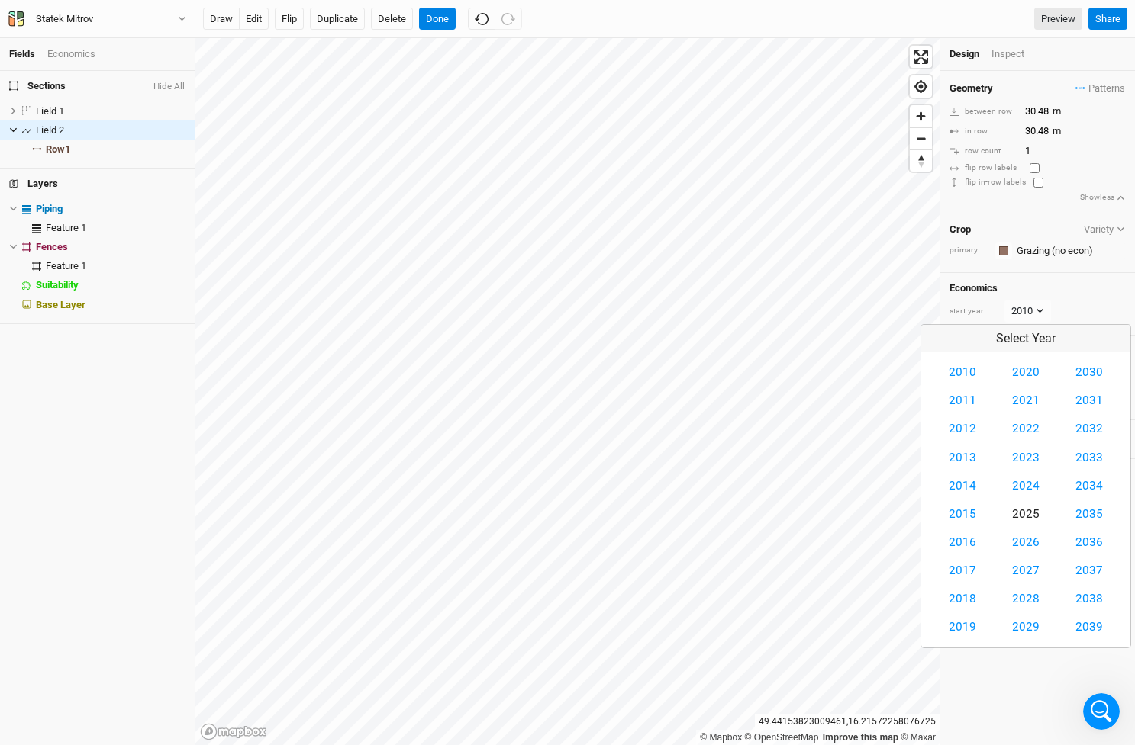
click at [1043, 510] on button "2025" at bounding box center [1025, 515] width 47 height 28
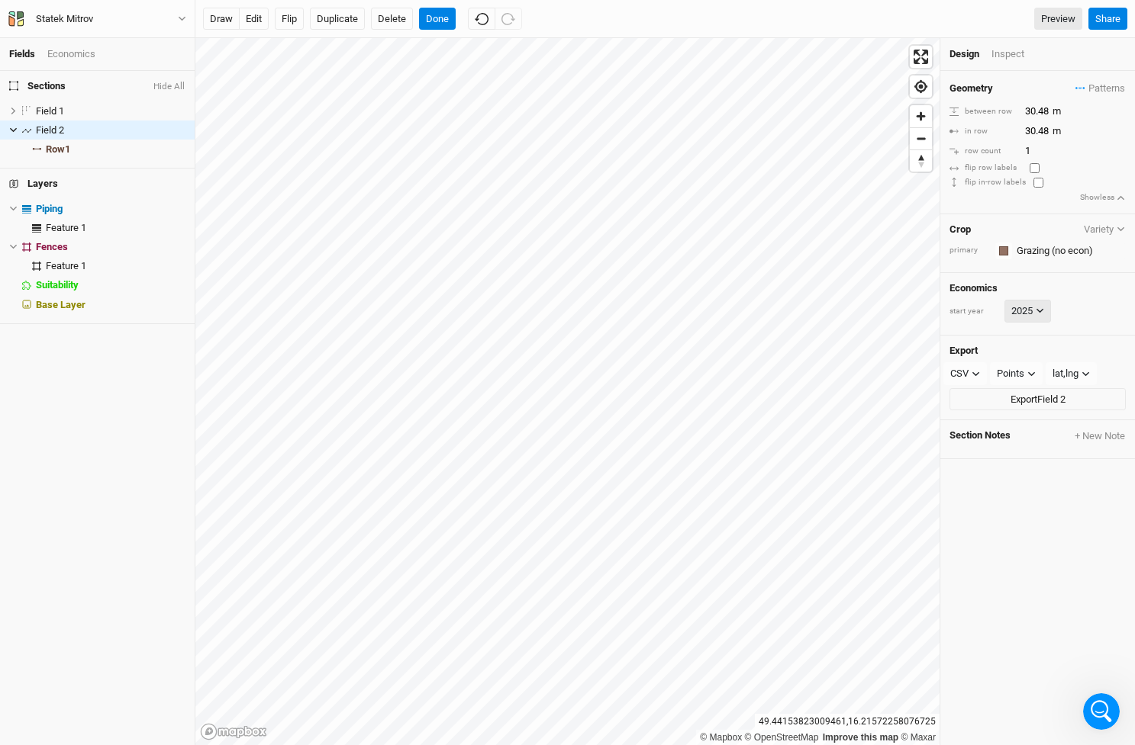
click at [1038, 309] on icon at bounding box center [1039, 311] width 7 height 5
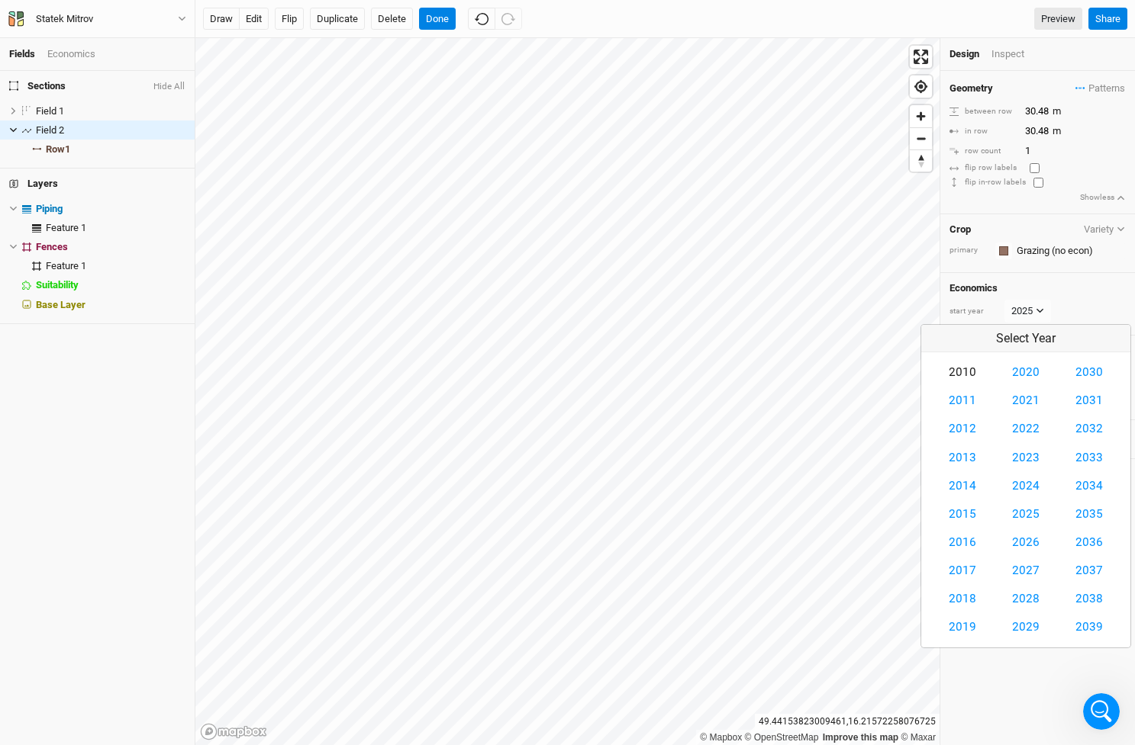
click at [961, 372] on button "2010" at bounding box center [962, 373] width 47 height 28
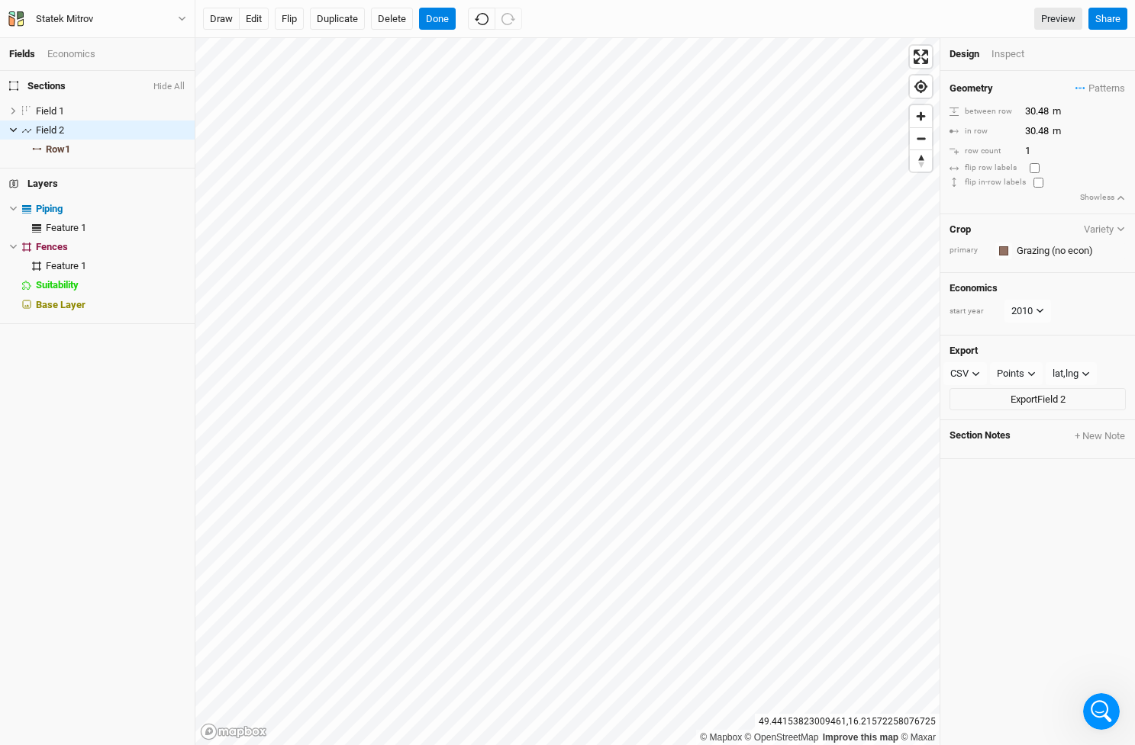
click at [1074, 300] on div "start year [DATE]" at bounding box center [1037, 311] width 176 height 23
click at [75, 56] on div "Economics" at bounding box center [71, 54] width 48 height 14
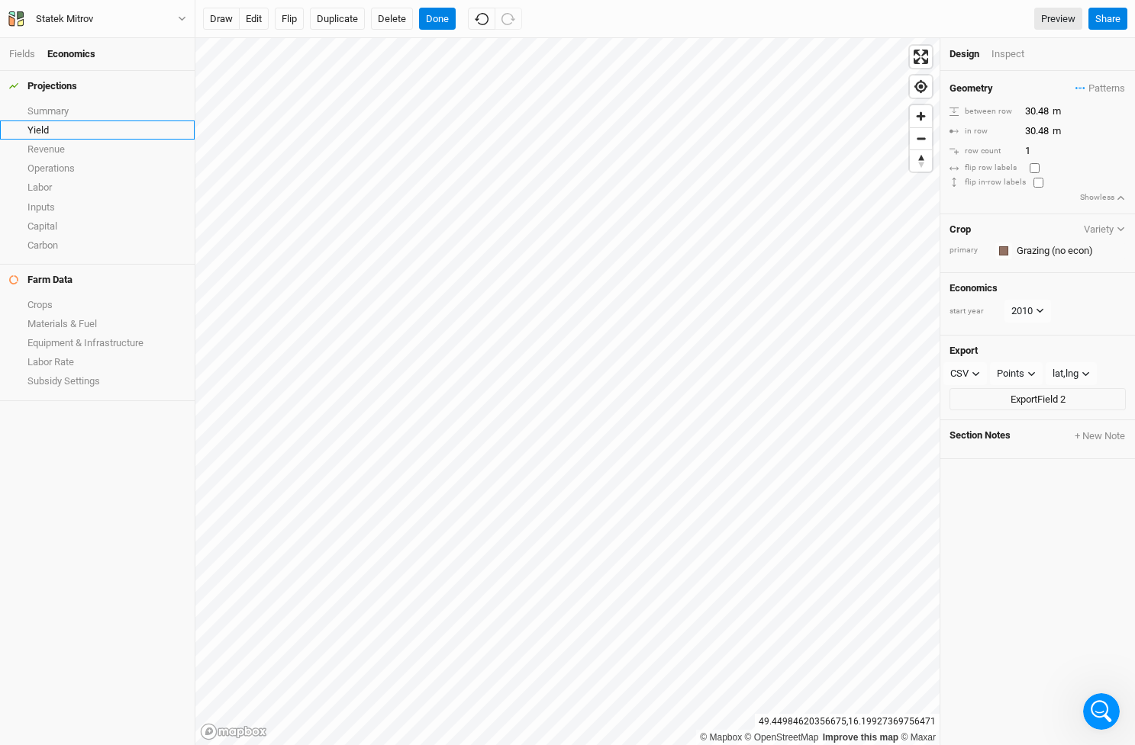
click at [45, 128] on link "Yield" at bounding box center [97, 130] width 195 height 19
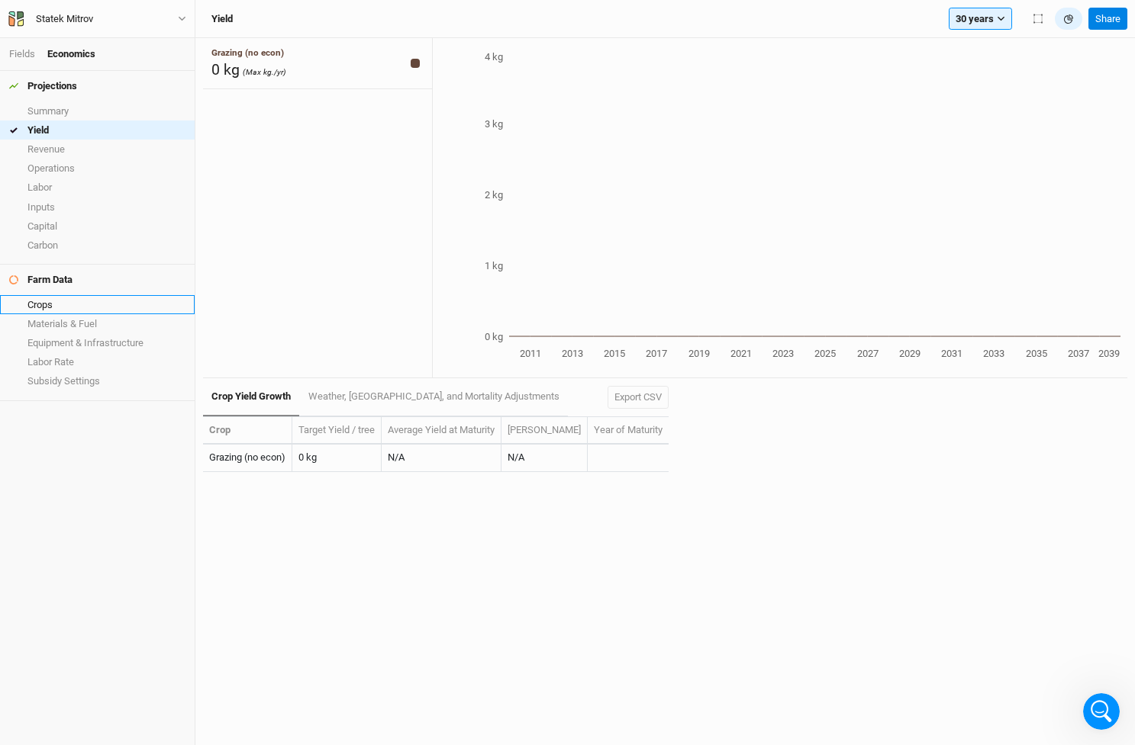
click at [50, 295] on link "Crops" at bounding box center [97, 304] width 195 height 19
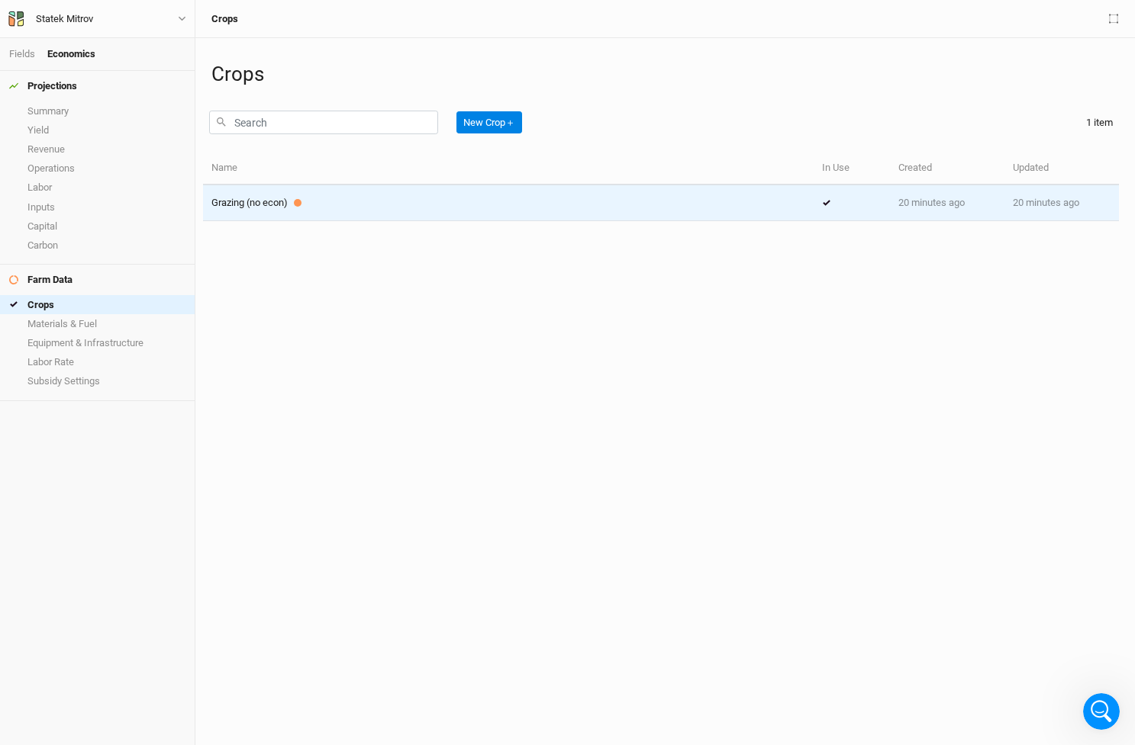
click at [552, 200] on div "Grazing (no econ)" at bounding box center [508, 203] width 594 height 14
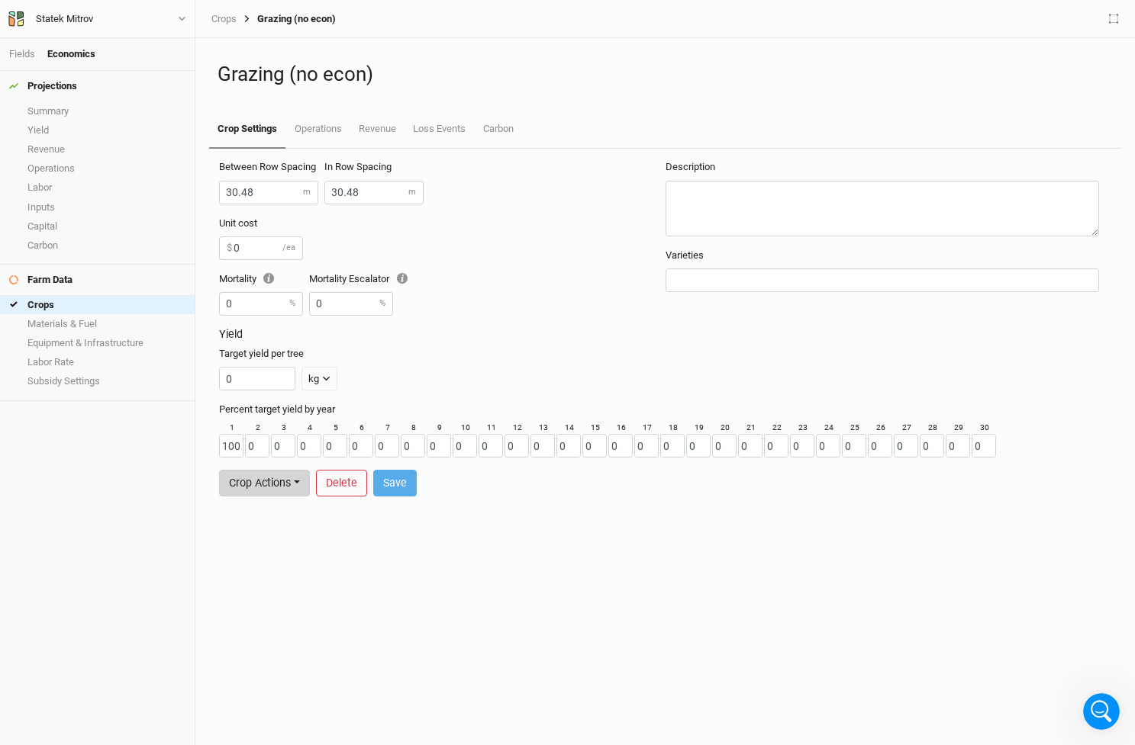
click at [296, 478] on button "Crop Actions" at bounding box center [264, 483] width 91 height 27
click at [443, 338] on h3 "Yield" at bounding box center [665, 334] width 892 height 13
click at [317, 130] on link "Operations" at bounding box center [317, 130] width 64 height 38
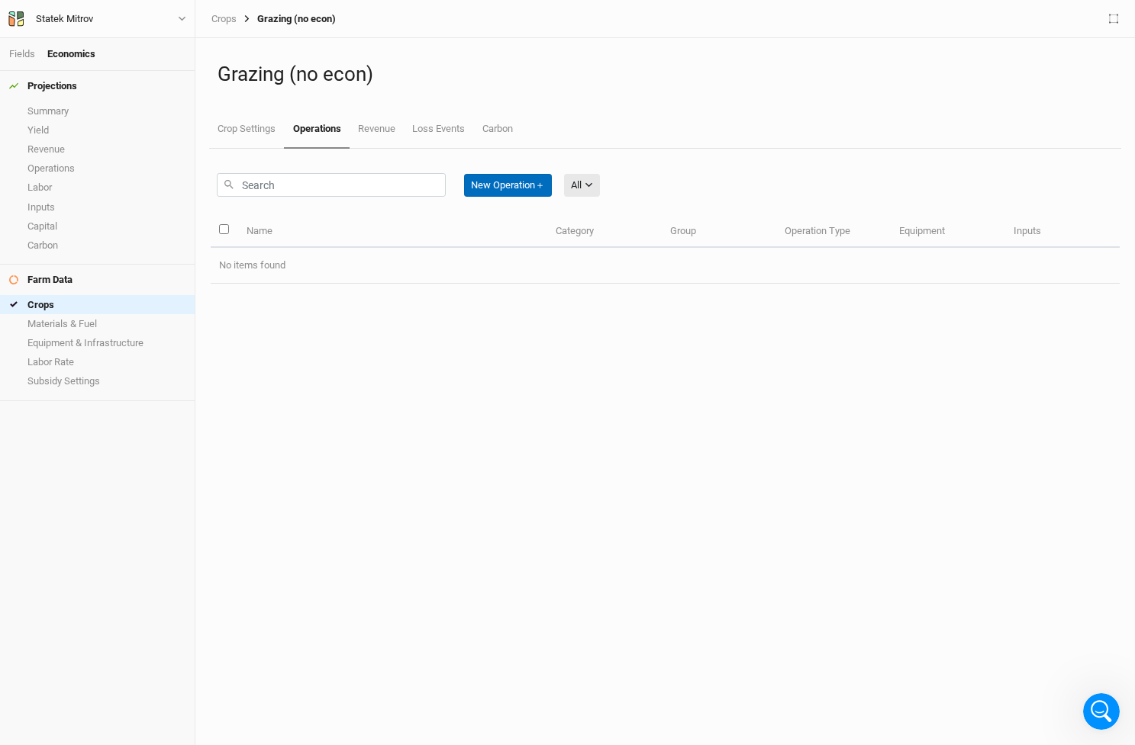
click at [539, 185] on button "New Operation ＋" at bounding box center [508, 185] width 88 height 23
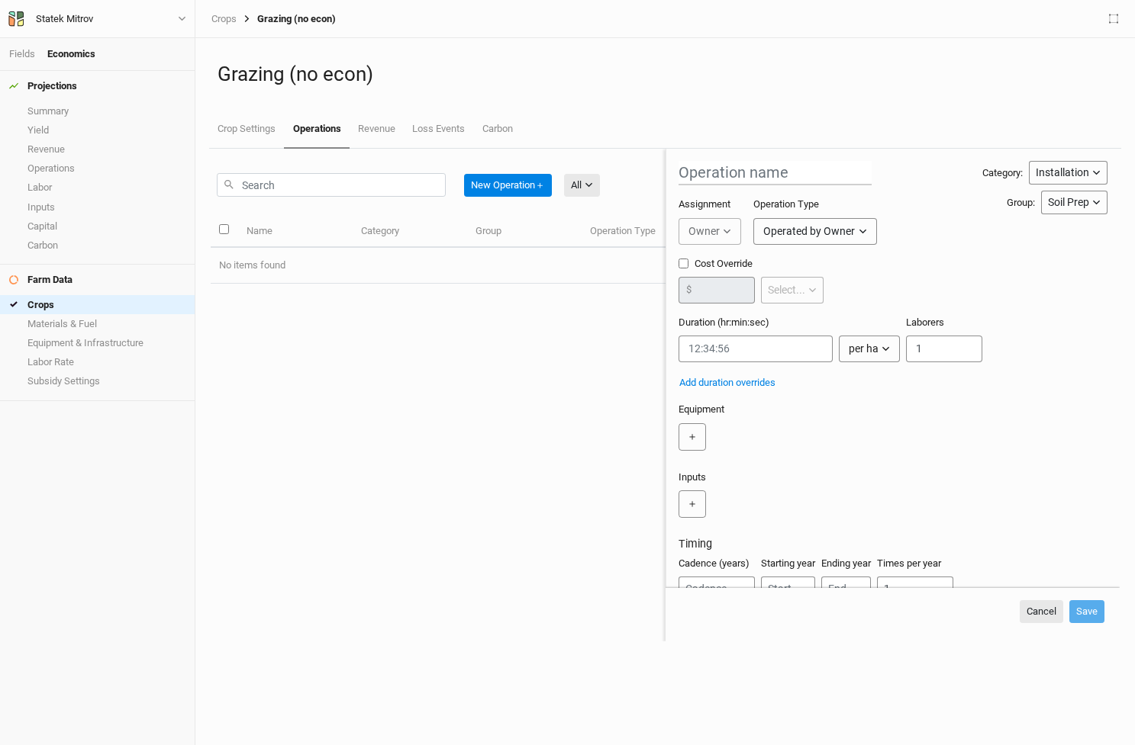
click at [1093, 167] on button "Installation" at bounding box center [1068, 173] width 79 height 24
click at [1058, 100] on div "Grazing (no econ) Crop Settings Operations Revenue Loss Events Carbon" at bounding box center [665, 93] width 912 height 111
click at [1092, 202] on icon "button" at bounding box center [1096, 202] width 8 height 8
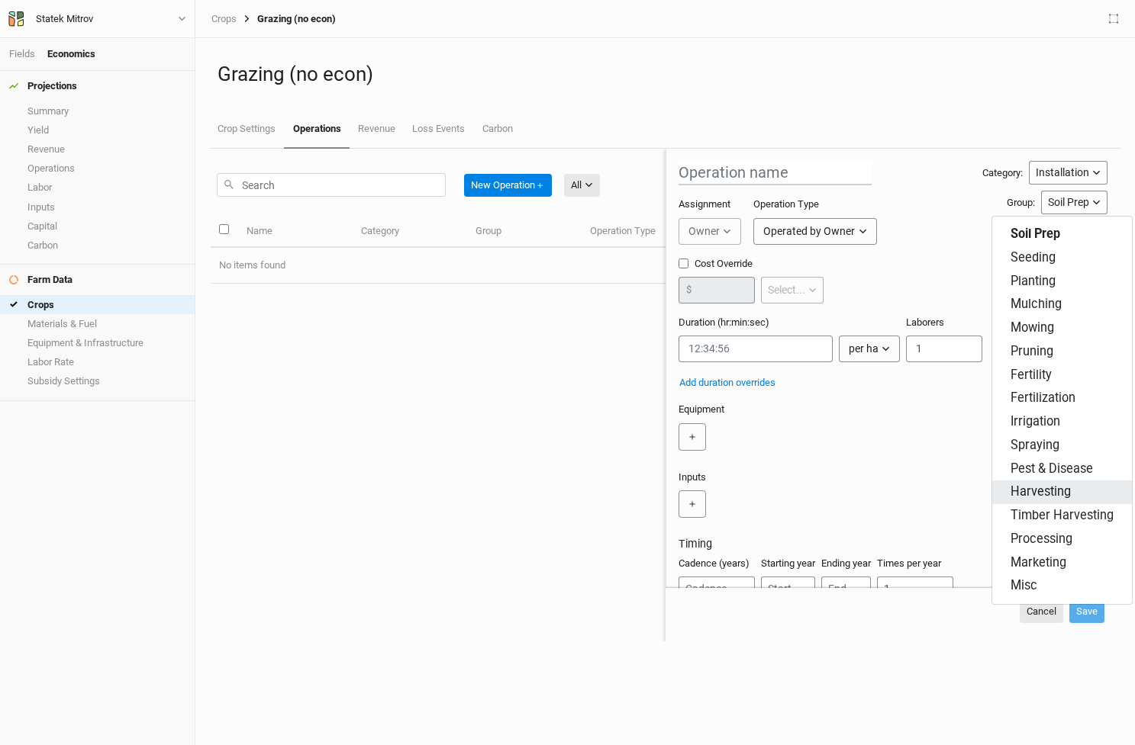
click at [1064, 488] on span "Harvesting" at bounding box center [1040, 493] width 60 height 18
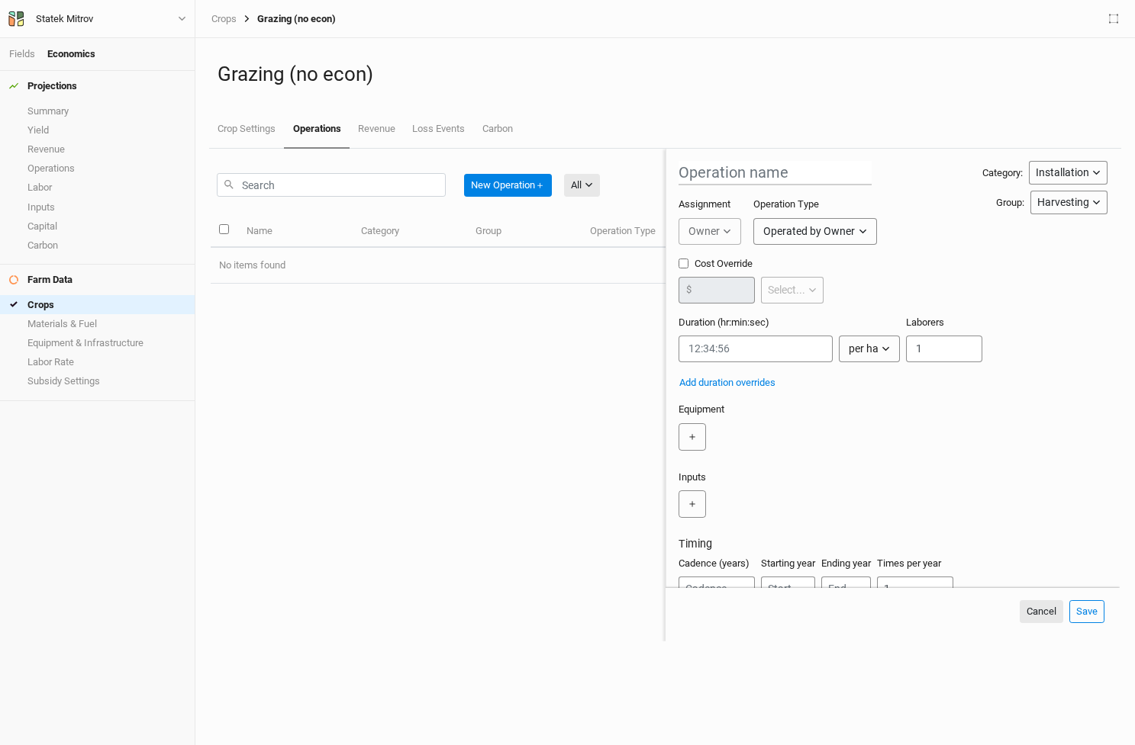
click at [691, 285] on label "$" at bounding box center [688, 290] width 5 height 14
click at [678, 262] on input "Cost Override" at bounding box center [683, 264] width 10 height 10
checkbox input "true"
click at [804, 289] on icon "button" at bounding box center [804, 290] width 8 height 8
click at [852, 270] on div "Cost Override $ per ha" at bounding box center [892, 286] width 429 height 59
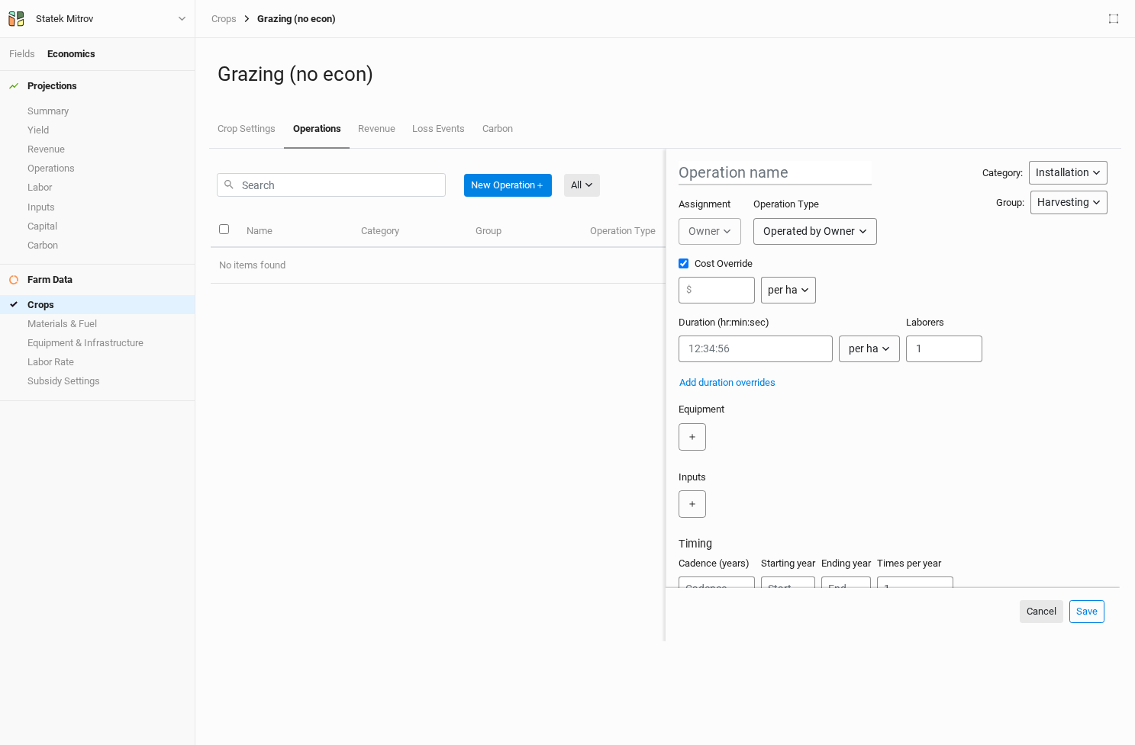
click at [887, 347] on icon "button" at bounding box center [885, 349] width 8 height 8
click at [887, 343] on button "per ha" at bounding box center [869, 349] width 61 height 27
click at [887, 290] on div "Cost Override $ per ha per ha per tree per row m per kg per event" at bounding box center [892, 286] width 429 height 59
click at [695, 436] on button "＋" at bounding box center [691, 436] width 27 height 27
click at [834, 438] on button "＋" at bounding box center [836, 436] width 27 height 27
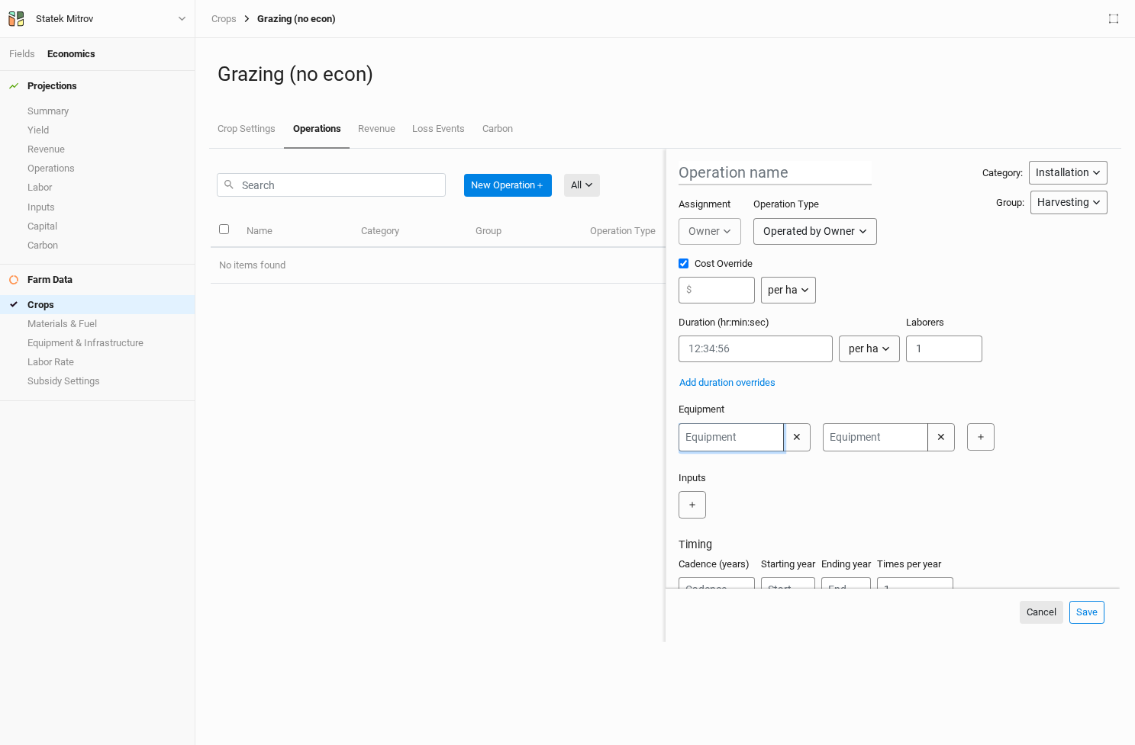
click at [742, 433] on input "text" at bounding box center [730, 437] width 105 height 28
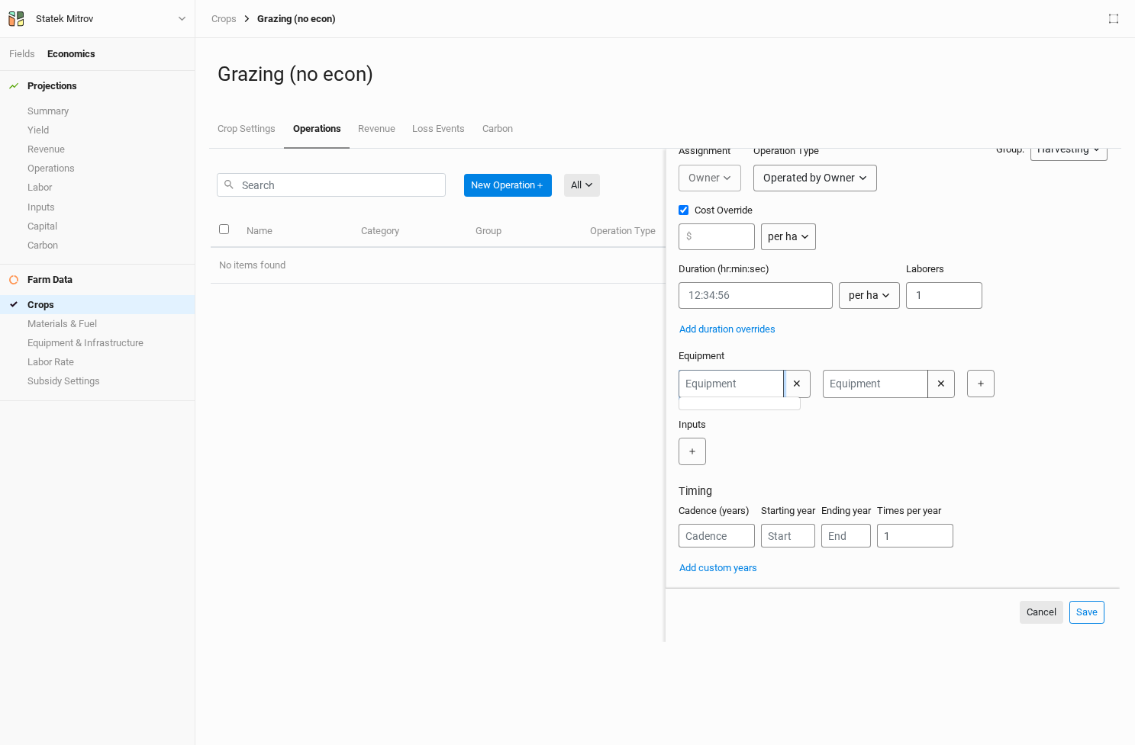
scroll to position [53, 0]
click at [803, 390] on button "✕" at bounding box center [796, 384] width 27 height 28
click at [803, 384] on button "✕" at bounding box center [796, 384] width 27 height 28
click at [66, 338] on link "Equipment & Infrastructure" at bounding box center [97, 342] width 195 height 19
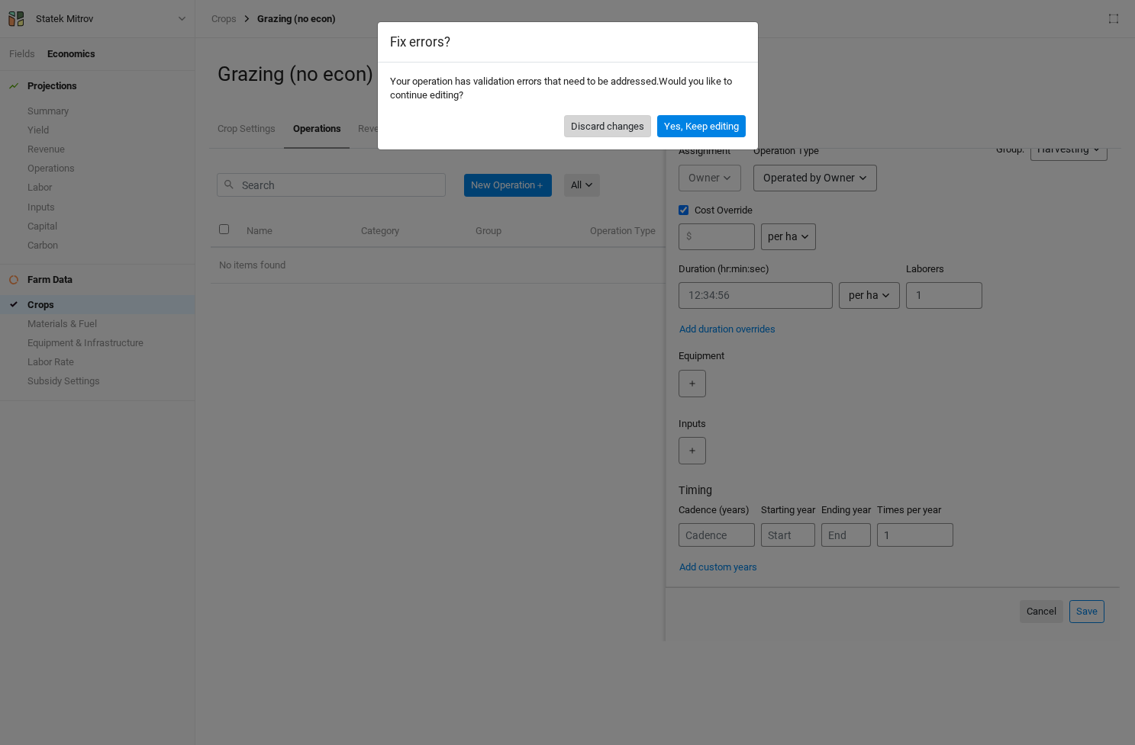
click at [622, 128] on button "Discard changes" at bounding box center [607, 126] width 87 height 23
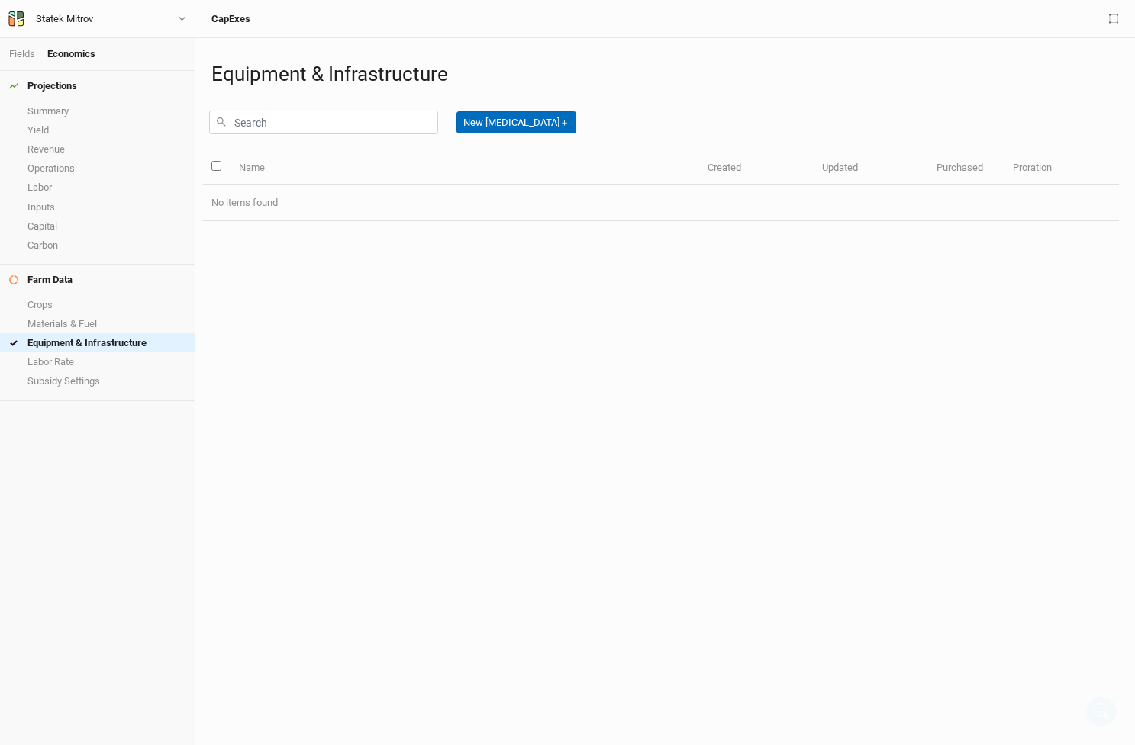
click at [505, 126] on button "New [MEDICAL_DATA] ＋" at bounding box center [516, 122] width 120 height 23
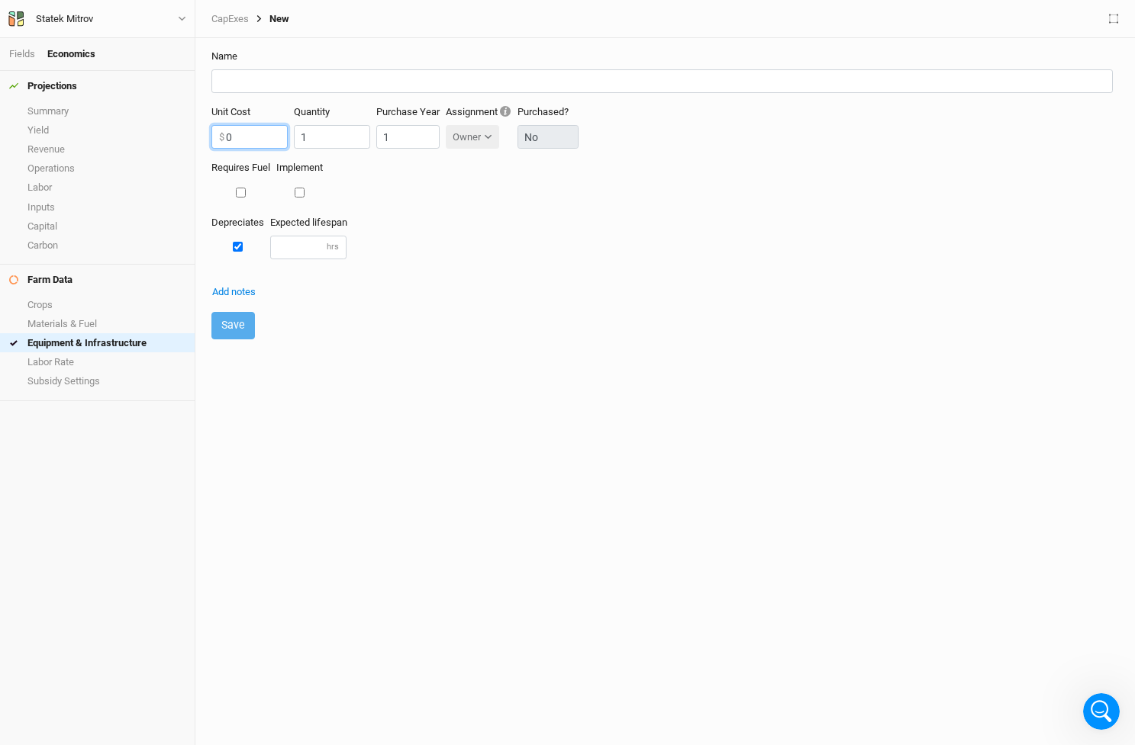
click at [265, 145] on input "0" at bounding box center [249, 137] width 76 height 24
click at [74, 359] on link "Labor Rate" at bounding box center [97, 362] width 195 height 19
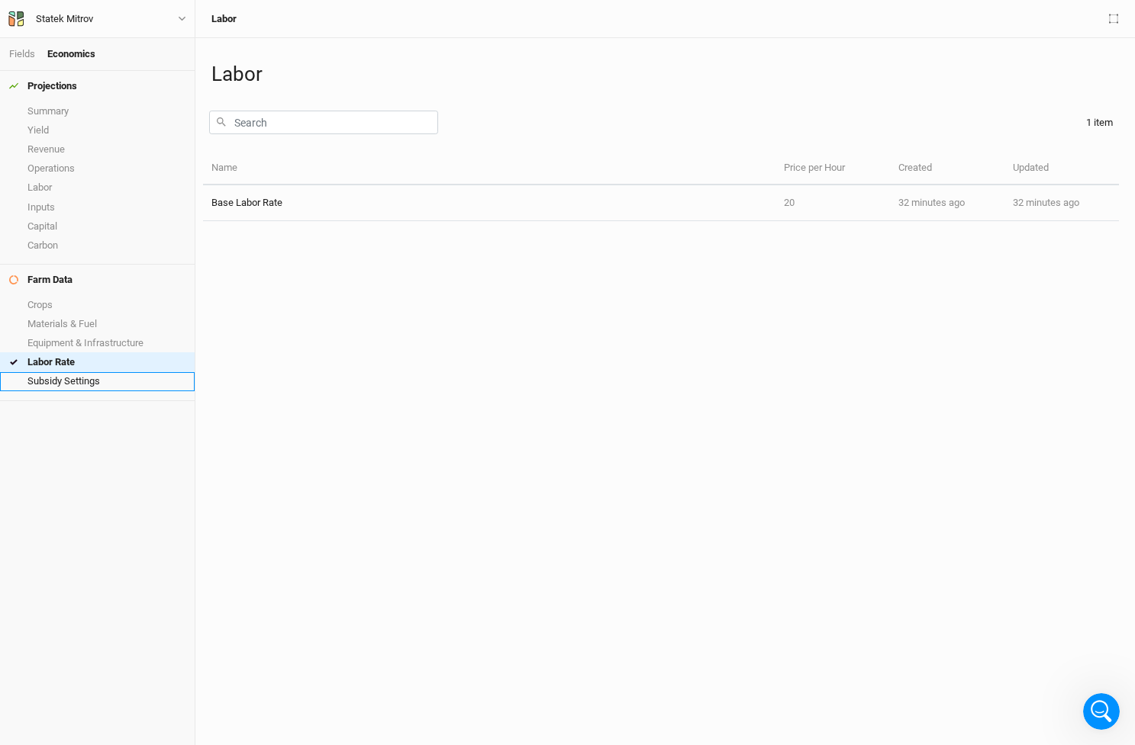
click at [76, 372] on link "Subsidy Settings" at bounding box center [97, 381] width 195 height 19
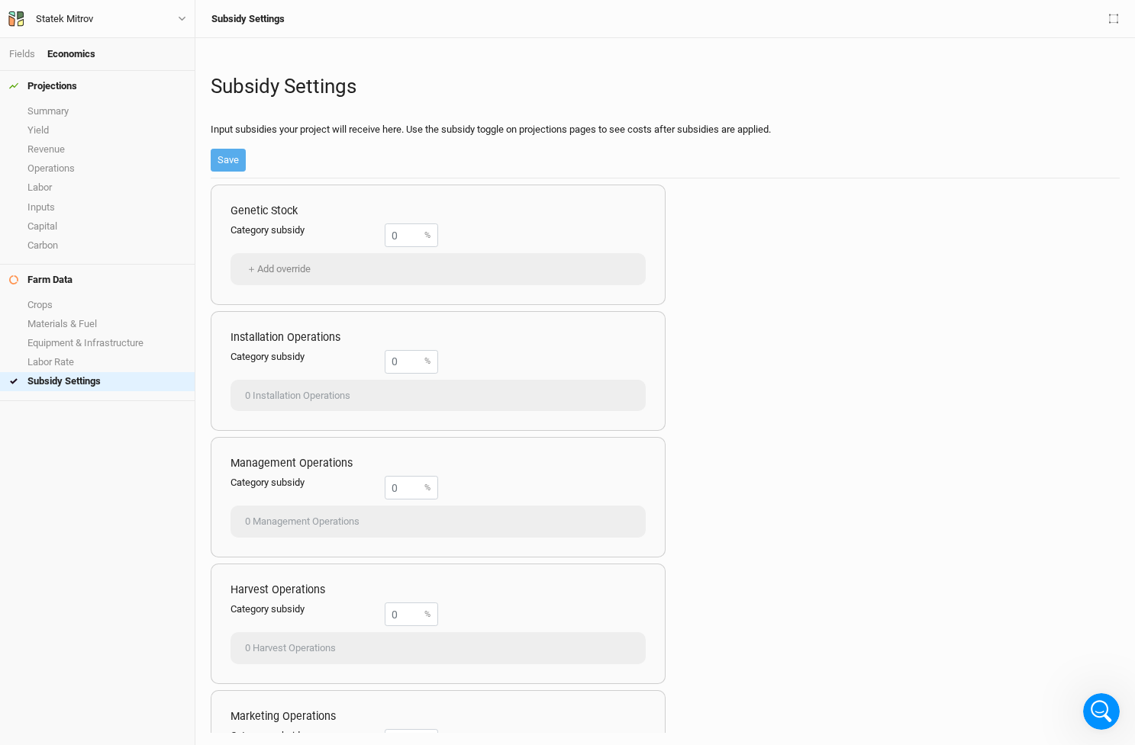
click at [16, 275] on icon at bounding box center [13, 279] width 9 height 9
click at [55, 108] on link "Summary" at bounding box center [97, 110] width 195 height 19
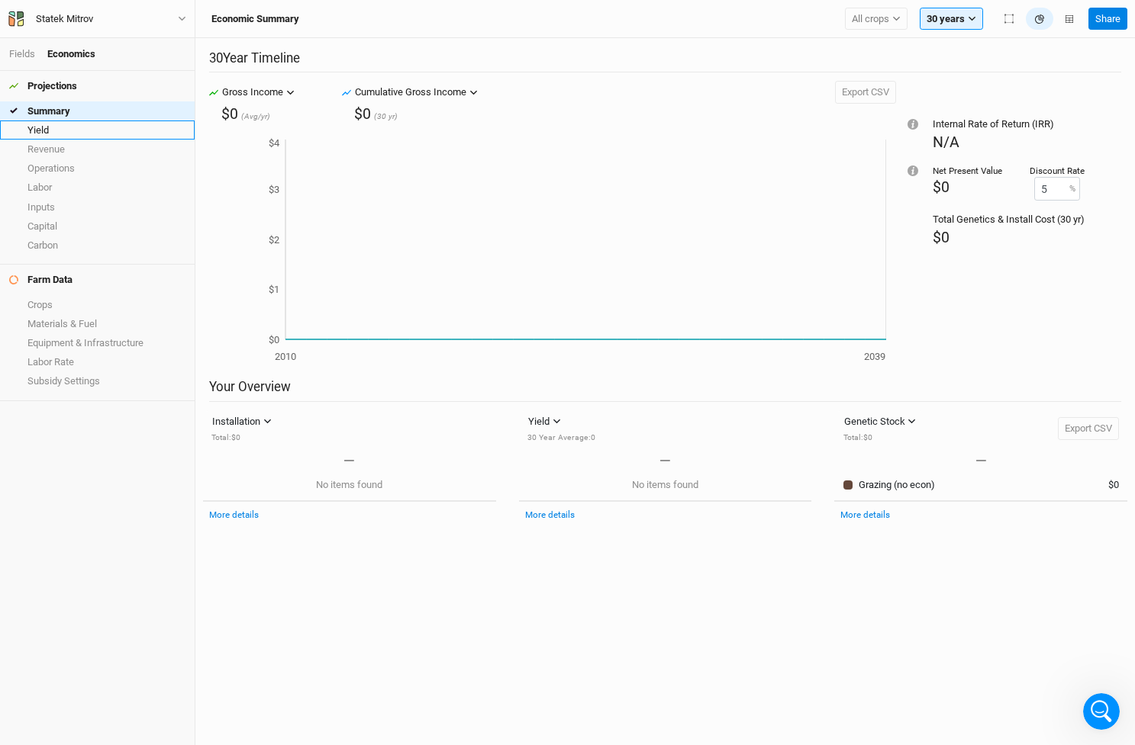
click at [60, 130] on link "Yield" at bounding box center [97, 130] width 195 height 19
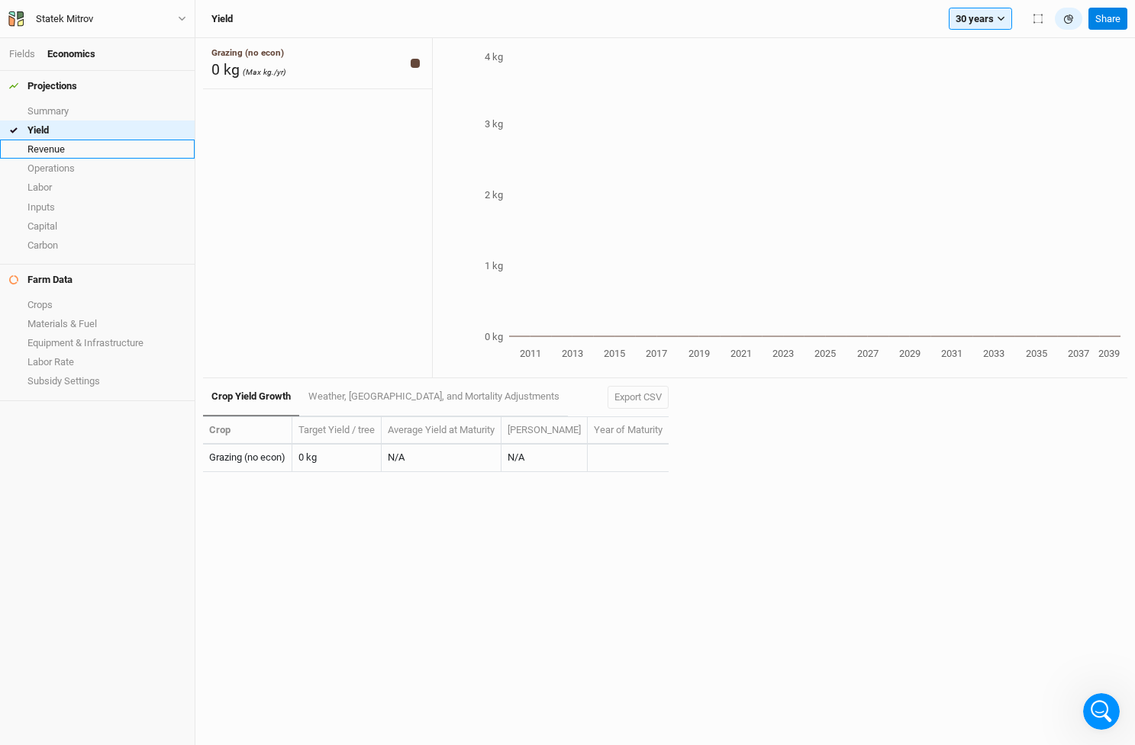
click at [53, 146] on link "Revenue" at bounding box center [97, 149] width 195 height 19
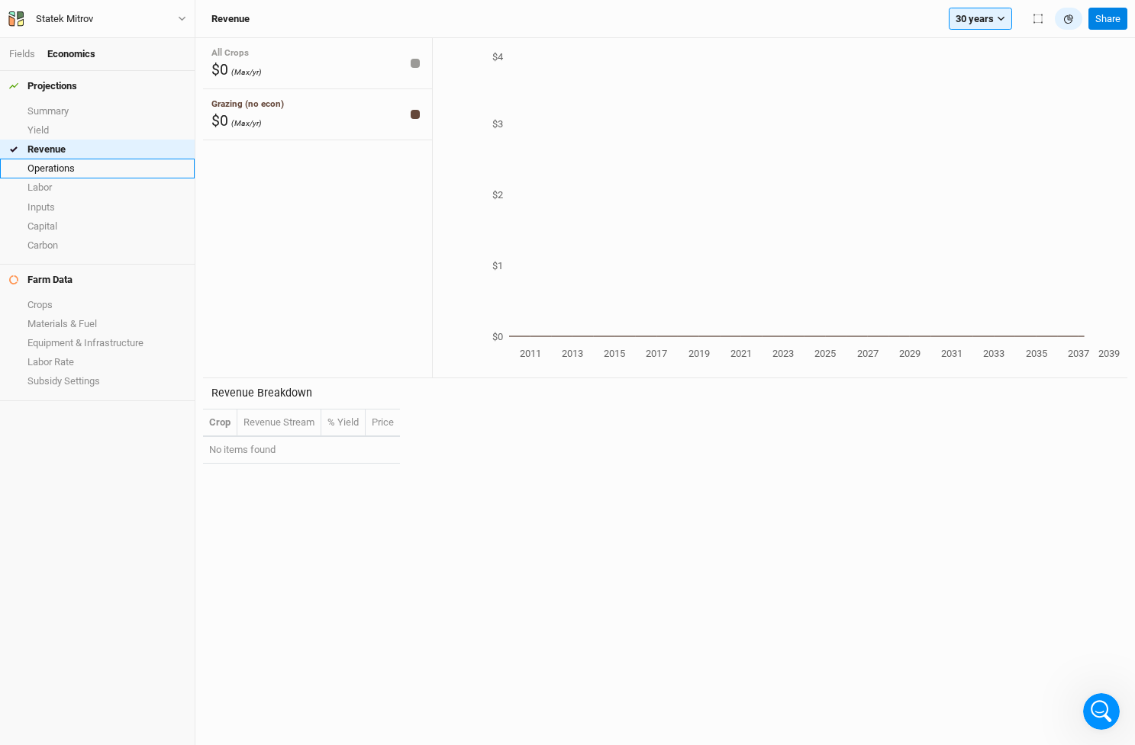
click at [58, 166] on link "Operations" at bounding box center [97, 168] width 195 height 19
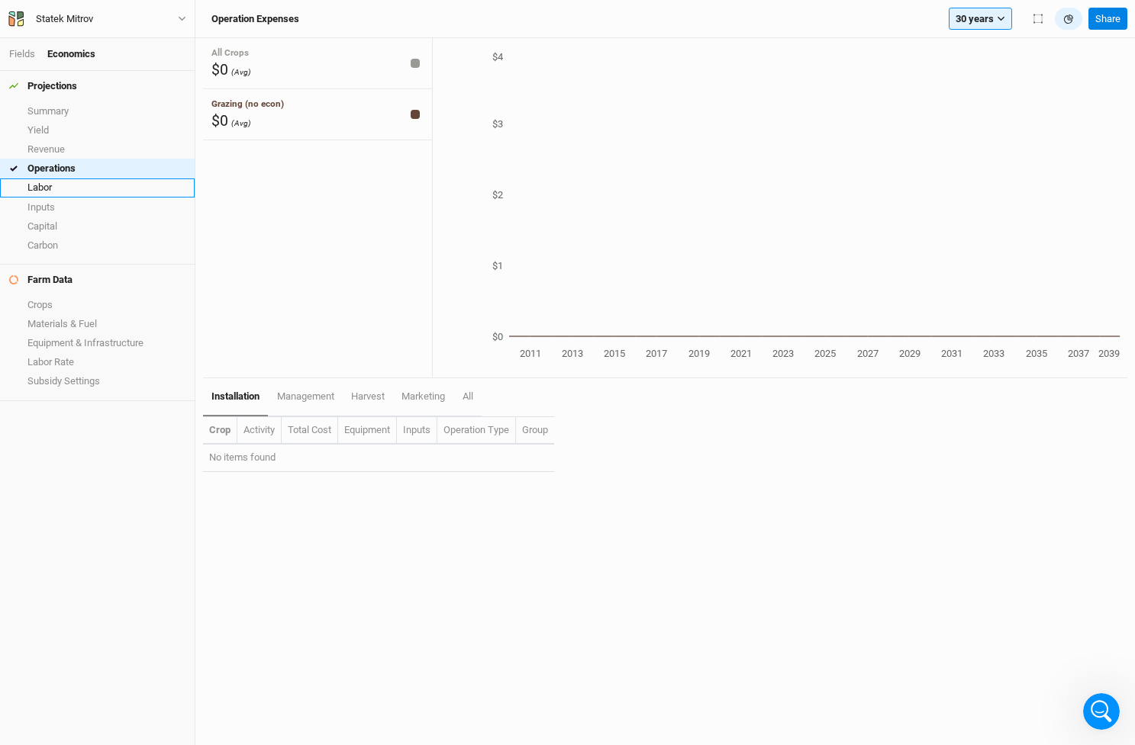
click at [56, 182] on link "Labor" at bounding box center [97, 188] width 195 height 19
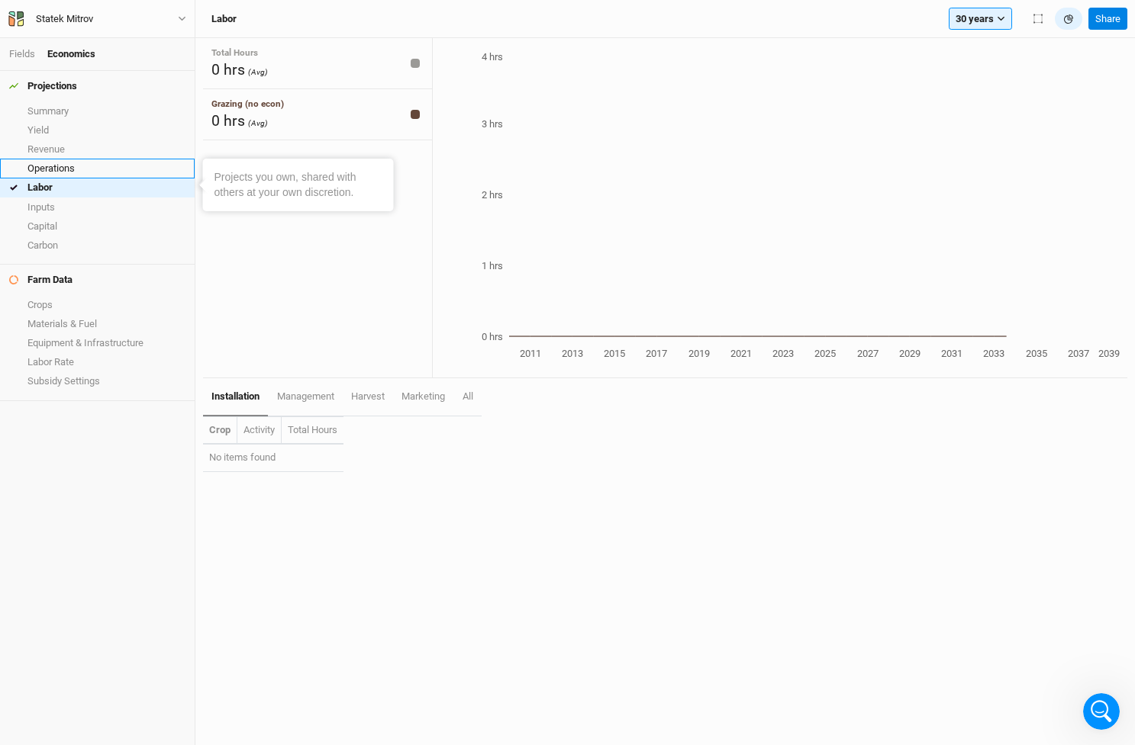
click at [54, 166] on link "Operations" at bounding box center [97, 168] width 195 height 19
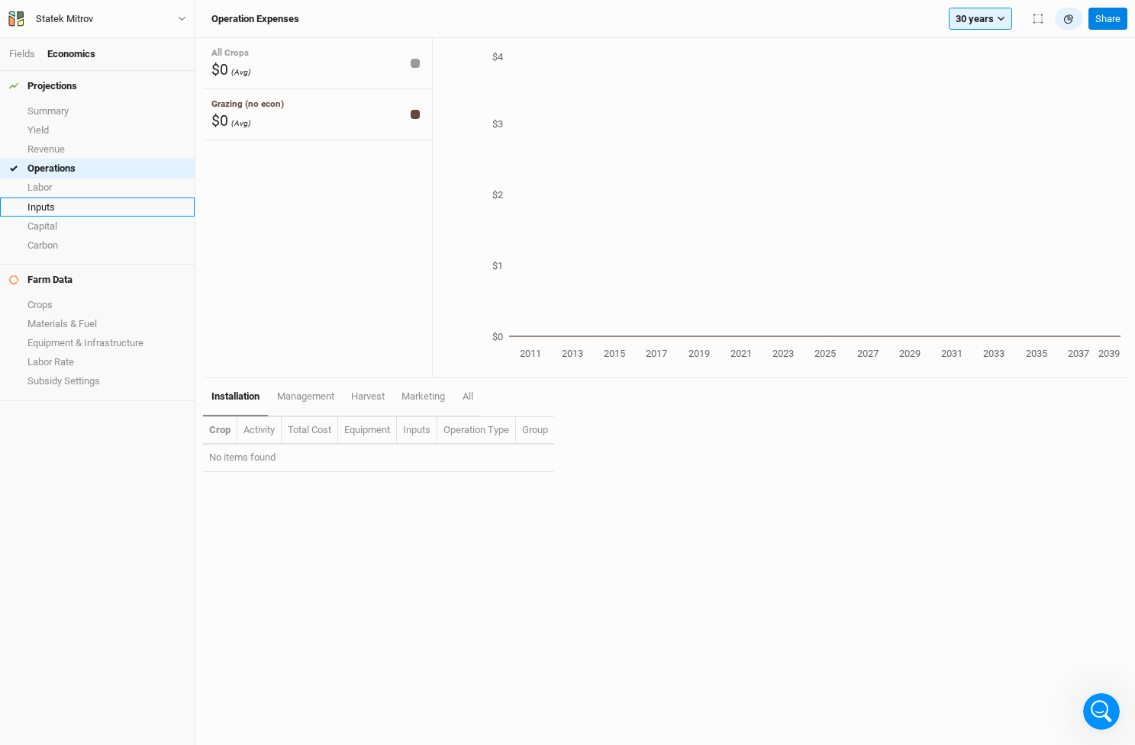
click at [55, 204] on link "Inputs" at bounding box center [97, 207] width 195 height 19
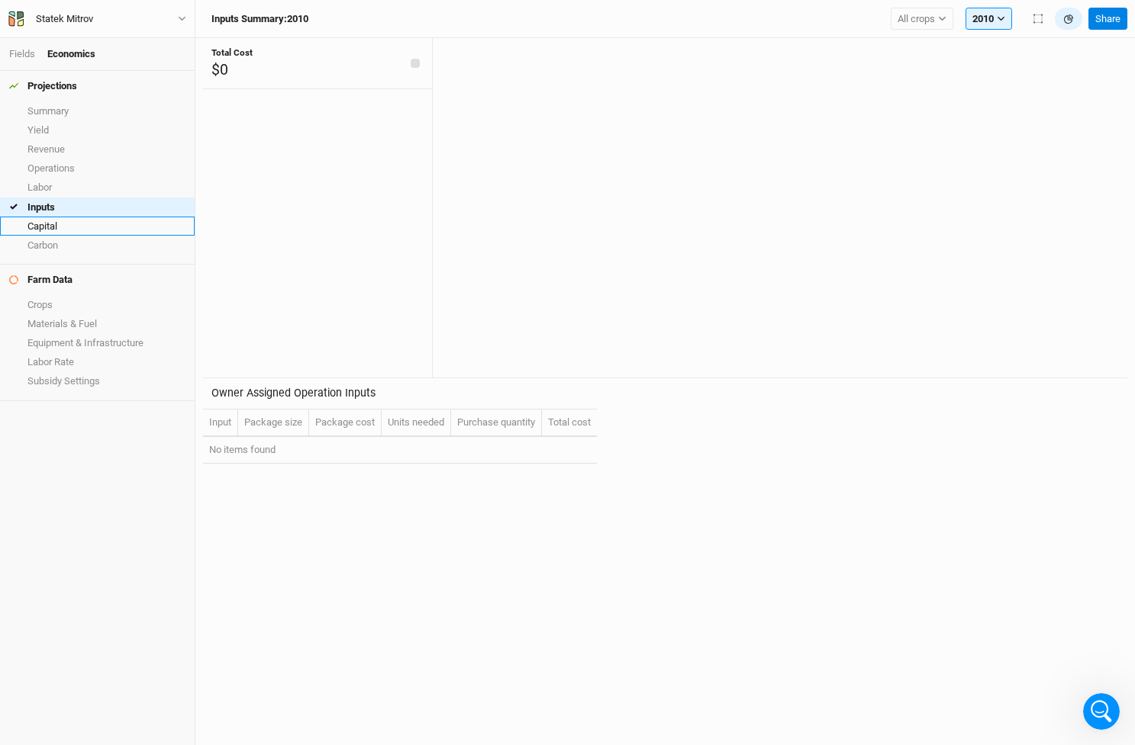
click at [56, 218] on link "Capital" at bounding box center [97, 226] width 195 height 19
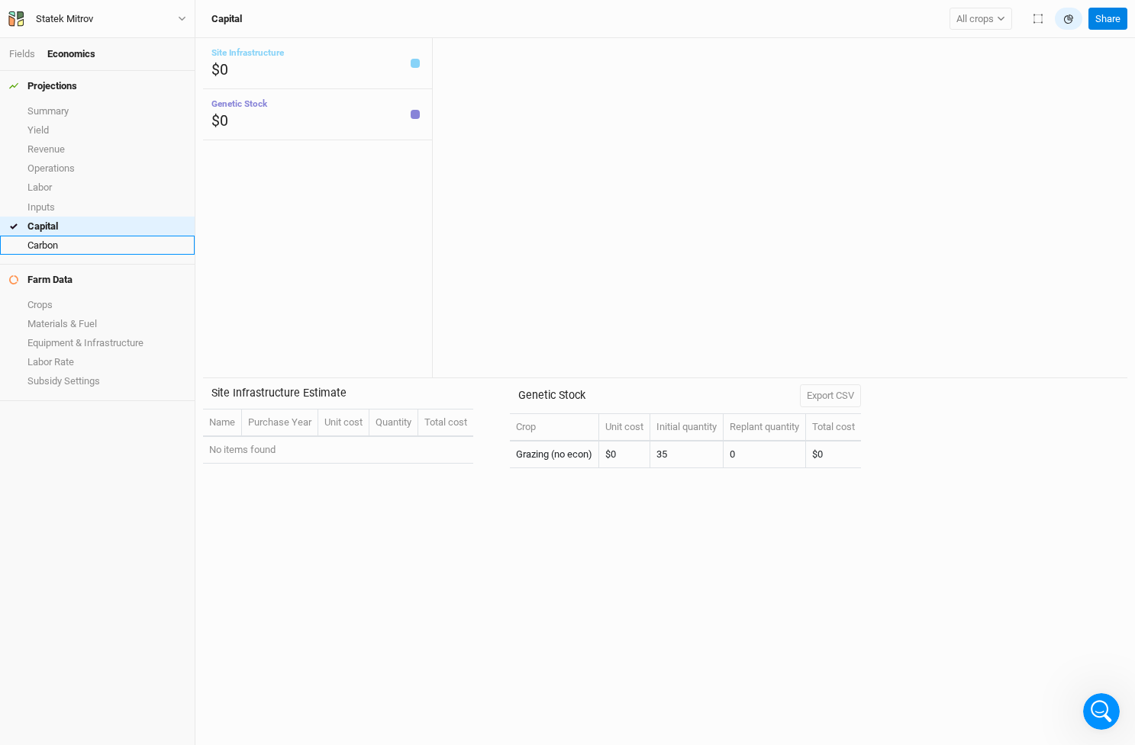
click at [59, 245] on link "Carbon" at bounding box center [97, 245] width 195 height 19
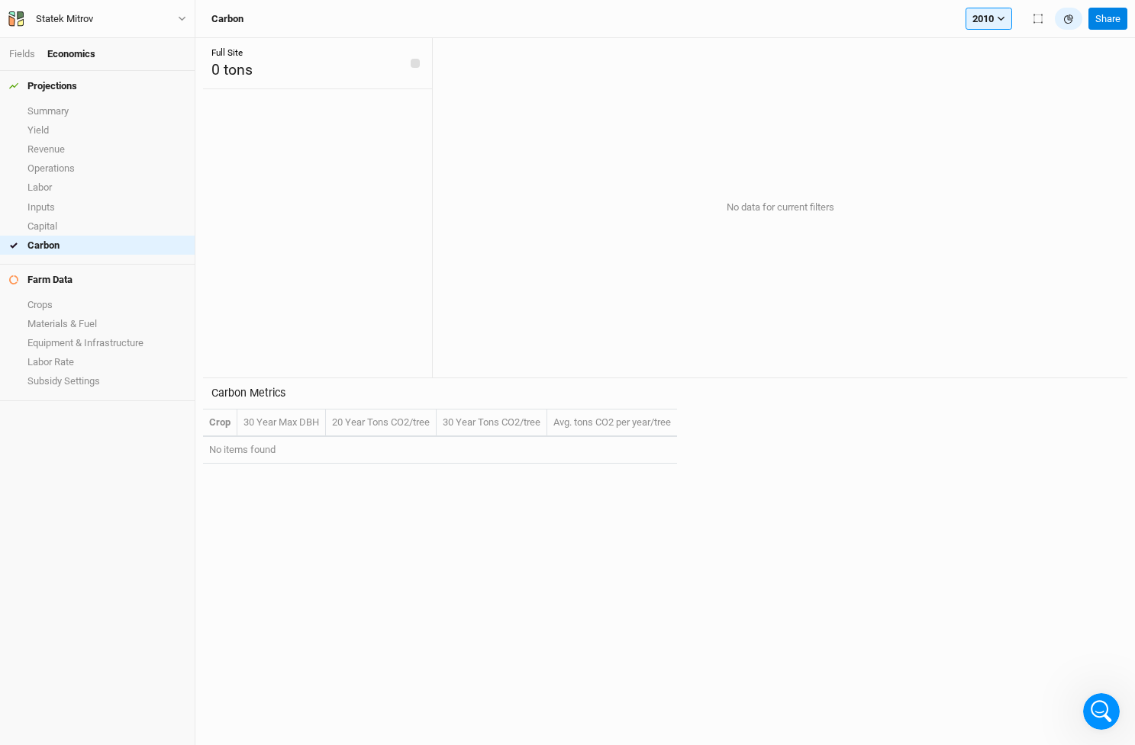
click at [71, 89] on div "Projections" at bounding box center [43, 86] width 68 height 12
click at [25, 58] on link "Fields" at bounding box center [22, 53] width 26 height 11
